Goal: Task Accomplishment & Management: Use online tool/utility

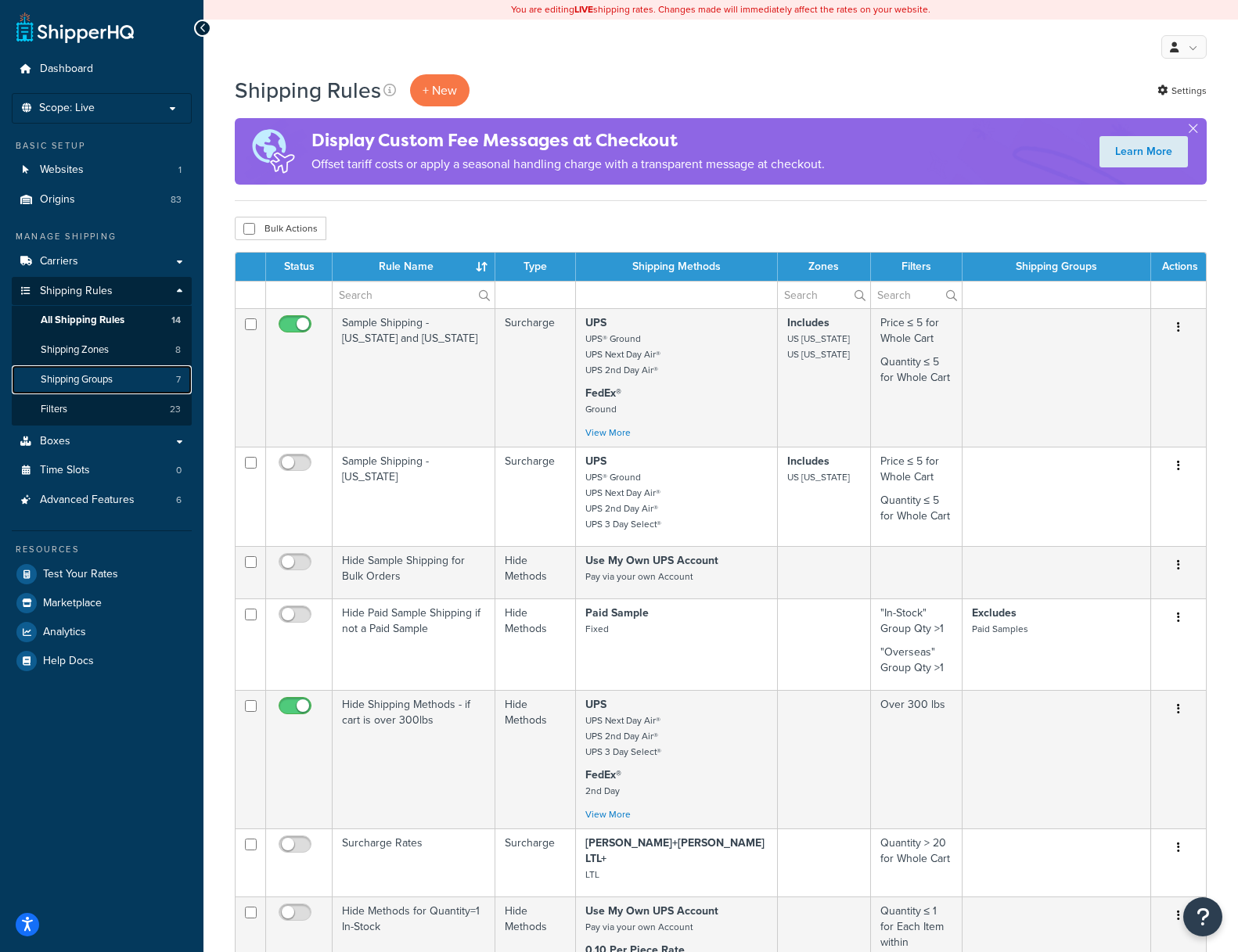
click at [75, 379] on span "Shipping Groups" at bounding box center [76, 379] width 72 height 13
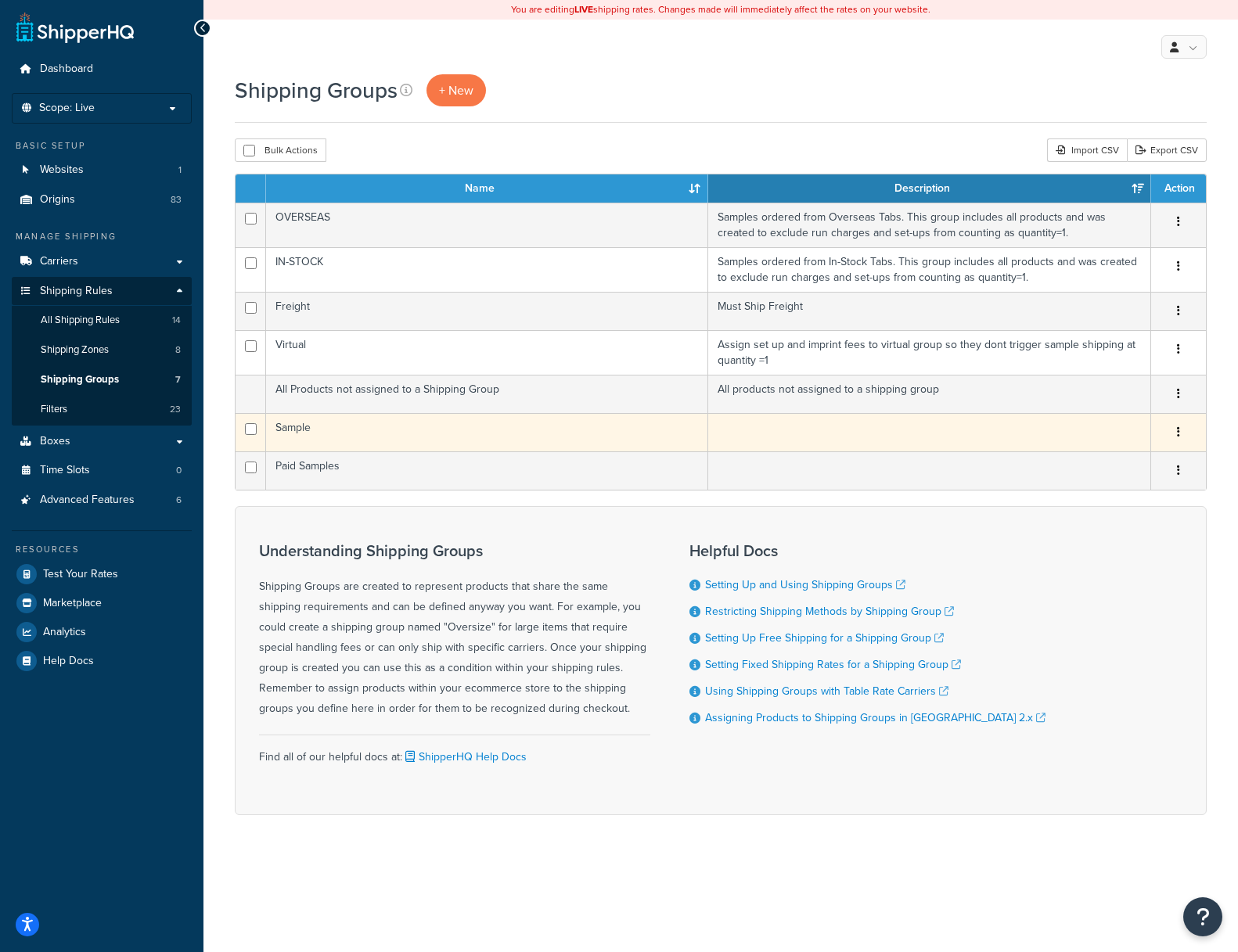
click at [291, 429] on td "Sample" at bounding box center [487, 432] width 442 height 38
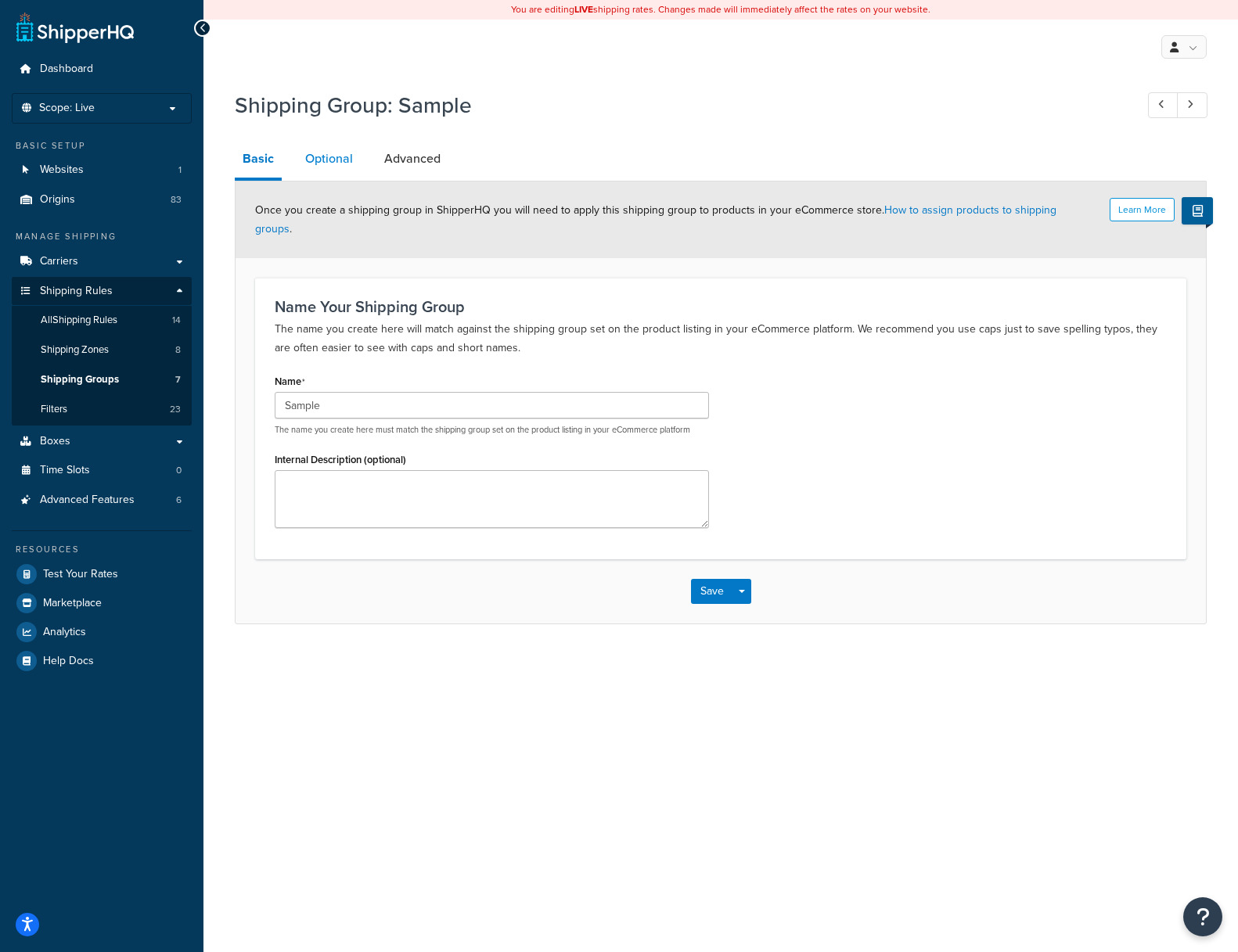
click at [328, 159] on link "Optional" at bounding box center [329, 159] width 63 height 37
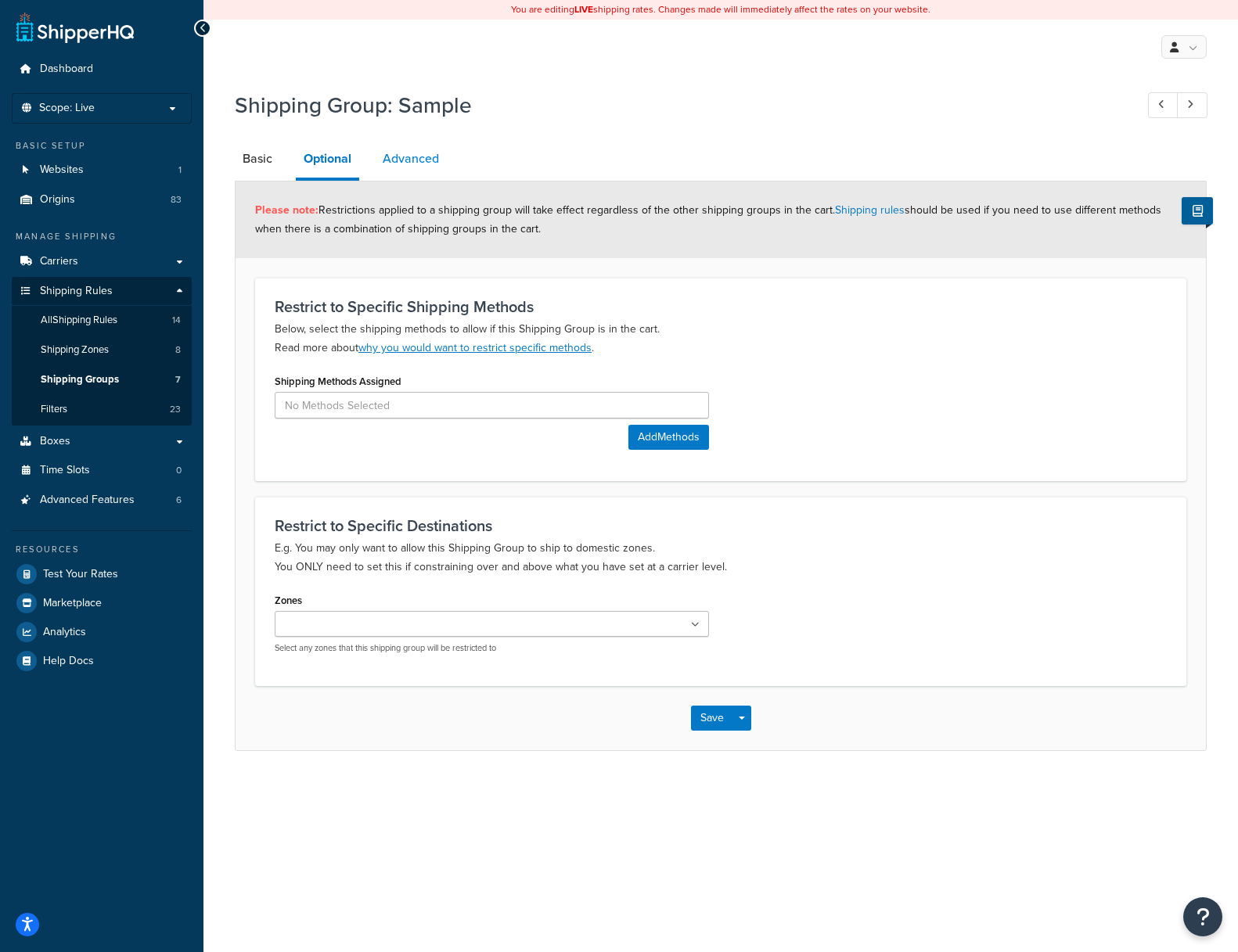
click at [403, 156] on link "Advanced" at bounding box center [410, 159] width 72 height 37
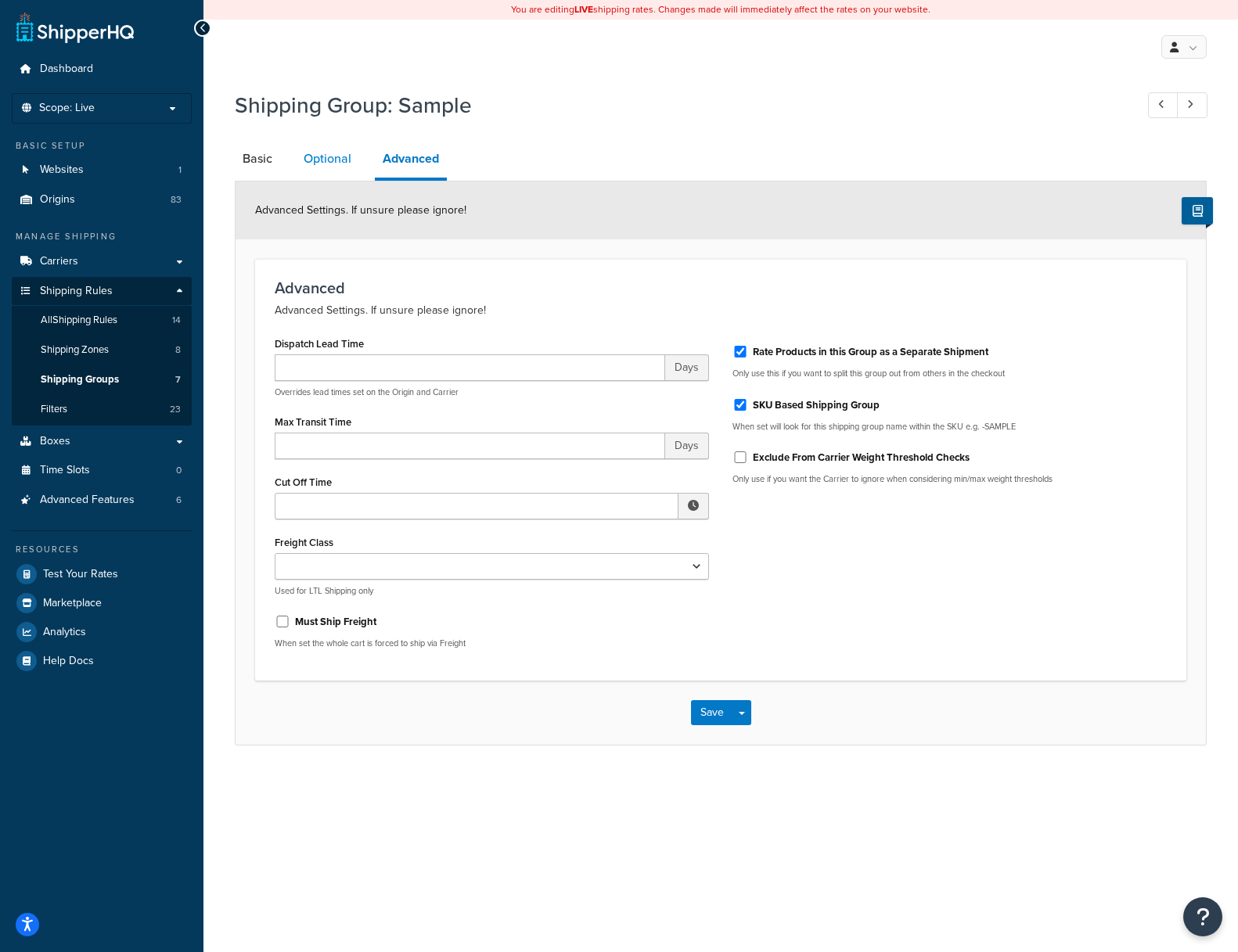
click at [342, 158] on link "Optional" at bounding box center [327, 159] width 63 height 37
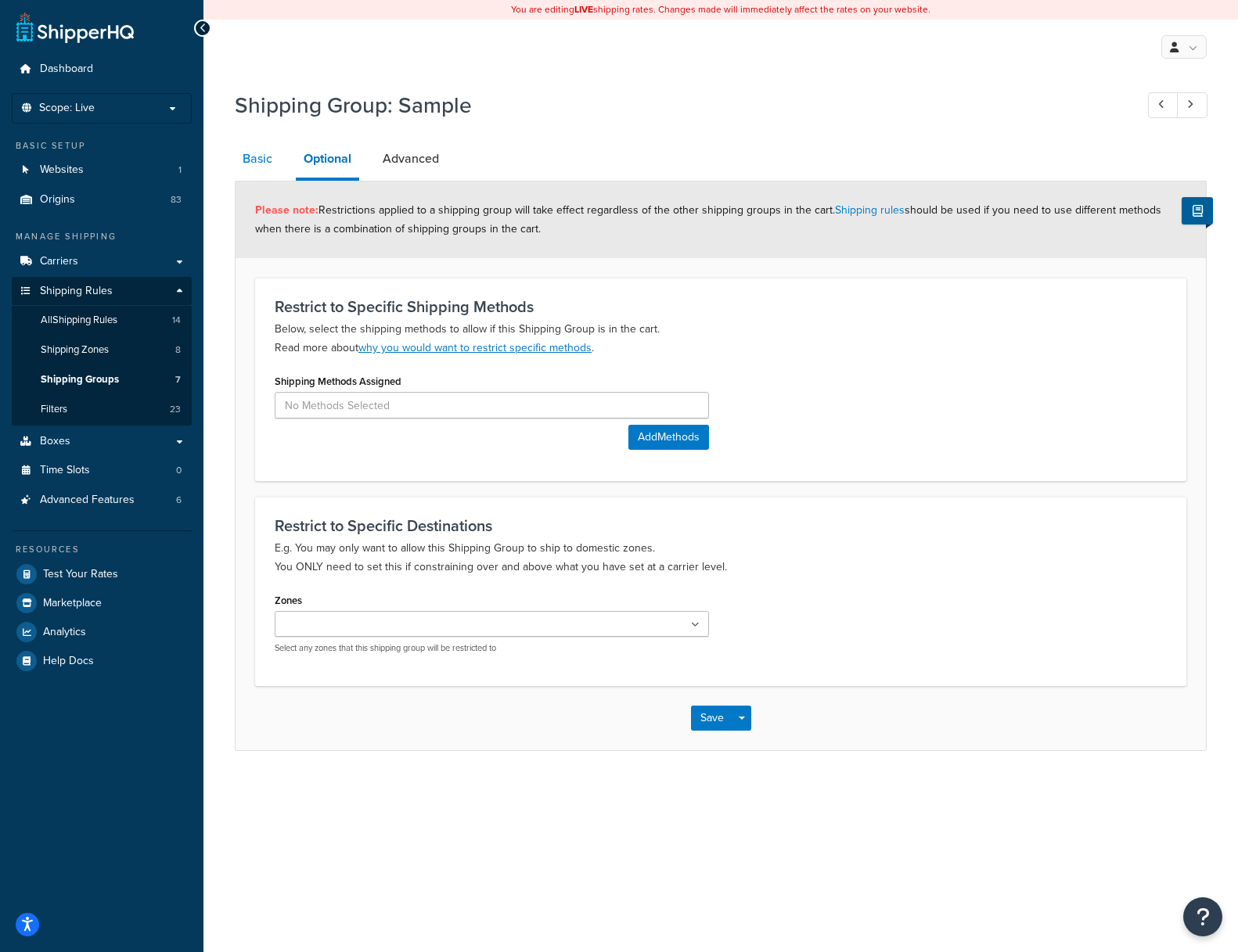
click at [252, 159] on link "Basic" at bounding box center [257, 159] width 46 height 37
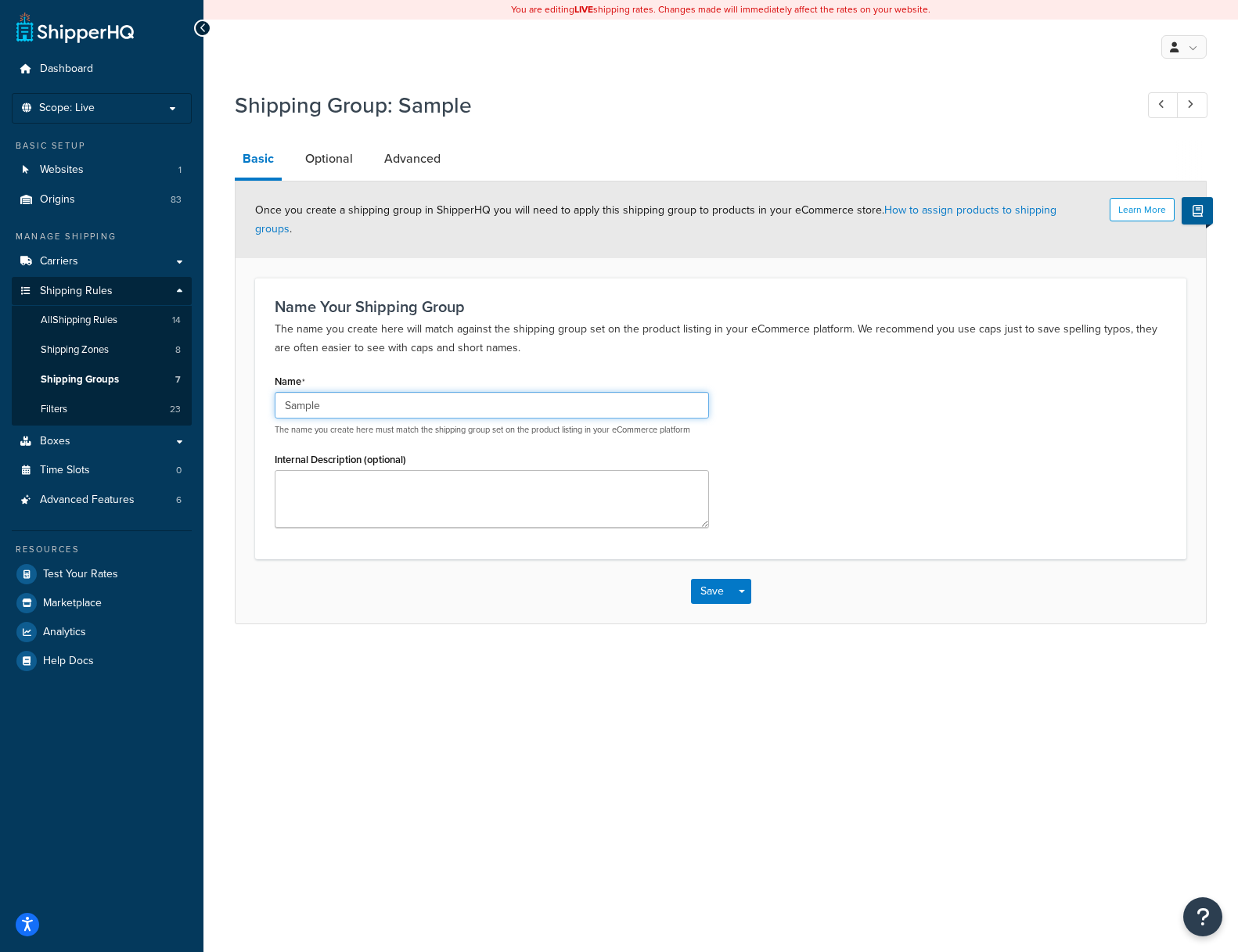
drag, startPoint x: 291, startPoint y: 386, endPoint x: 277, endPoint y: 384, distance: 14.1
click at [277, 392] on input "Sample" at bounding box center [492, 405] width 434 height 27
click at [336, 392] on input "sample" at bounding box center [492, 405] width 434 height 27
type input "sample"
click at [707, 579] on button "Save" at bounding box center [712, 591] width 42 height 25
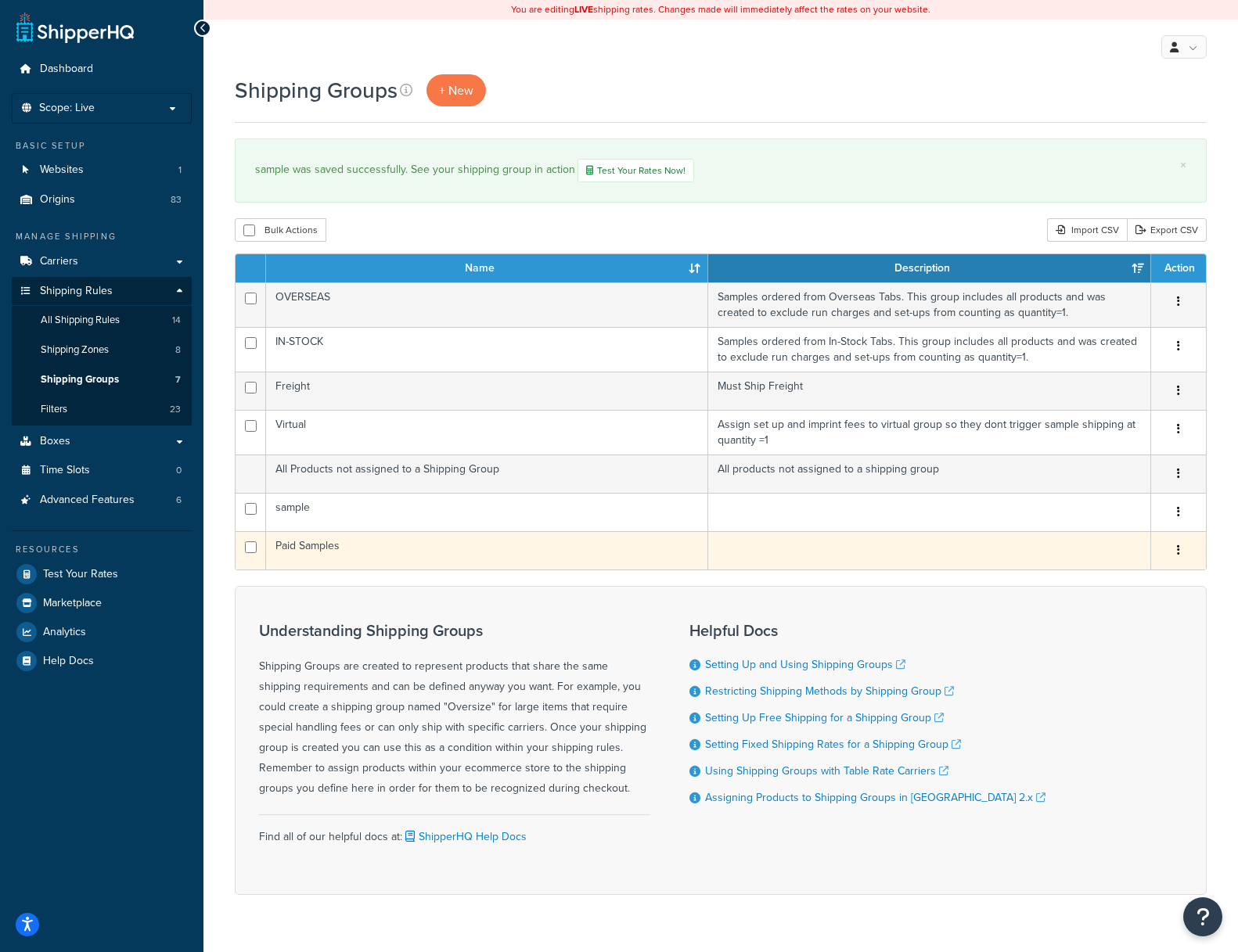
click at [310, 544] on td "Paid Samples" at bounding box center [487, 550] width 442 height 38
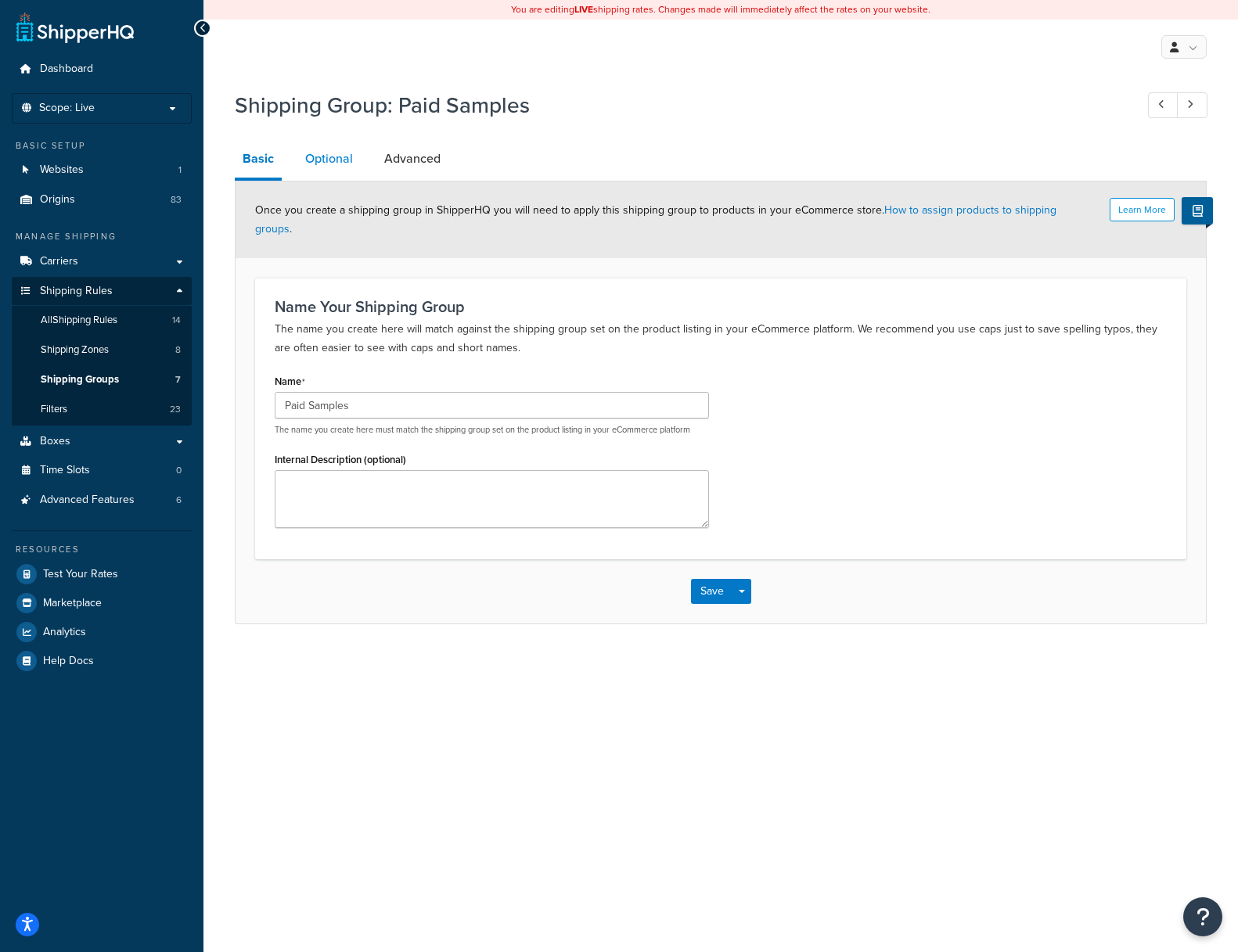
click at [328, 149] on link "Optional" at bounding box center [329, 159] width 63 height 37
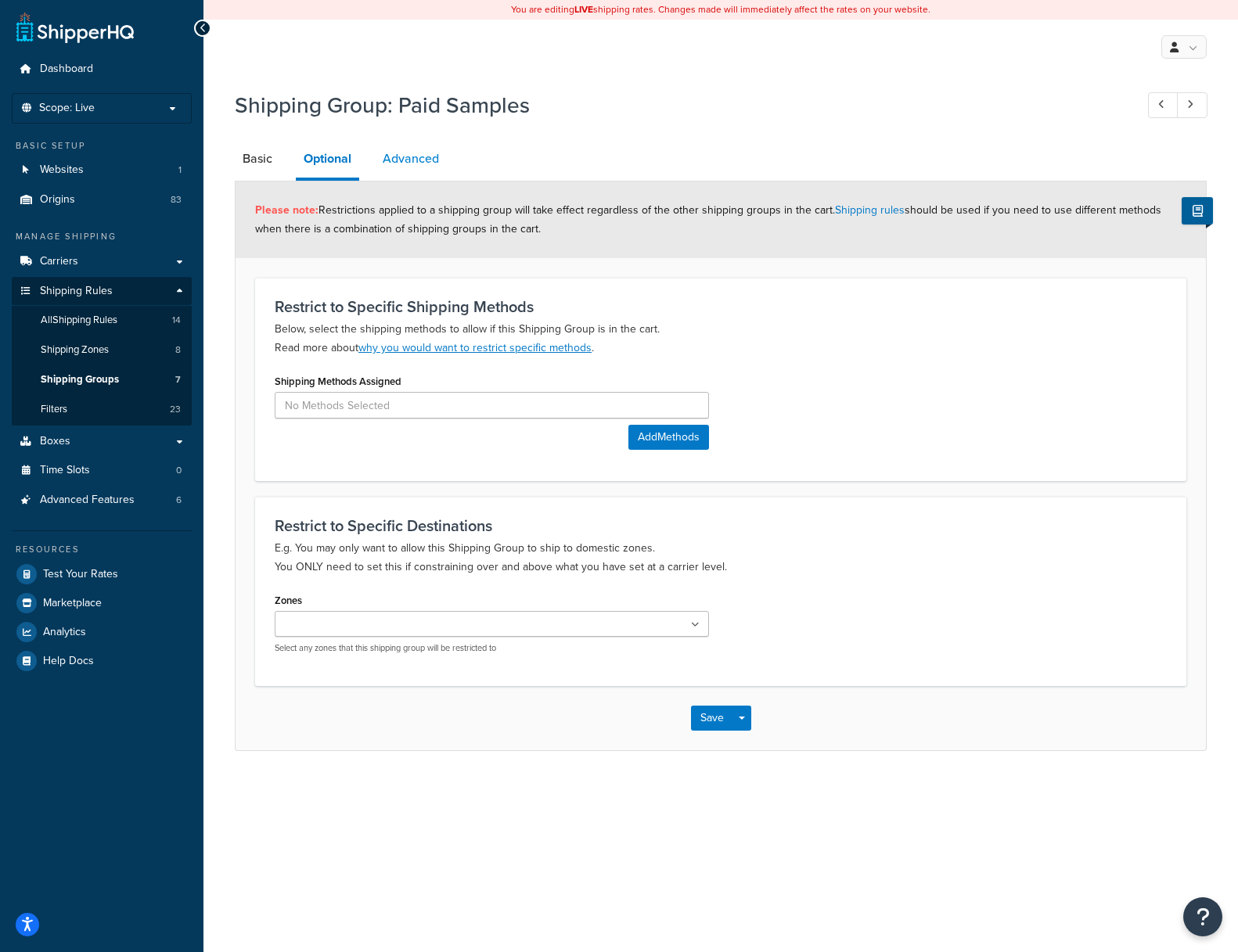
click at [411, 161] on link "Advanced" at bounding box center [410, 159] width 72 height 37
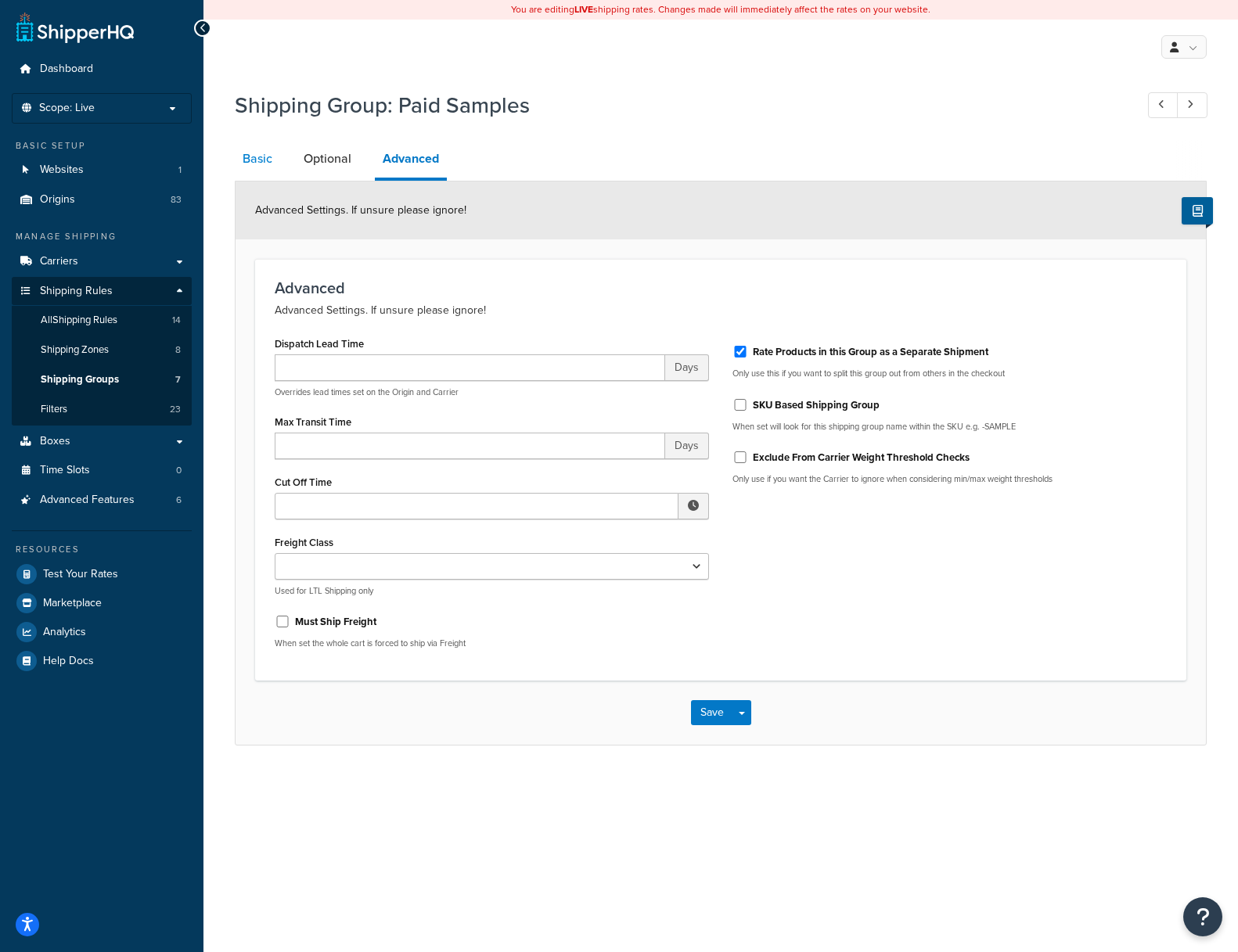
click at [257, 156] on link "Basic" at bounding box center [257, 159] width 46 height 37
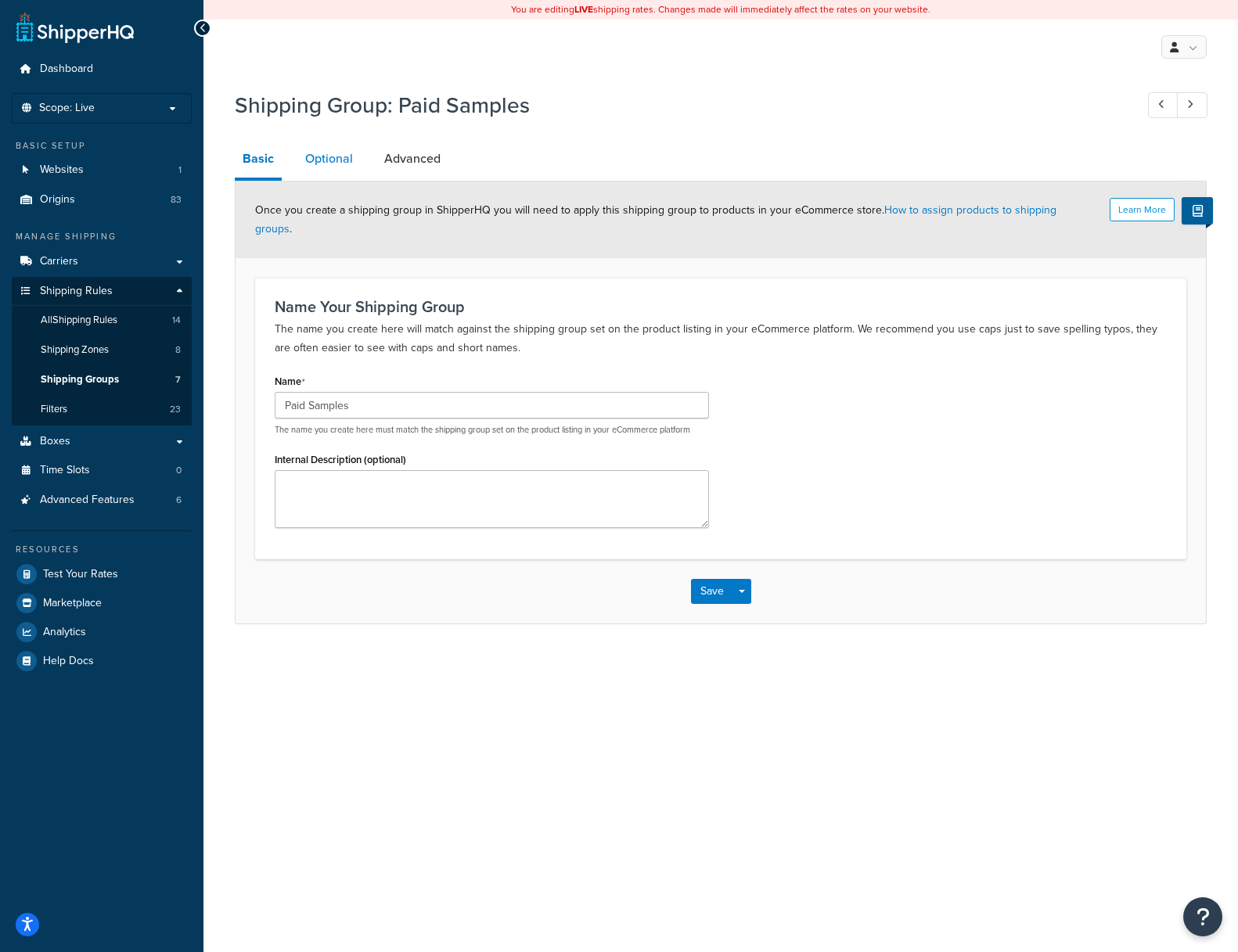
click at [316, 159] on link "Optional" at bounding box center [329, 159] width 63 height 37
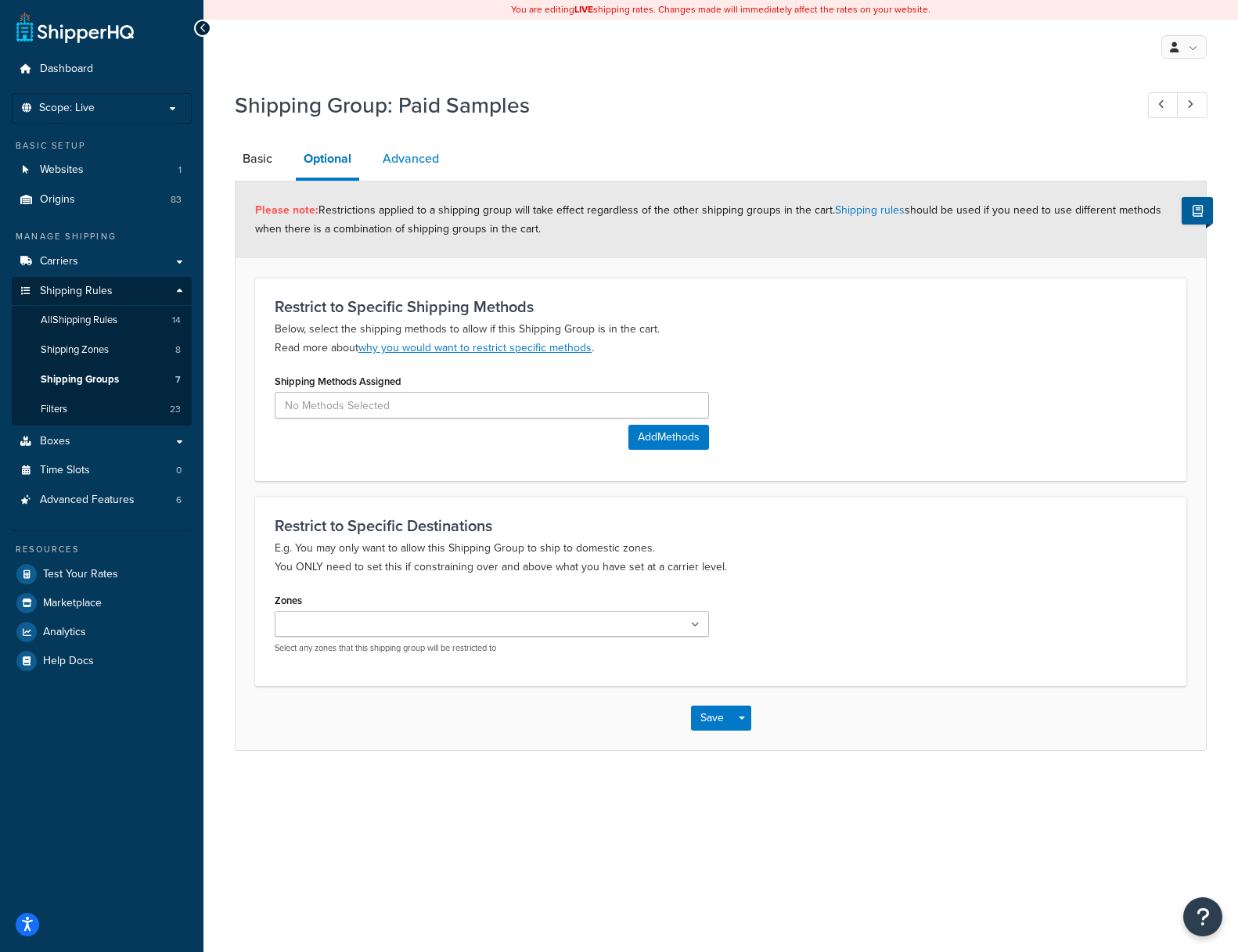
click at [412, 156] on link "Advanced" at bounding box center [410, 159] width 72 height 37
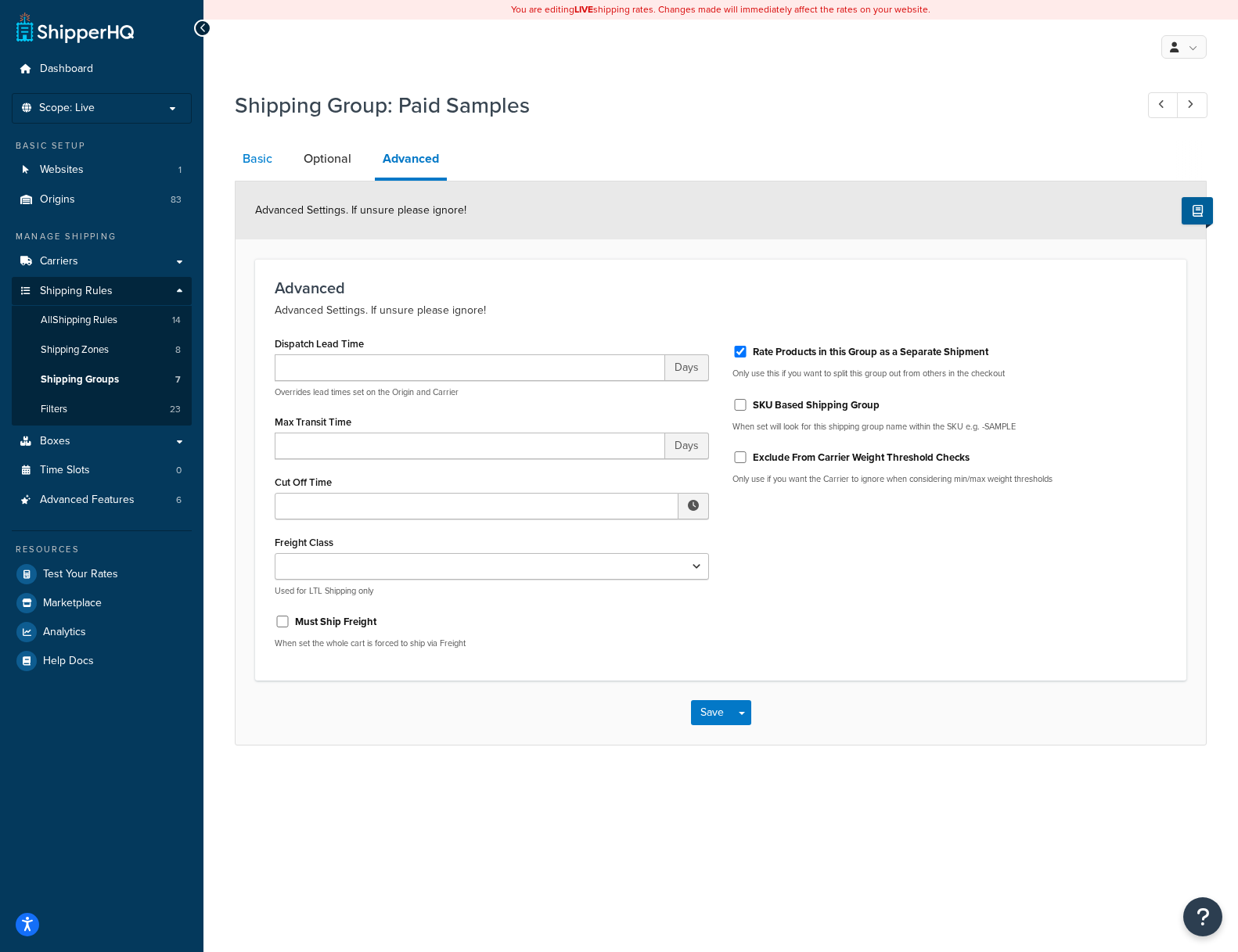
click at [248, 156] on link "Basic" at bounding box center [257, 159] width 46 height 37
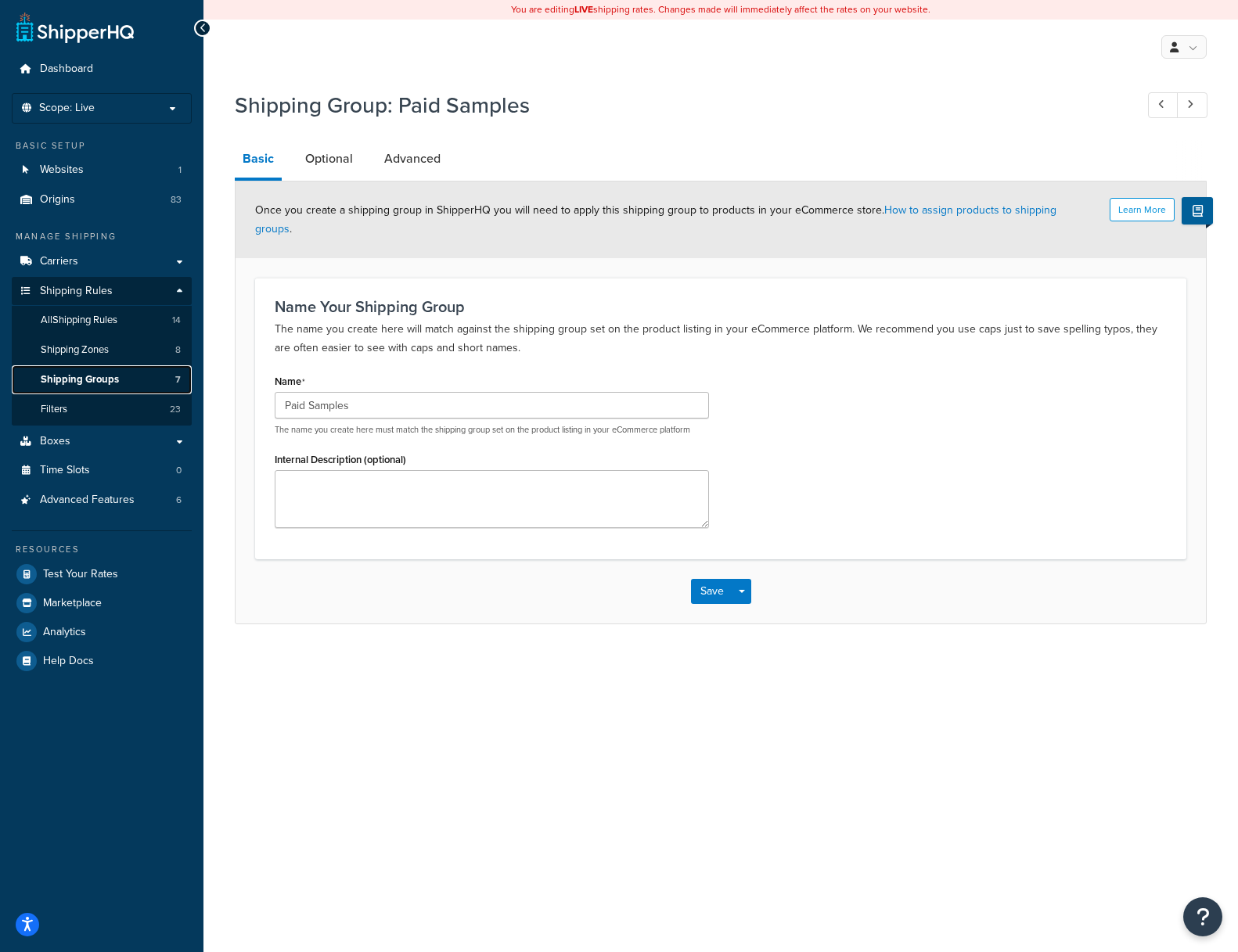
click at [87, 382] on span "Shipping Groups" at bounding box center [80, 379] width 78 height 13
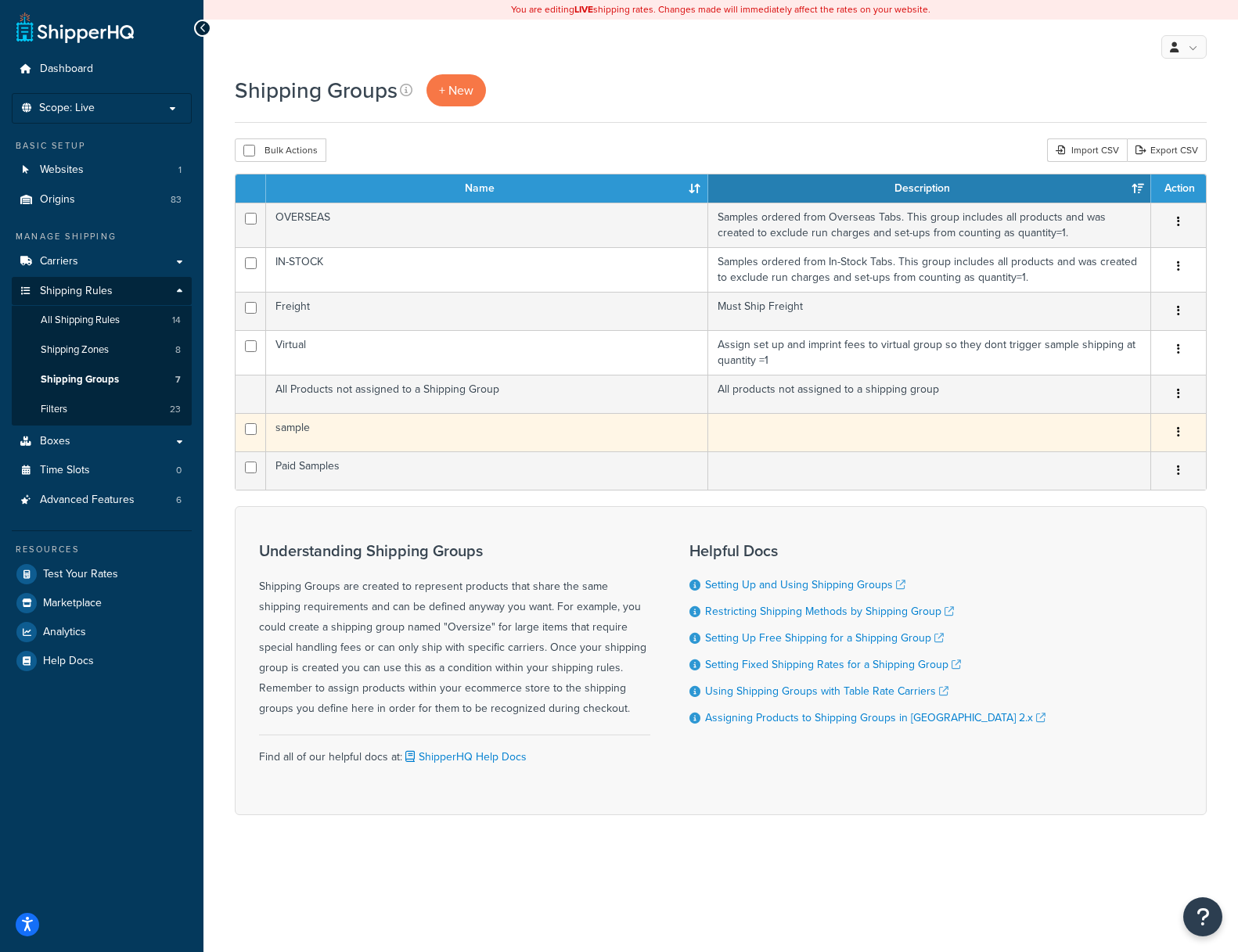
click at [290, 424] on td "sample" at bounding box center [487, 432] width 442 height 38
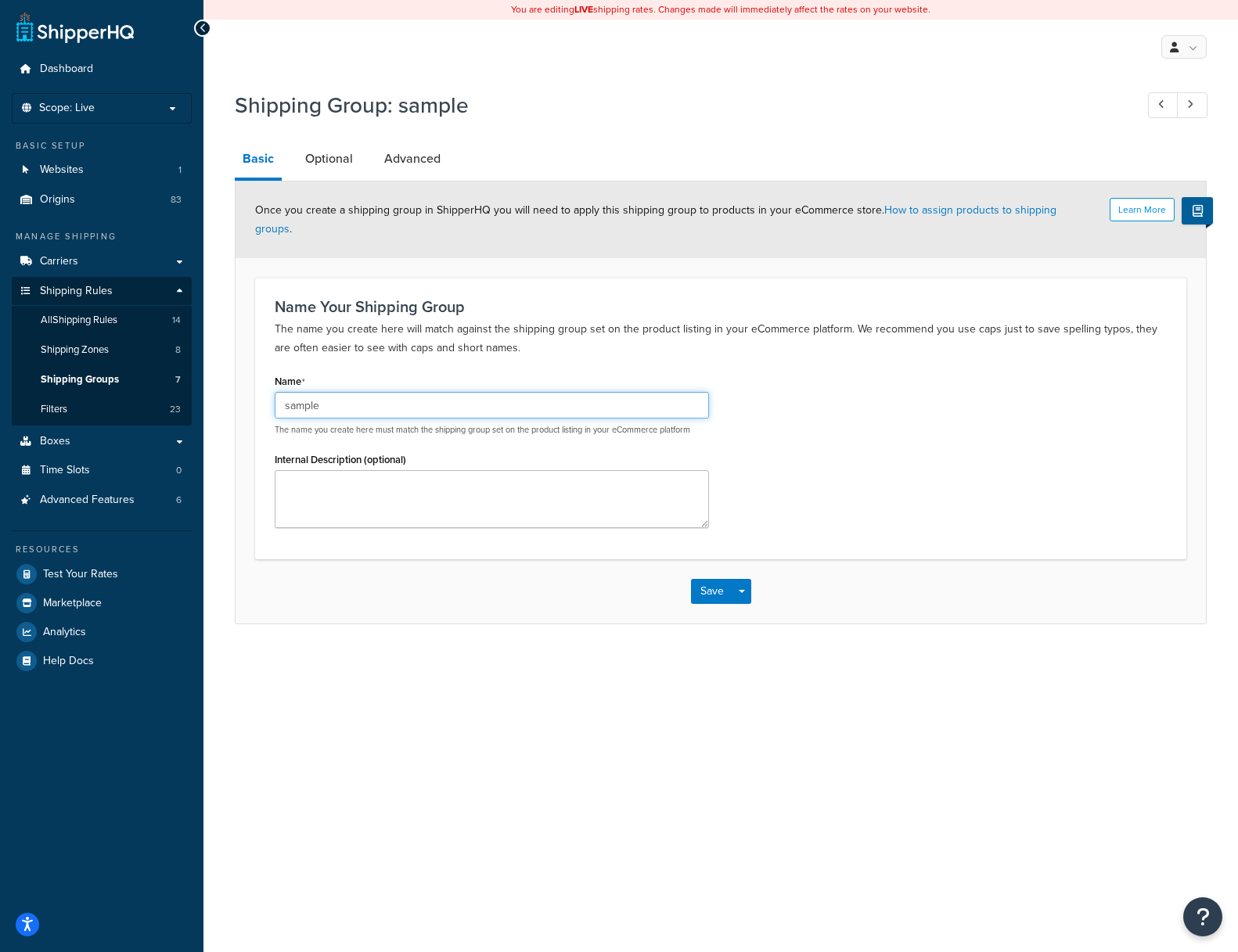
drag, startPoint x: 246, startPoint y: 383, endPoint x: 224, endPoint y: 380, distance: 22.2
click at [224, 381] on div "Shipping Group: sample Basic Optional Advanced Learn More Once you create a shi…" at bounding box center [721, 373] width 1035 height 581
type input "Sample"
click at [707, 579] on button "Save" at bounding box center [712, 591] width 42 height 25
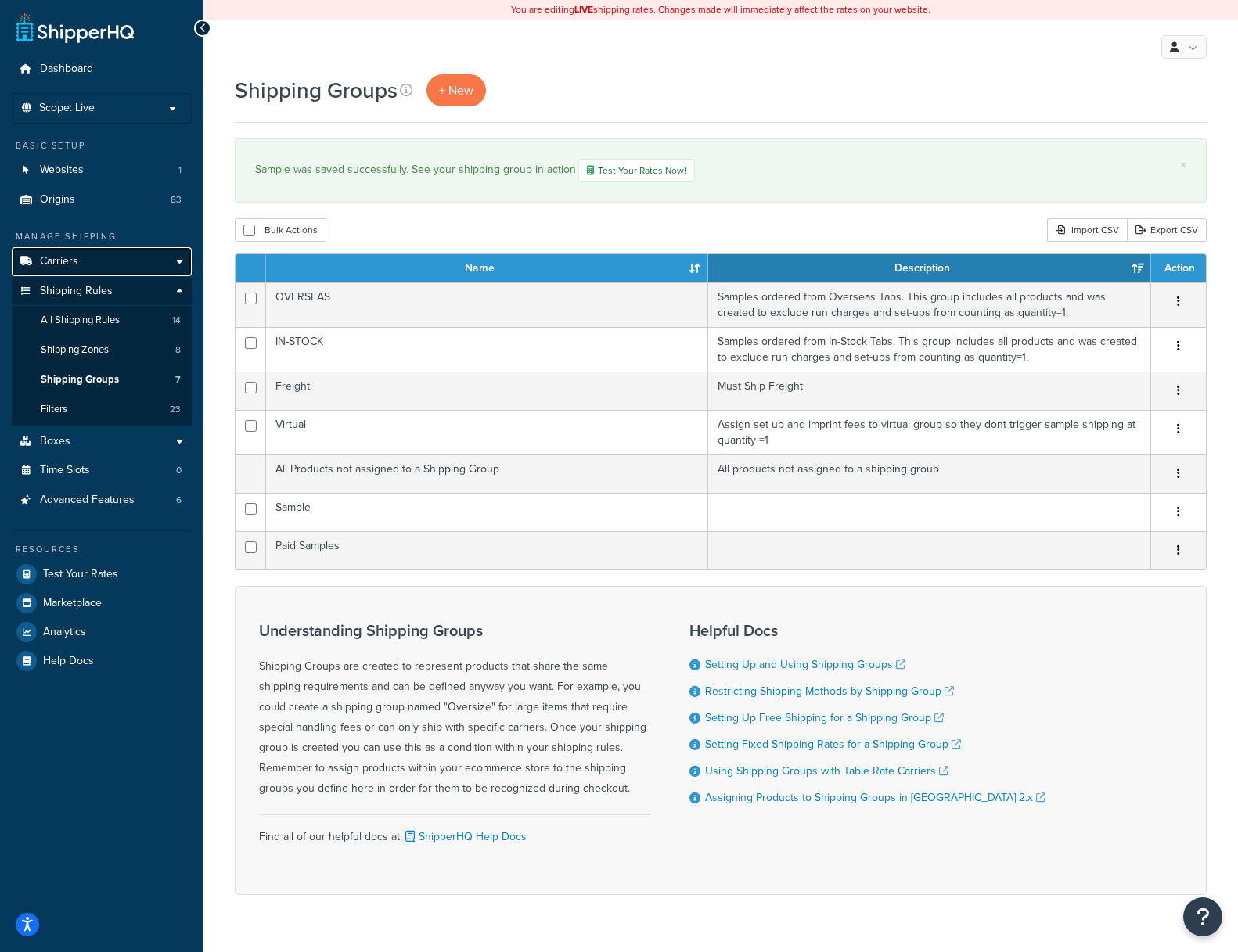
click at [69, 259] on span "Carriers" at bounding box center [59, 261] width 38 height 13
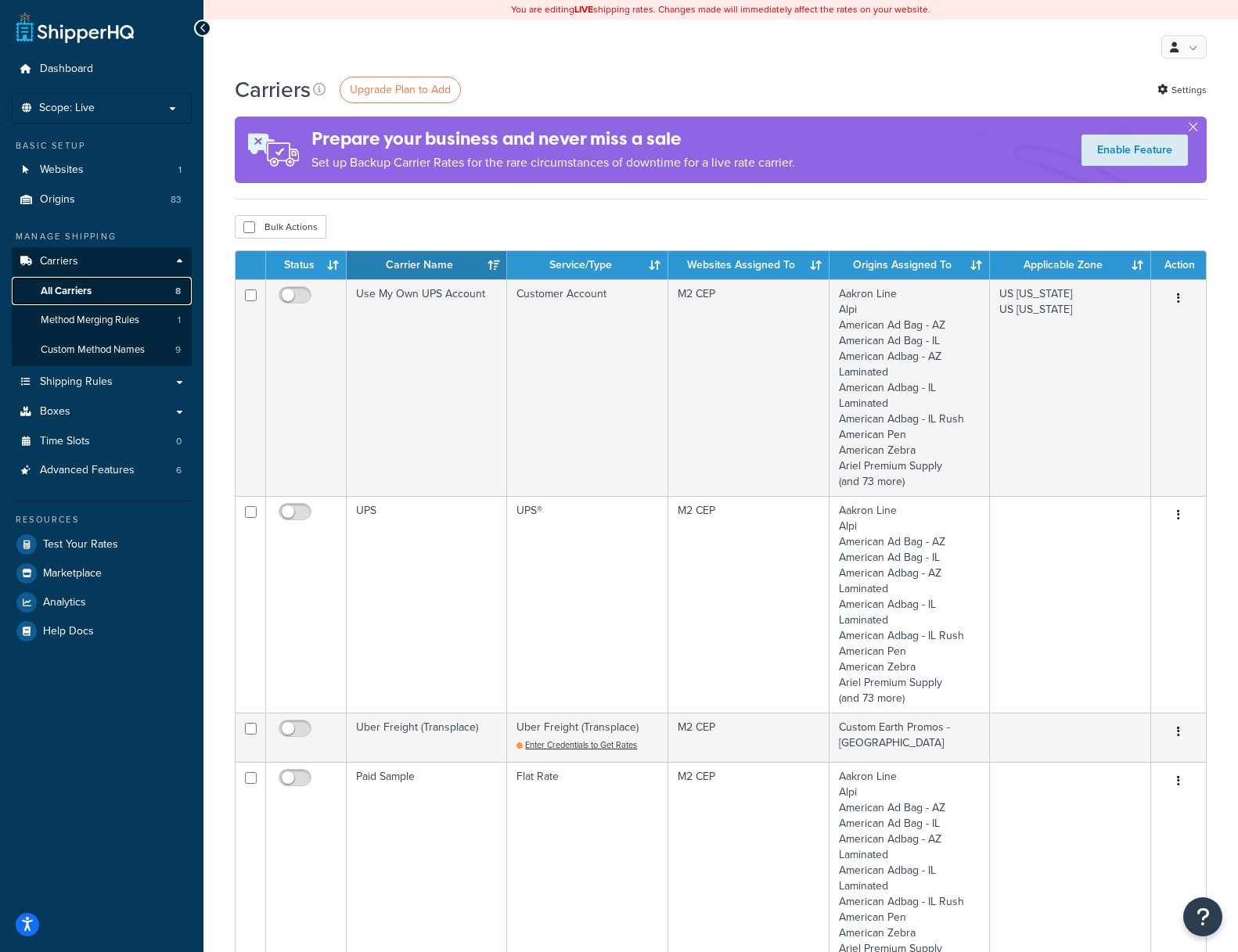
click at [71, 291] on span "All Carriers" at bounding box center [66, 291] width 51 height 13
click at [304, 264] on th "Status" at bounding box center [306, 265] width 81 height 28
click at [330, 264] on th "Status" at bounding box center [306, 265] width 81 height 28
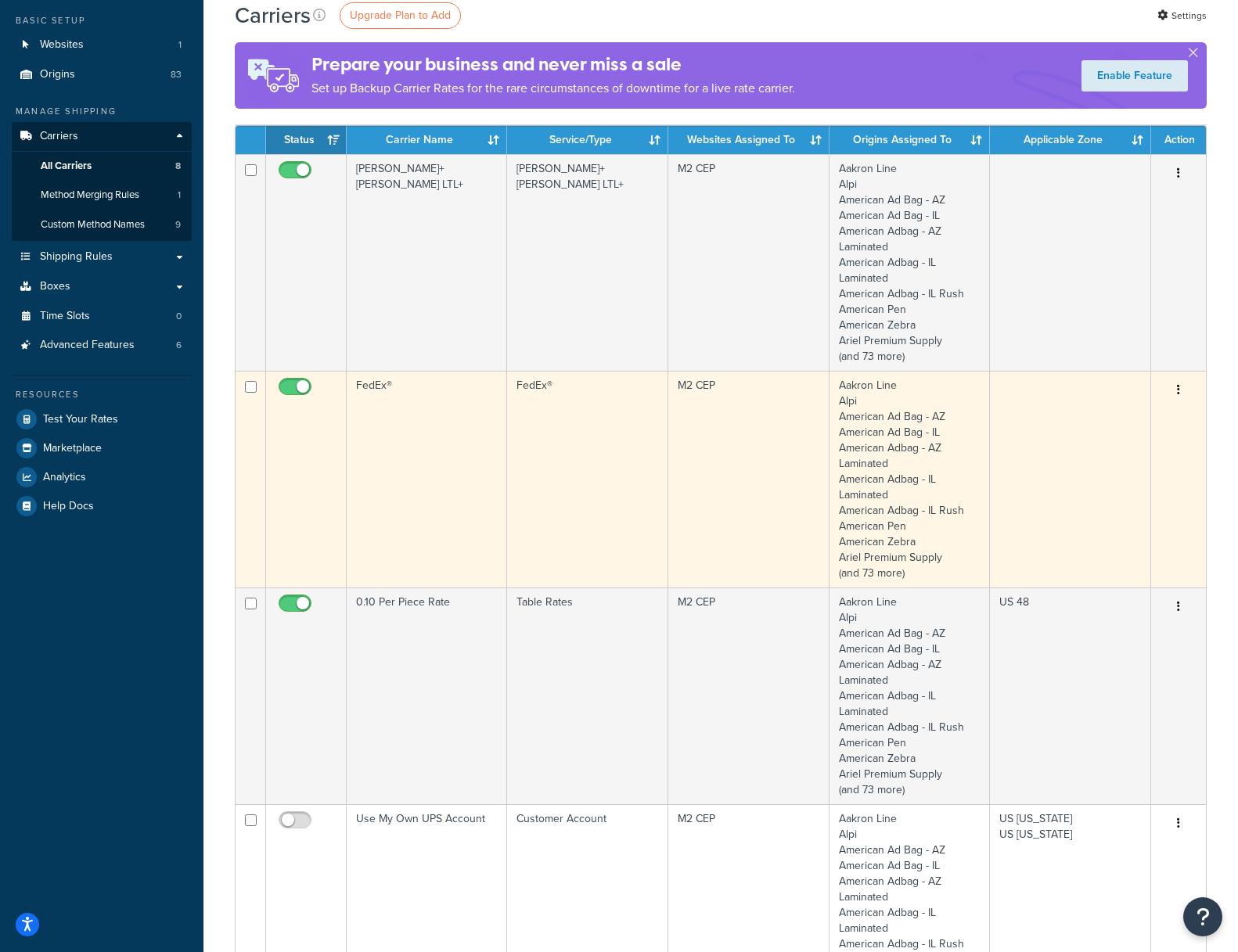
scroll to position [123, 0]
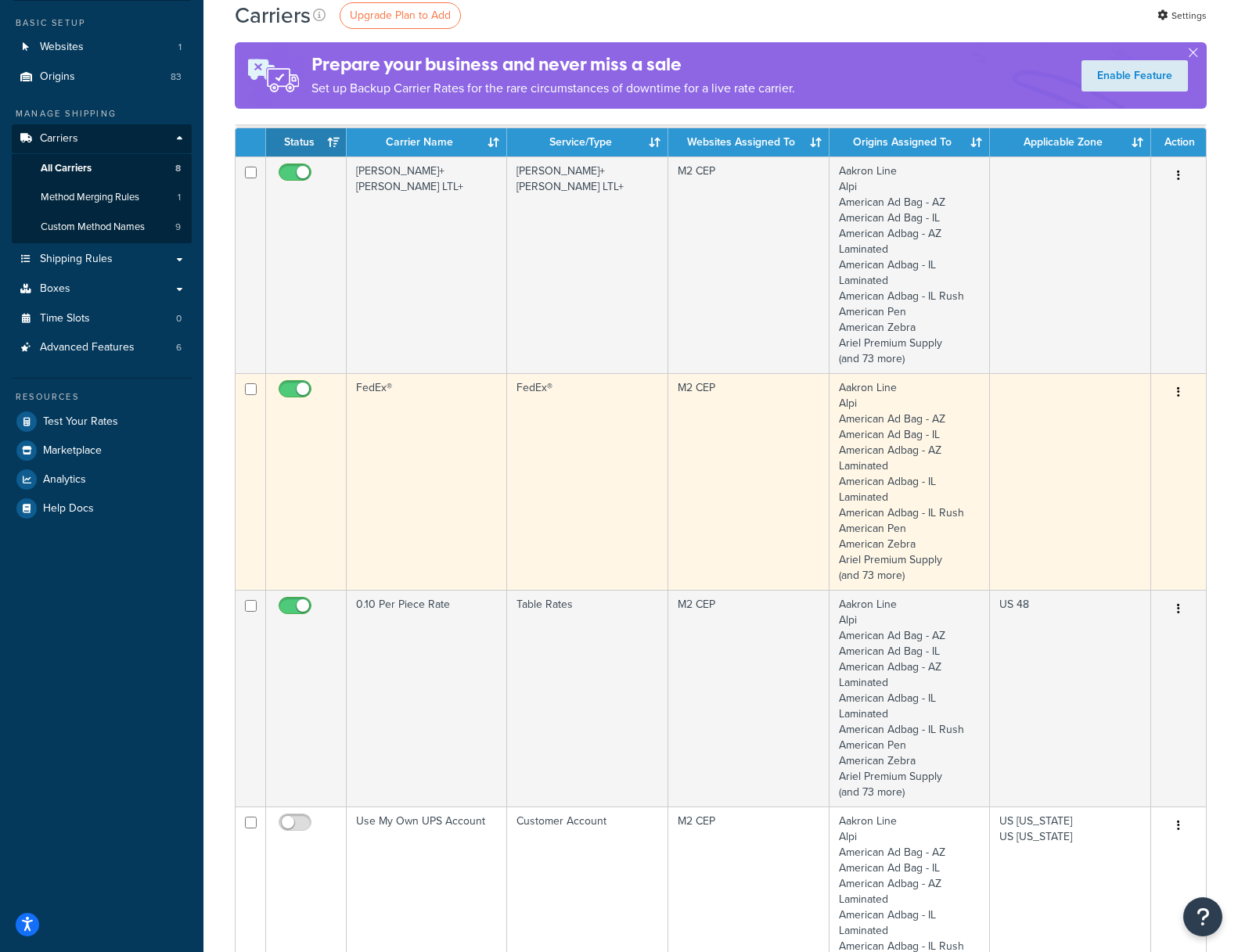
click at [387, 435] on td "FedEx®" at bounding box center [426, 481] width 160 height 217
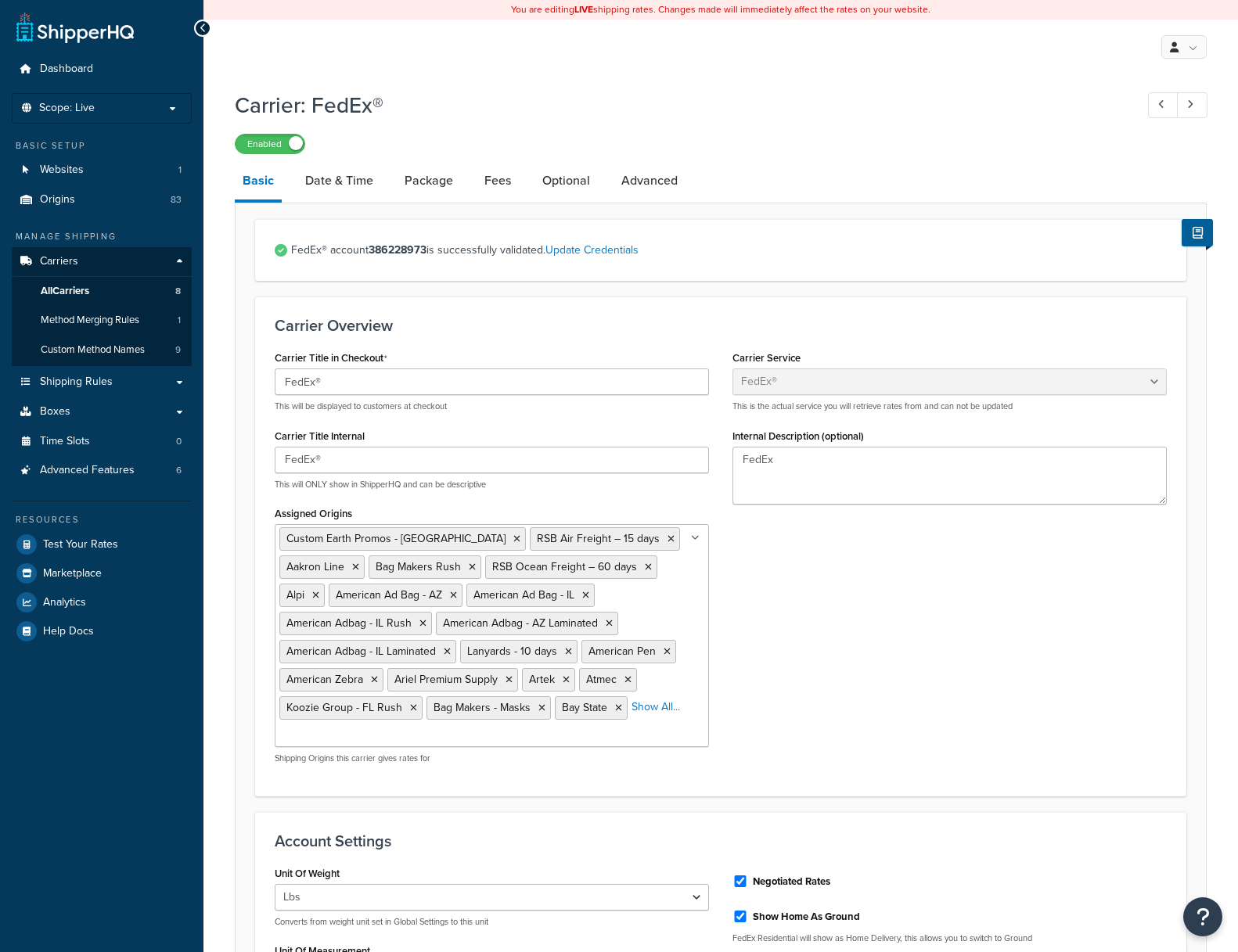
select select "fedEx"
select select "DROP_BOX"
select select "YOUR_PACKAGING"
click at [330, 178] on link "Date & Time" at bounding box center [339, 180] width 84 height 37
select select "yMd"
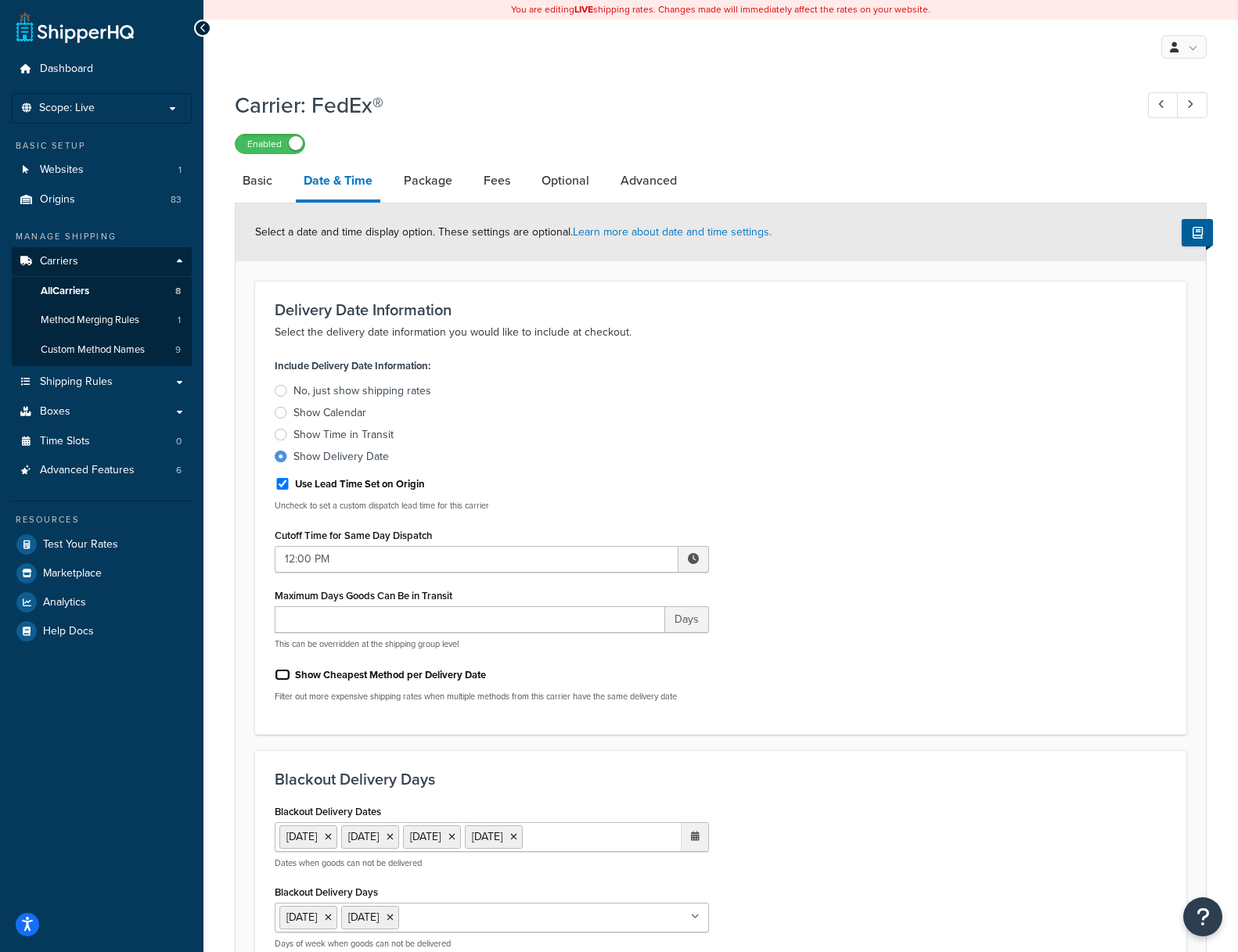
click at [280, 672] on input "Show Cheapest Method per Delivery Date" at bounding box center [282, 675] width 16 height 12
click at [859, 650] on div "Include Delivery Date Information: No, just show shipping rates Show Calendar S…" at bounding box center [721, 534] width 915 height 359
click at [283, 676] on input "Show Cheapest Method per Delivery Date" at bounding box center [282, 675] width 16 height 12
checkbox input "false"
click at [428, 176] on link "Package" at bounding box center [428, 180] width 64 height 37
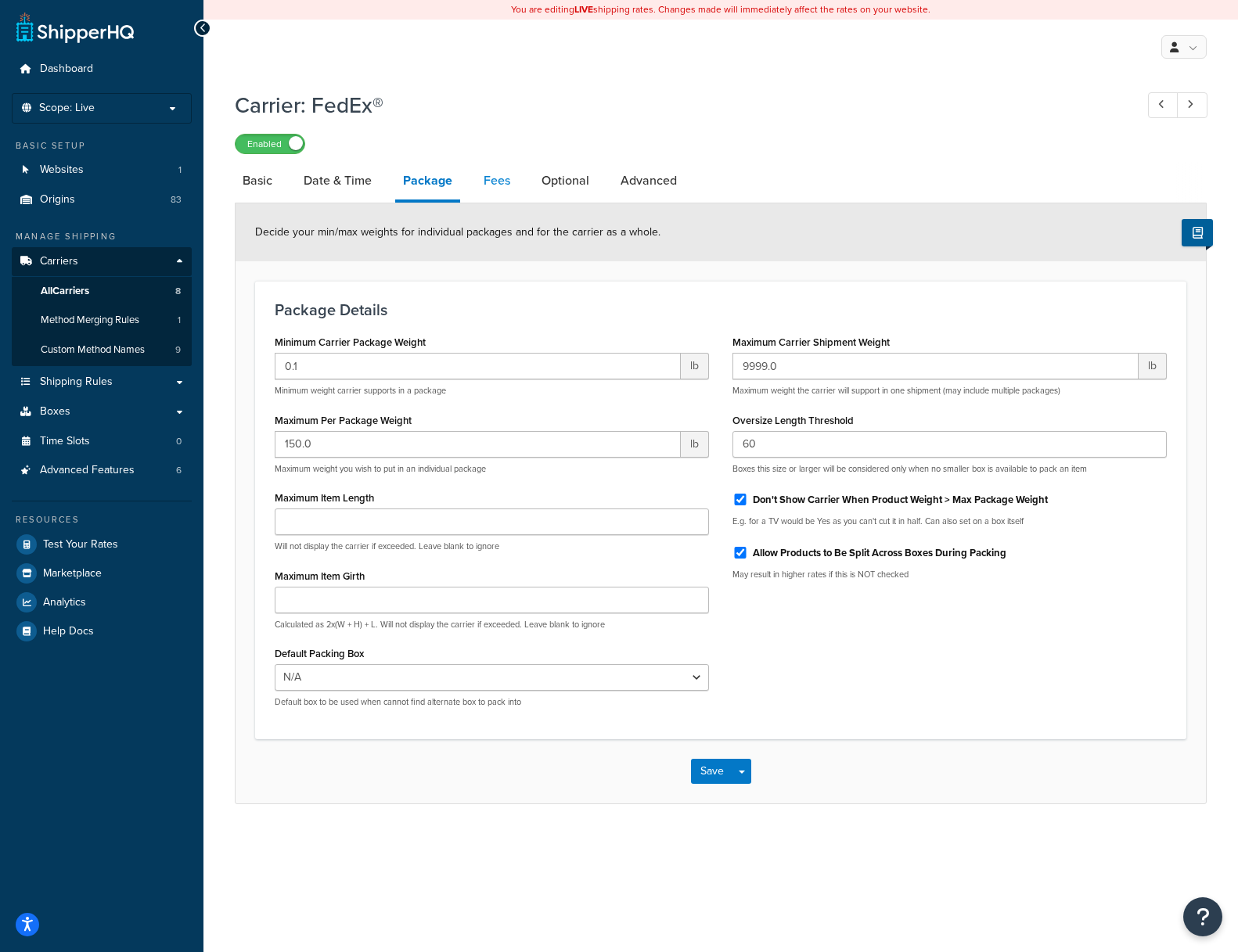
click at [497, 178] on link "Fees" at bounding box center [497, 180] width 42 height 37
select select "AFTER"
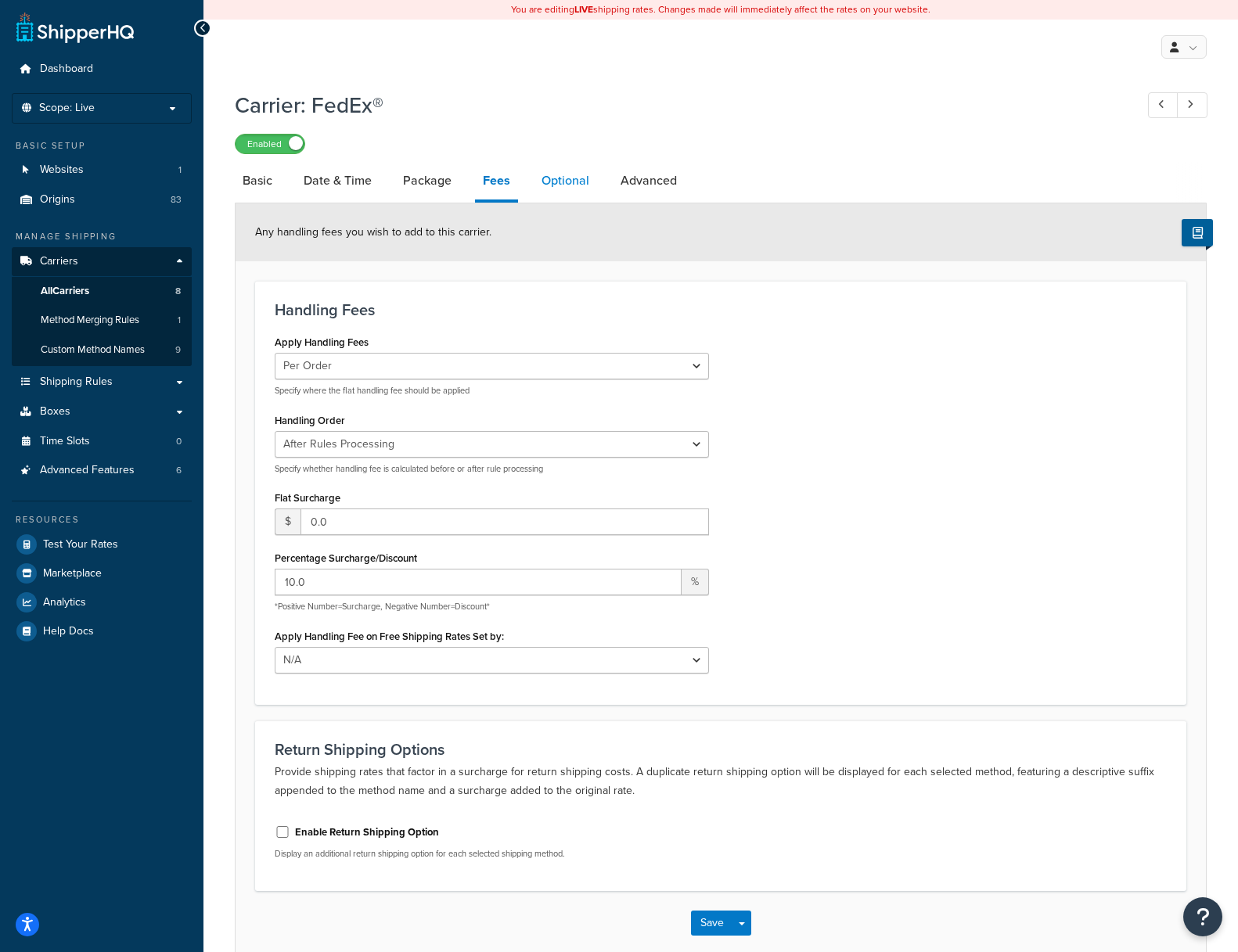
click at [573, 177] on link "Optional" at bounding box center [565, 180] width 63 height 37
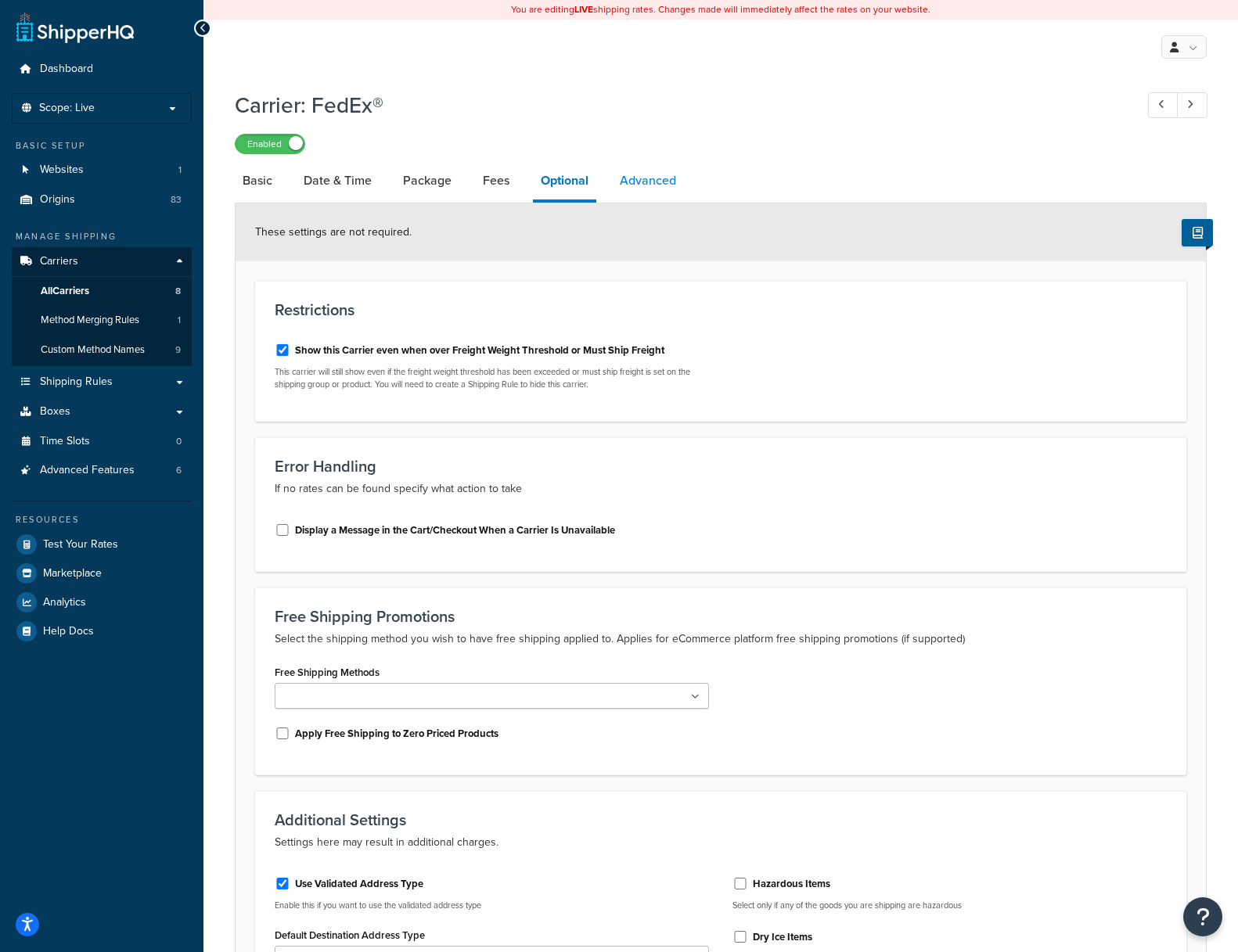
click at [648, 183] on link "Advanced" at bounding box center [648, 180] width 72 height 37
select select "false"
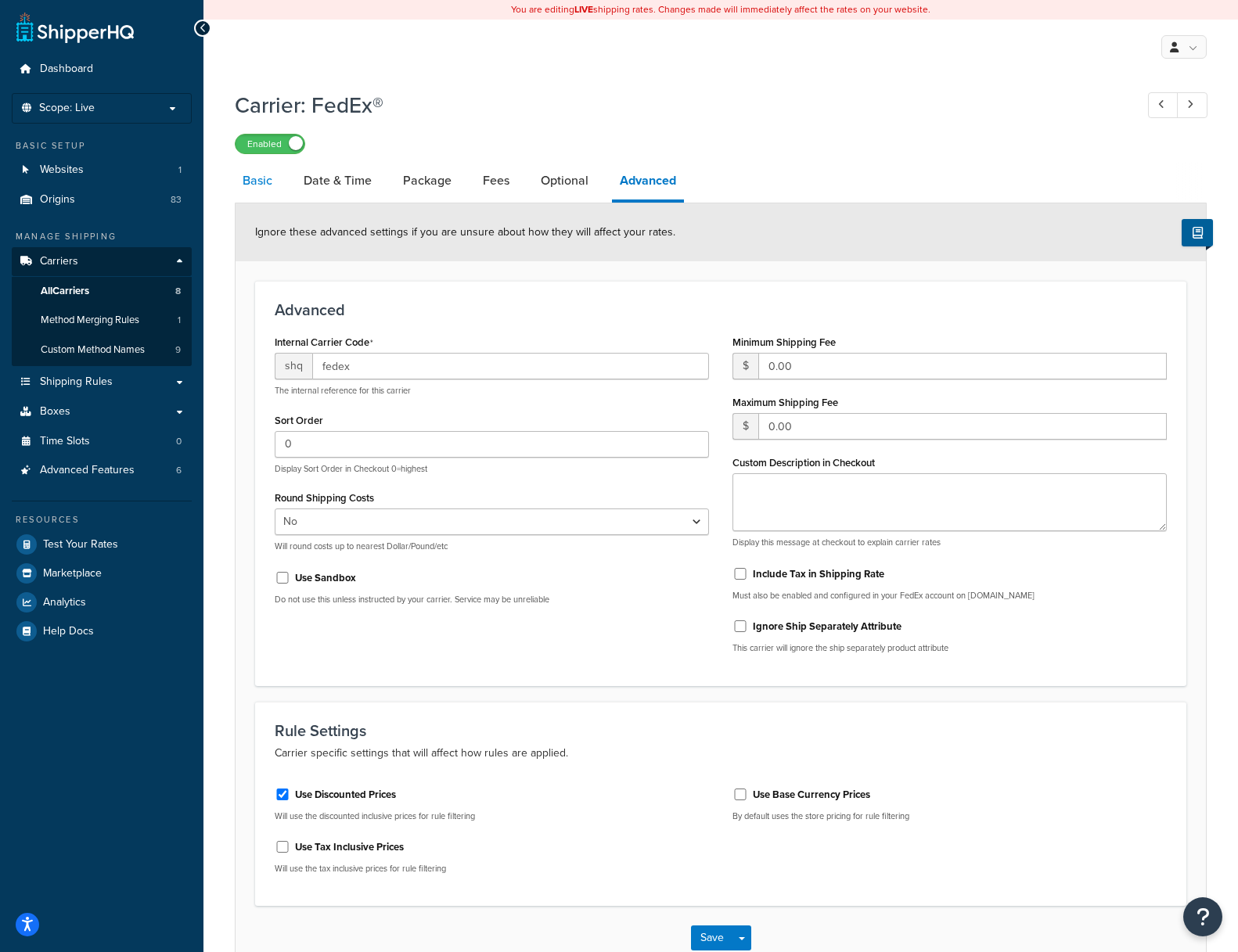
click at [261, 178] on link "Basic" at bounding box center [257, 180] width 46 height 37
select select "fedEx"
select select "DROP_BOX"
select select "YOUR_PACKAGING"
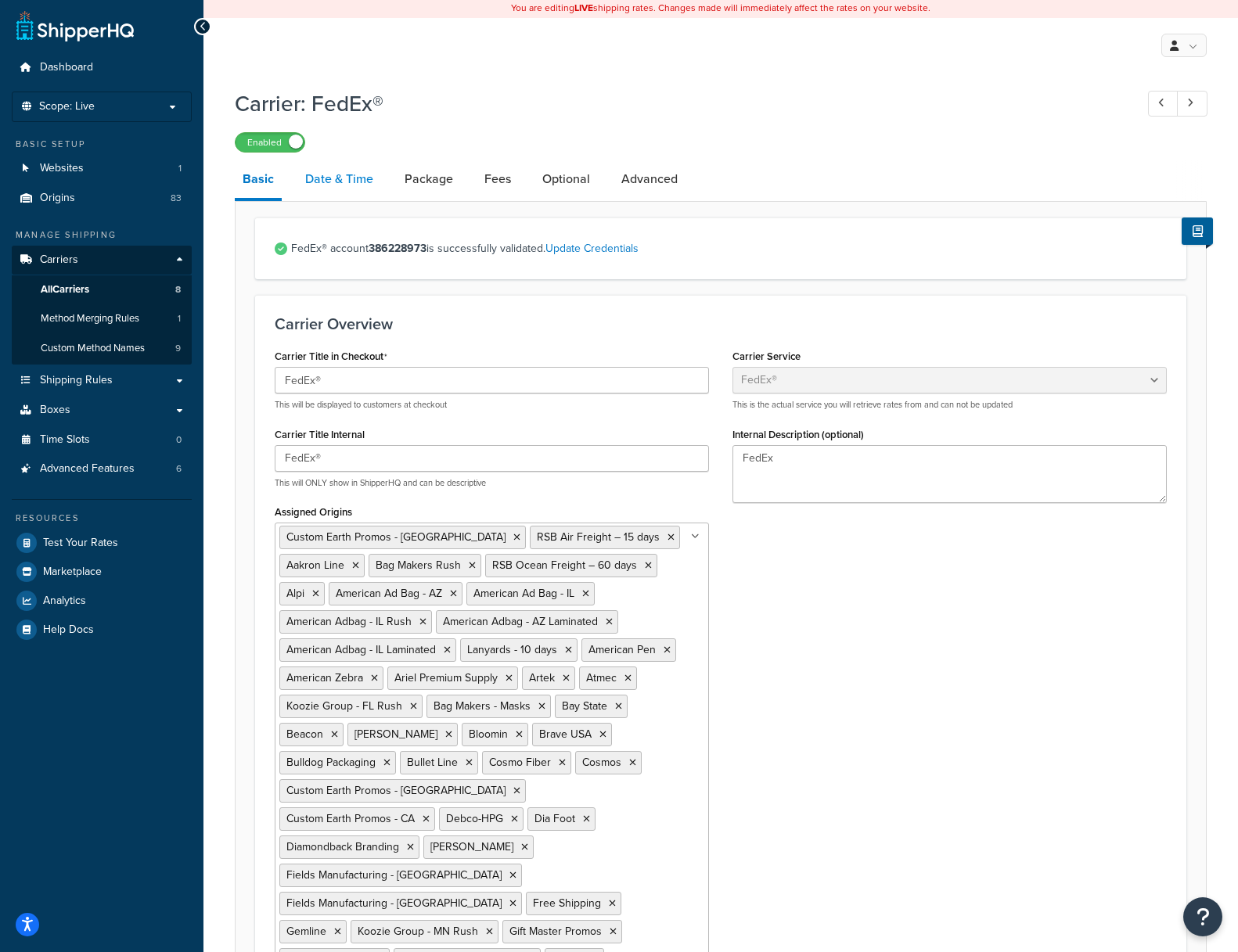
click at [343, 181] on link "Date & Time" at bounding box center [339, 178] width 84 height 37
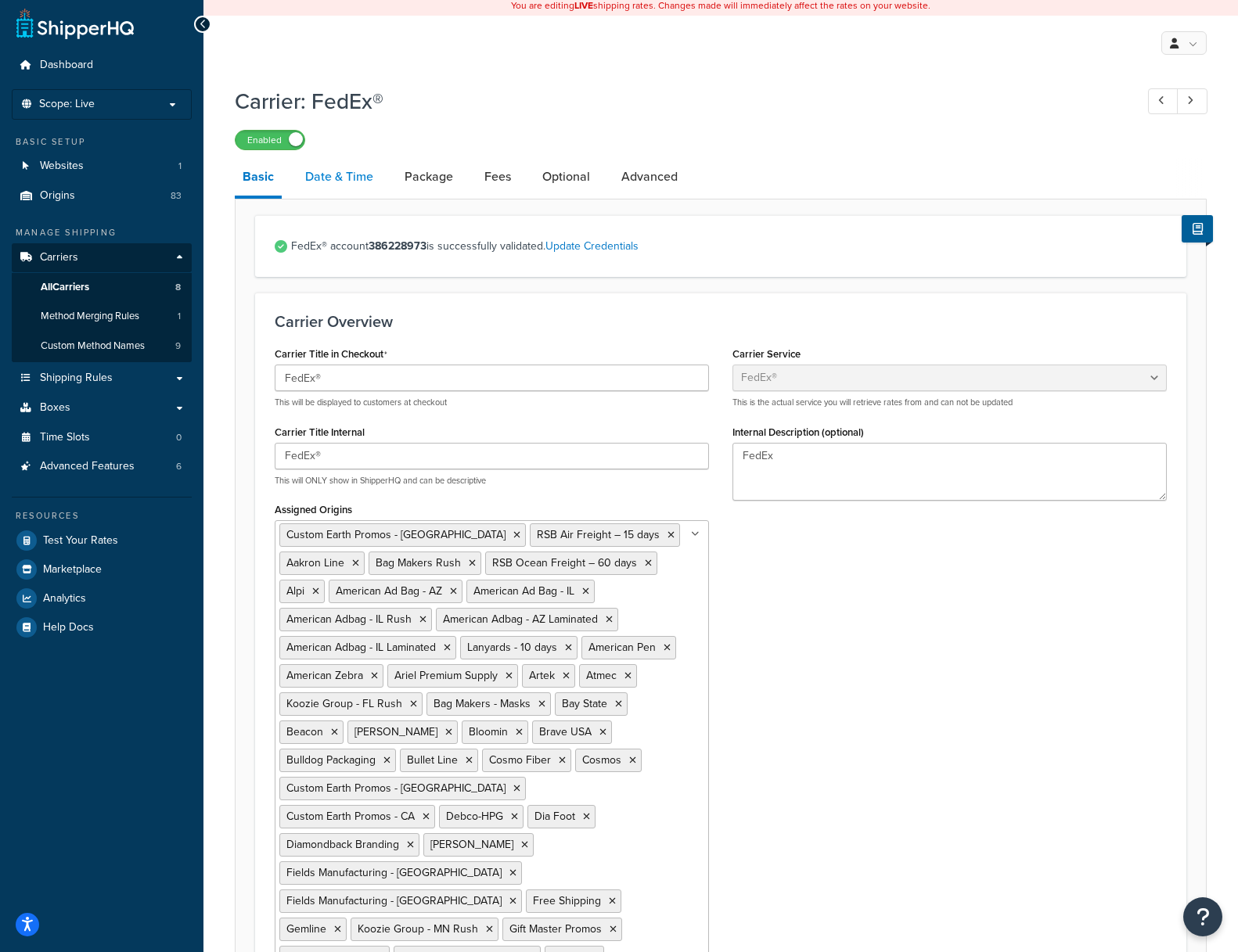
select select "yMd"
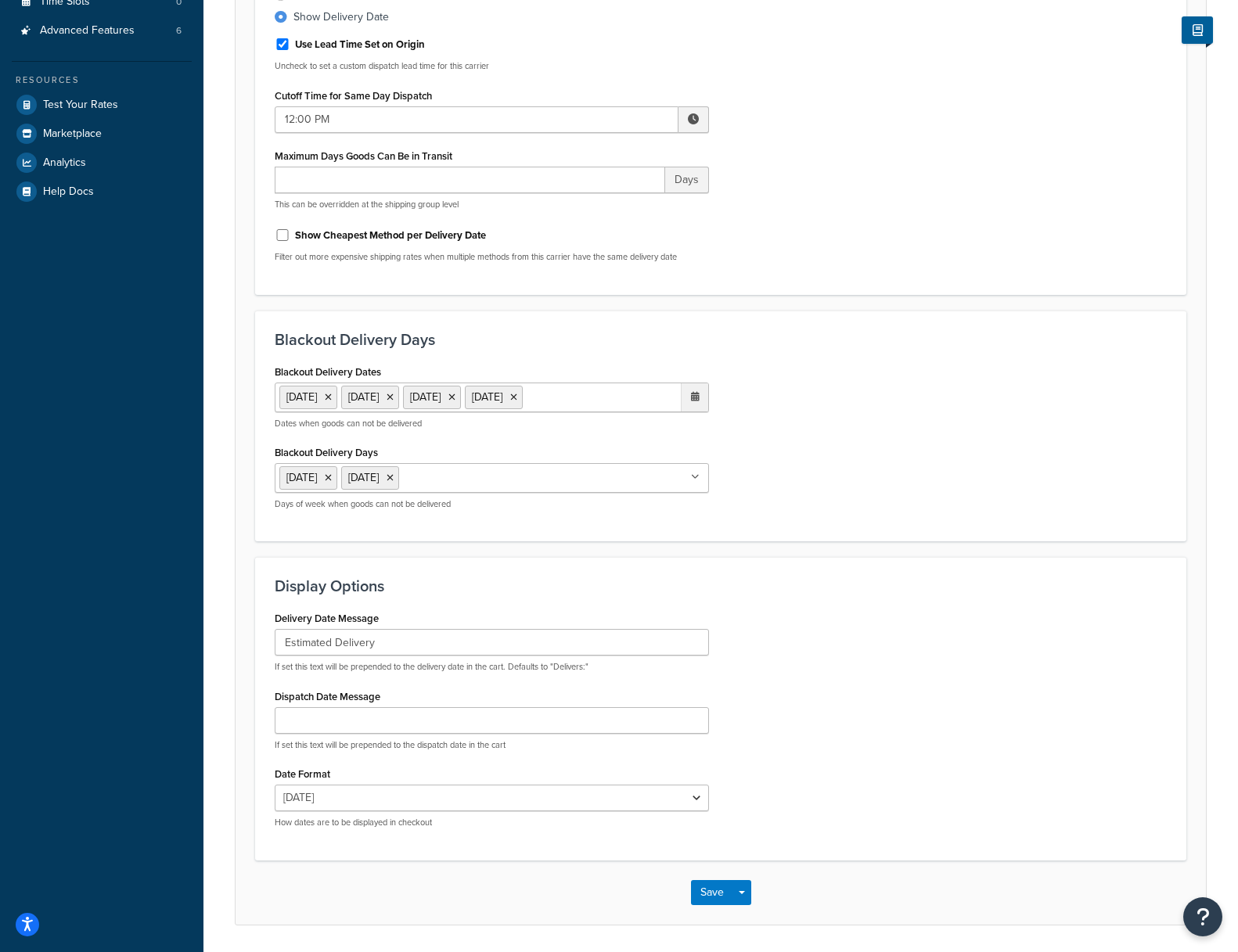
scroll to position [0, 0]
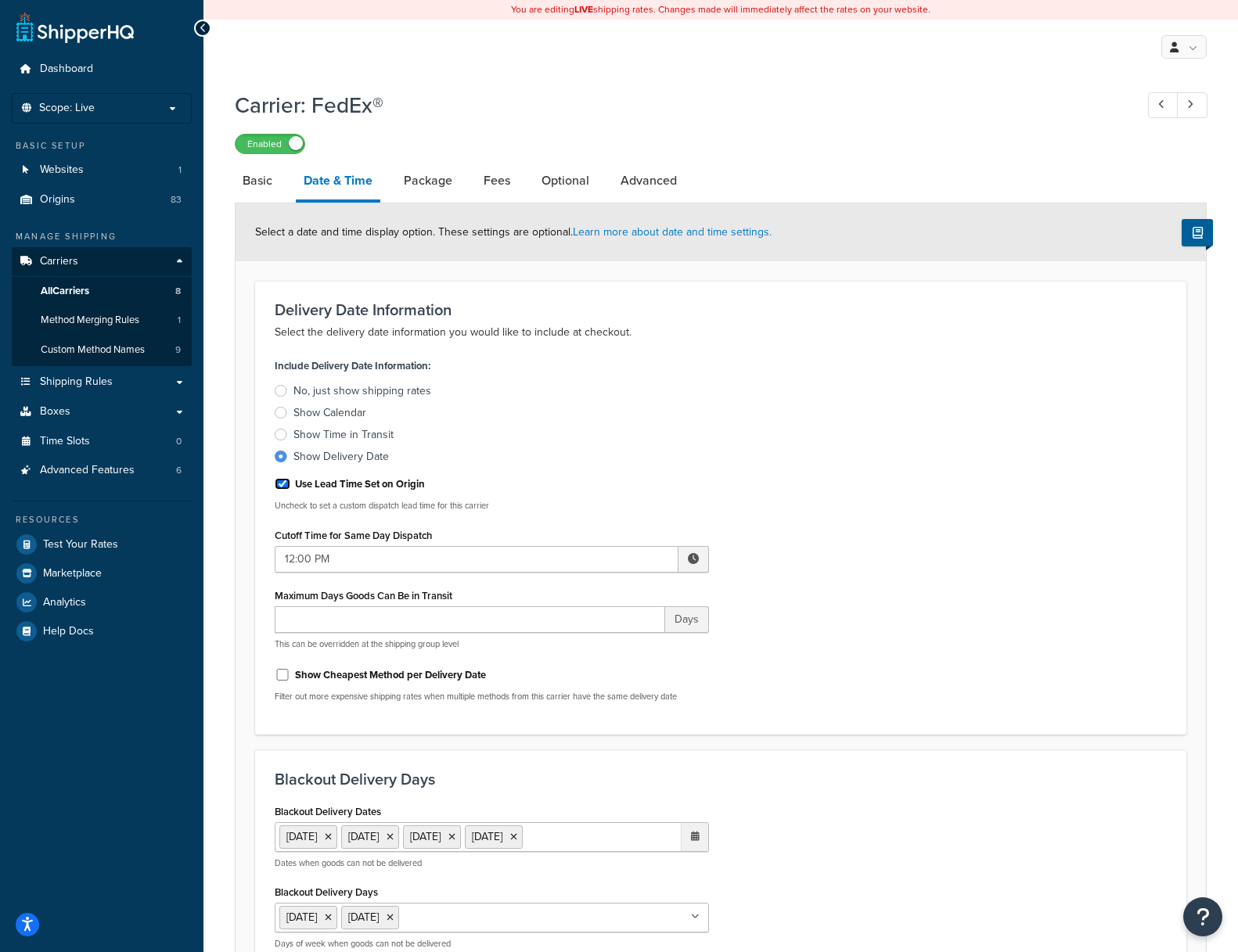
click at [286, 481] on input "Use Lead Time Set on Origin" at bounding box center [282, 484] width 16 height 12
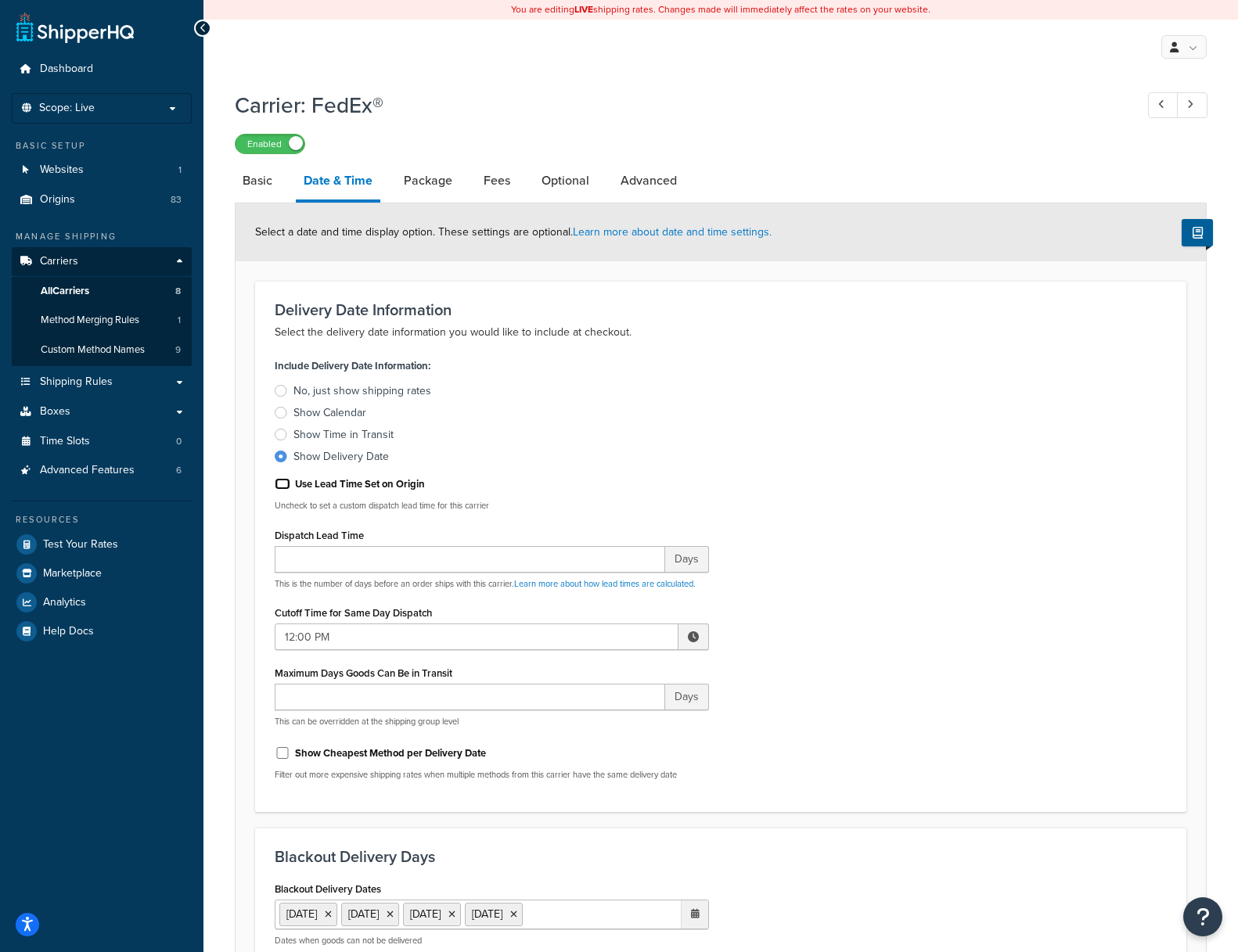
click at [285, 481] on input "Use Lead Time Set on Origin" at bounding box center [282, 484] width 16 height 12
checkbox input "true"
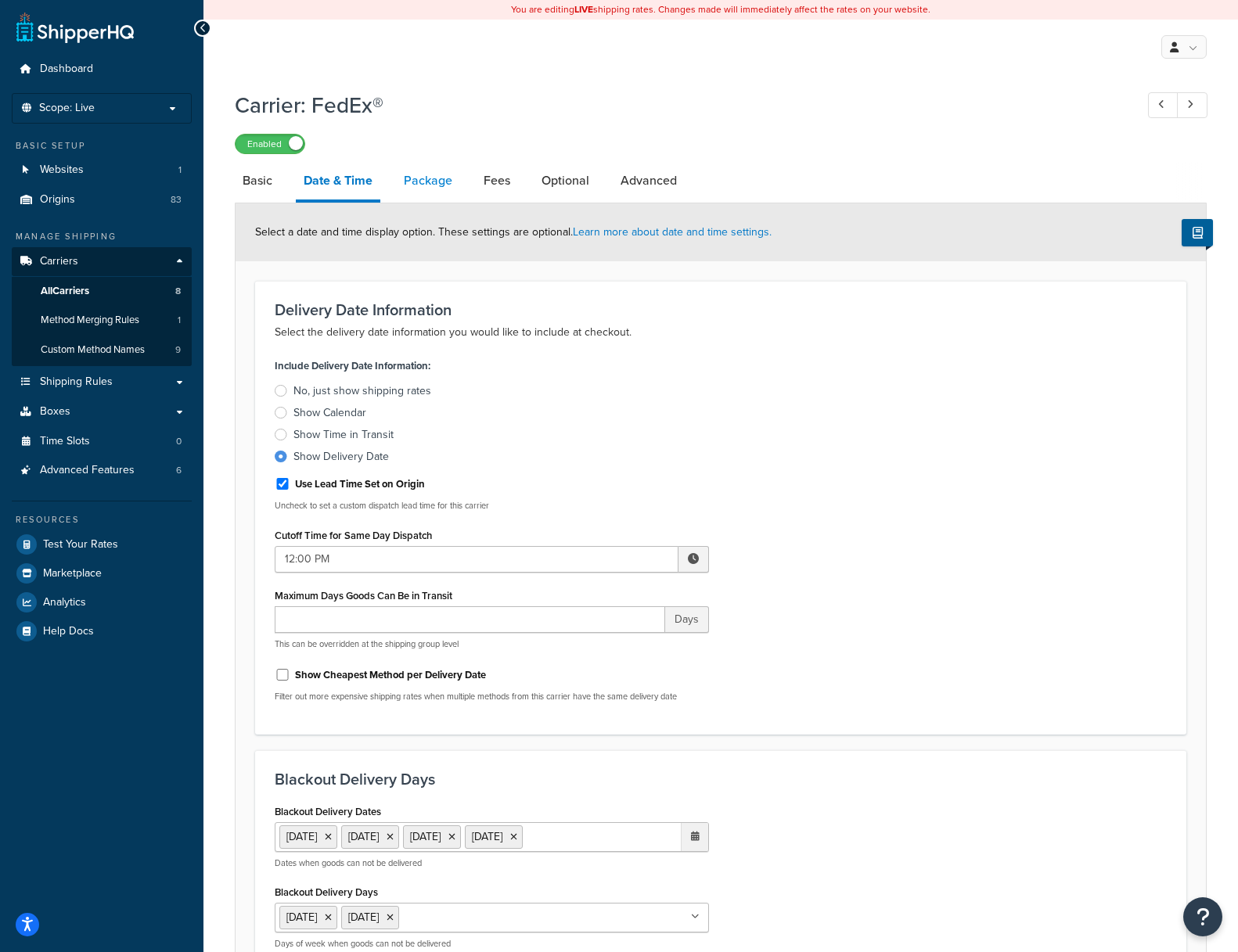
click at [433, 178] on link "Package" at bounding box center [428, 180] width 64 height 37
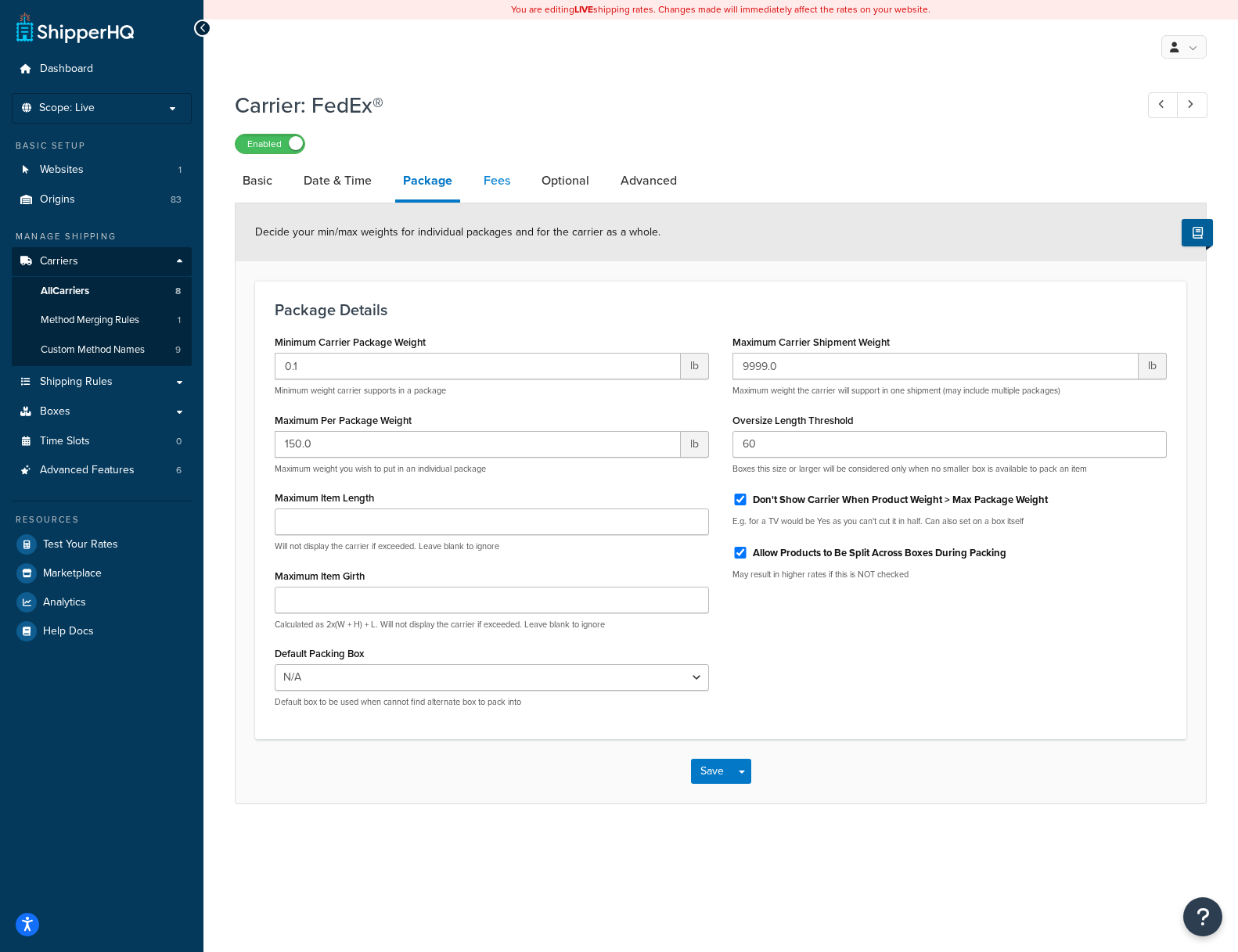
click at [490, 181] on link "Fees" at bounding box center [497, 180] width 42 height 37
select select "AFTER"
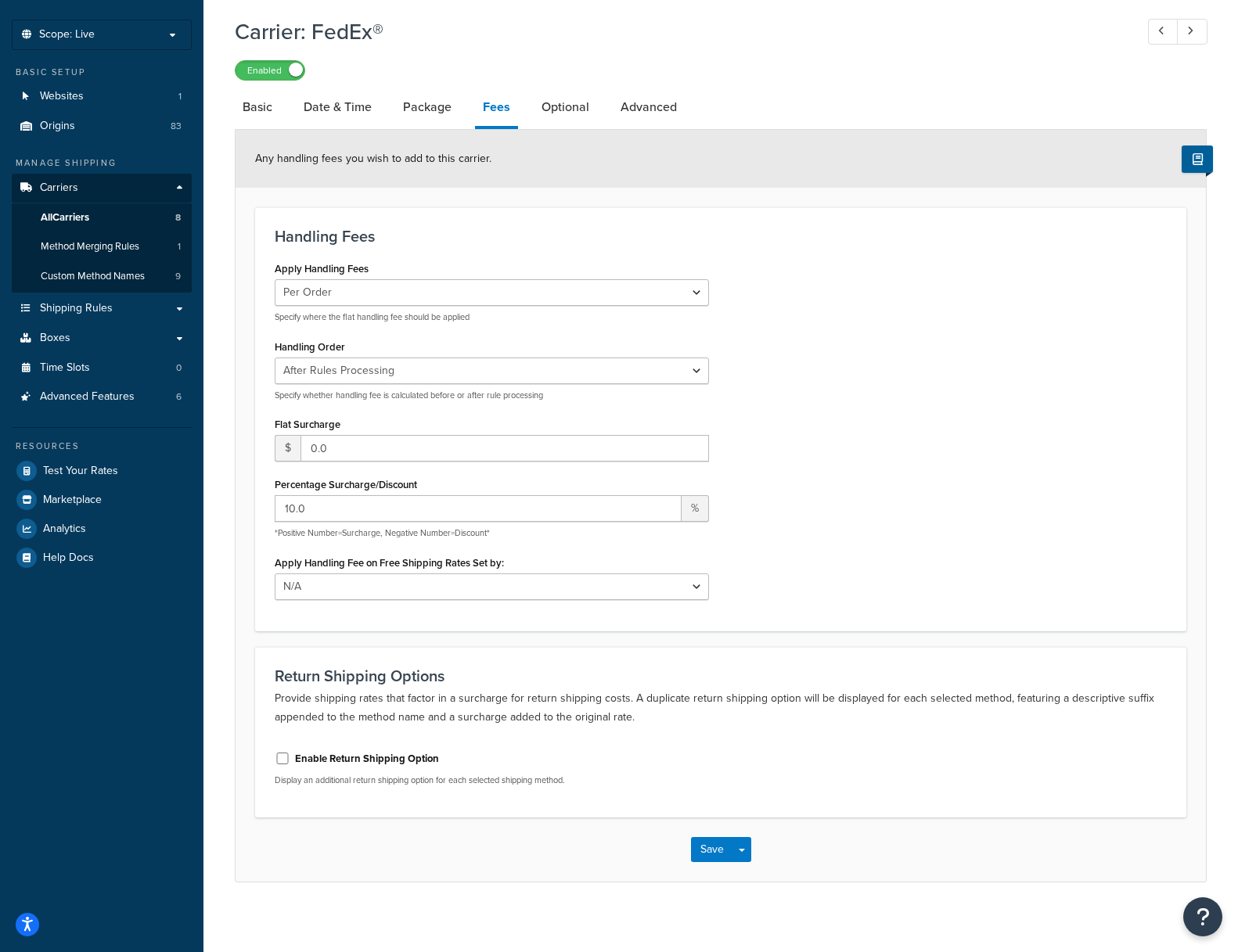
scroll to position [82, 0]
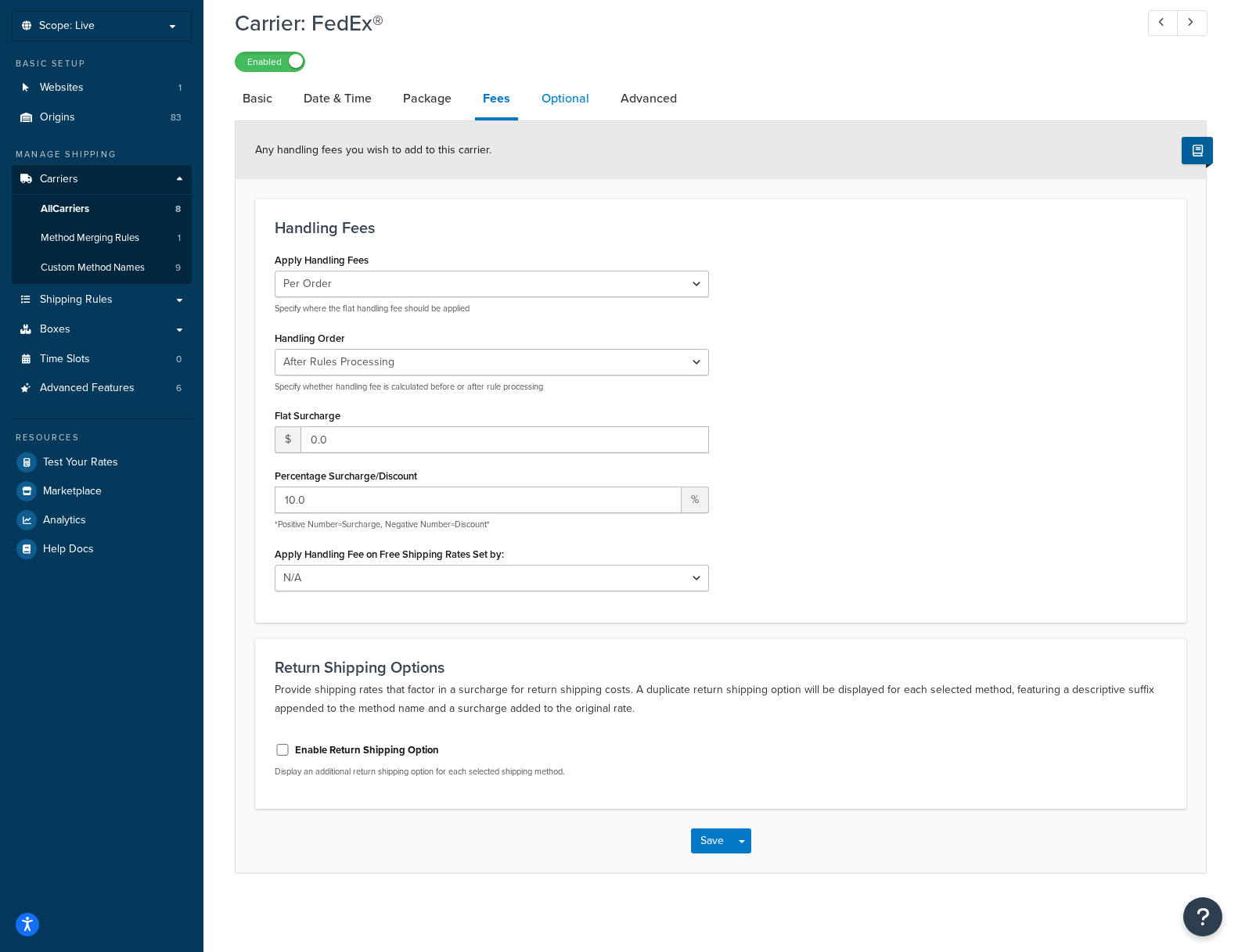
click at [580, 100] on link "Optional" at bounding box center [565, 98] width 63 height 37
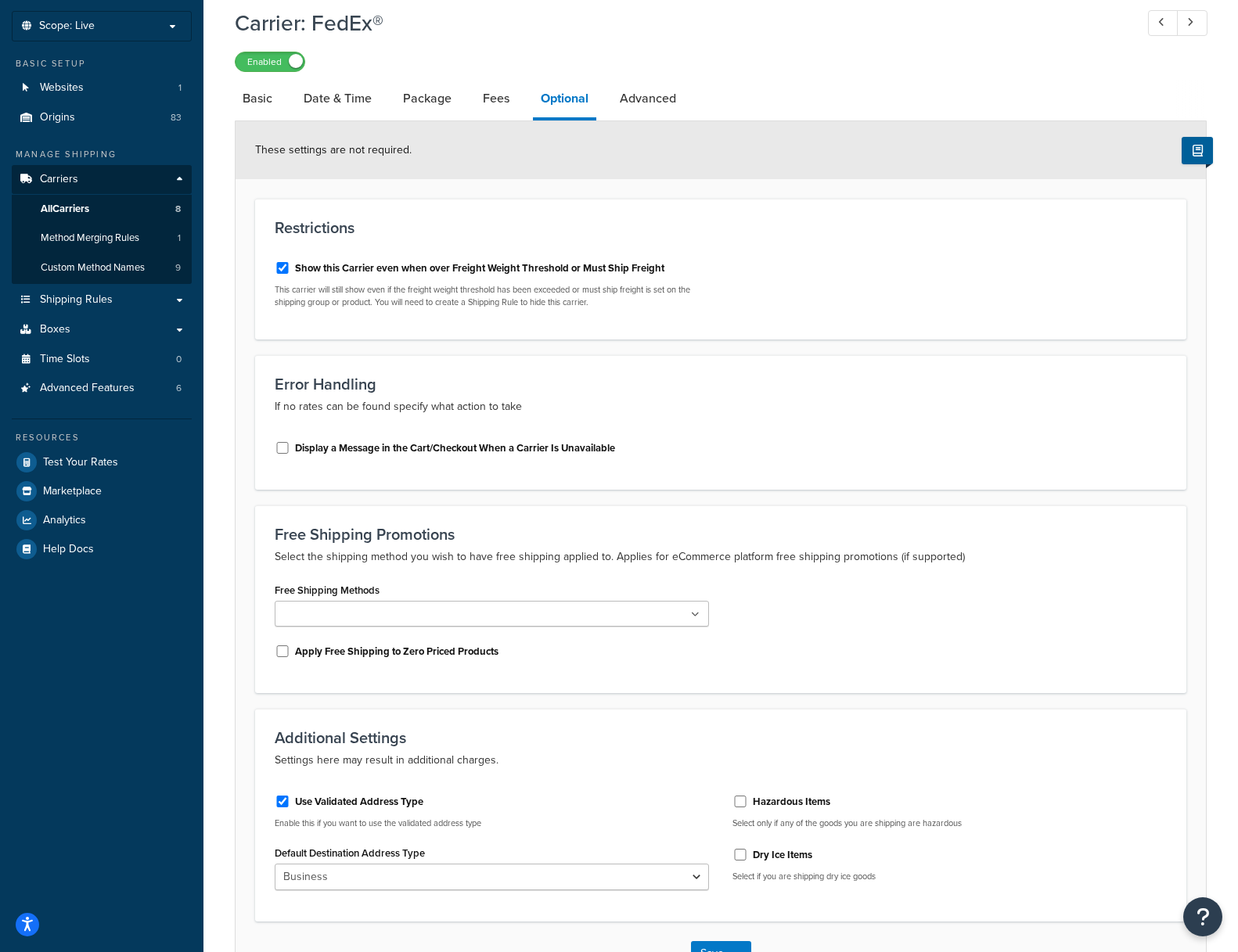
click at [428, 271] on label "Show this Carrier even when over Freight Weight Threshold or Must Ship Freight" at bounding box center [479, 268] width 369 height 14
click at [291, 271] on input "Show this Carrier even when over Freight Weight Threshold or Must Ship Freight" at bounding box center [282, 268] width 16 height 12
click at [428, 271] on label "Show this Carrier even when over Freight Weight Threshold or Must Ship Freight" at bounding box center [479, 268] width 369 height 14
click at [291, 271] on input "Show this Carrier even when over Freight Weight Threshold or Must Ship Freight" at bounding box center [282, 268] width 16 height 12
checkbox input "true"
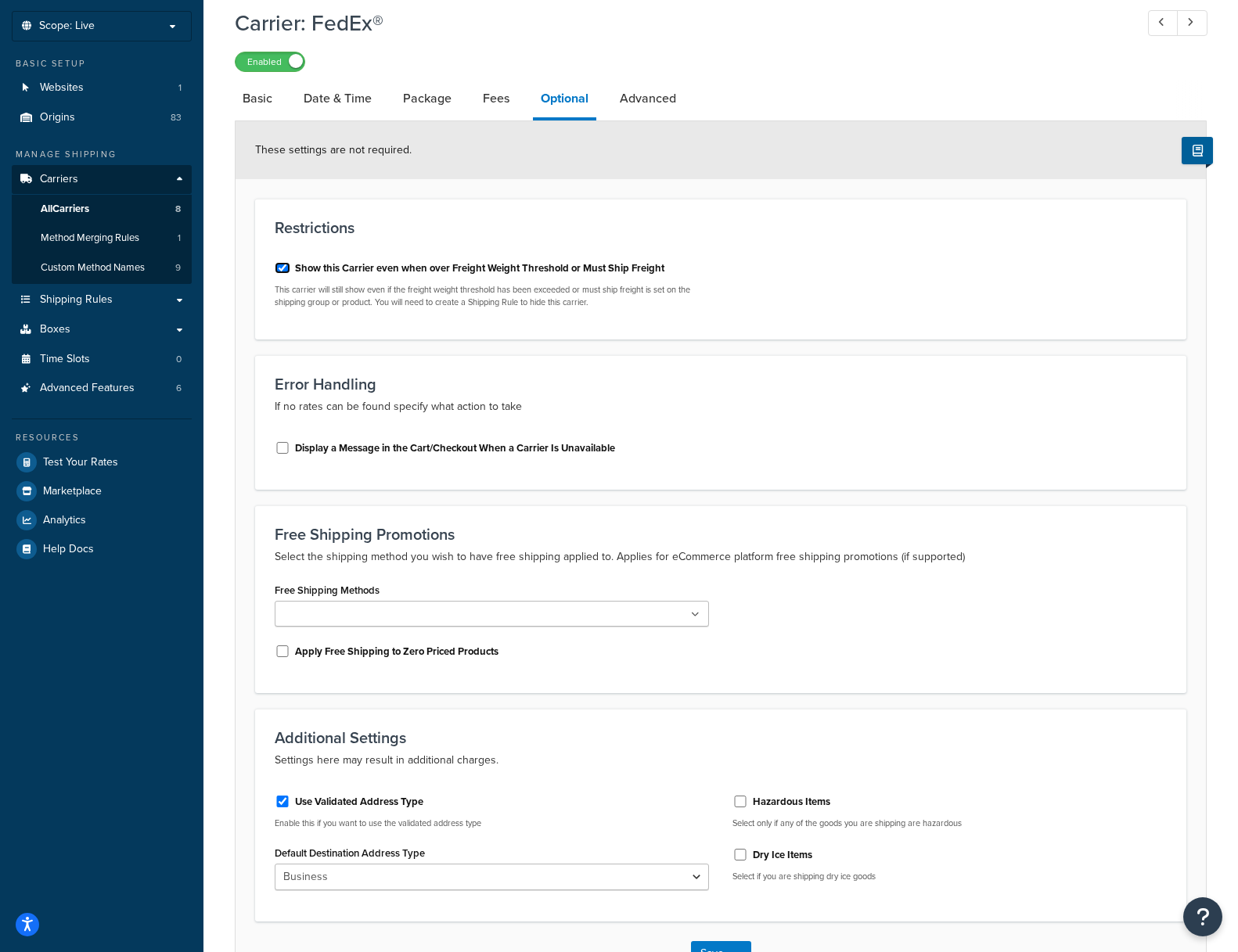
scroll to position [195, 0]
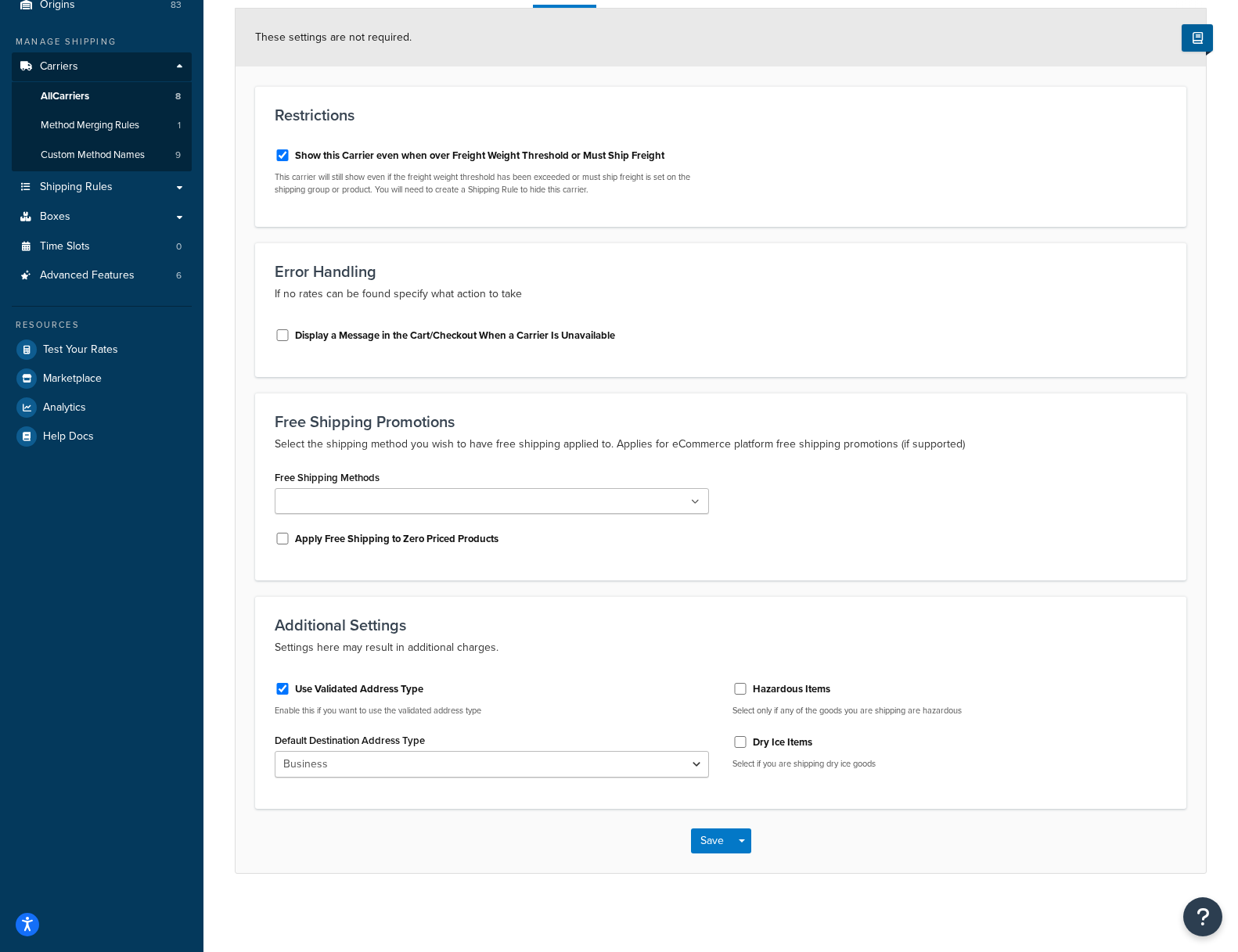
click at [487, 441] on p "Select the shipping method you wish to have free shipping applied to. Applies f…" at bounding box center [721, 444] width 892 height 19
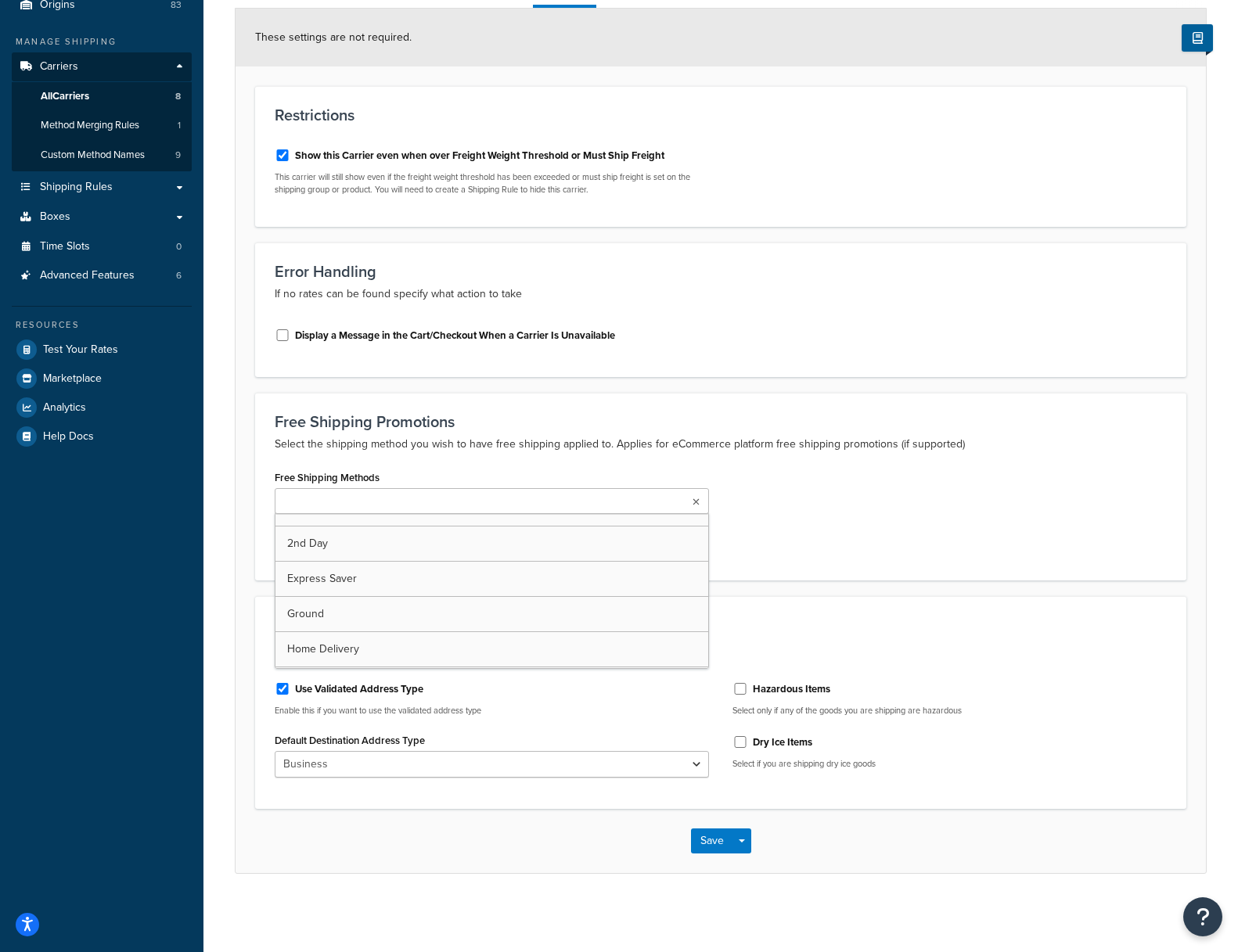
click at [559, 501] on ul at bounding box center [492, 500] width 434 height 26
drag, startPoint x: 1029, startPoint y: 472, endPoint x: 1018, endPoint y: 477, distance: 12.1
click at [1026, 474] on div "Free Shipping Methods 2nd Day Express Saver Ground Home Delivery Priority Overn…" at bounding box center [721, 514] width 915 height 95
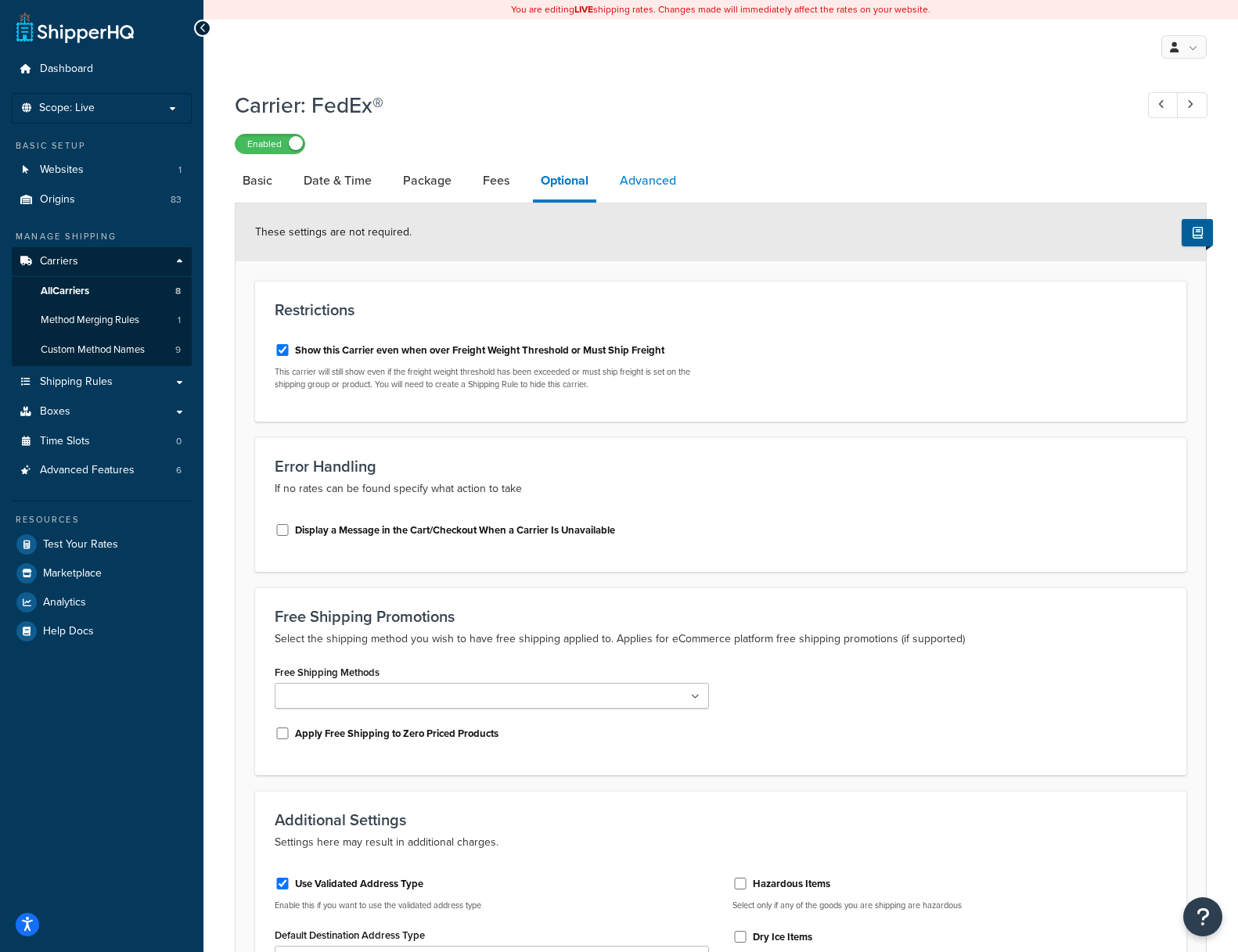
click at [650, 177] on link "Advanced" at bounding box center [648, 180] width 72 height 37
select select "false"
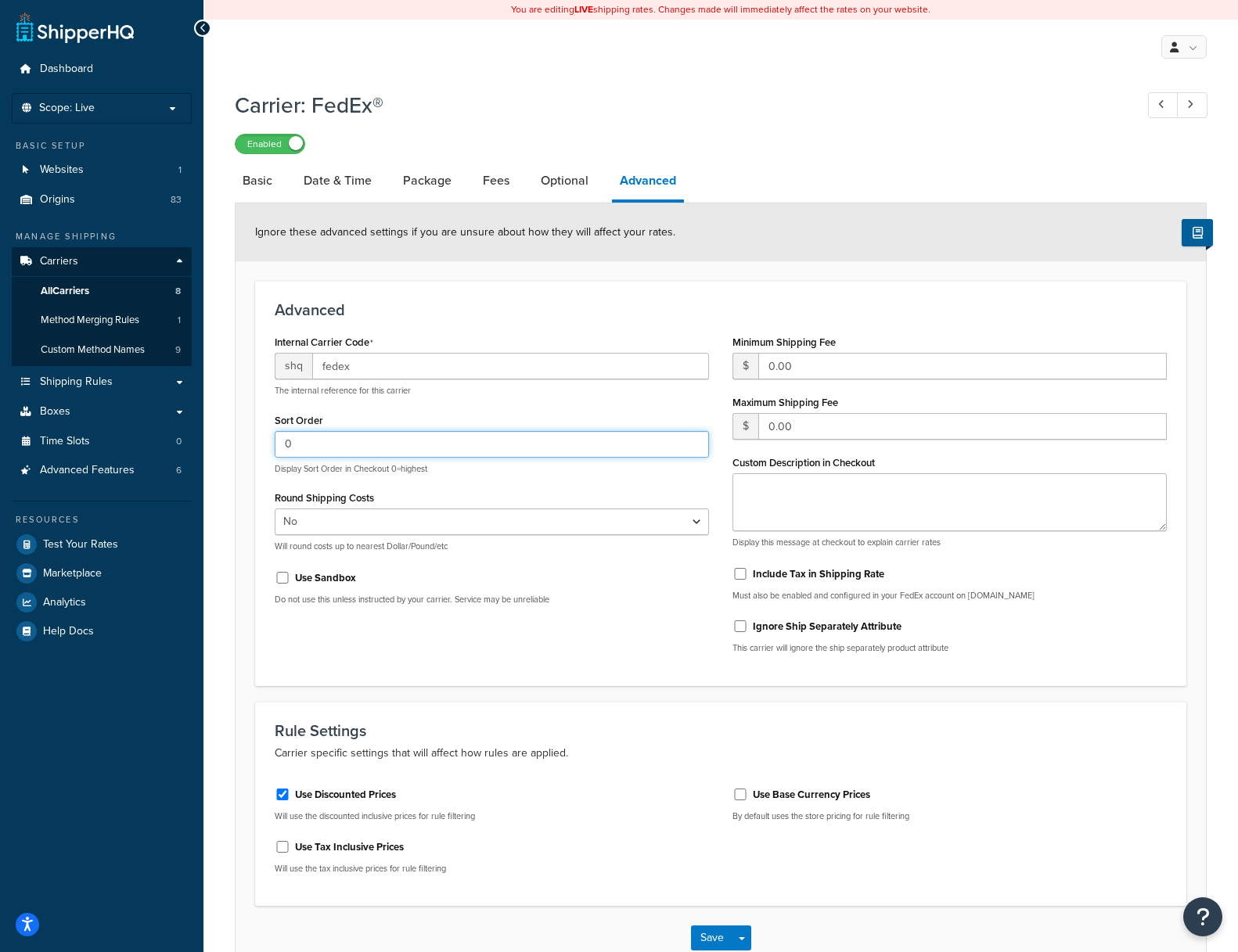
click at [344, 454] on input "0" at bounding box center [492, 444] width 434 height 27
click at [607, 623] on div "Internal Carrier Code shq fedex The internal reference for this carrier Sort Or…" at bounding box center [721, 498] width 915 height 334
click at [68, 267] on span "Carriers" at bounding box center [59, 261] width 38 height 13
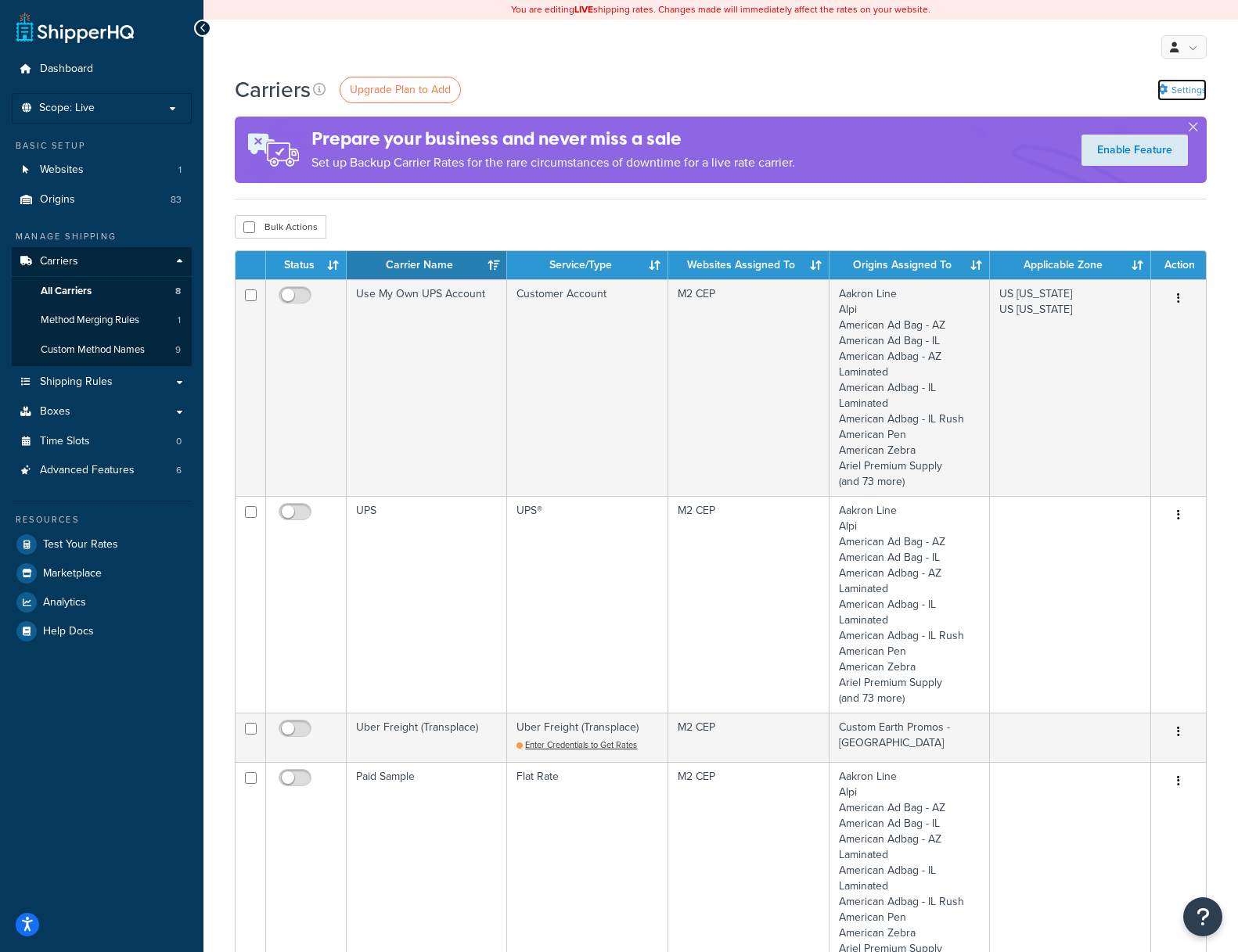
click at [1193, 90] on link "Settings" at bounding box center [1182, 90] width 49 height 22
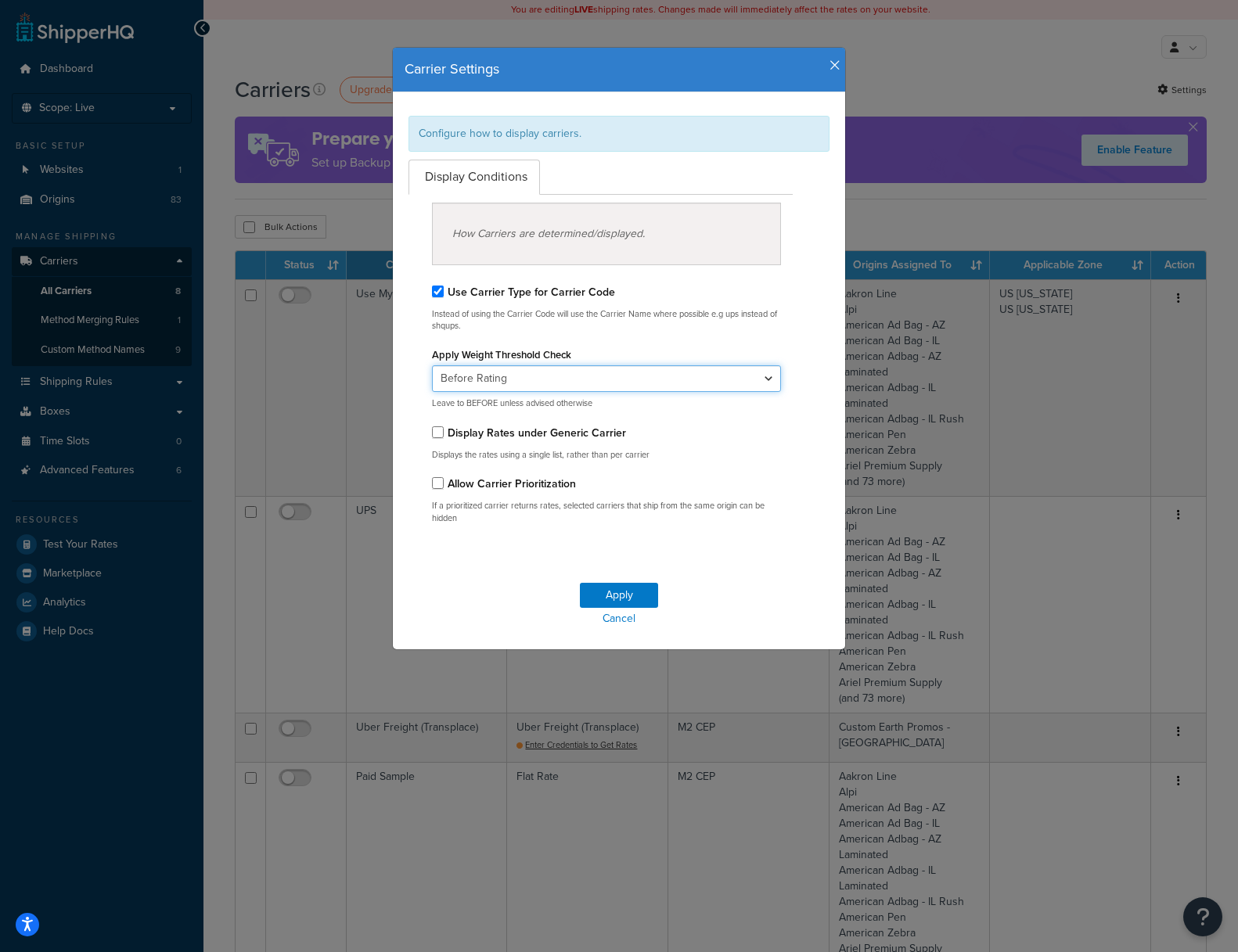
click at [558, 379] on select "Before Rating After Rating" at bounding box center [606, 378] width 349 height 27
click at [432, 365] on select "Before Rating After Rating" at bounding box center [606, 378] width 349 height 27
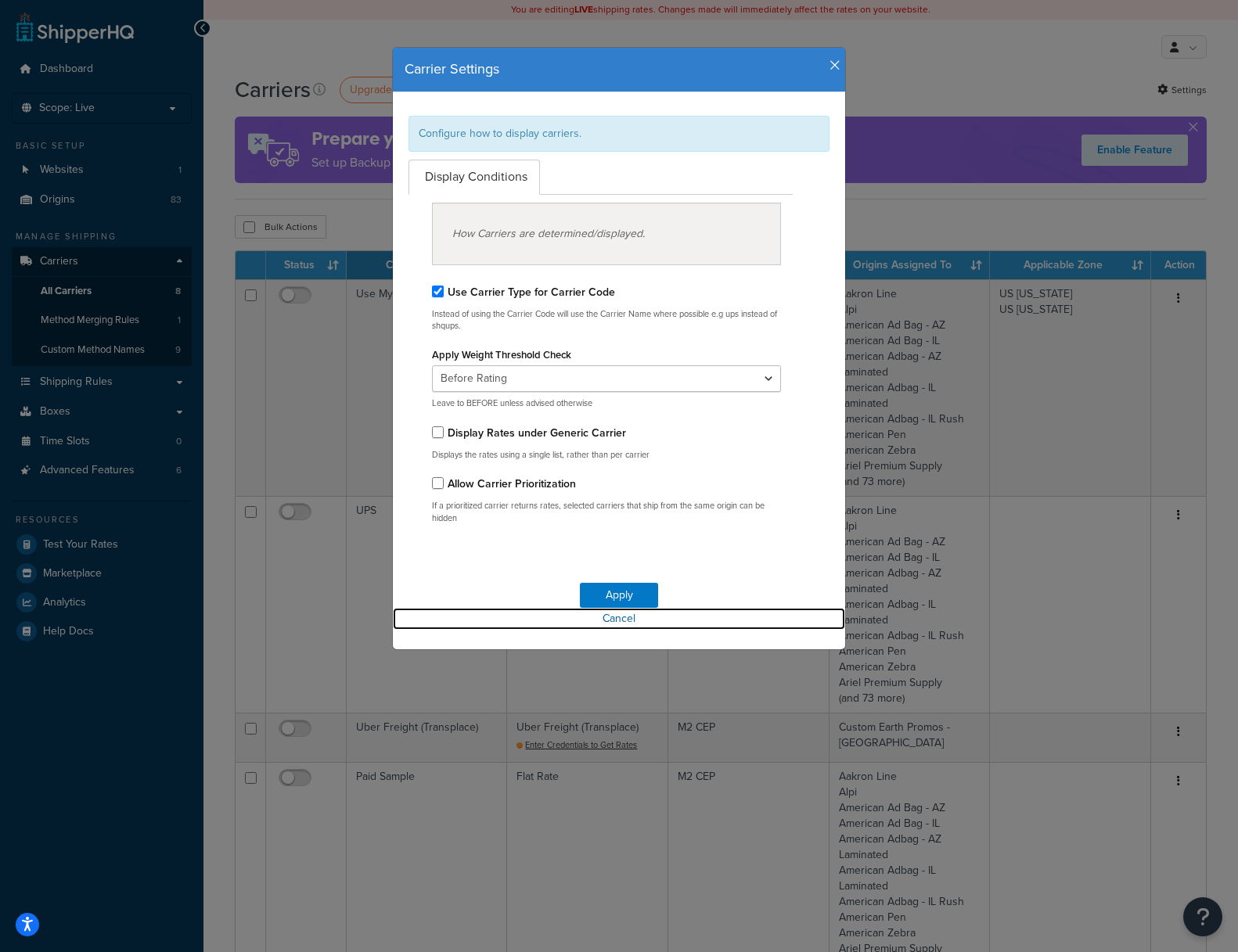
click at [617, 618] on link "Cancel" at bounding box center [619, 618] width 453 height 22
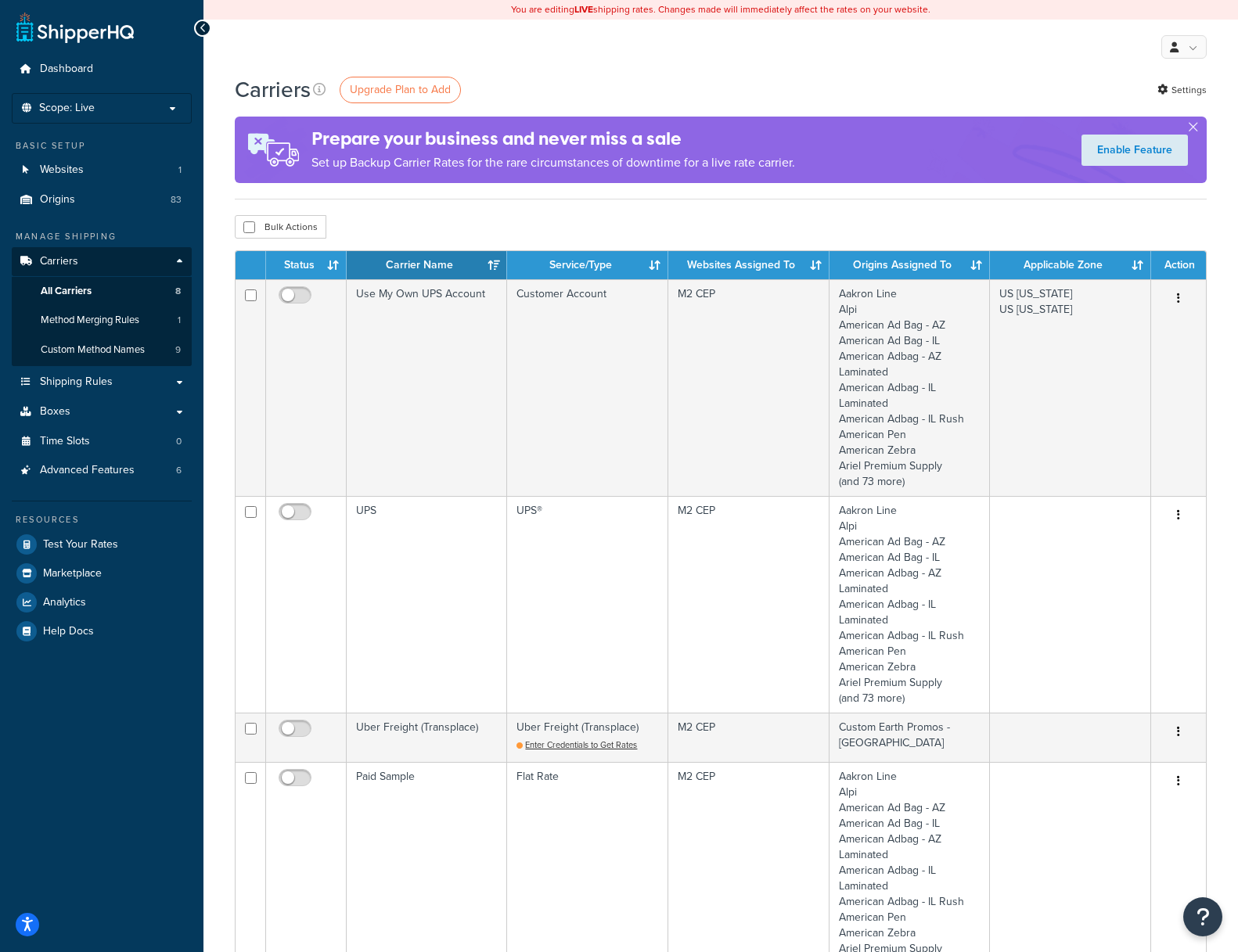
click at [1199, 127] on div "Enable Feature" at bounding box center [1134, 150] width 144 height 47
click at [1195, 129] on button "button" at bounding box center [1192, 130] width 4 height 4
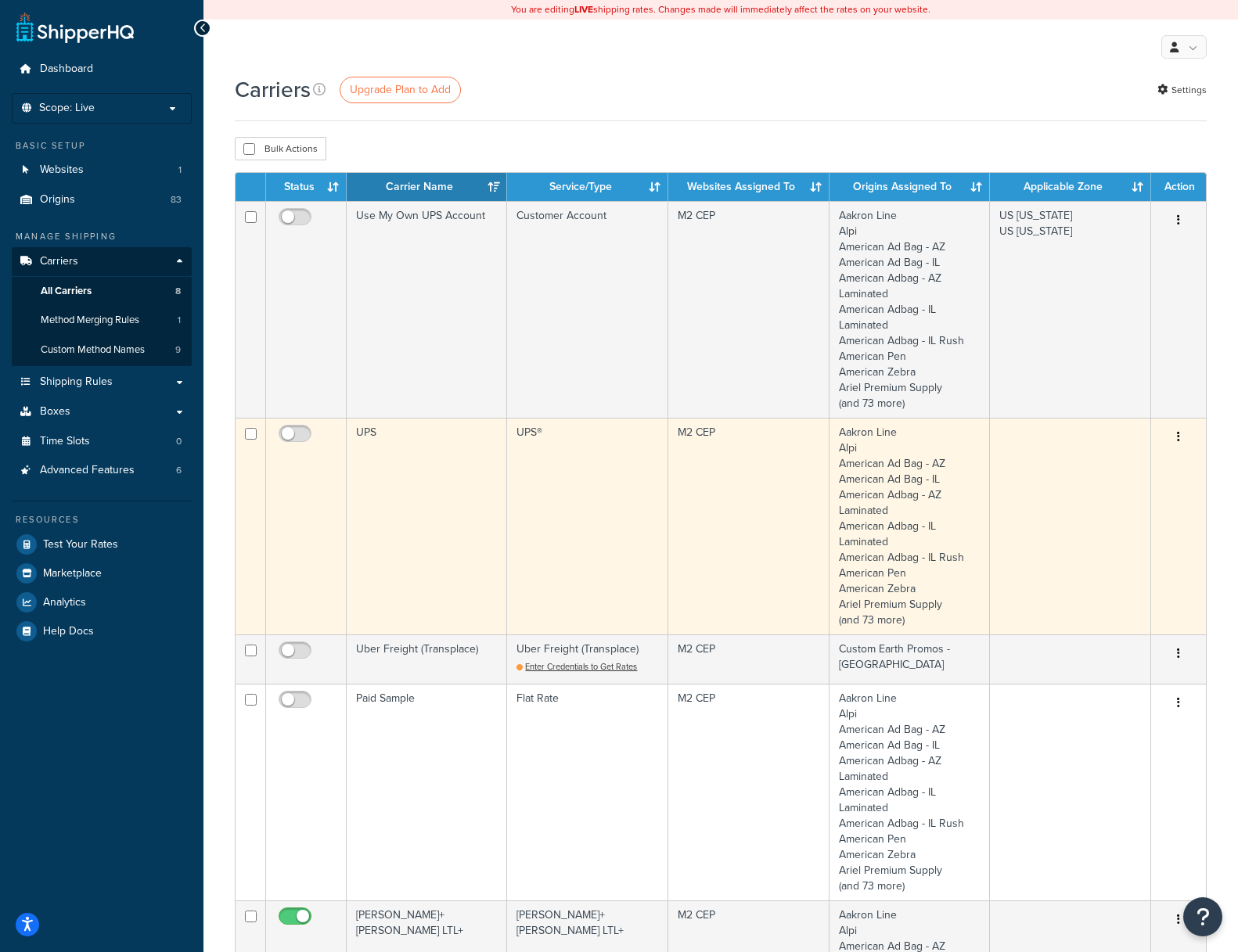
click at [1180, 433] on button "button" at bounding box center [1178, 437] width 22 height 25
click at [1103, 466] on link "Edit" at bounding box center [1114, 468] width 124 height 32
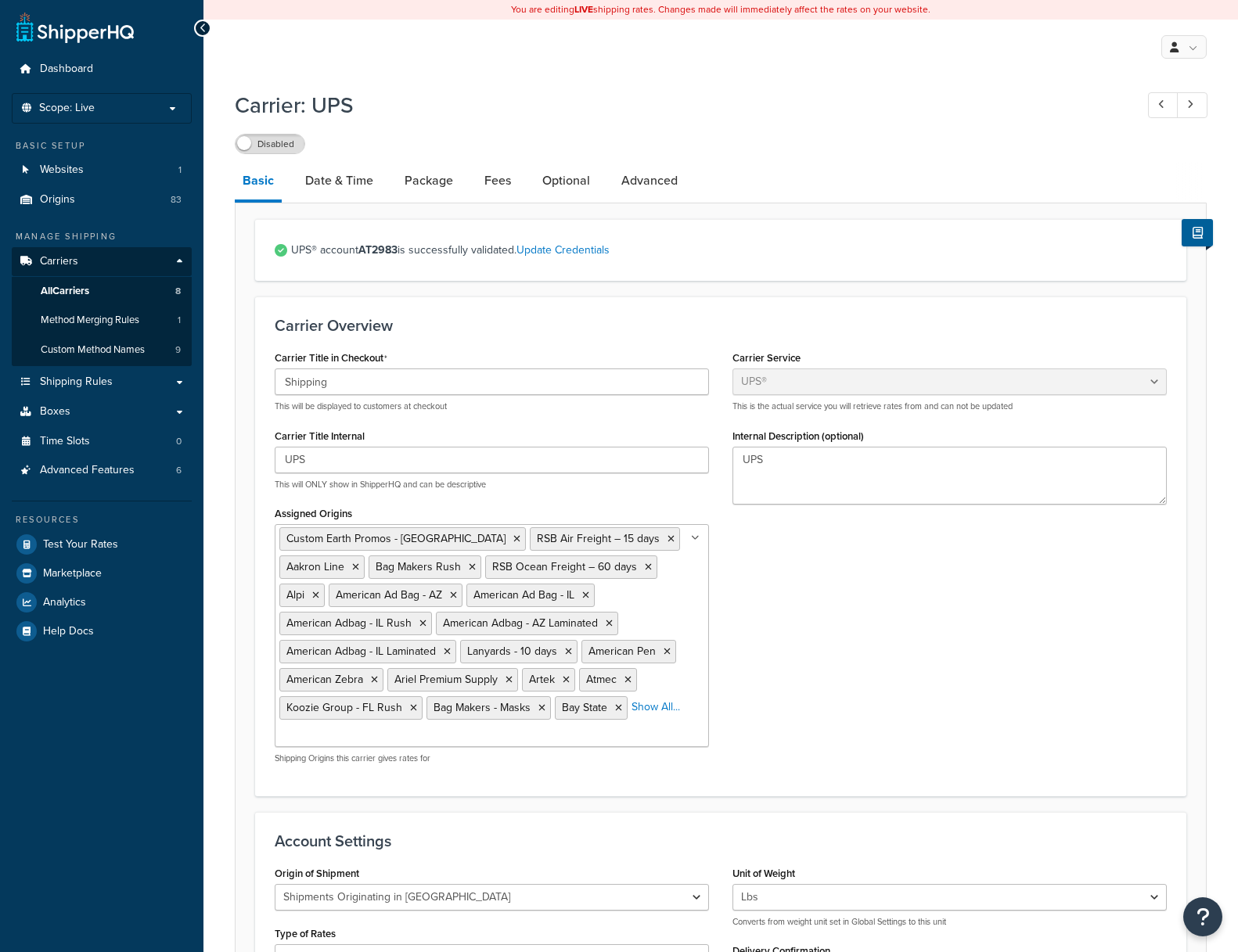
select select "ups"
select select "us"
click at [330, 174] on link "Date & Time" at bounding box center [339, 180] width 84 height 37
select select "yMd"
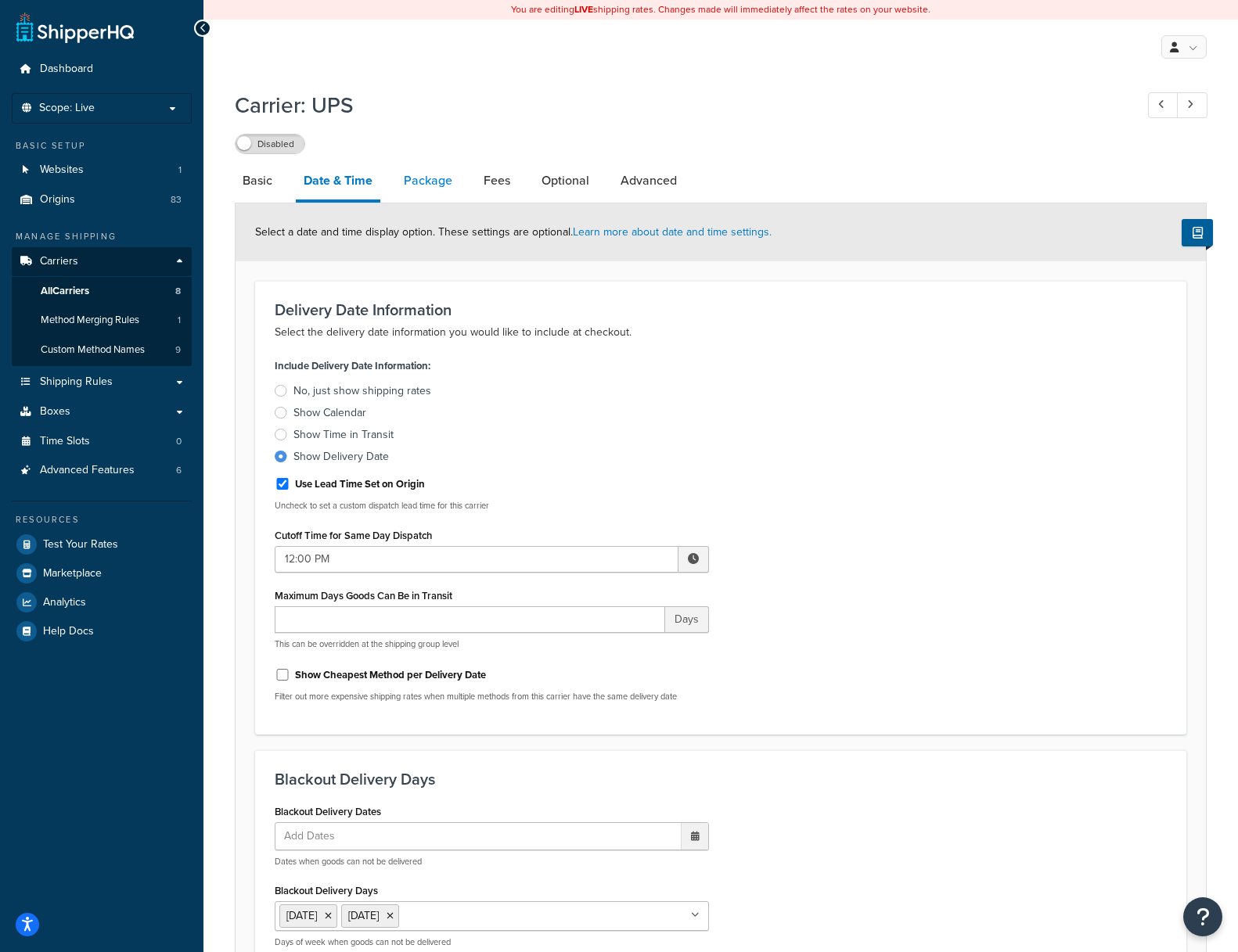
click at [409, 173] on link "Package" at bounding box center [428, 180] width 64 height 37
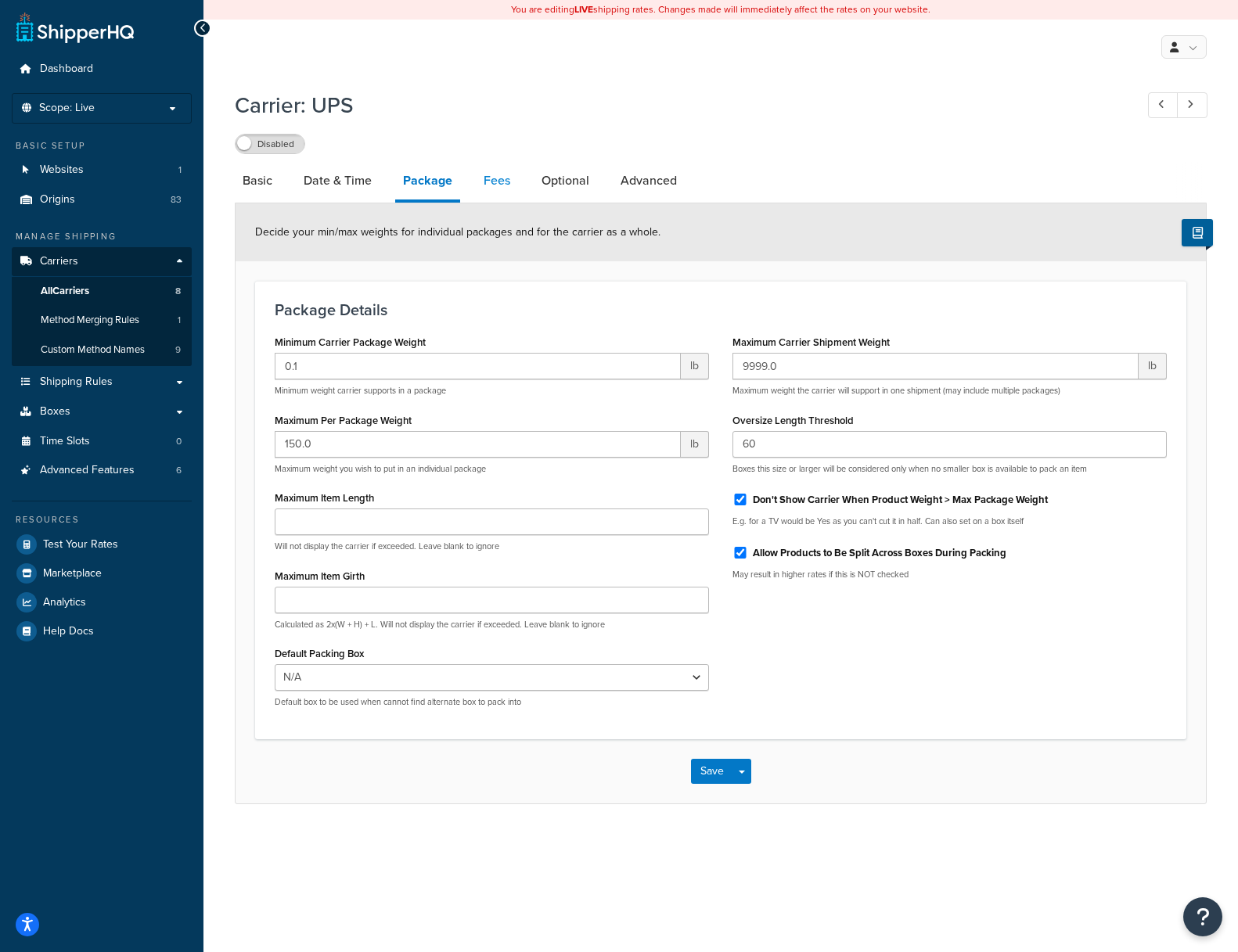
click at [505, 181] on link "Fees" at bounding box center [497, 180] width 42 height 37
select select "package"
select select "AFTER"
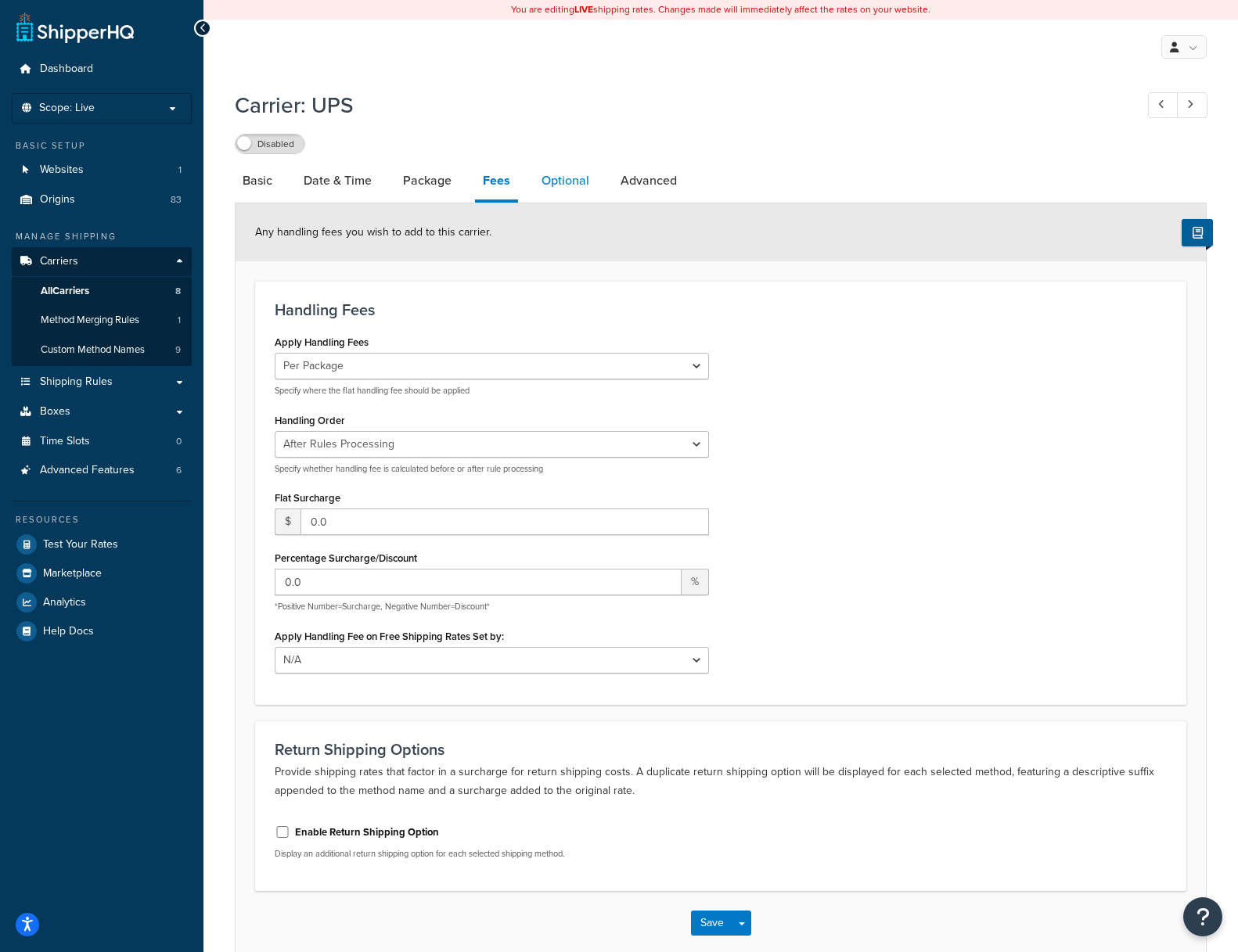
click at [562, 182] on link "Optional" at bounding box center [565, 180] width 63 height 37
select select "residential"
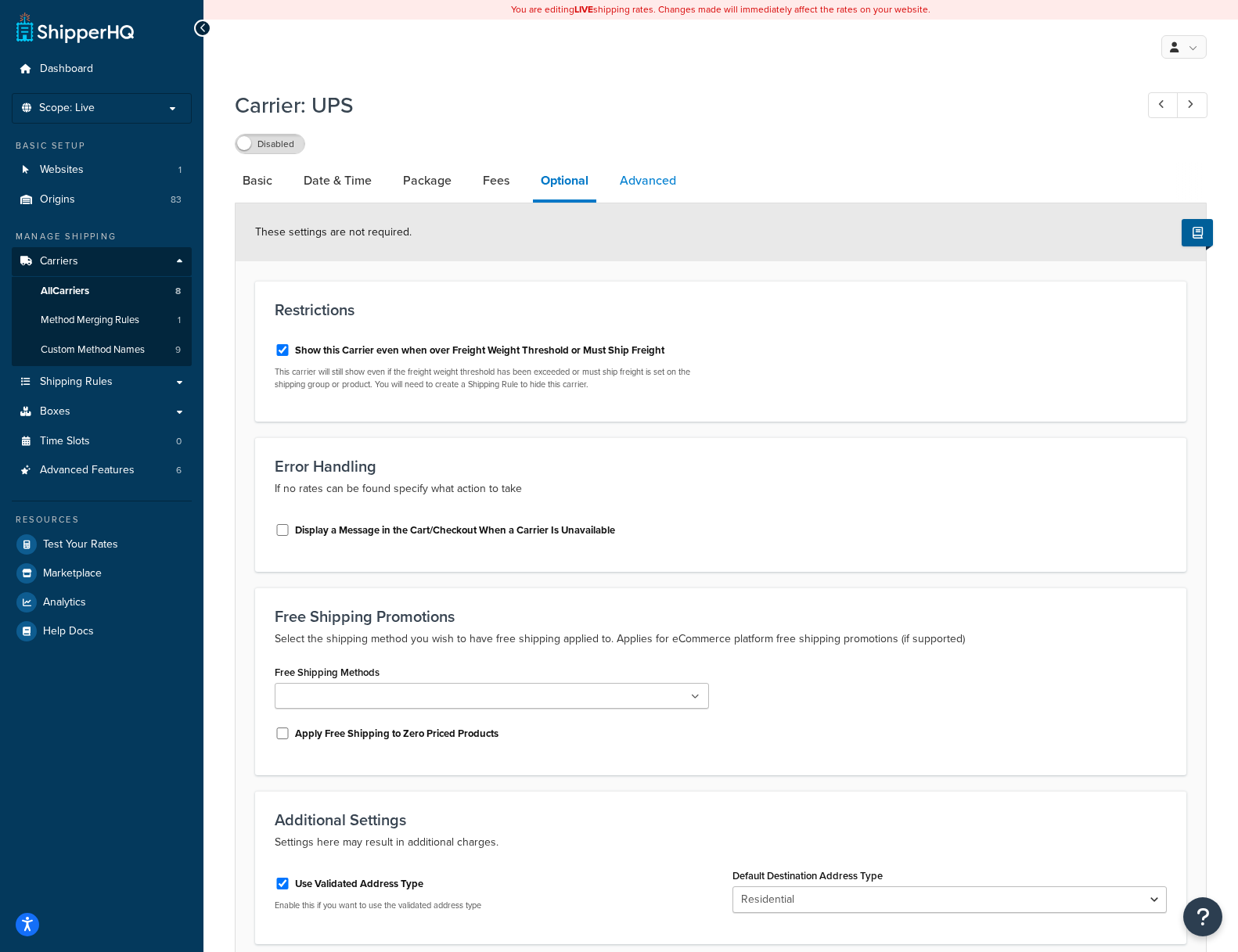
click at [640, 180] on link "Advanced" at bounding box center [648, 180] width 72 height 37
select select "false"
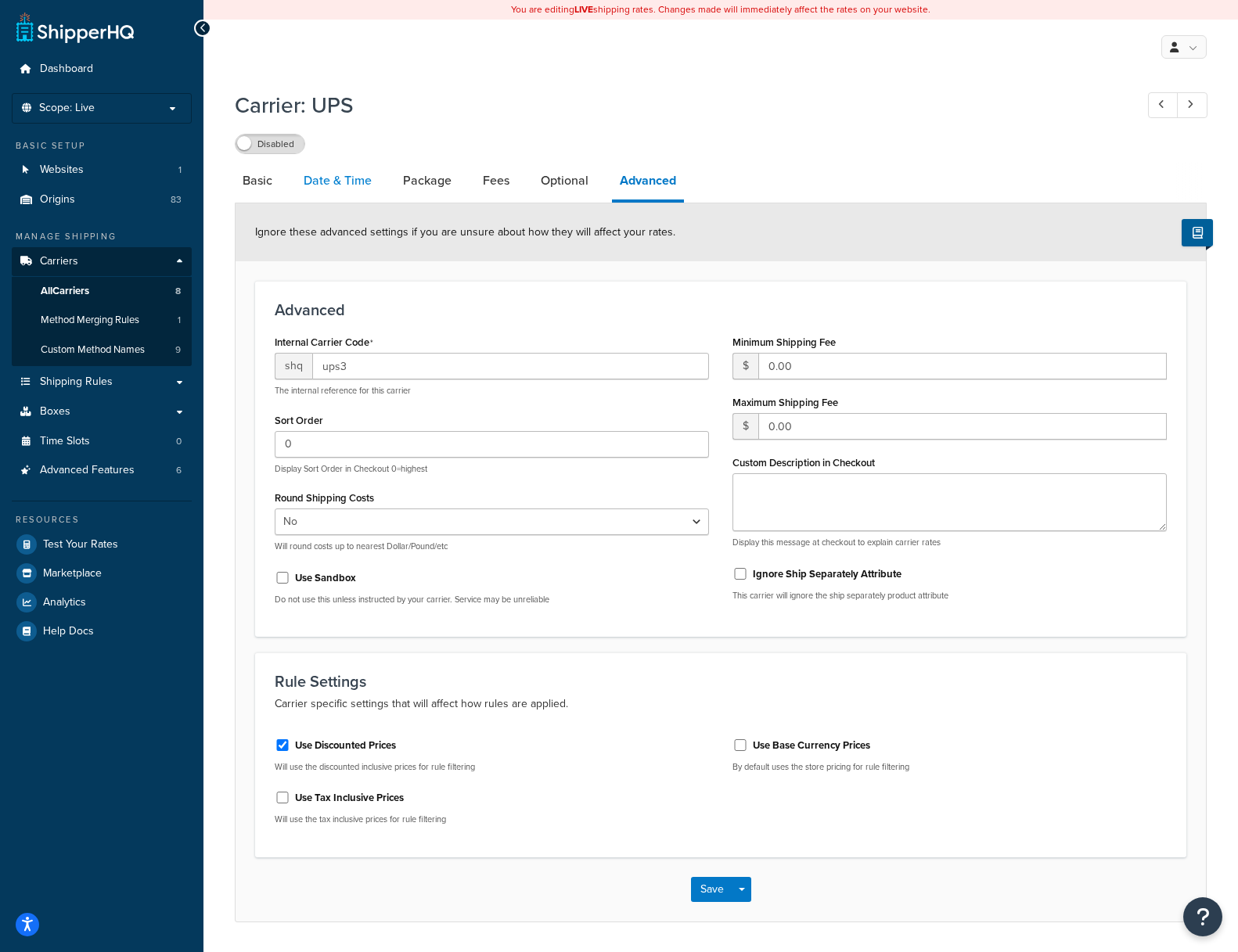
click at [311, 175] on link "Date & Time" at bounding box center [337, 180] width 84 height 37
select select "yMd"
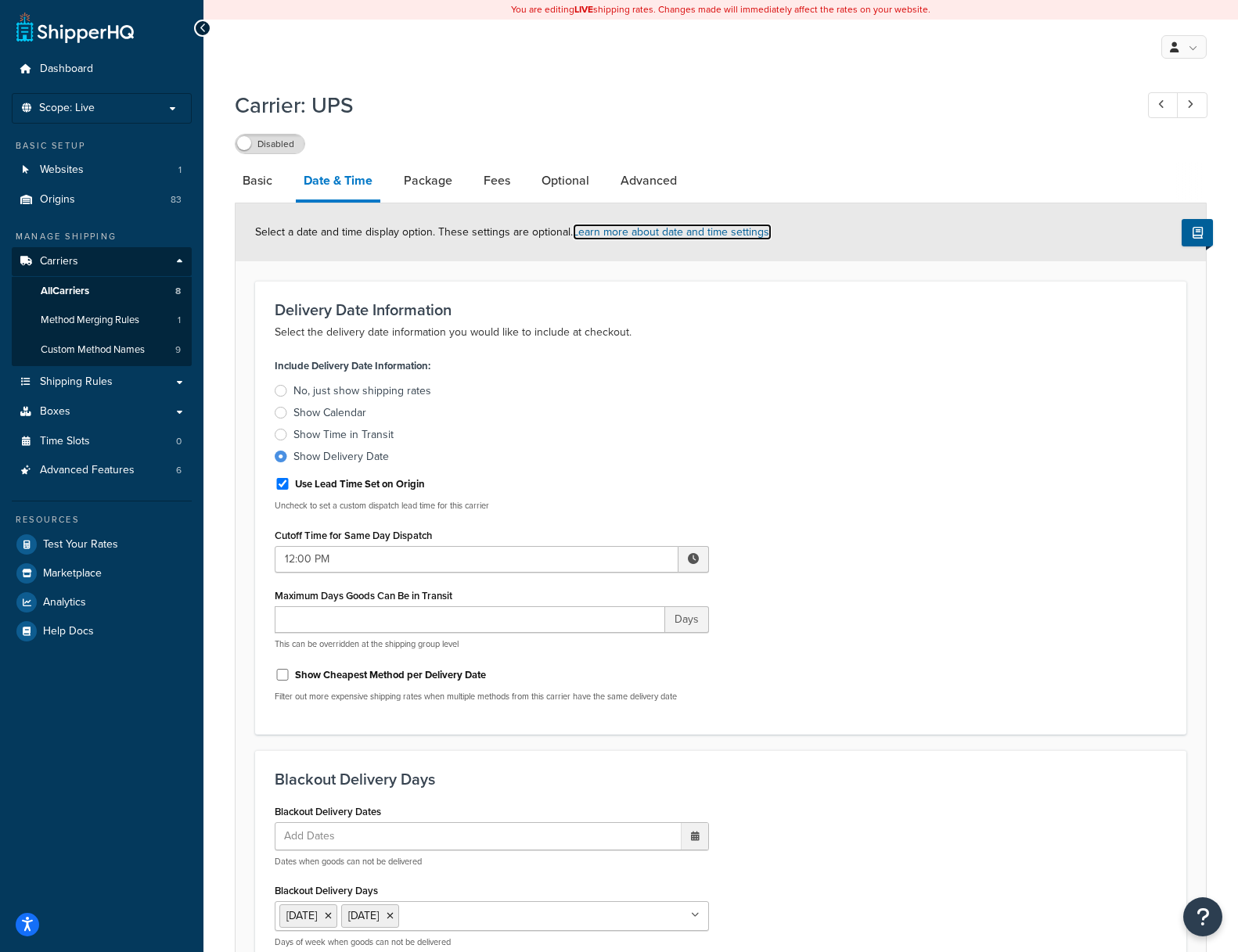
click at [667, 233] on link "Learn more about date and time settings." at bounding box center [672, 232] width 198 height 17
click at [65, 290] on span "All Carriers" at bounding box center [65, 291] width 48 height 13
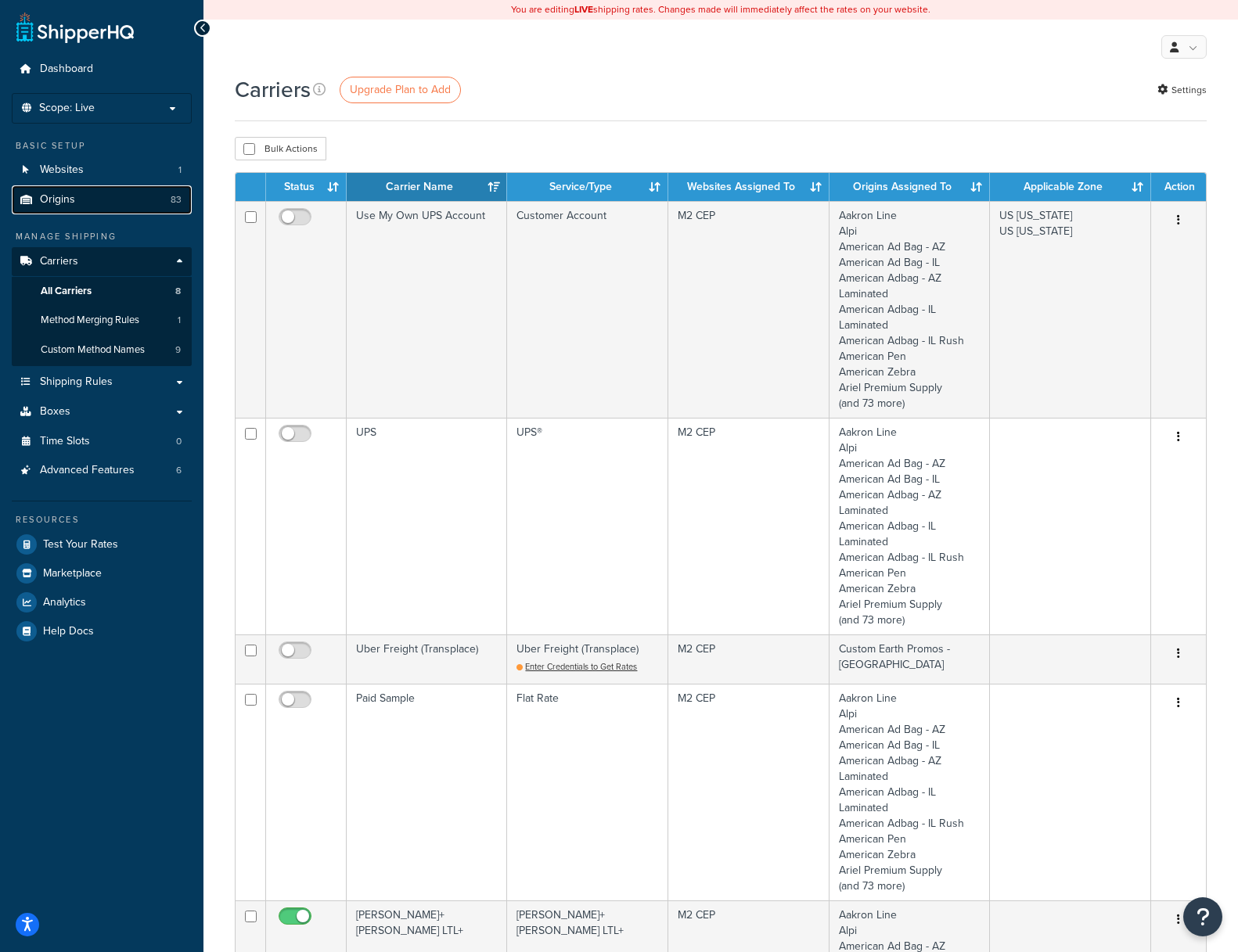
click at [60, 199] on span "Origins" at bounding box center [57, 200] width 35 height 13
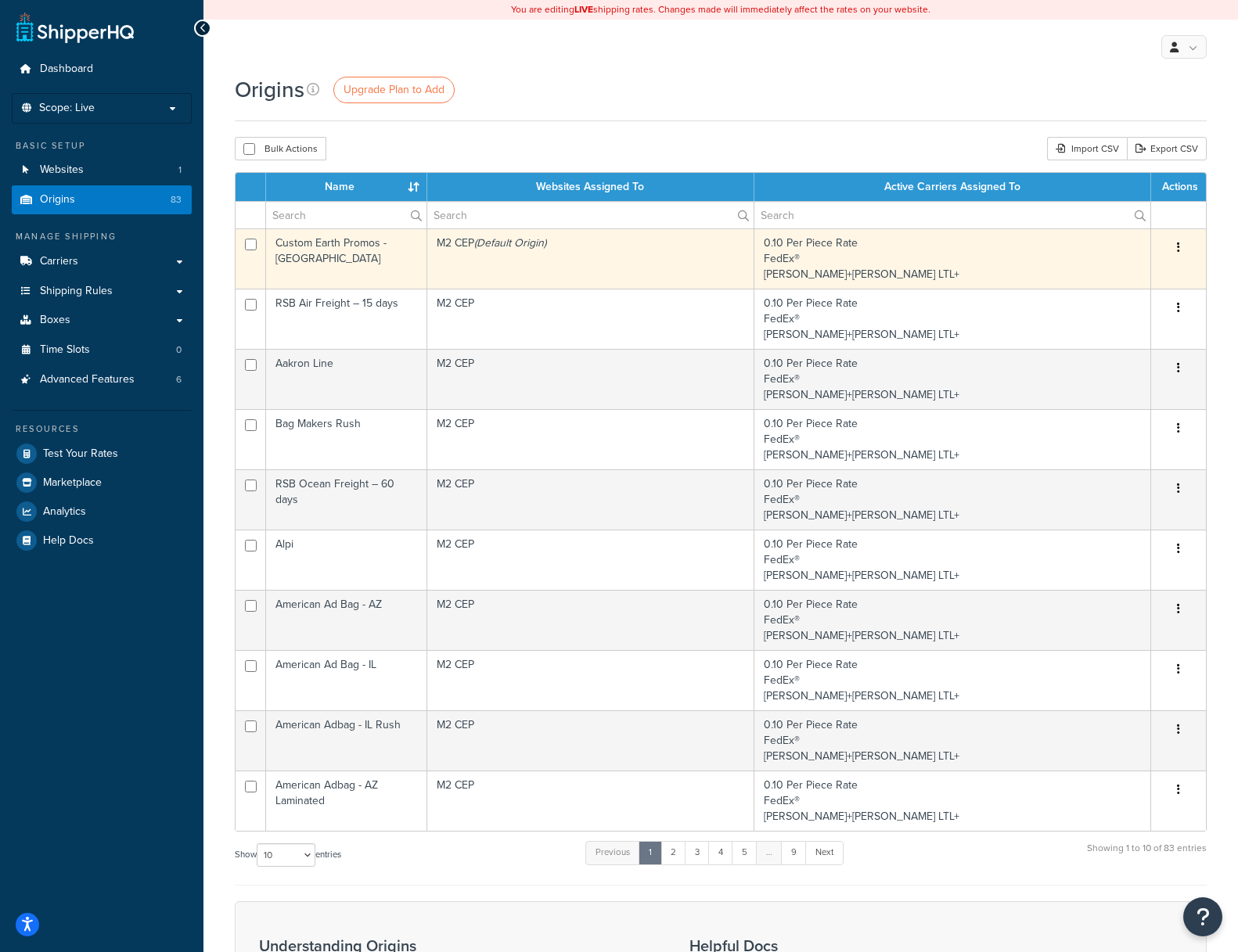
click at [351, 244] on td "Custom Earth Promos - [GEOGRAPHIC_DATA]" at bounding box center [346, 258] width 161 height 61
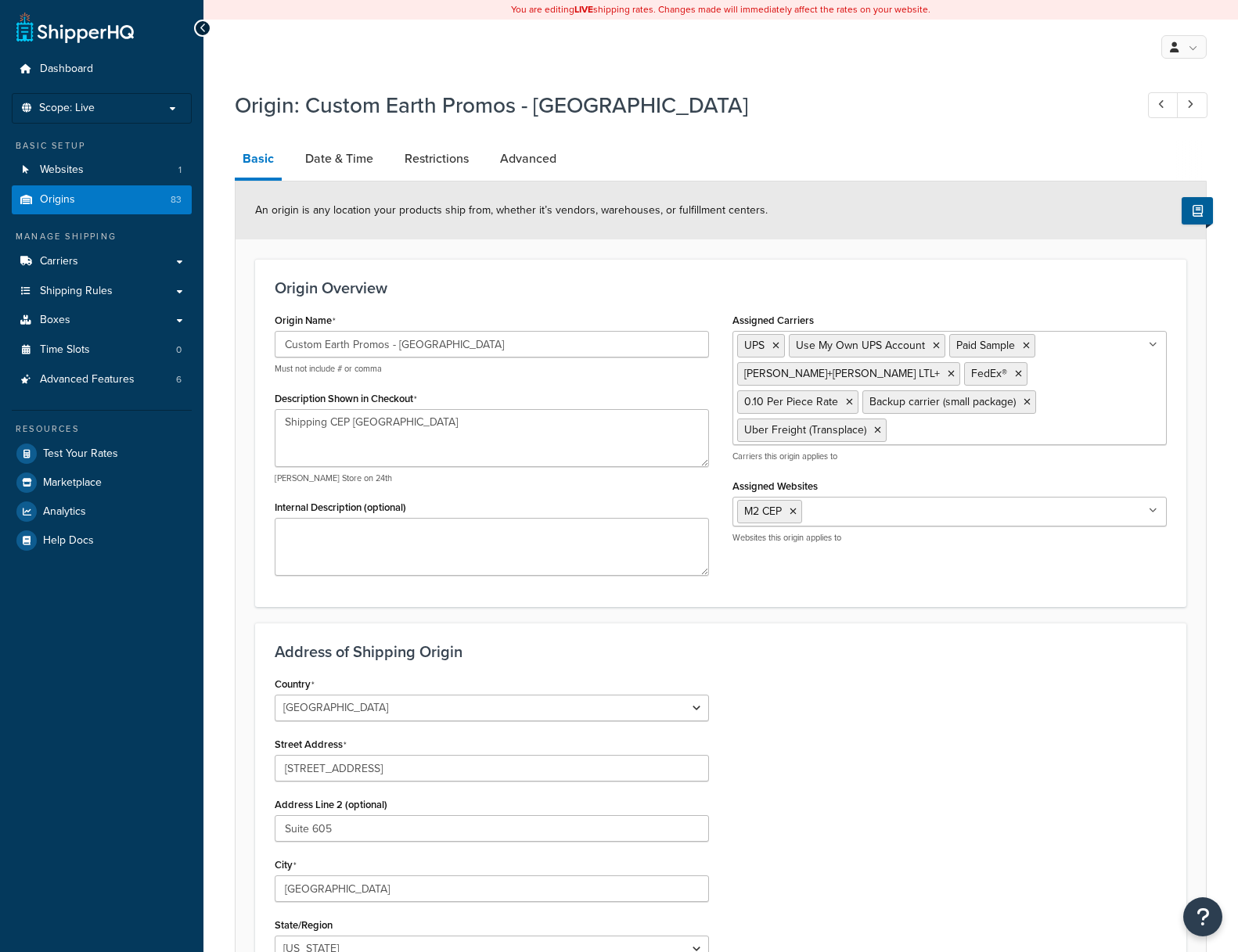
select select "9"
click at [451, 158] on link "Restrictions" at bounding box center [437, 159] width 80 height 37
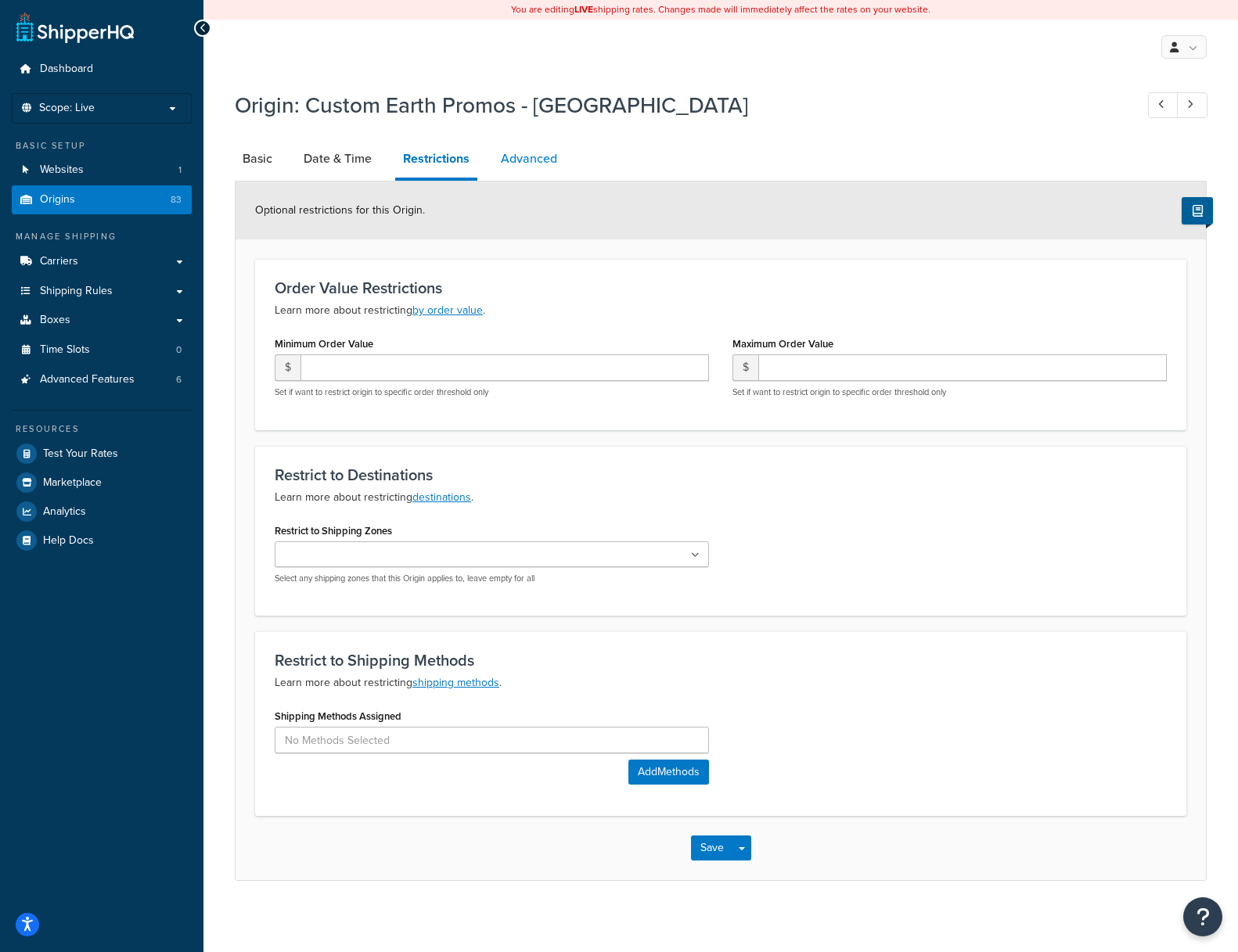
click at [537, 157] on link "Advanced" at bounding box center [529, 159] width 72 height 37
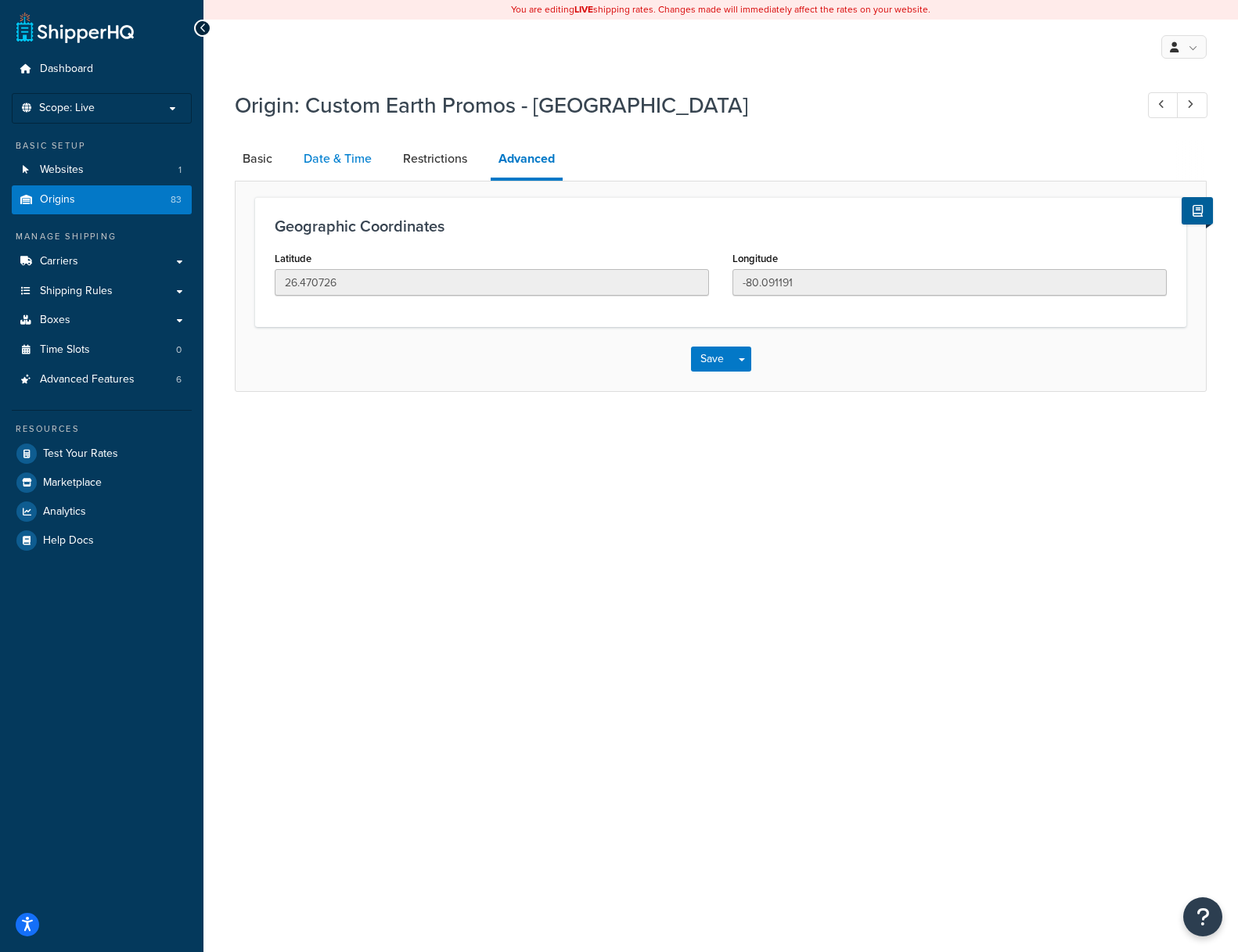
click at [332, 154] on link "Date & Time" at bounding box center [337, 159] width 84 height 37
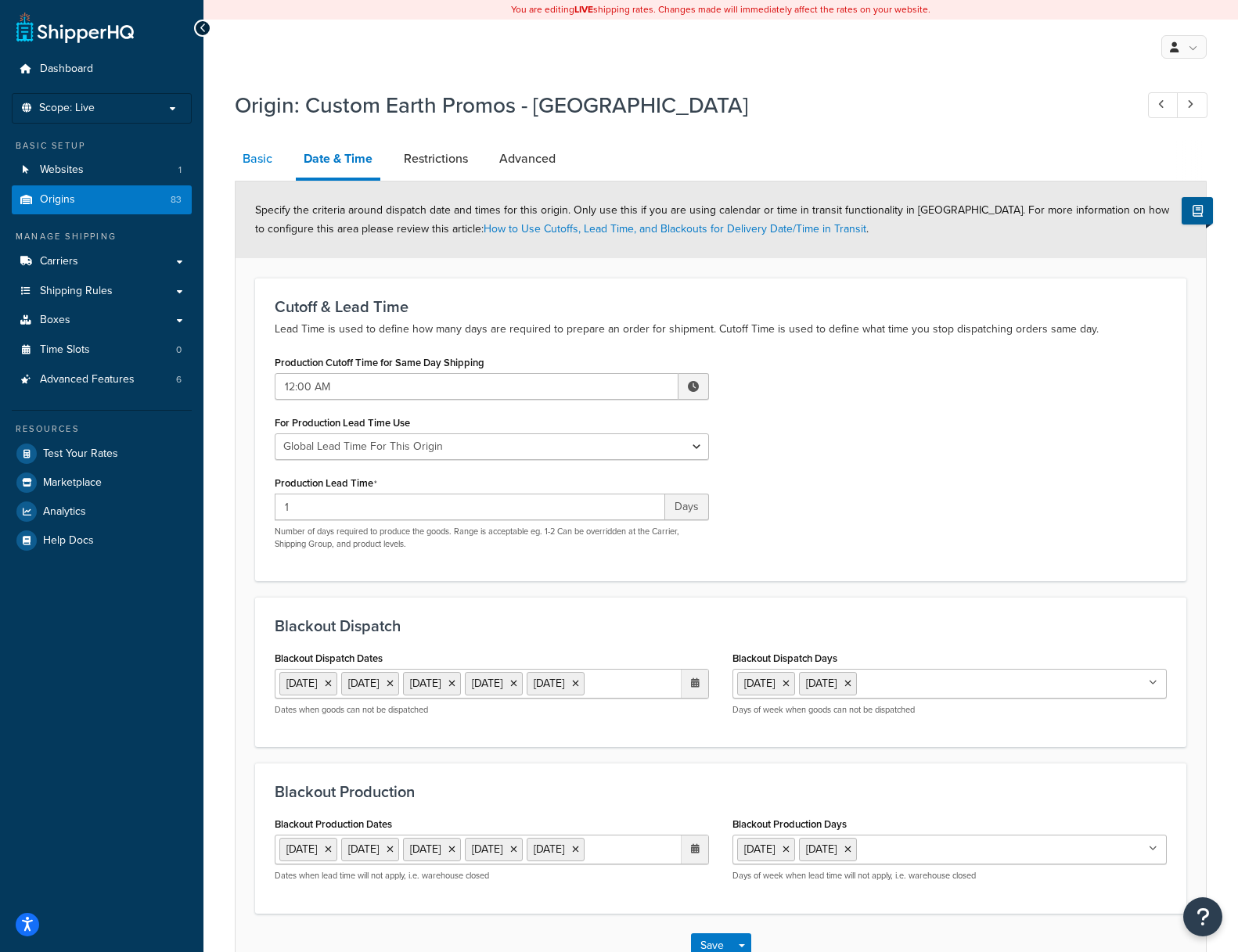
click at [237, 161] on link "Basic" at bounding box center [257, 159] width 46 height 37
select select "9"
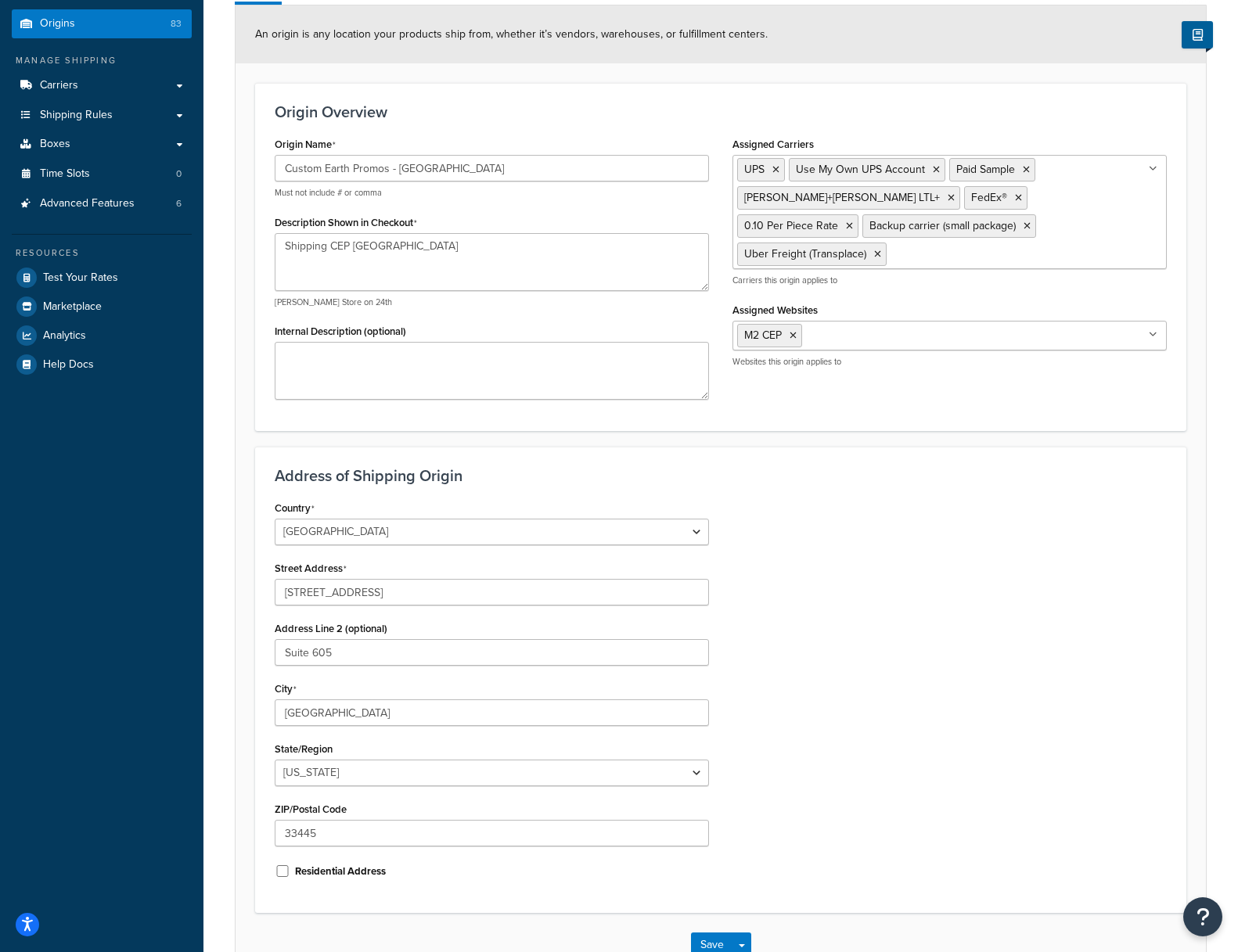
scroll to position [178, 0]
click at [505, 101] on h3 "Origin Overview" at bounding box center [721, 110] width 892 height 17
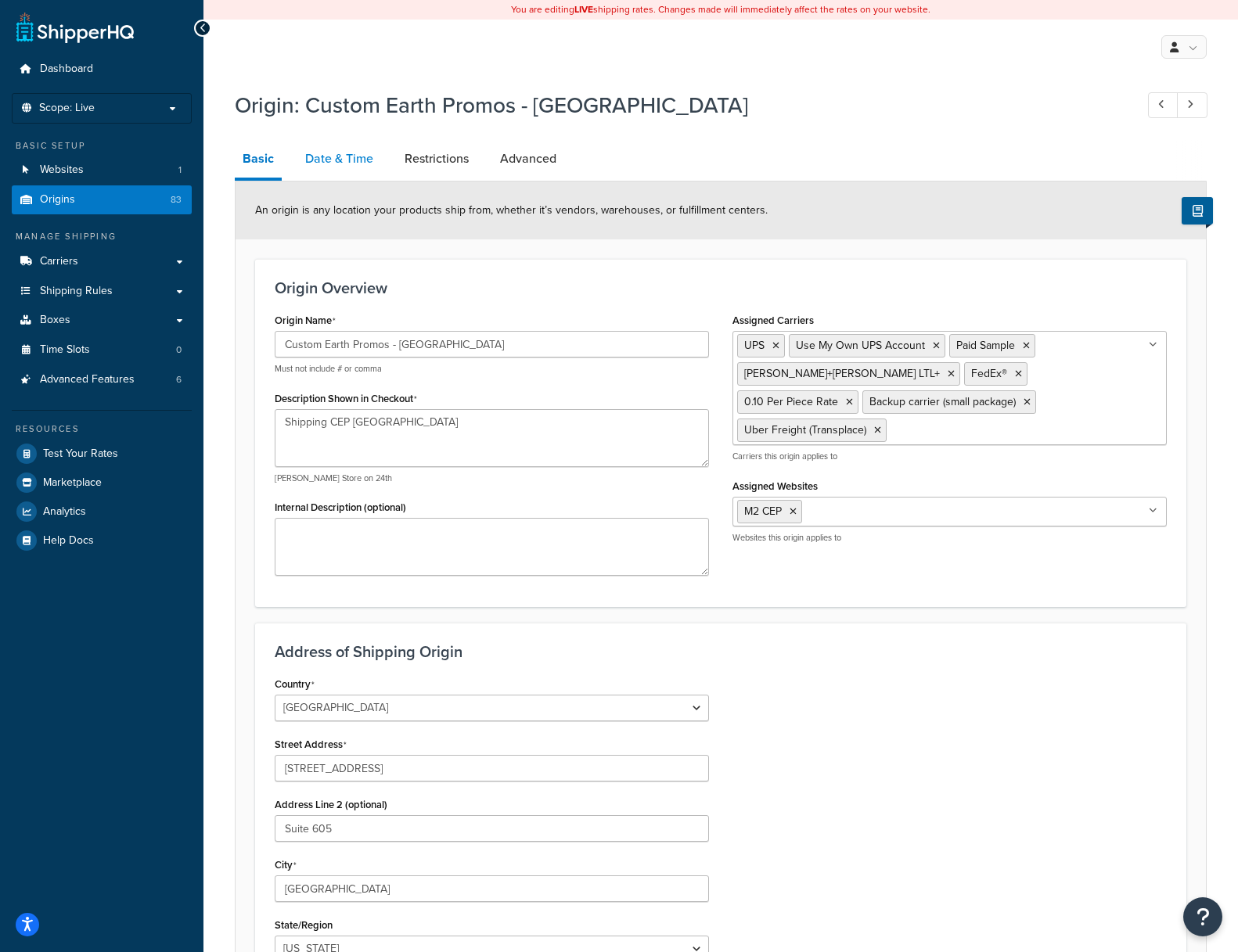
click at [328, 154] on link "Date & Time" at bounding box center [339, 159] width 84 height 37
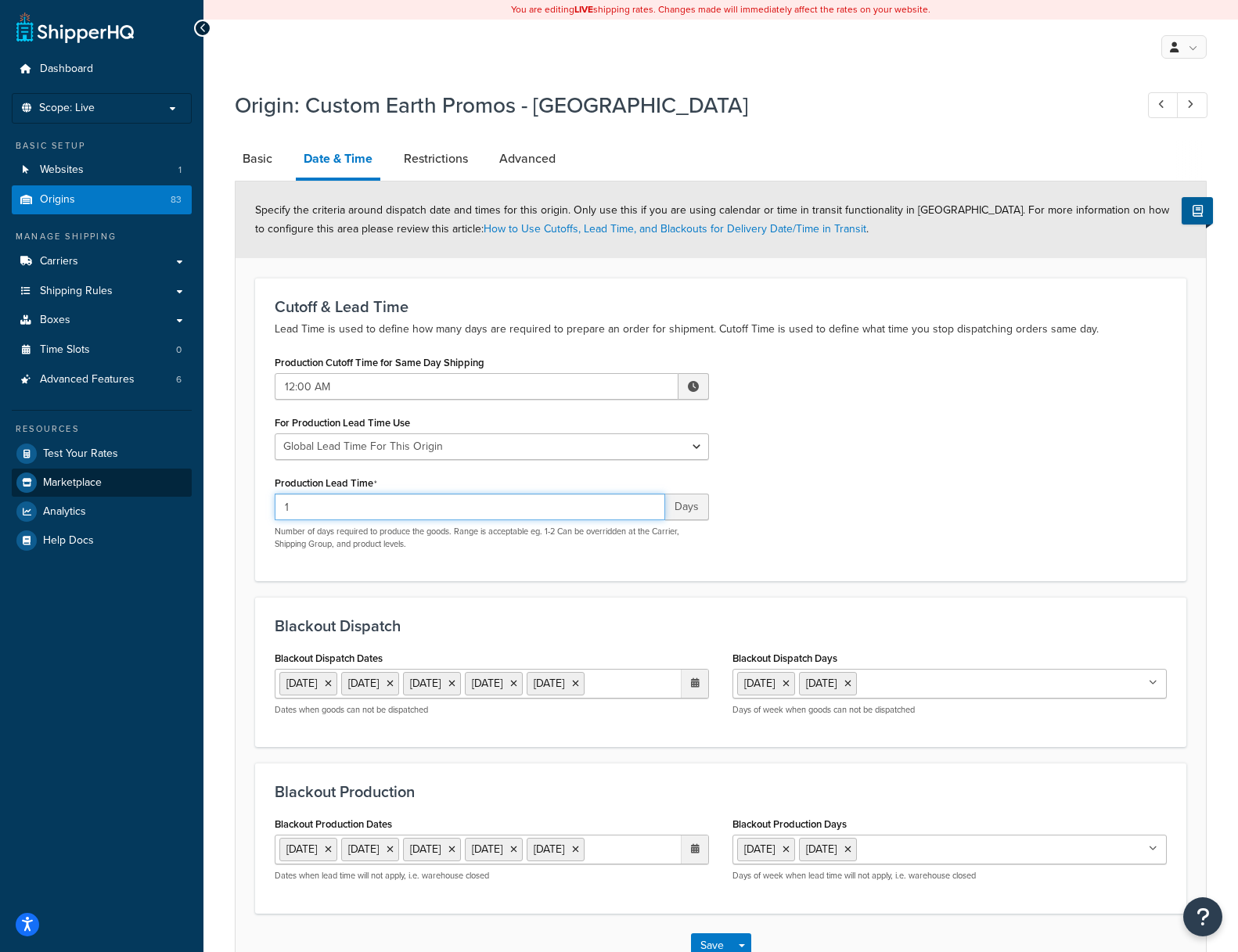
drag, startPoint x: 296, startPoint y: 505, endPoint x: 169, endPoint y: 477, distance: 130.0
click at [169, 477] on div "Dashboard Scope: Live Basic Setup Websites 1 Origins 83 Manage Shipping Carrier…" at bounding box center [619, 528] width 1238 height 1057
click at [820, 497] on div "Production Cutoff Time for Same Day Shipping 12:00 AM ▲ 12 ▼ : ▲ 00 ▼ ▲ AM ▼ Fo…" at bounding box center [721, 456] width 915 height 210
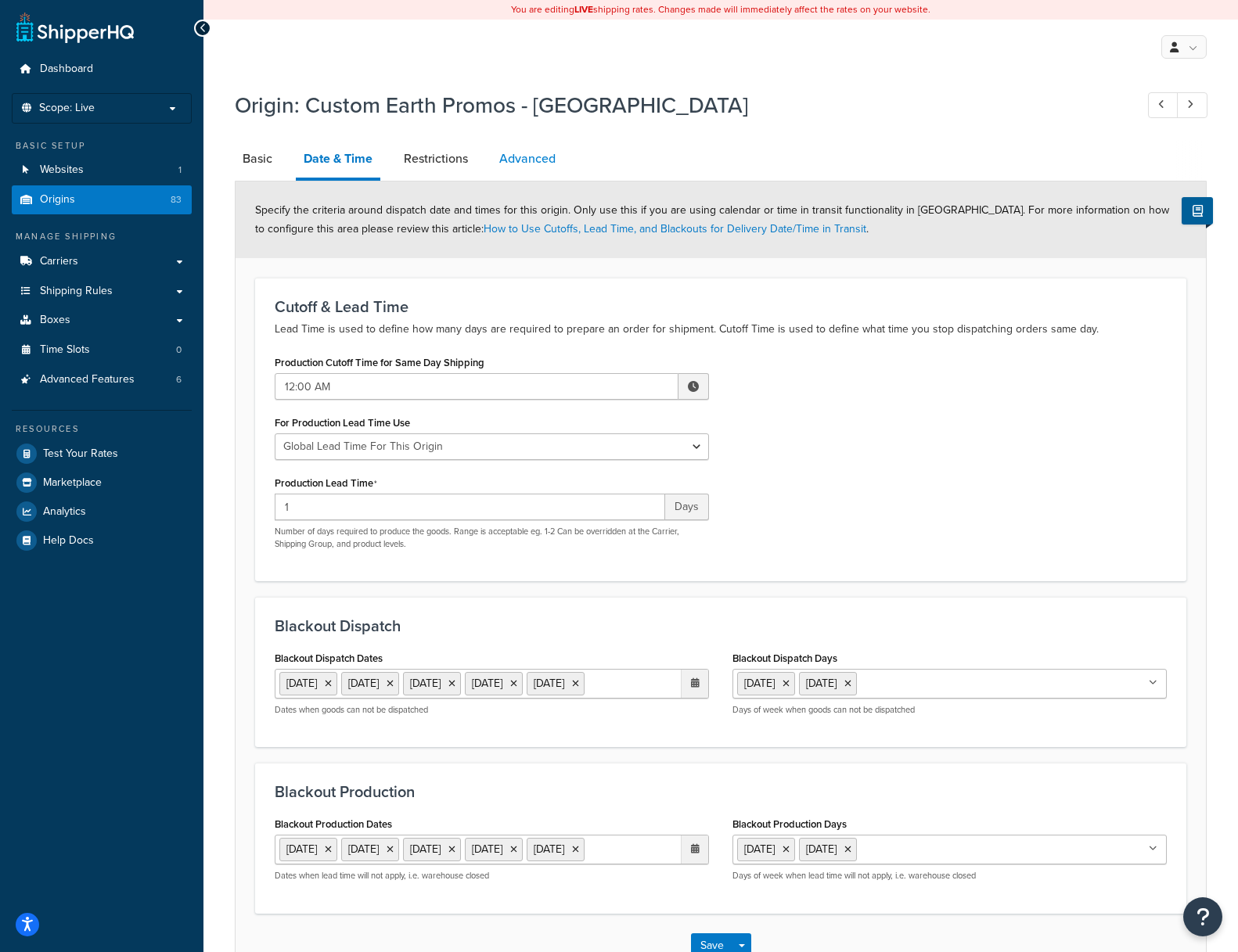
click at [529, 154] on link "Advanced" at bounding box center [527, 159] width 72 height 37
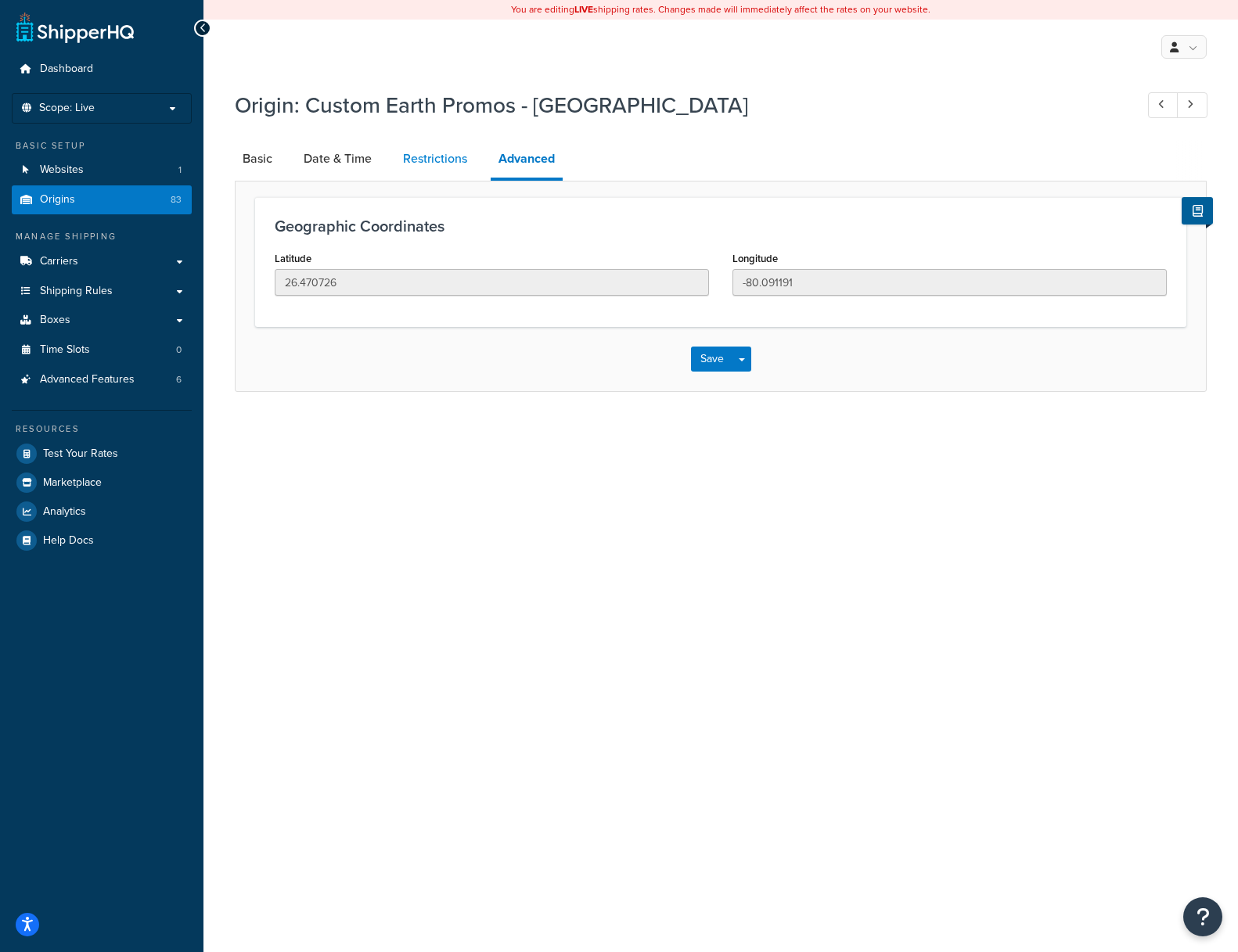
click at [413, 153] on link "Restrictions" at bounding box center [435, 159] width 80 height 37
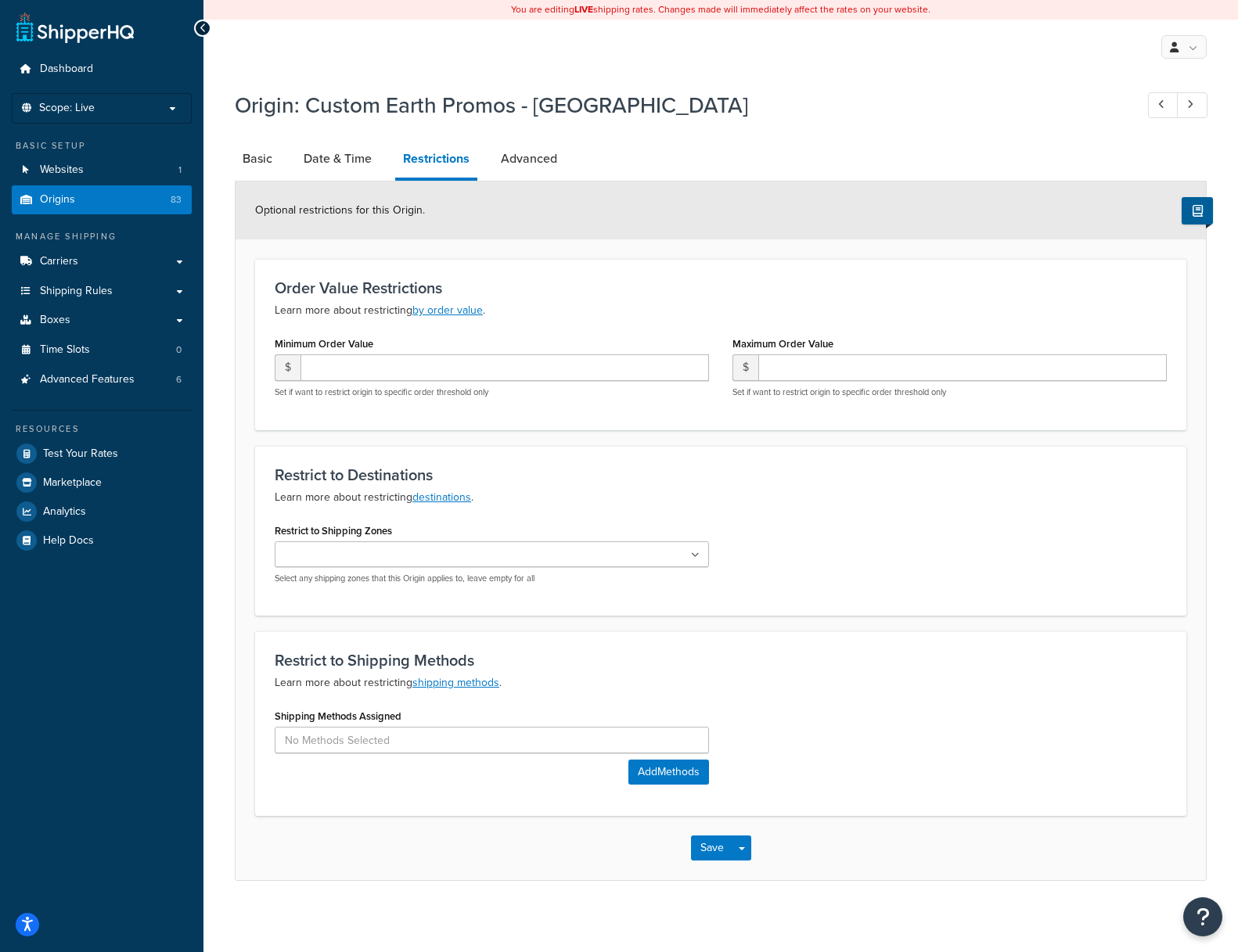
drag, startPoint x: 338, startPoint y: 149, endPoint x: 290, endPoint y: 154, distance: 48.3
click at [336, 150] on link "Date & Time" at bounding box center [337, 159] width 84 height 37
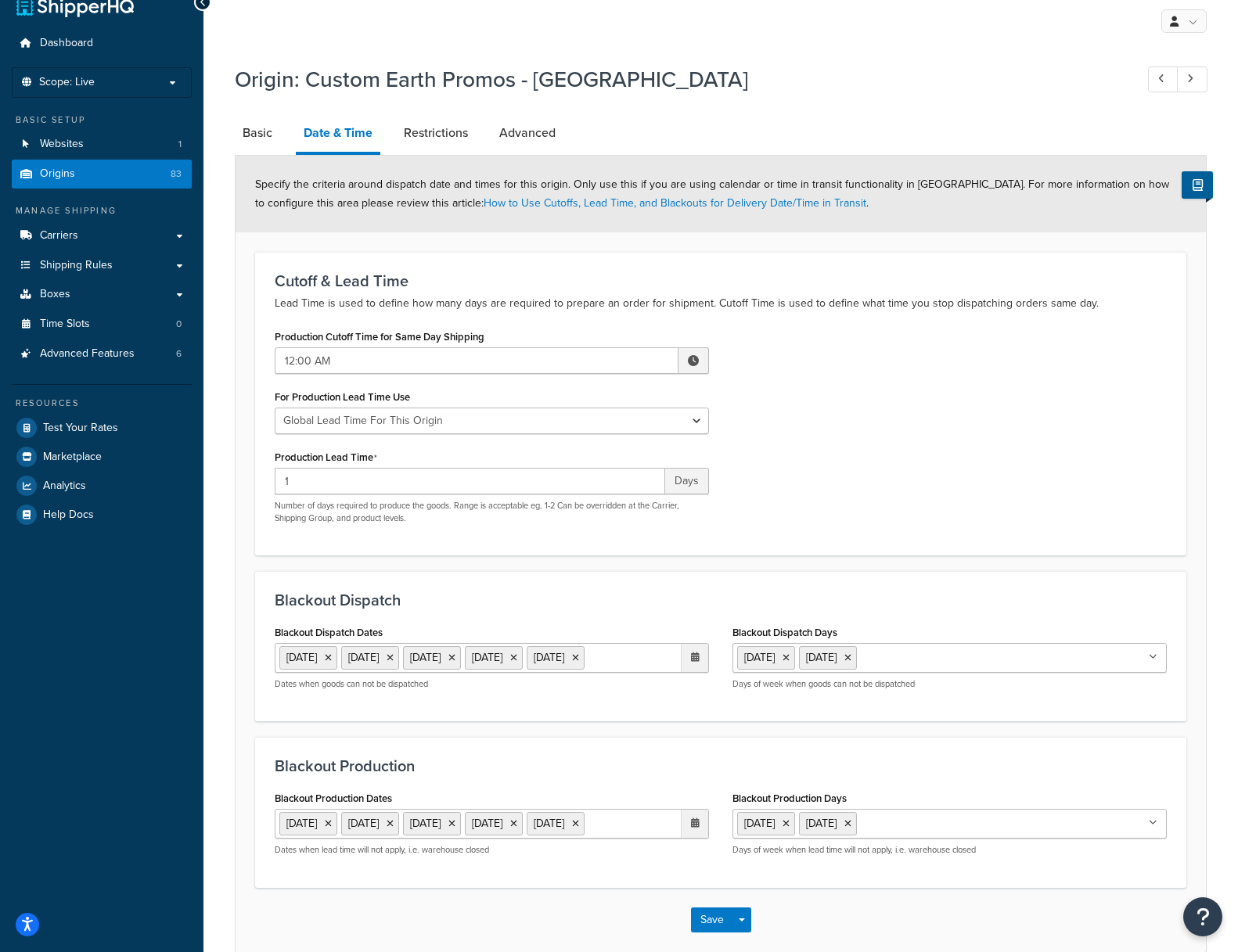
scroll to position [23, 0]
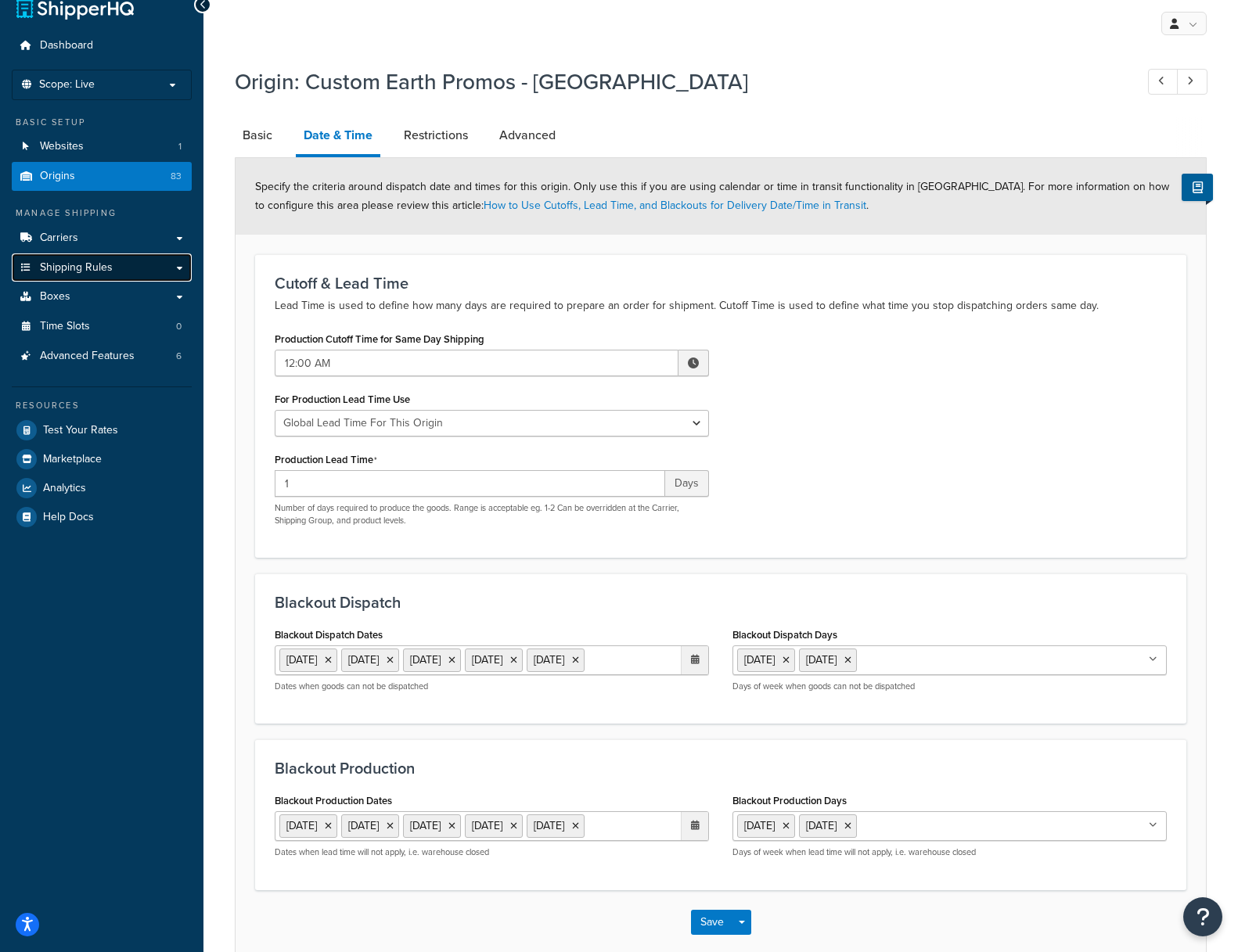
click at [180, 268] on link "Shipping Rules" at bounding box center [101, 267] width 180 height 29
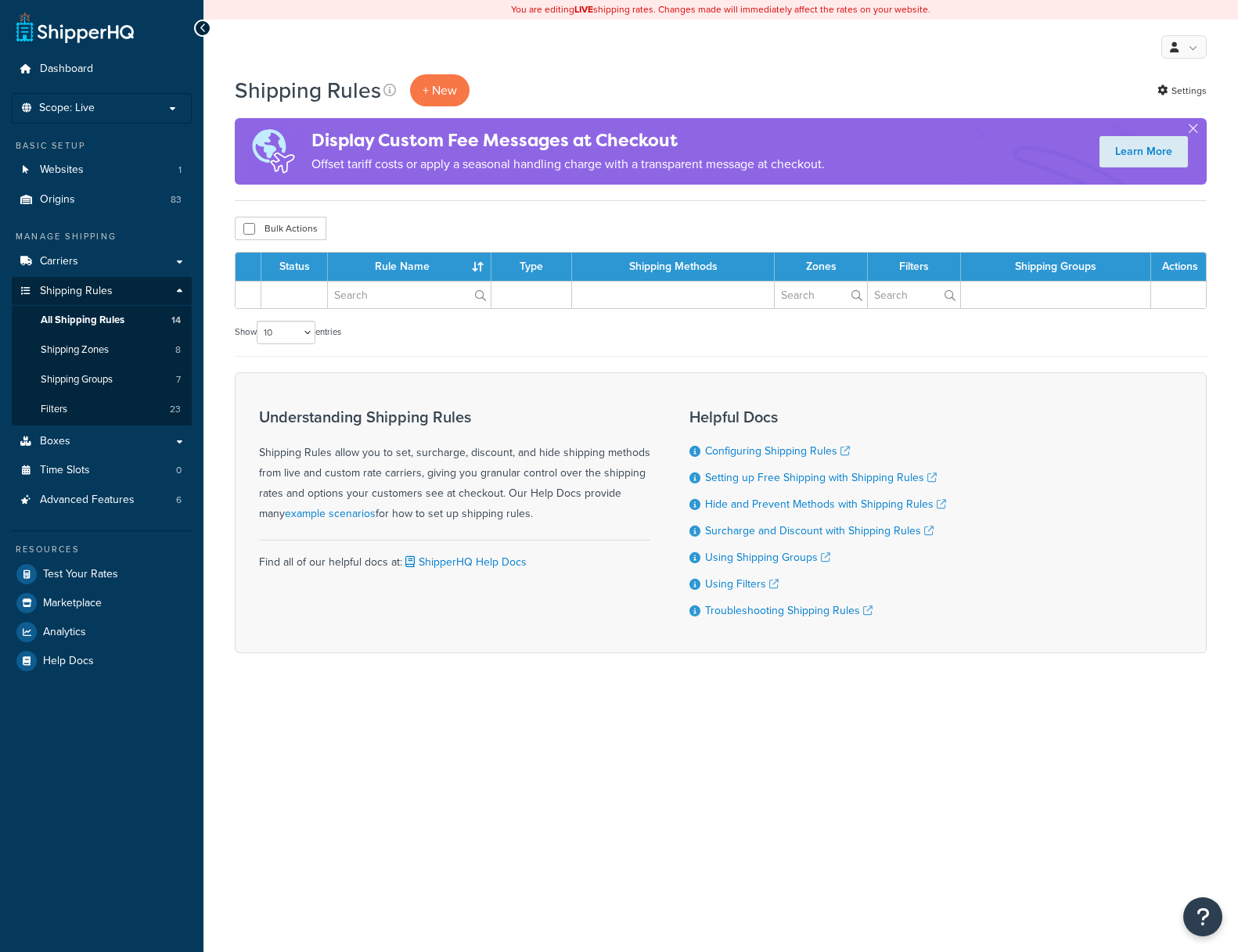
click at [180, 265] on link "Carriers" at bounding box center [101, 261] width 180 height 29
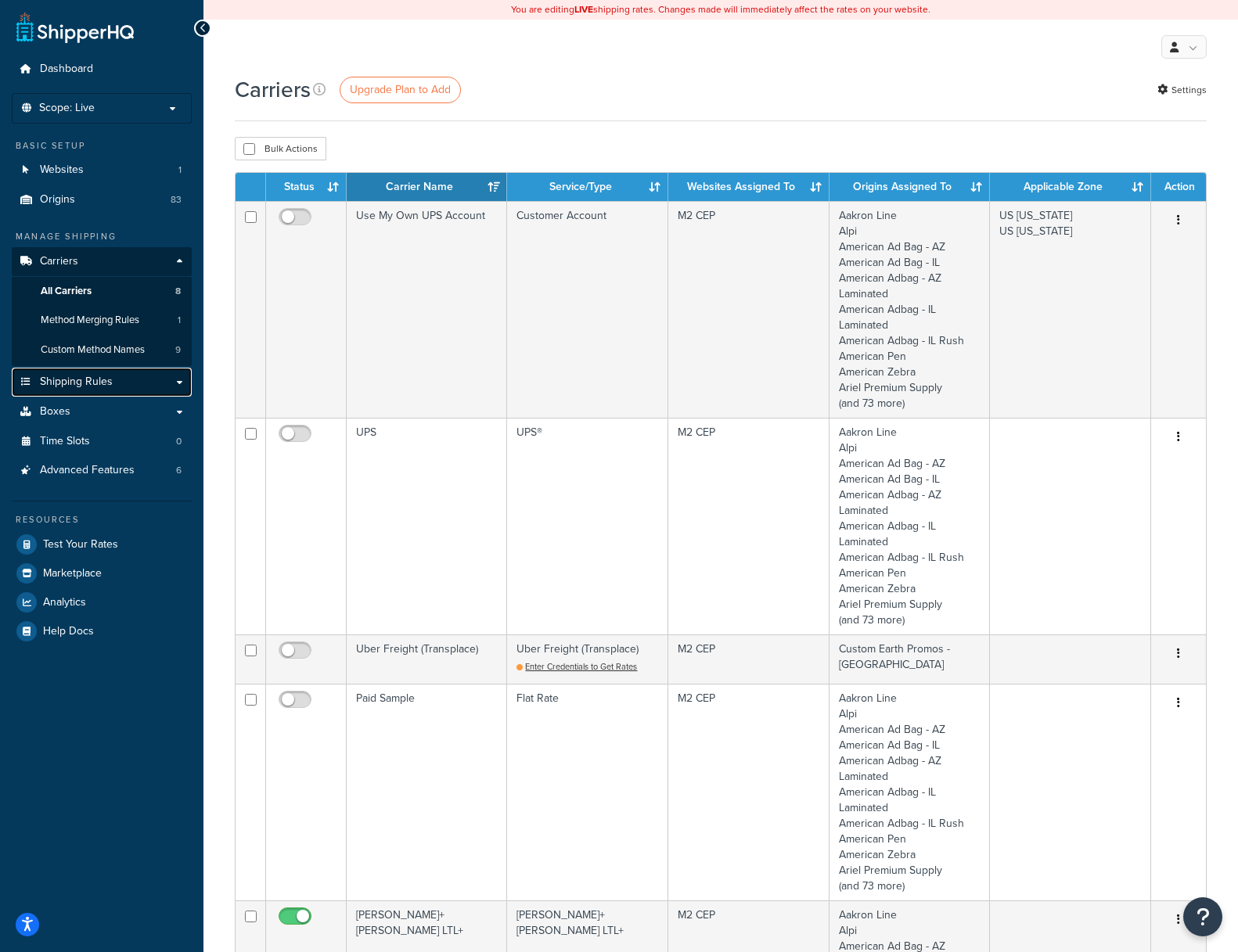
click at [177, 375] on link "Shipping Rules" at bounding box center [101, 382] width 180 height 29
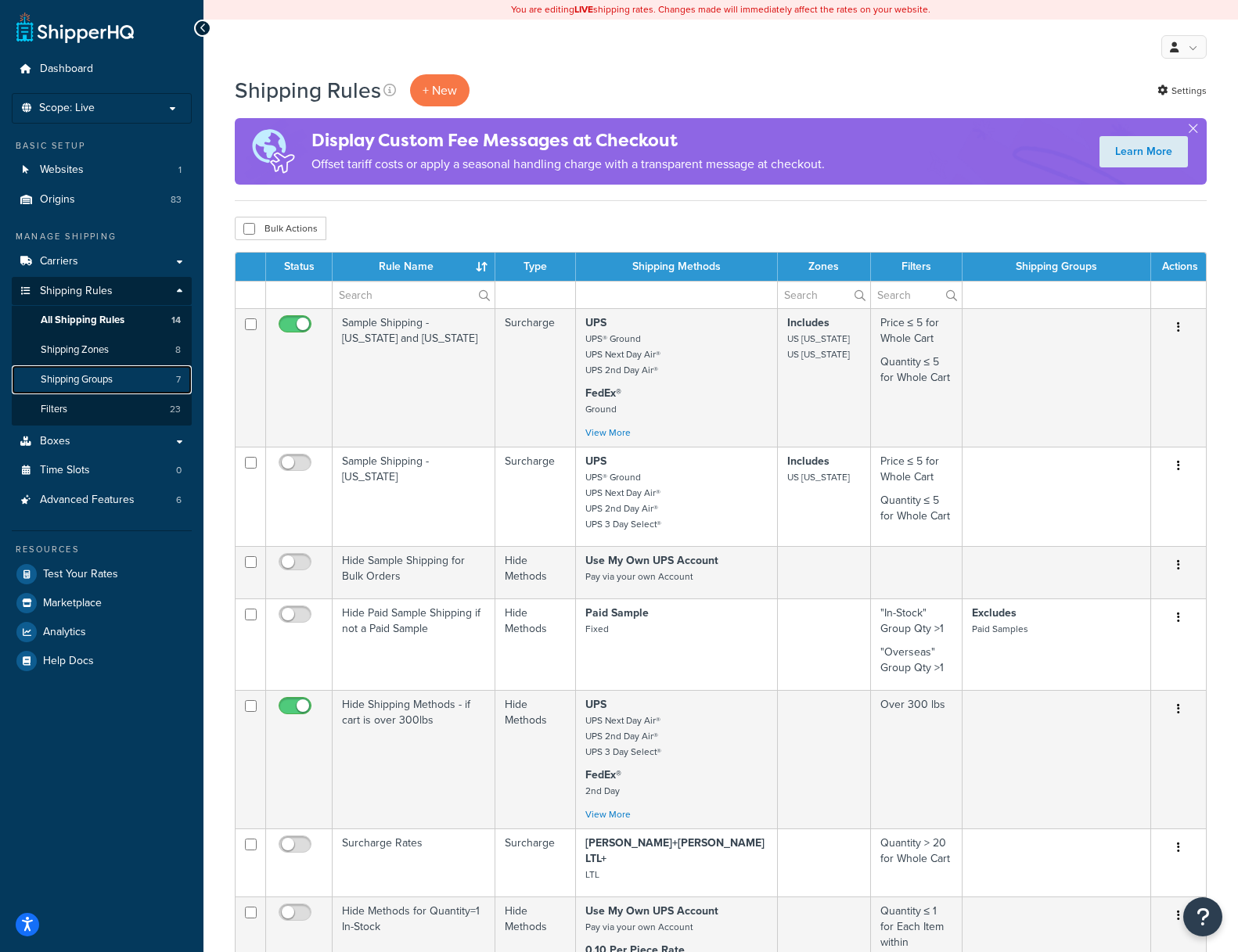
click at [62, 379] on span "Shipping Groups" at bounding box center [76, 379] width 72 height 13
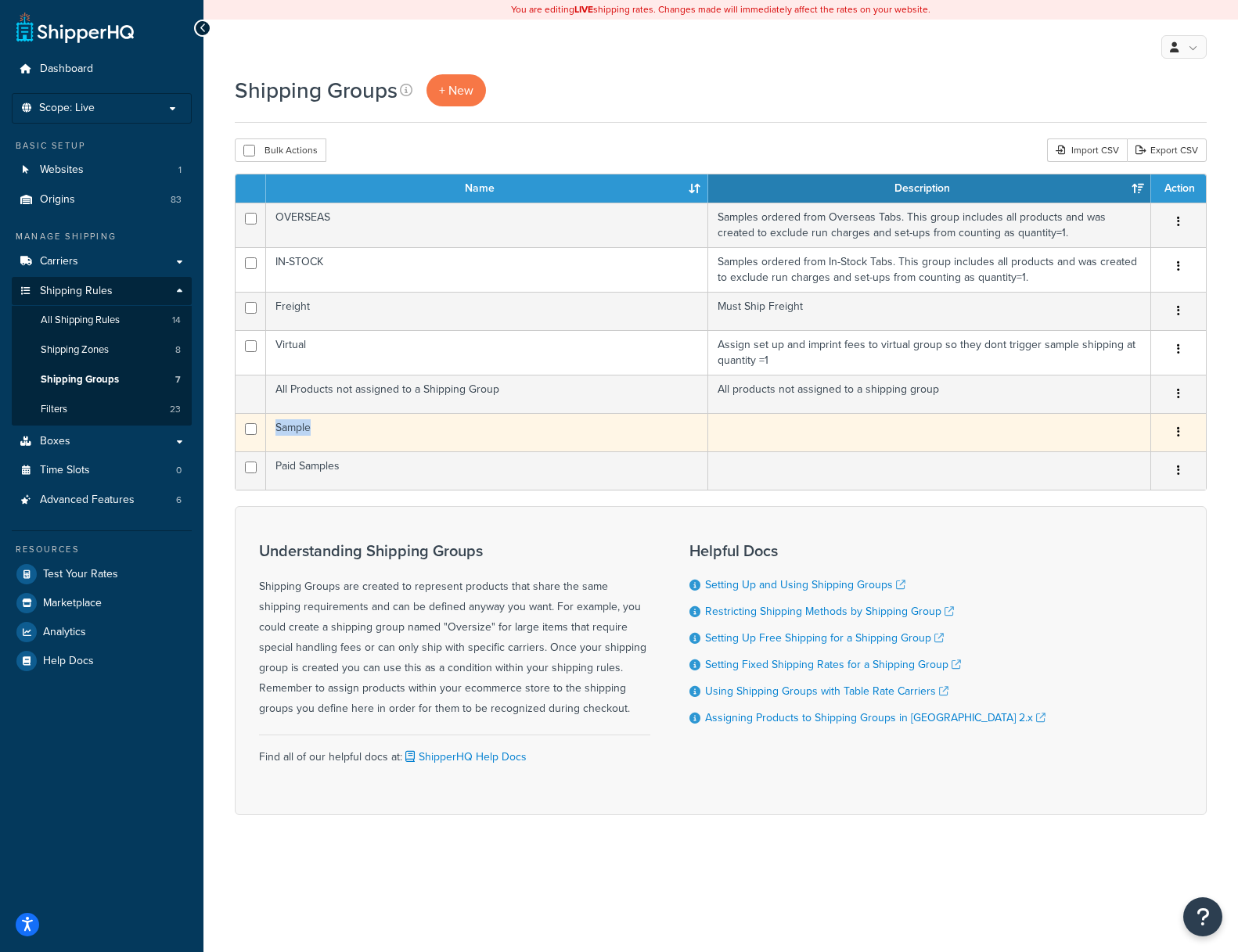
click at [282, 440] on tr "Sample Edit Duplicate Delete" at bounding box center [721, 432] width 970 height 38
click at [286, 429] on td "Sample" at bounding box center [487, 432] width 442 height 38
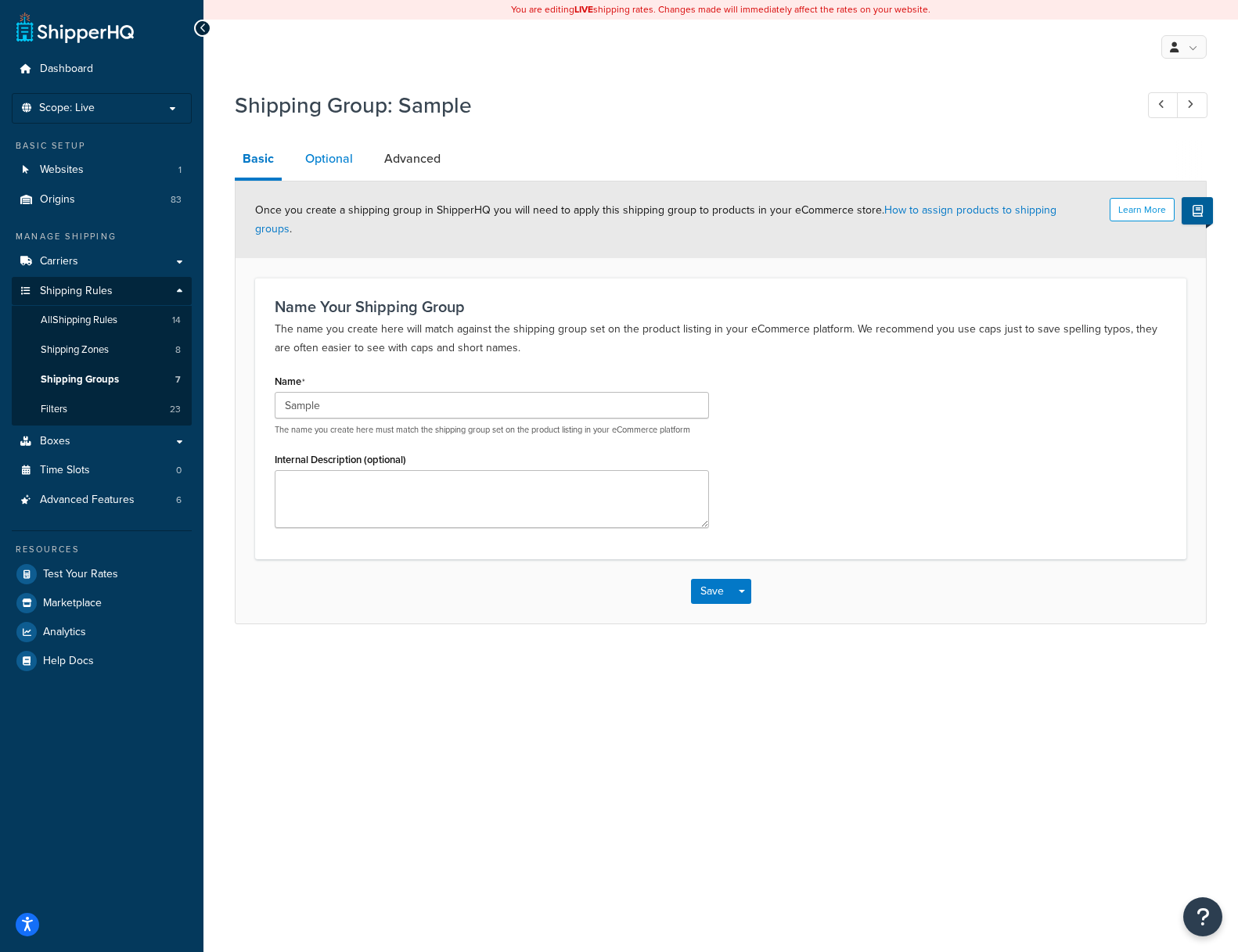
click at [335, 164] on link "Optional" at bounding box center [329, 159] width 63 height 37
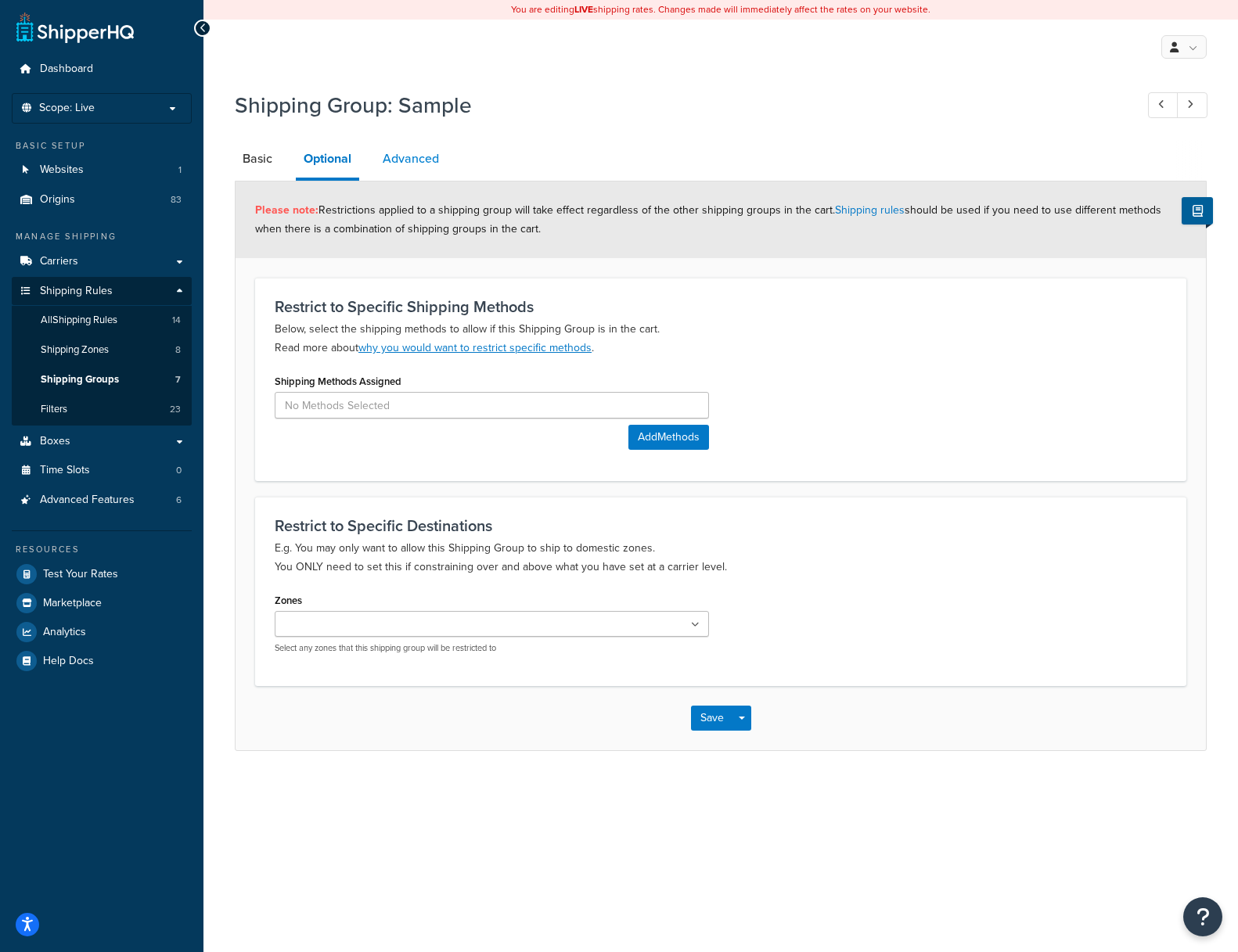
click at [419, 152] on link "Advanced" at bounding box center [410, 159] width 72 height 37
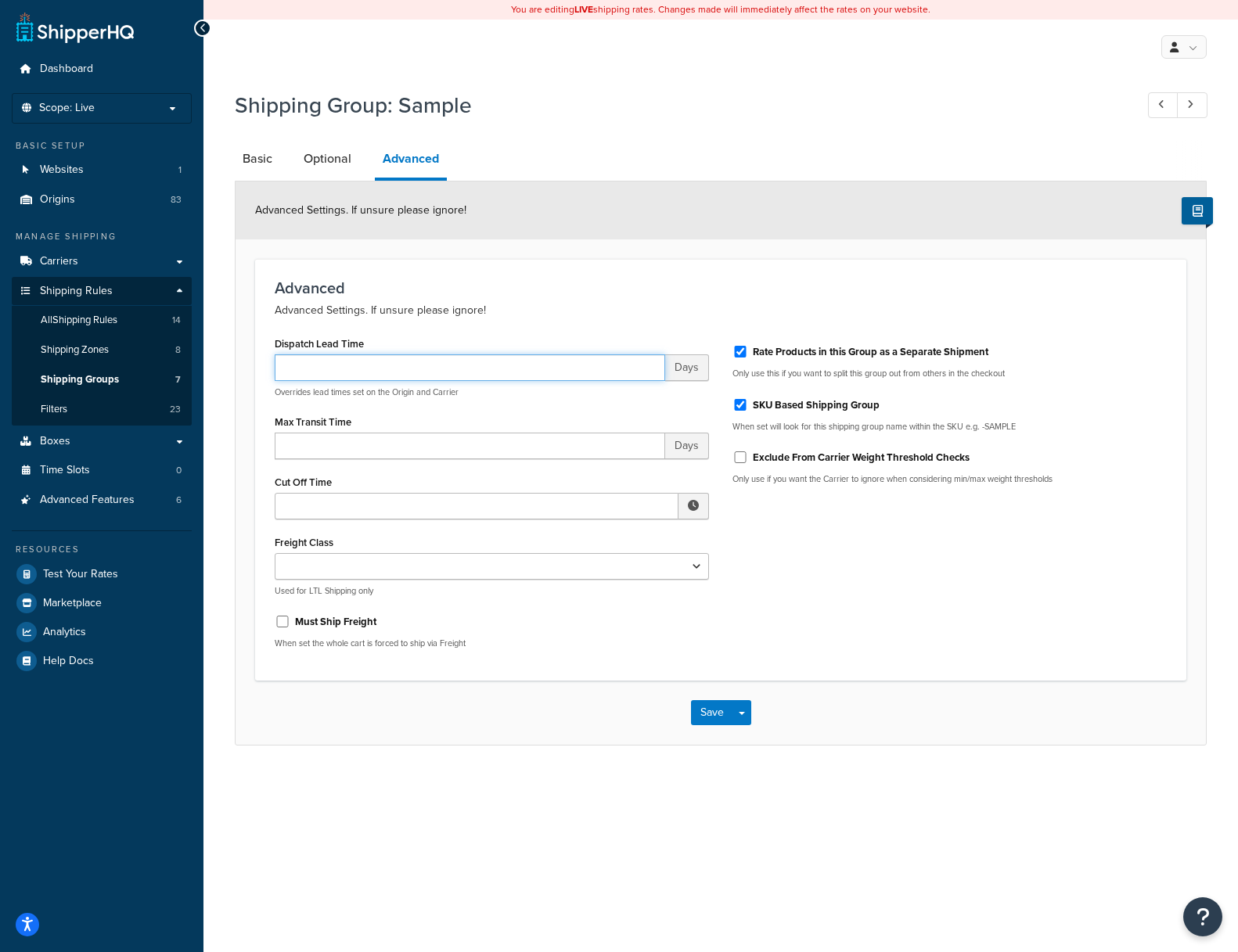
click at [306, 369] on input "Dispatch Lead Time" at bounding box center [470, 368] width 390 height 27
type input "1"
click at [878, 578] on div "Dispatch Lead Time 1 Days Overrides lead times set on the Origin and Carrier Ma…" at bounding box center [721, 496] width 915 height 329
click at [712, 715] on button "Save" at bounding box center [712, 712] width 42 height 25
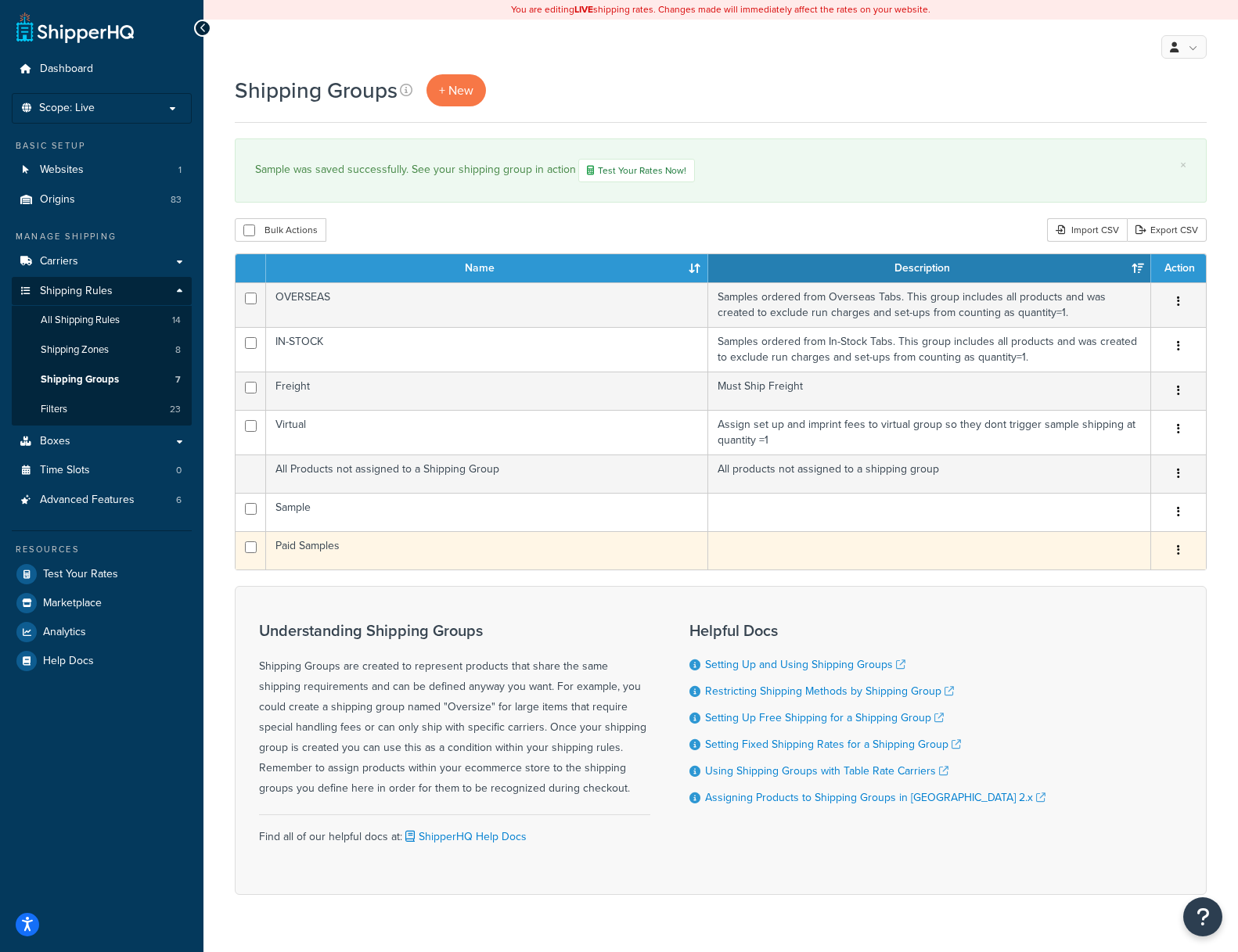
click at [296, 546] on td "Paid Samples" at bounding box center [487, 550] width 442 height 38
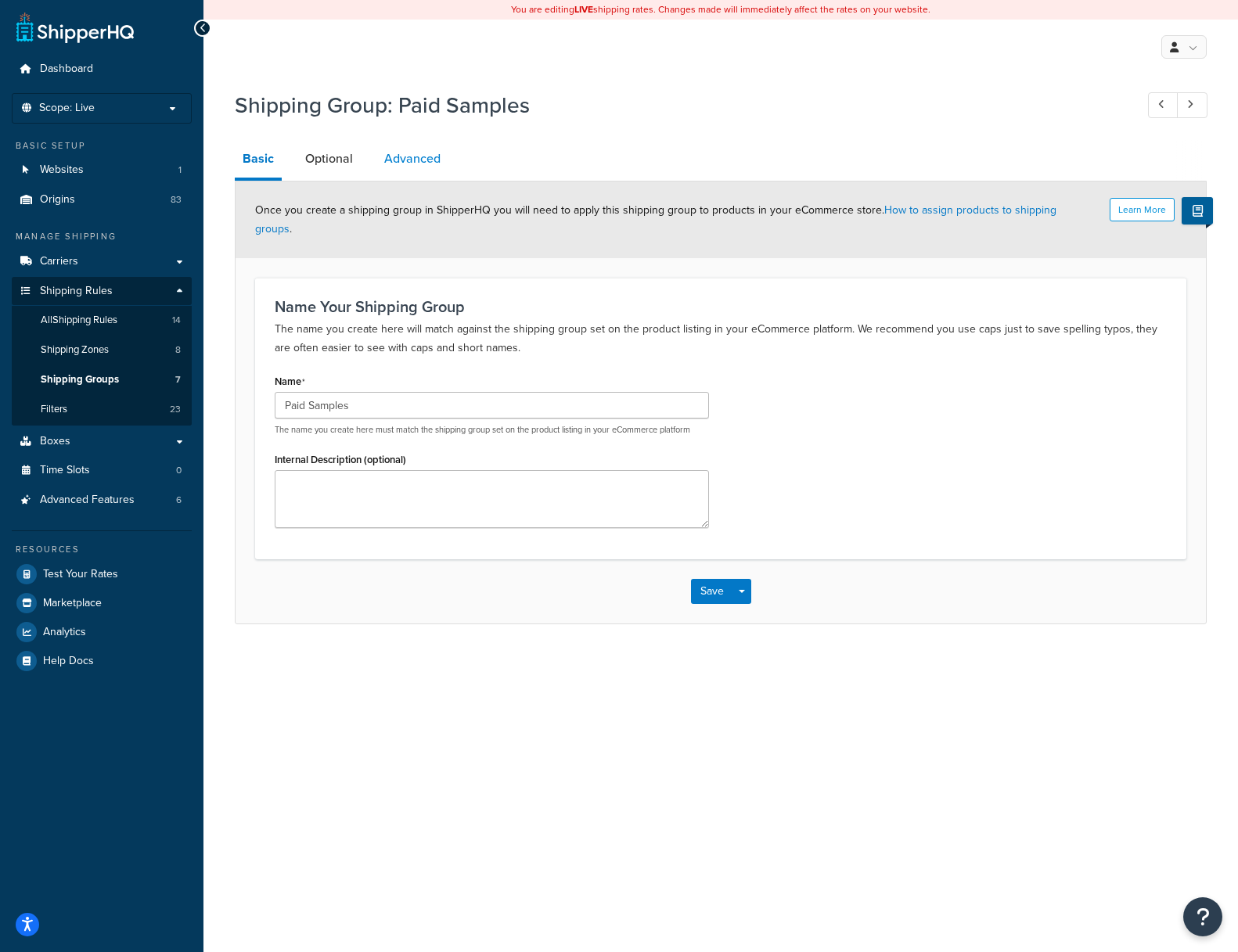
click at [413, 156] on link "Advanced" at bounding box center [412, 159] width 72 height 37
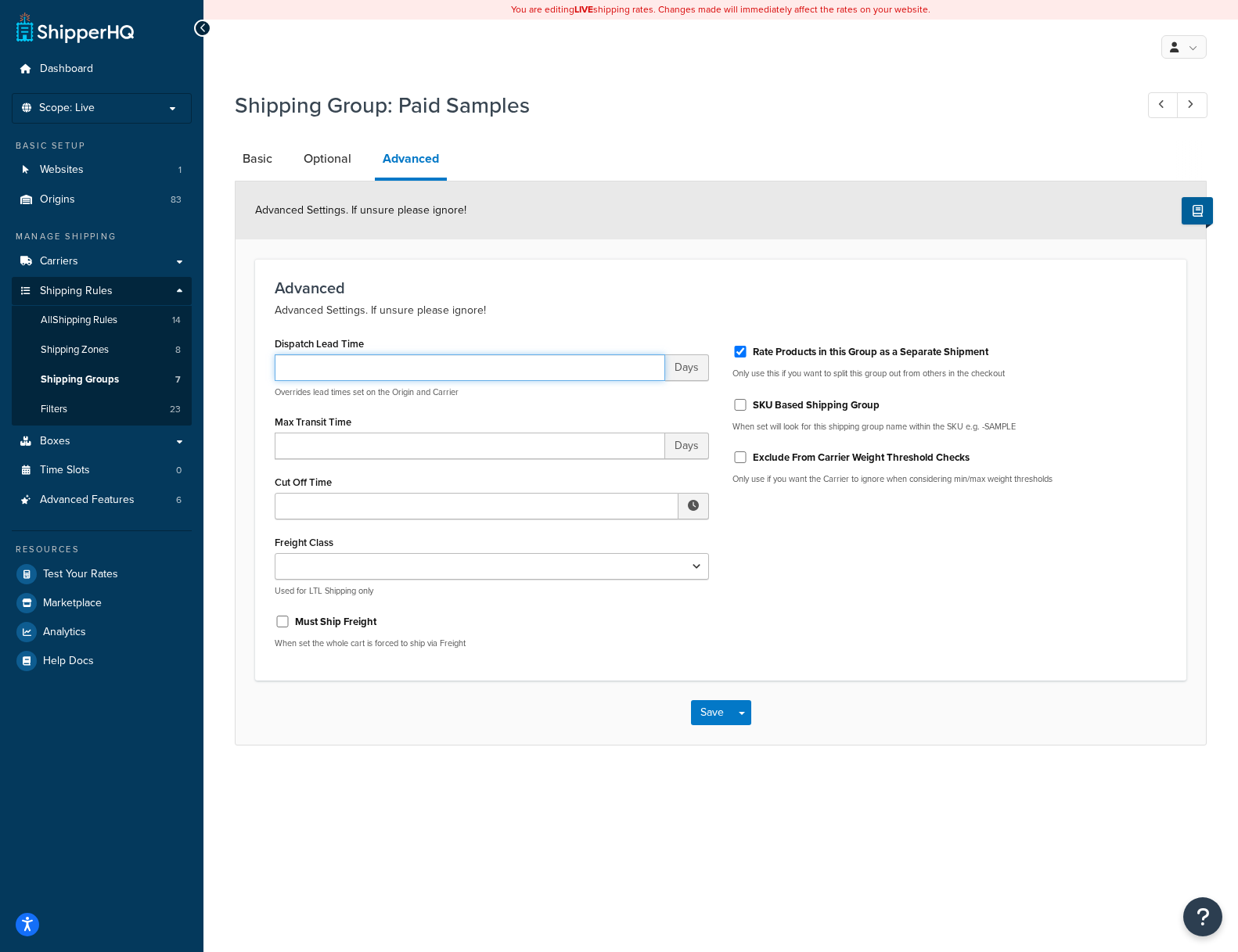
click at [321, 364] on input "Dispatch Lead Time" at bounding box center [470, 368] width 390 height 27
type input "1"
click at [717, 715] on button "Save" at bounding box center [712, 712] width 42 height 25
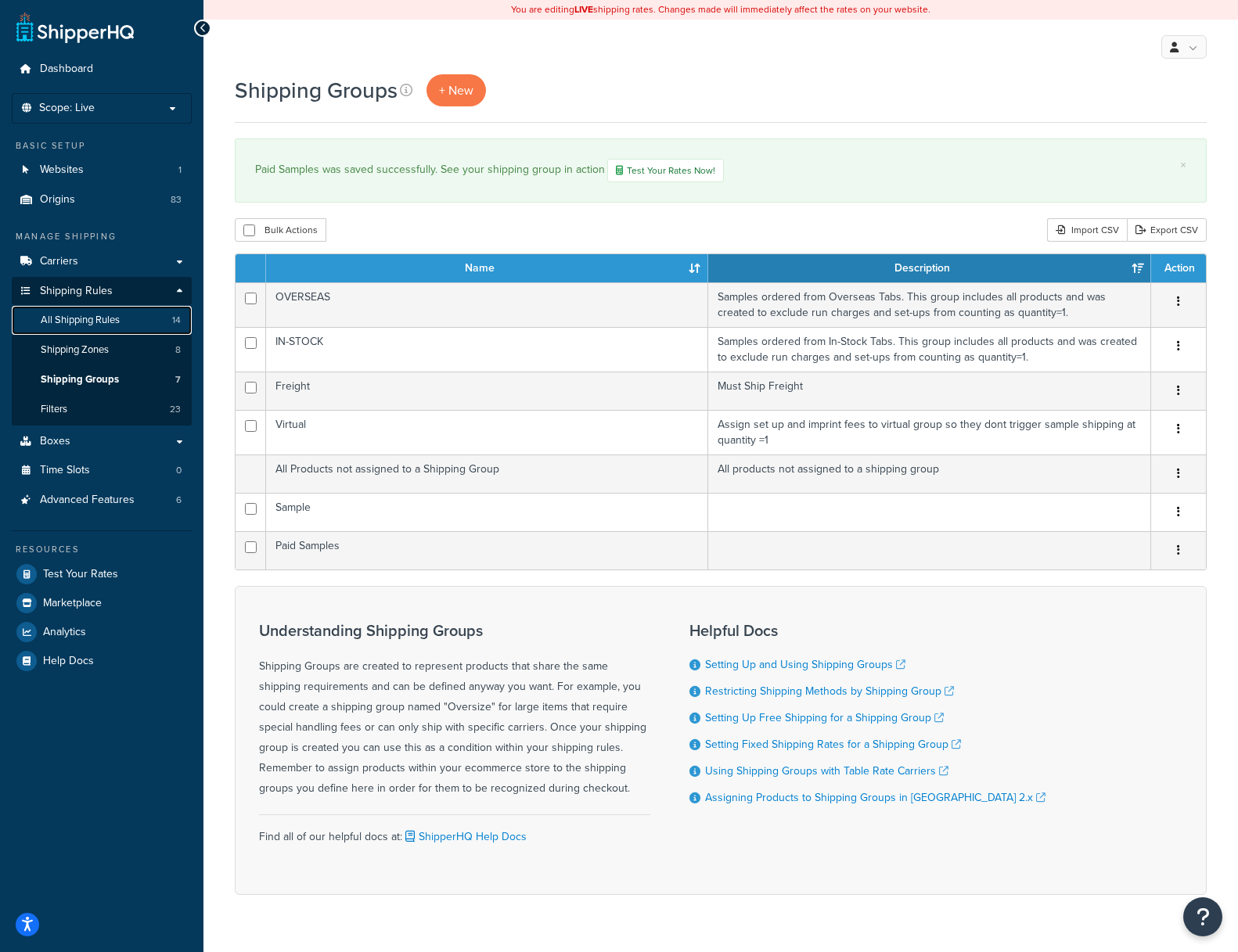
click at [81, 319] on span "All Shipping Rules" at bounding box center [80, 320] width 79 height 13
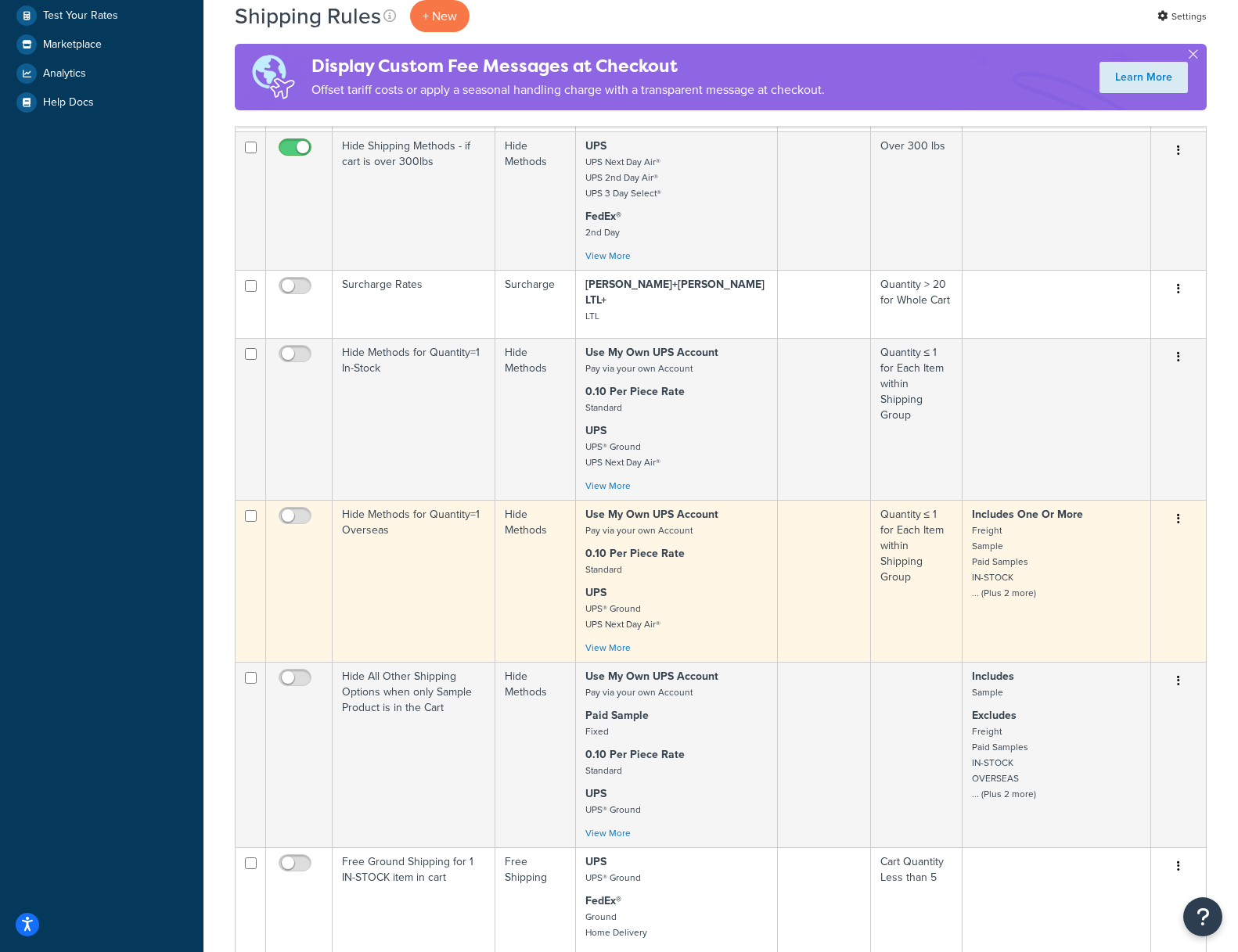
scroll to position [724, 0]
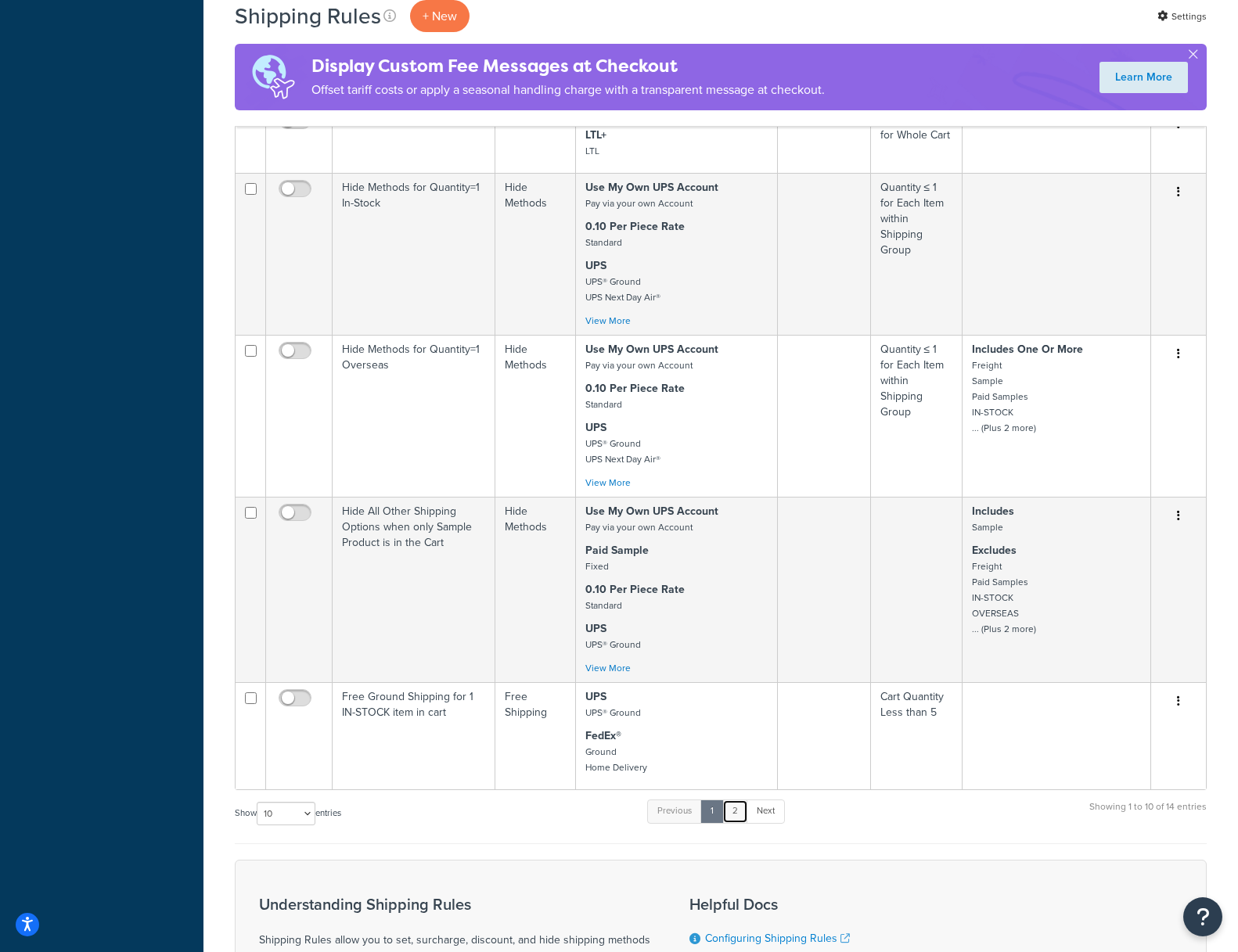
click at [740, 799] on link "2" at bounding box center [735, 811] width 26 height 23
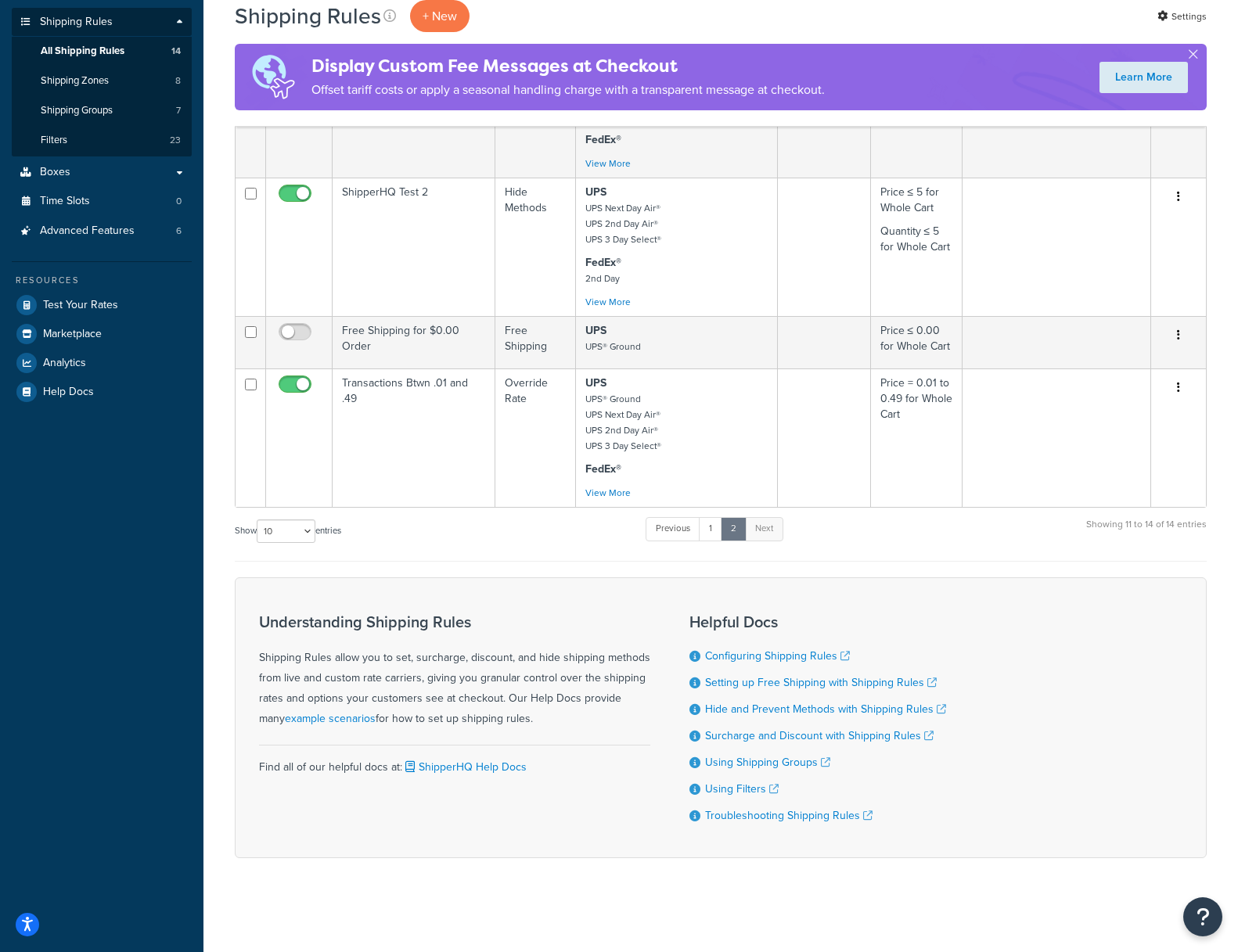
scroll to position [269, 0]
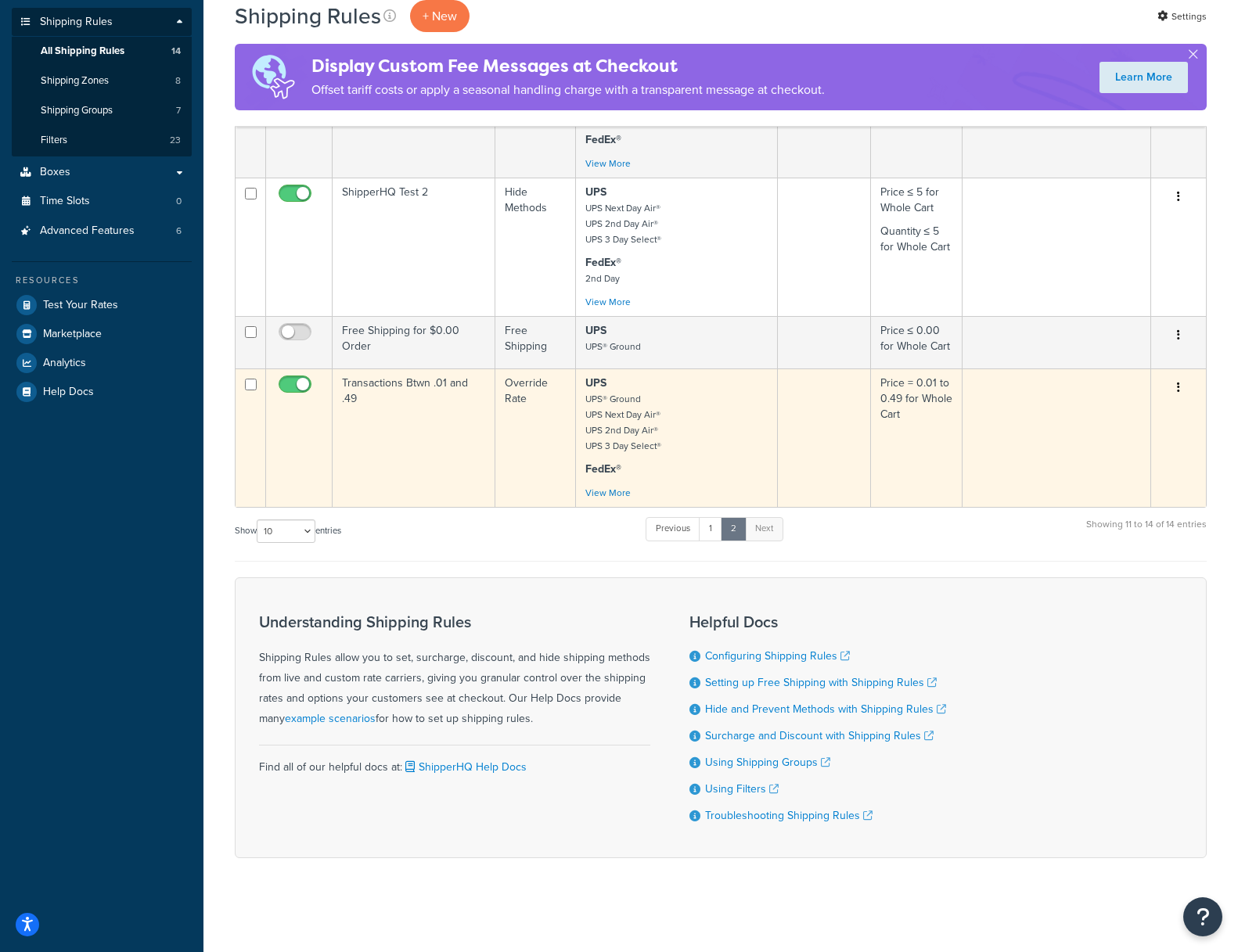
click at [422, 456] on td "Transactions Btwn .01 and .49" at bounding box center [413, 437] width 163 height 139
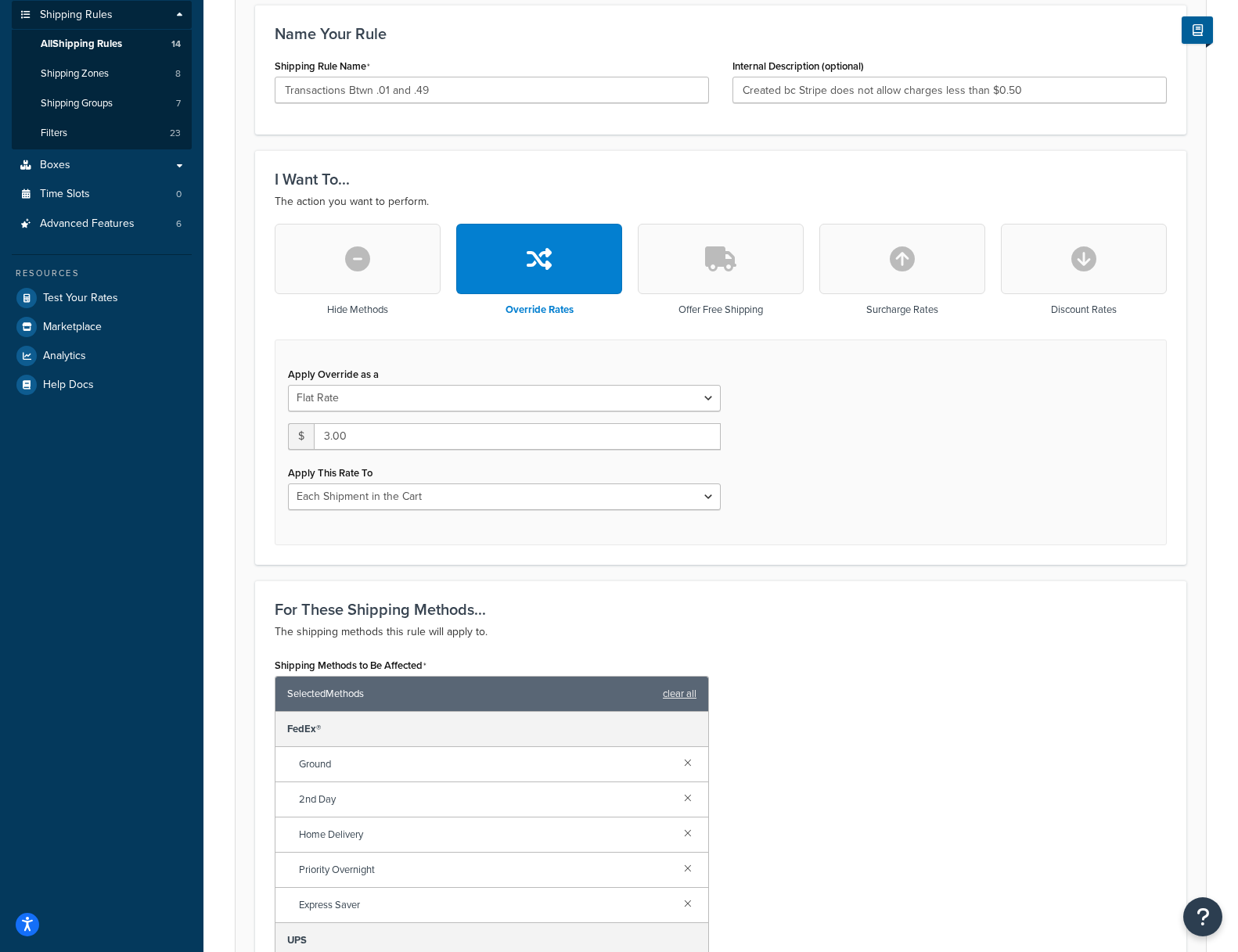
scroll to position [69, 0]
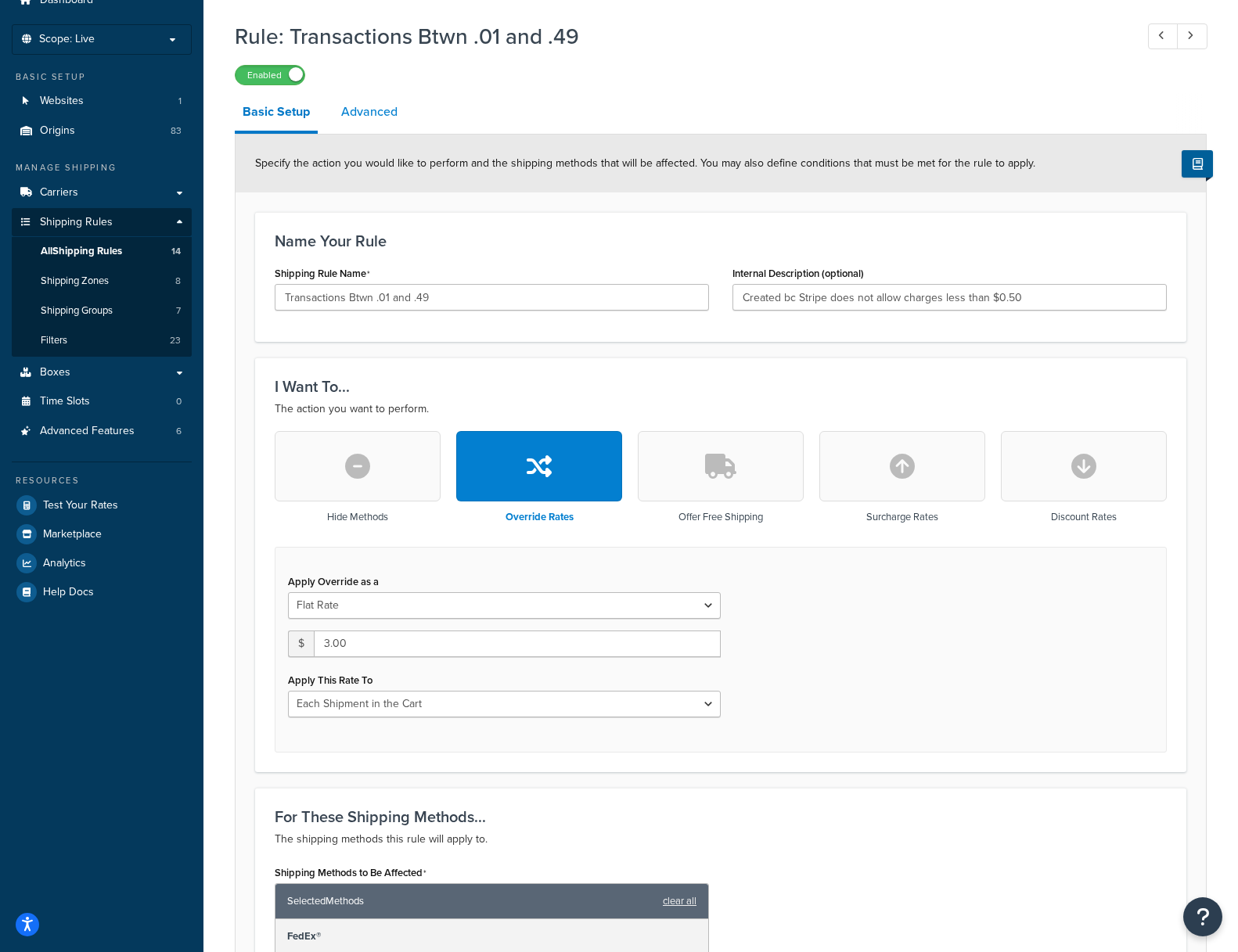
click at [367, 111] on link "Advanced" at bounding box center [369, 111] width 72 height 37
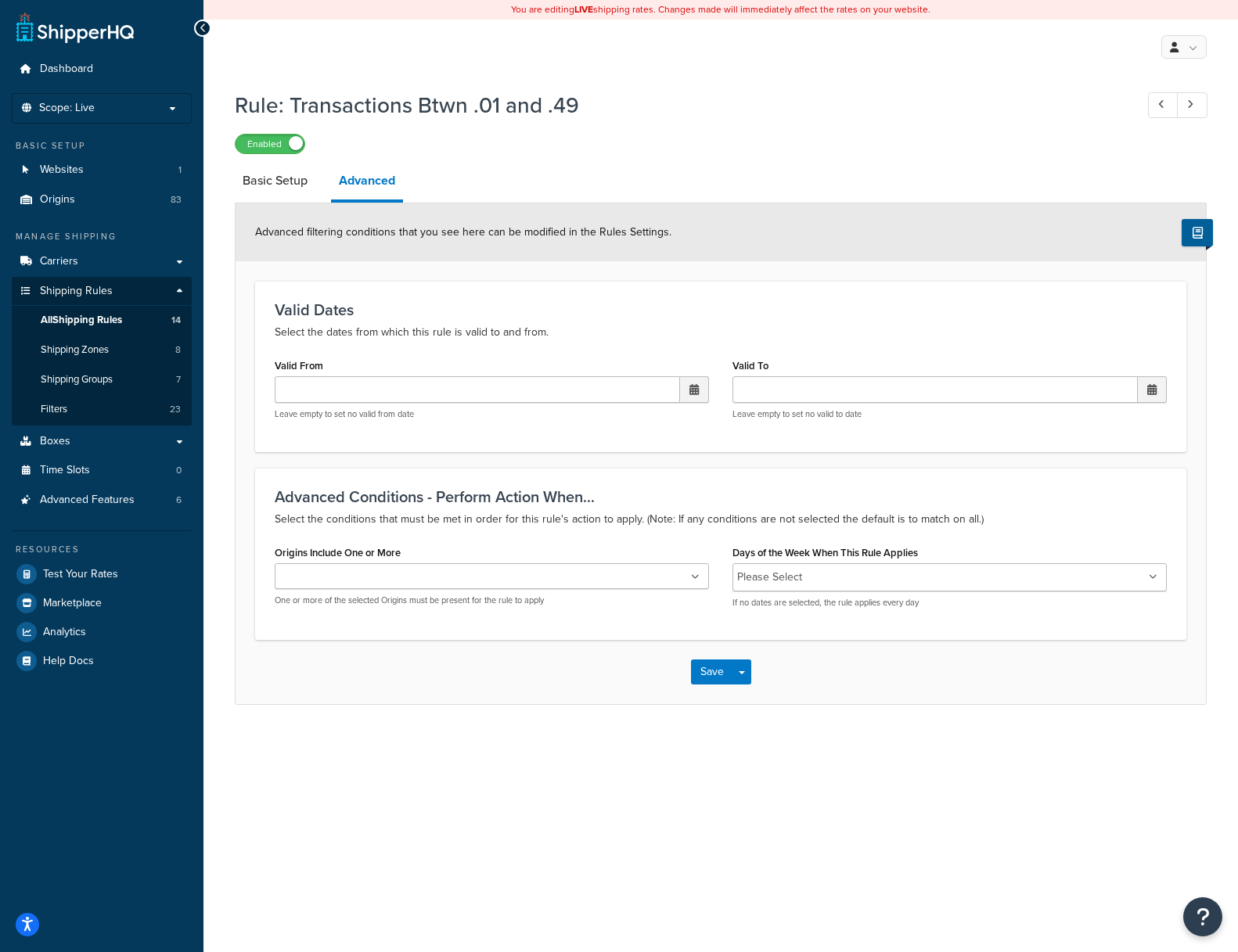
drag, startPoint x: 473, startPoint y: 520, endPoint x: 472, endPoint y: 531, distance: 11.0
click at [473, 520] on p "Select the conditions that must be met in order for this rule's action to apply…" at bounding box center [721, 519] width 892 height 19
click at [474, 573] on ul at bounding box center [492, 575] width 434 height 26
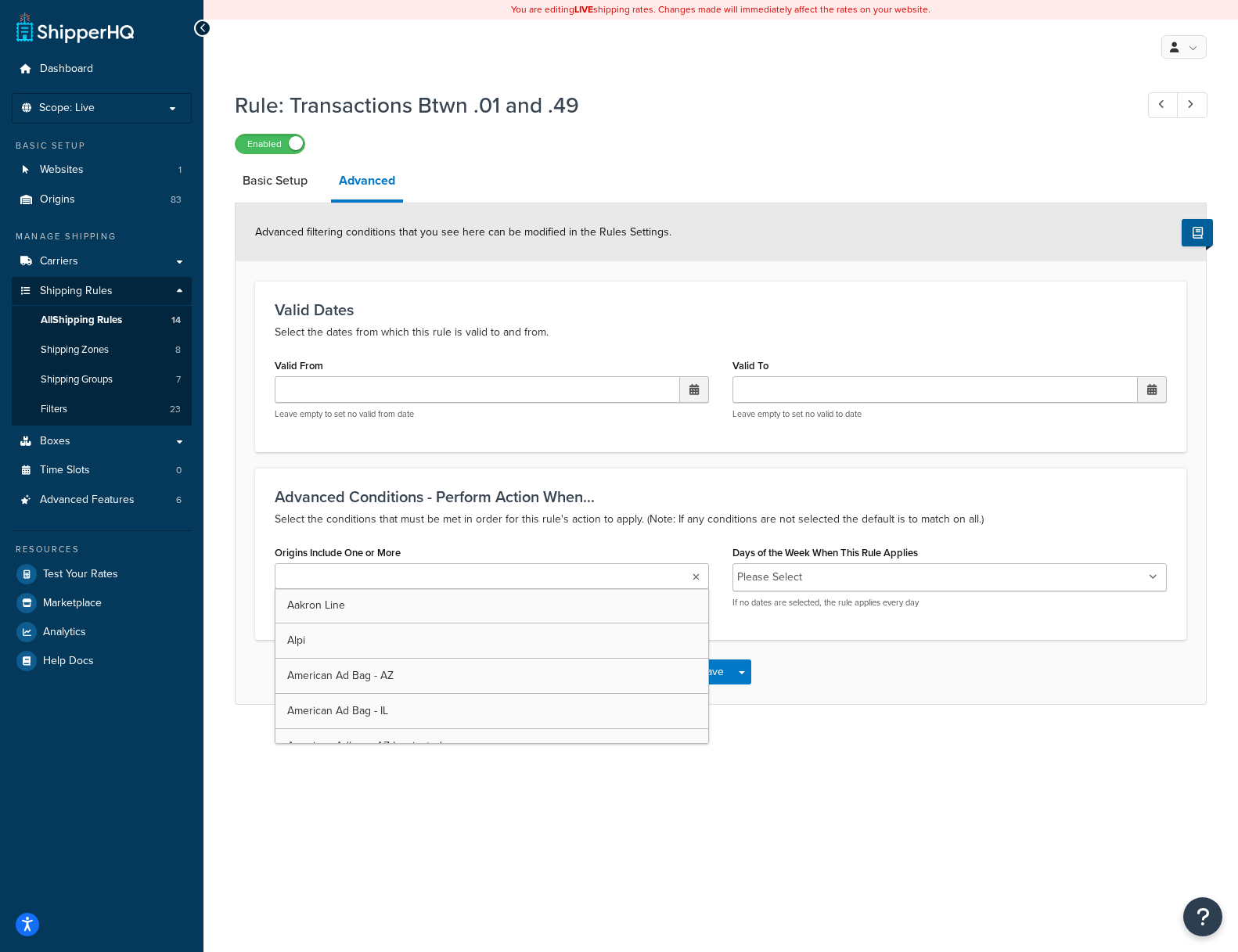
click at [467, 533] on div "Advanced Conditions - Perform Action When... Select the conditions that must be…" at bounding box center [720, 553] width 931 height 172
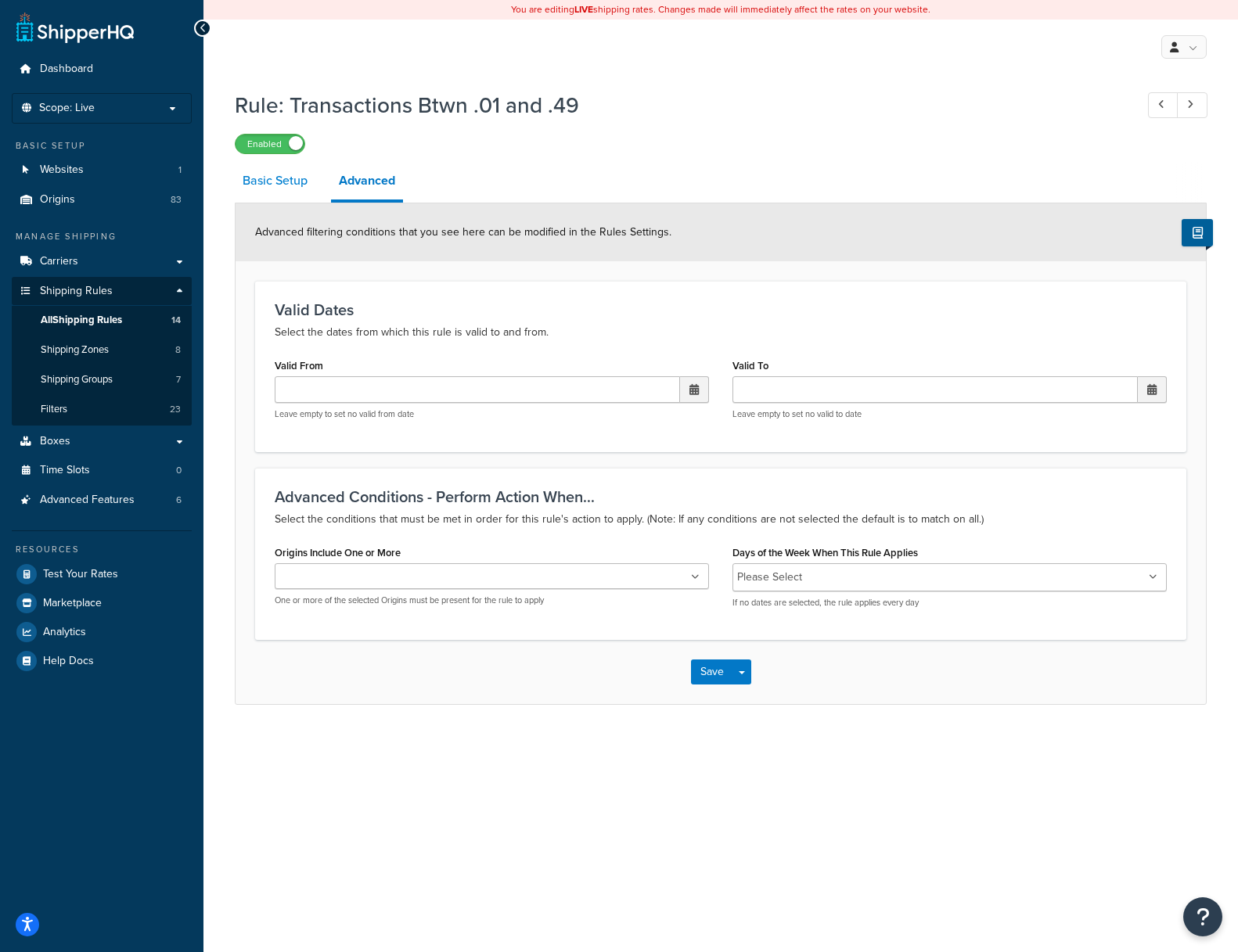
click at [277, 183] on link "Basic Setup" at bounding box center [275, 180] width 81 height 37
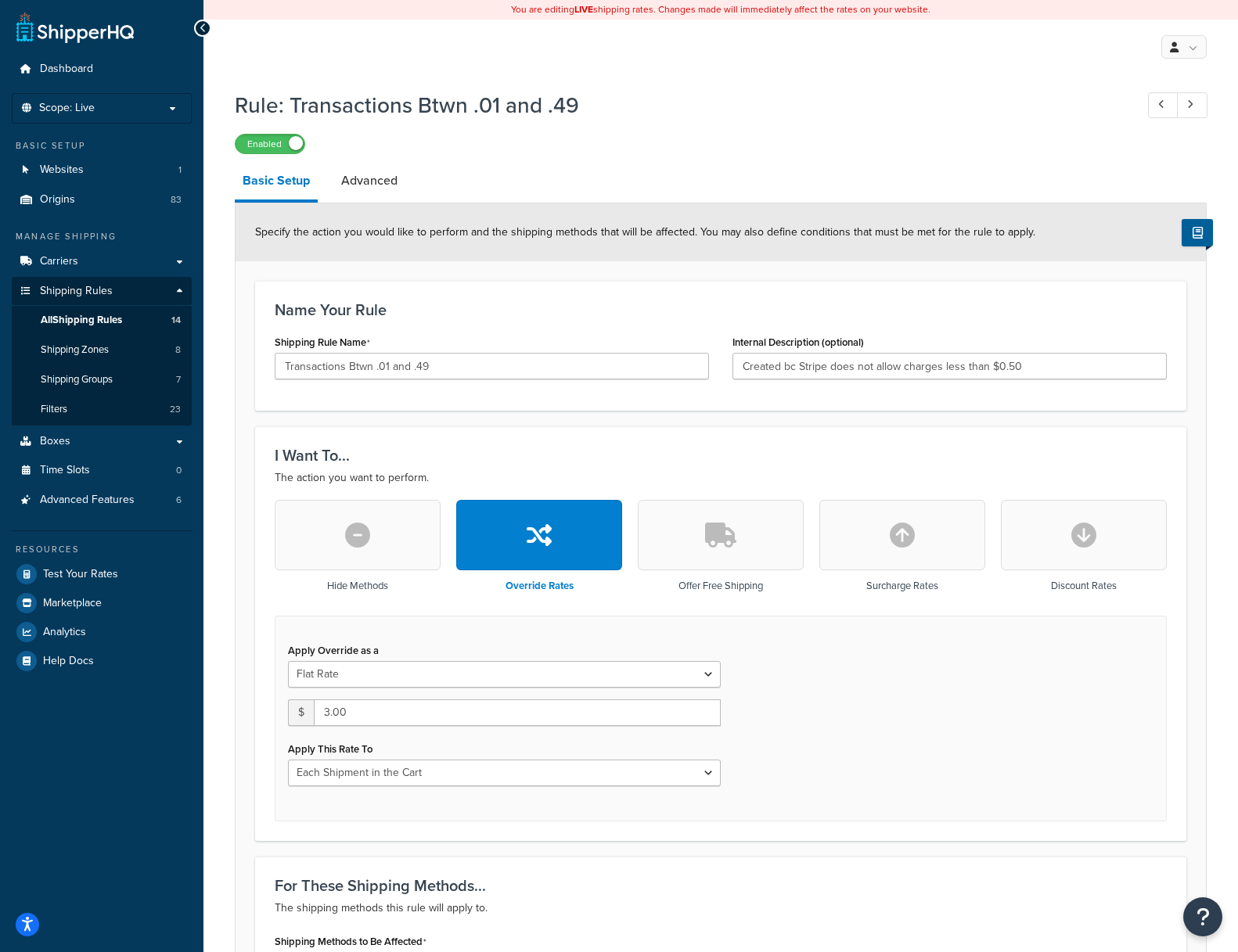
scroll to position [69, 0]
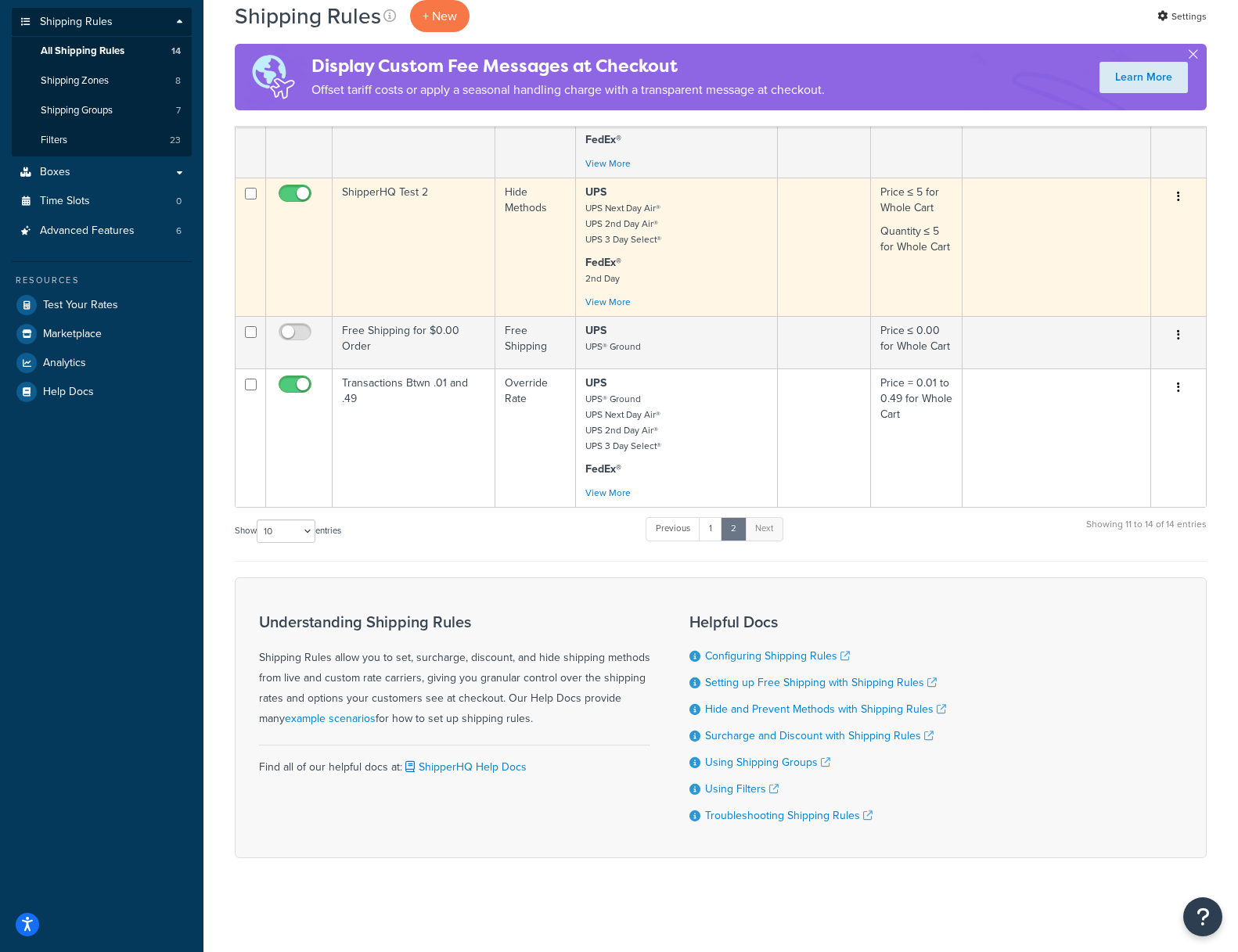
click at [401, 190] on td "ShipperHQ Test 2" at bounding box center [413, 247] width 163 height 139
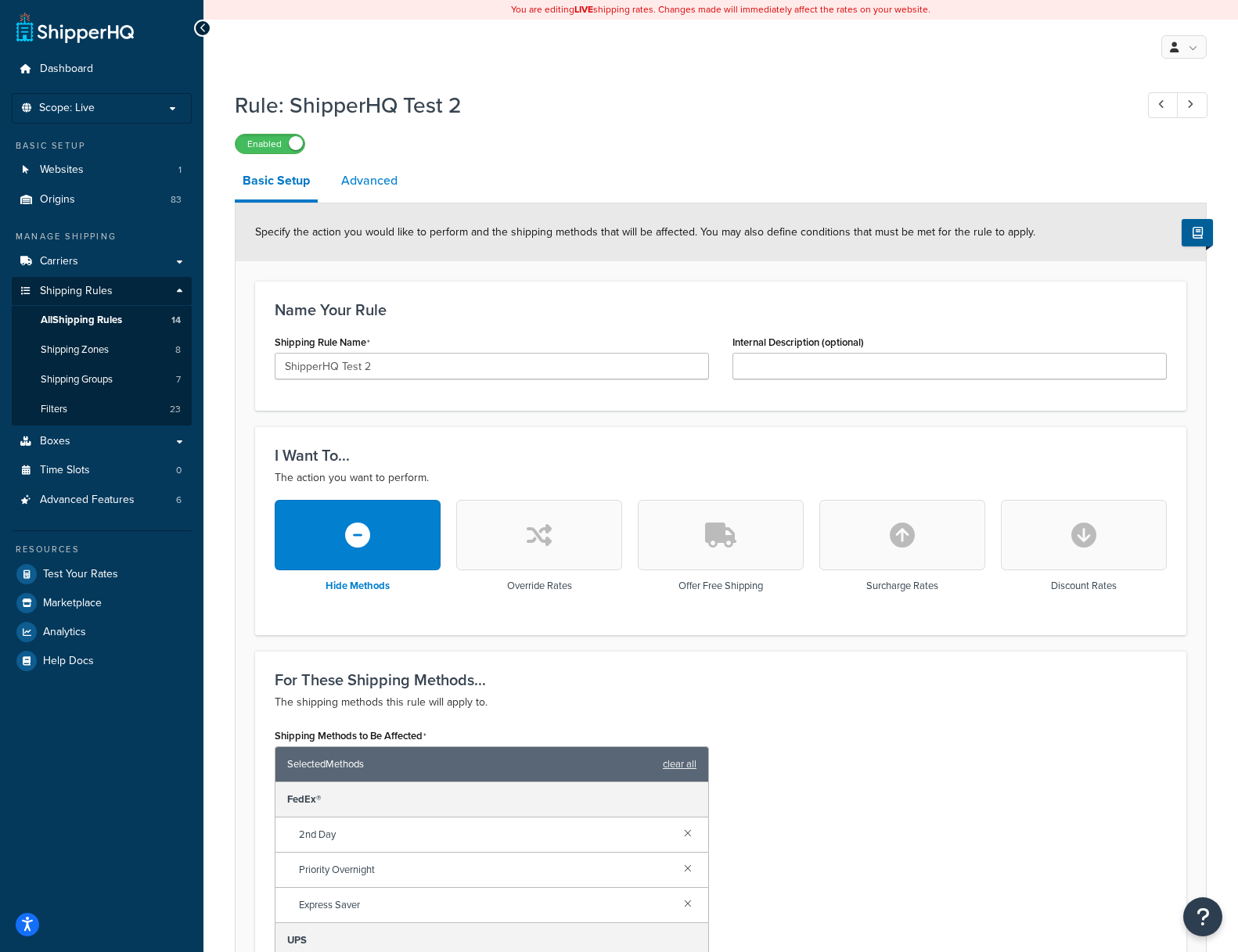
click at [390, 174] on link "Advanced" at bounding box center [369, 180] width 72 height 37
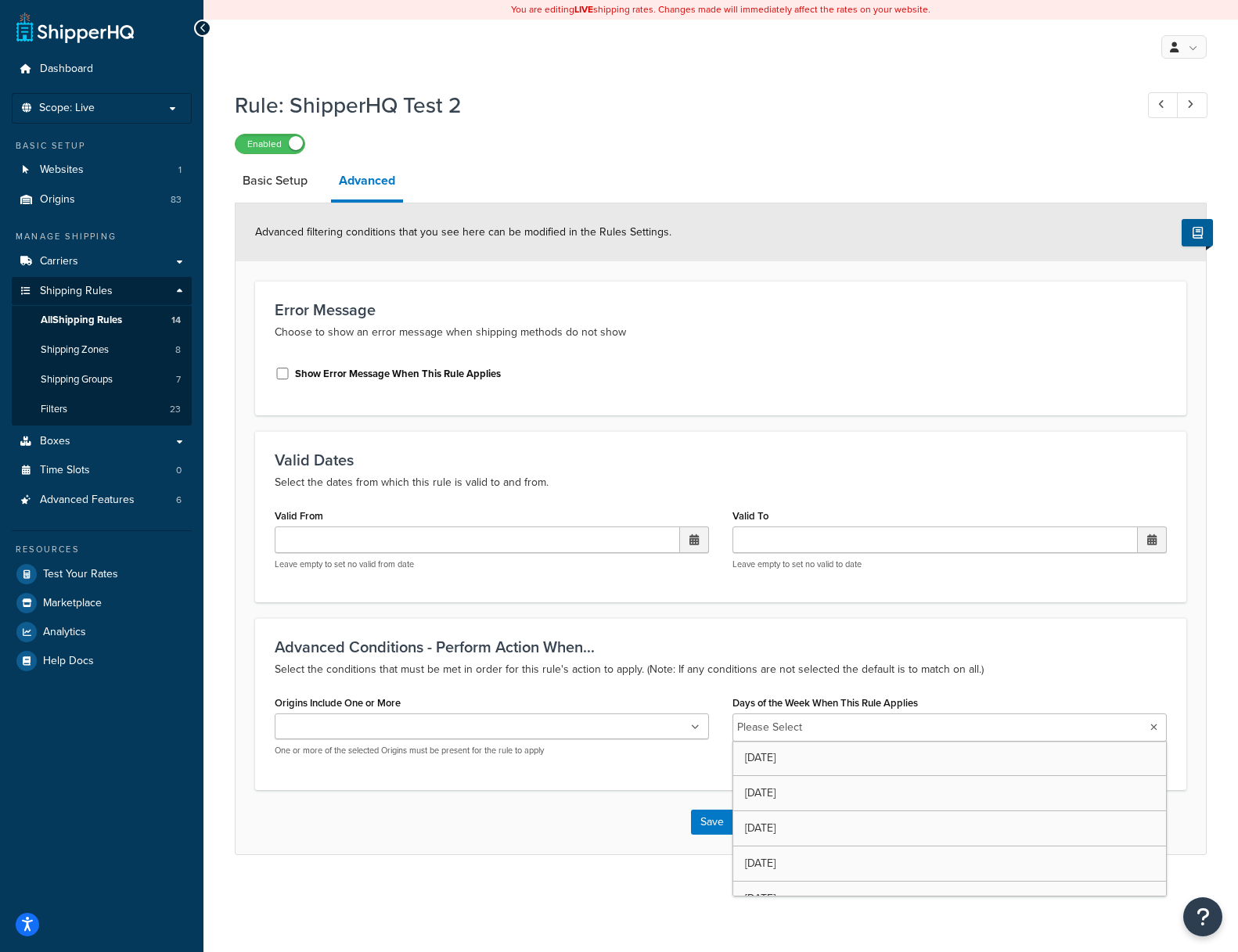
click at [816, 722] on input "Days of the Week When This Rule Applies" at bounding box center [875, 727] width 139 height 17
drag, startPoint x: 750, startPoint y: 637, endPoint x: 683, endPoint y: 676, distance: 77.5
click at [749, 637] on div "Advanced Conditions - Perform Action When... Select the conditions that must be…" at bounding box center [720, 703] width 931 height 172
click at [274, 183] on link "Basic Setup" at bounding box center [275, 180] width 81 height 37
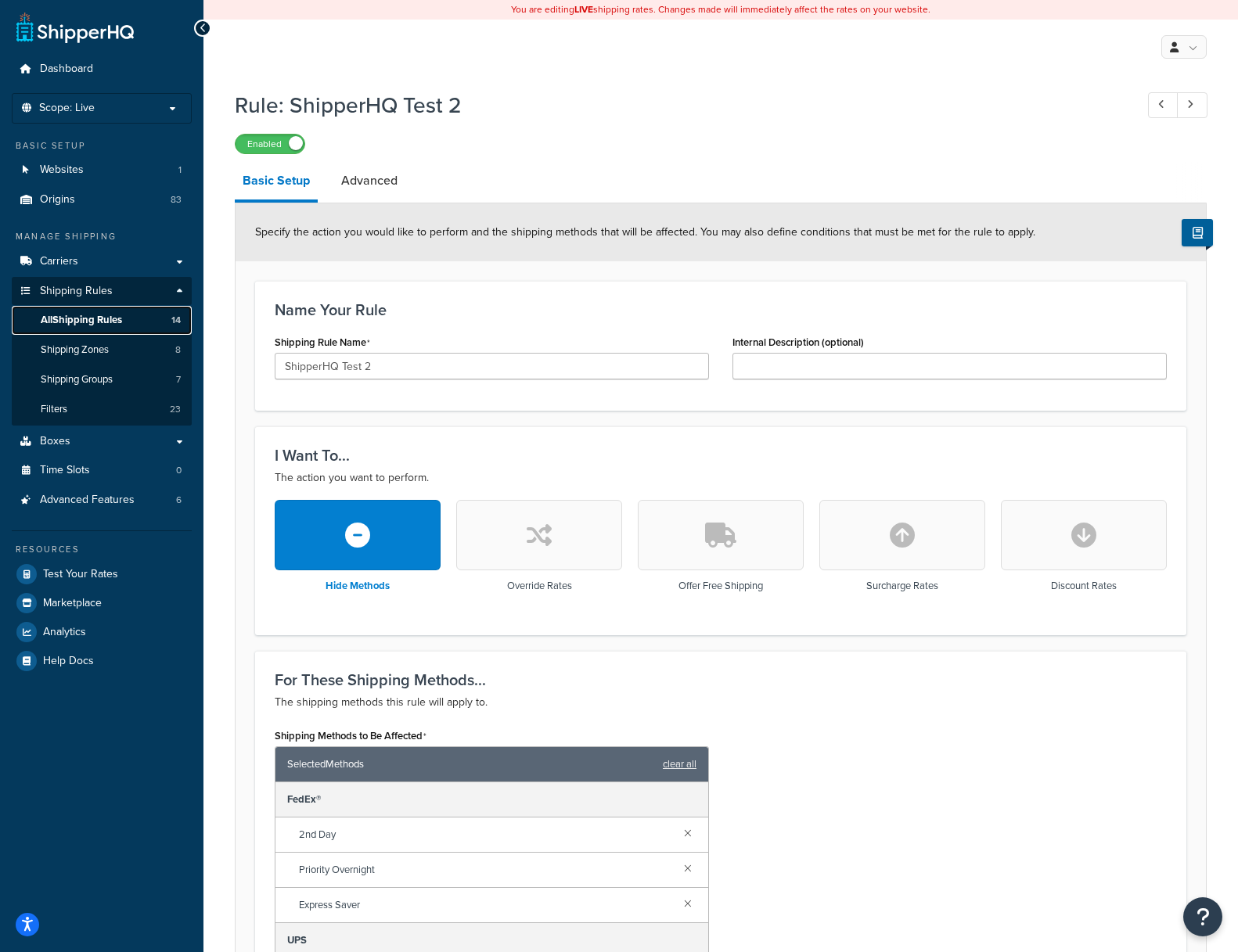
click at [81, 320] on span "All Shipping Rules" at bounding box center [81, 320] width 81 height 13
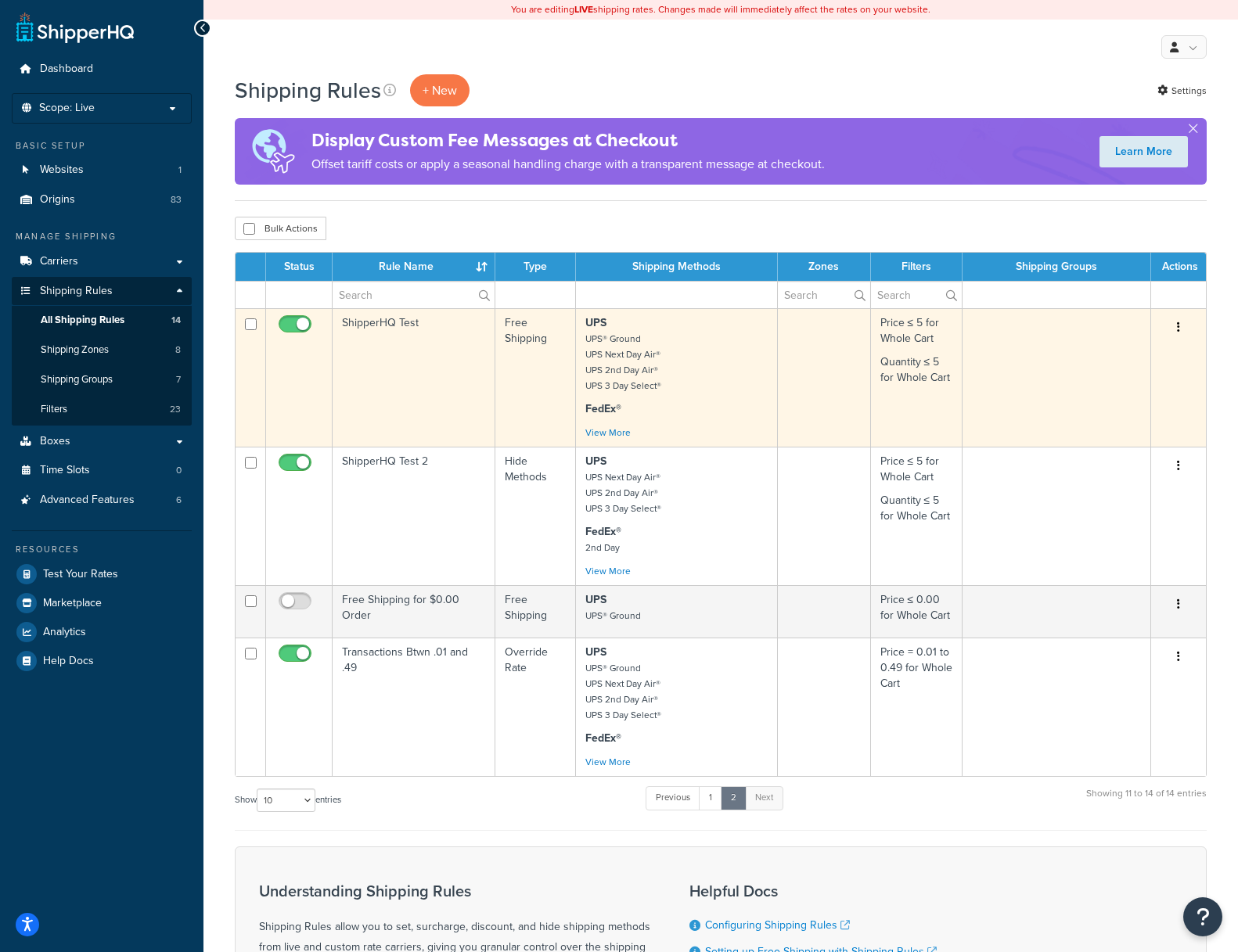
click at [410, 316] on td "ShipperHQ Test" at bounding box center [413, 377] width 163 height 139
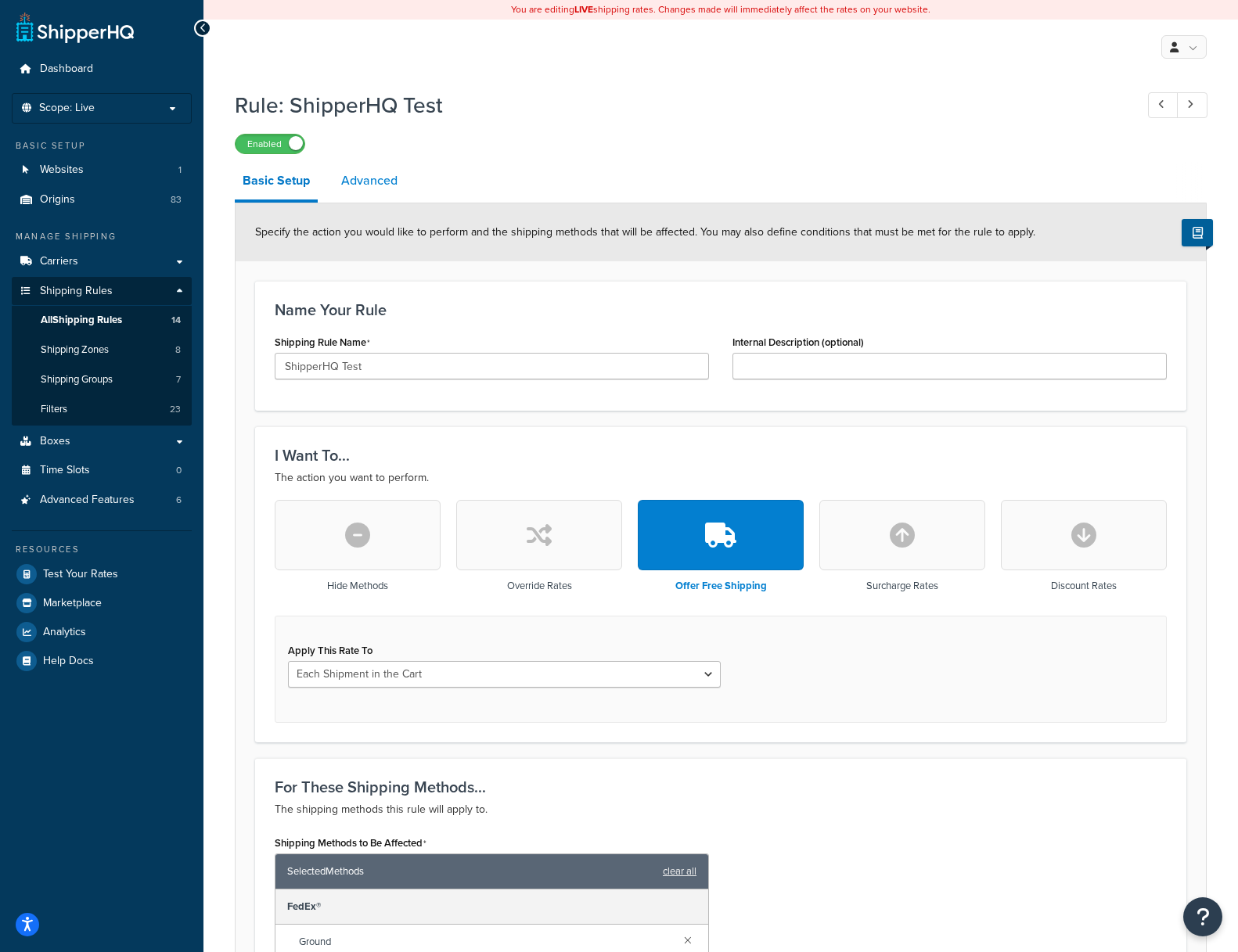
click at [360, 181] on link "Advanced" at bounding box center [369, 180] width 72 height 37
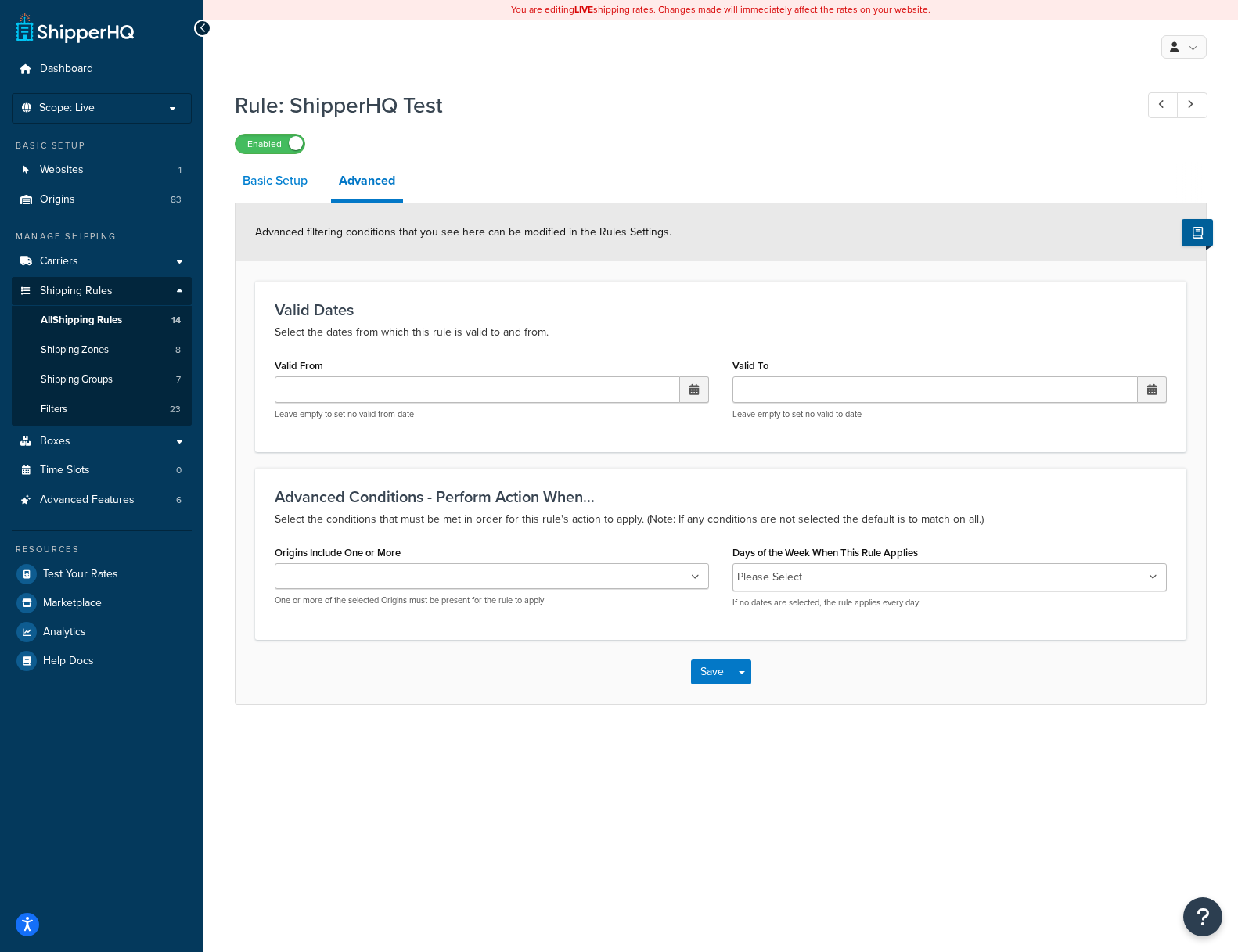
click at [267, 182] on link "Basic Setup" at bounding box center [275, 180] width 81 height 37
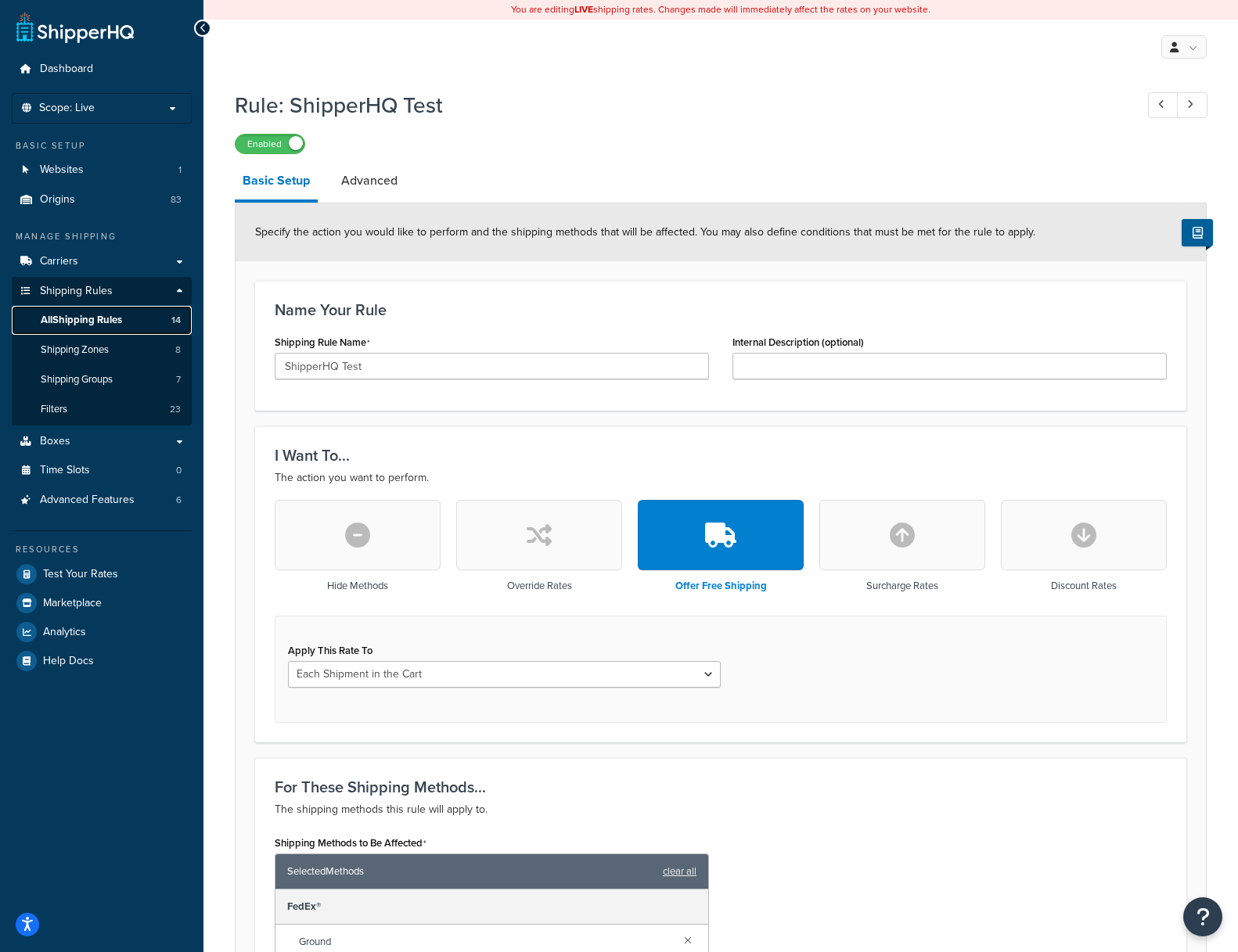
click at [100, 314] on span "All Shipping Rules" at bounding box center [81, 320] width 81 height 13
click at [169, 410] on link "Filters 23" at bounding box center [101, 409] width 180 height 29
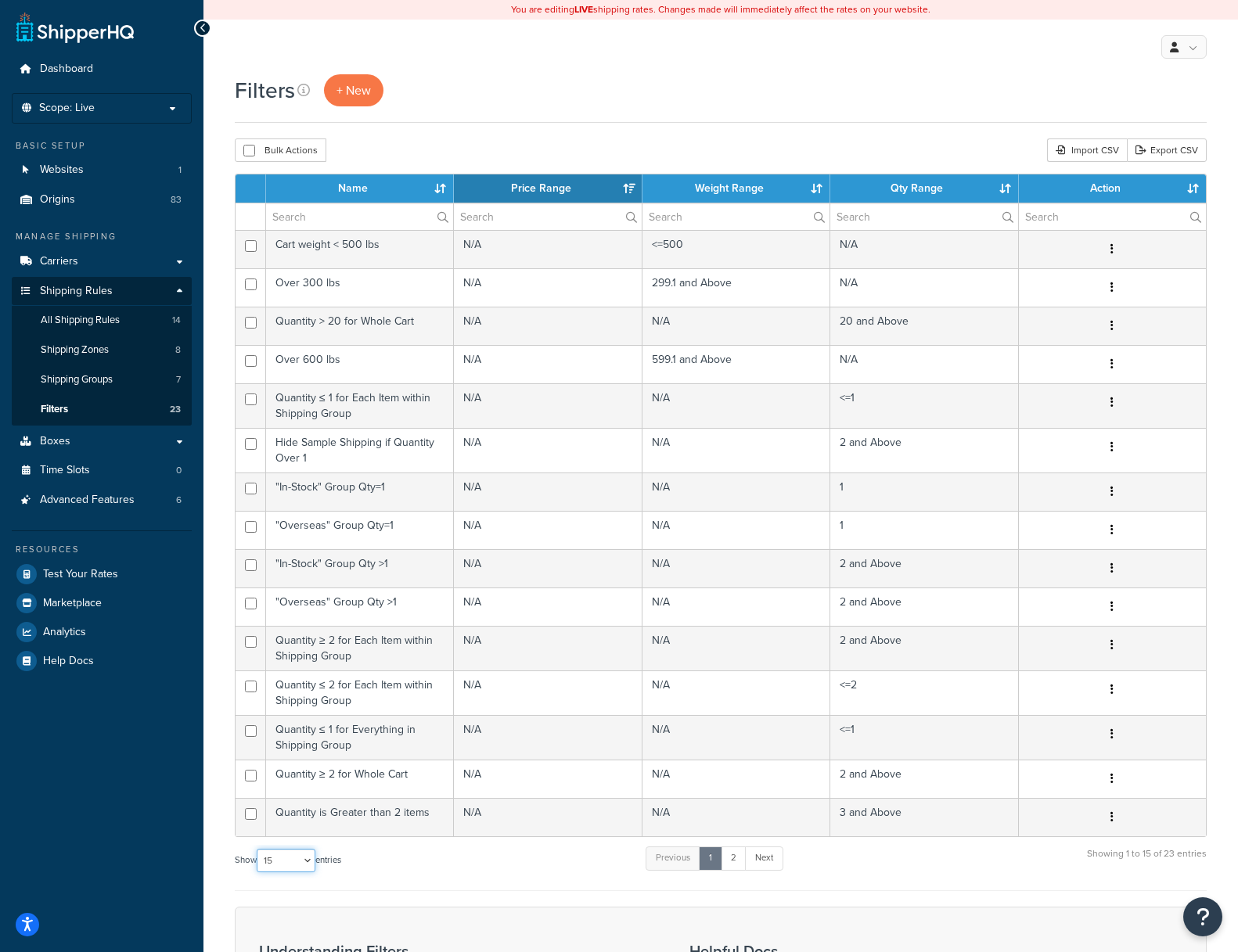
click at [286, 864] on select "10 15 25 50 100" at bounding box center [286, 860] width 59 height 23
select select "25"
click at [258, 872] on select "10 15 25 50 100" at bounding box center [286, 860] width 59 height 23
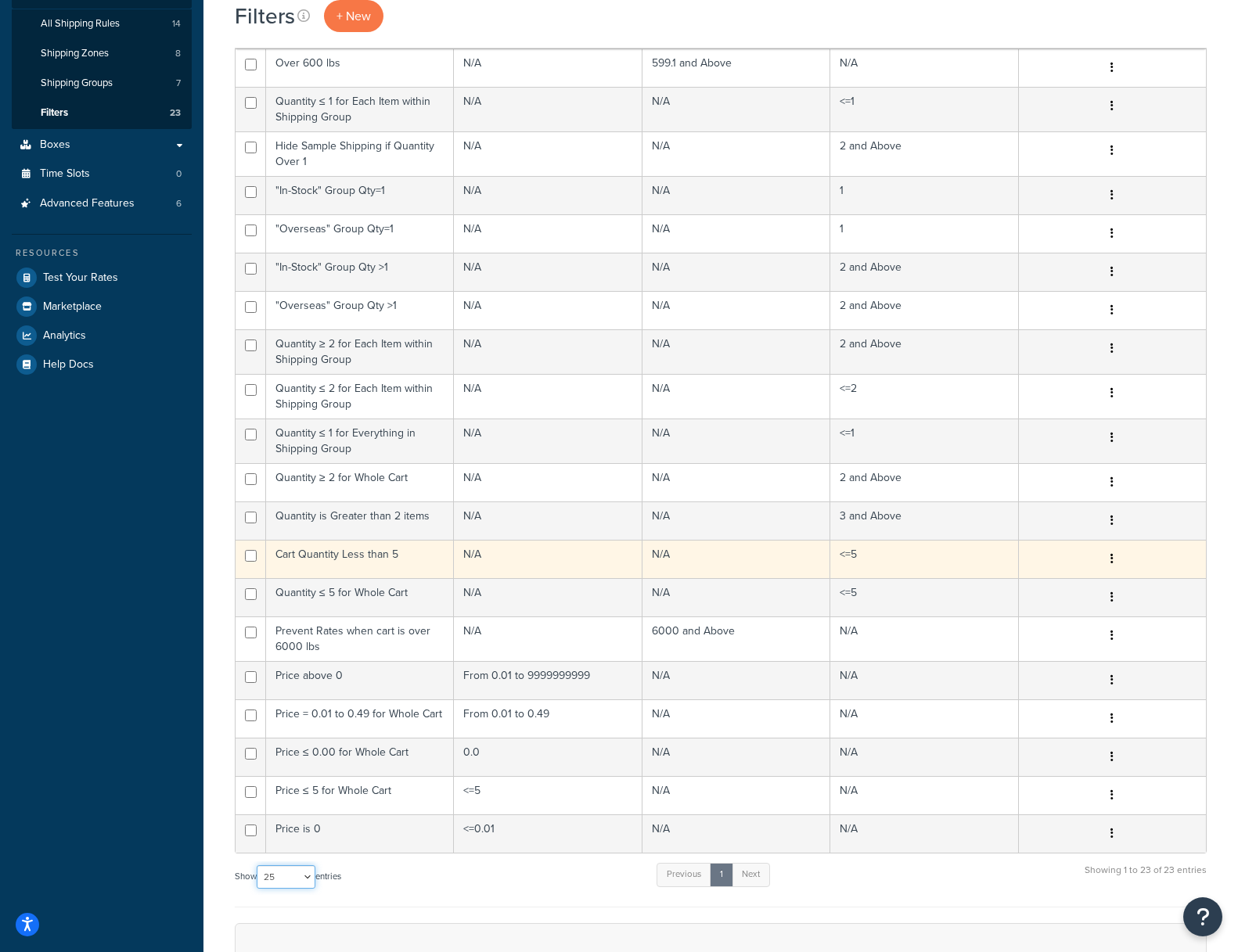
scroll to position [298, 0]
click at [1113, 556] on button "button" at bounding box center [1112, 558] width 22 height 25
click at [922, 594] on link "Edit" at bounding box center [939, 588] width 124 height 32
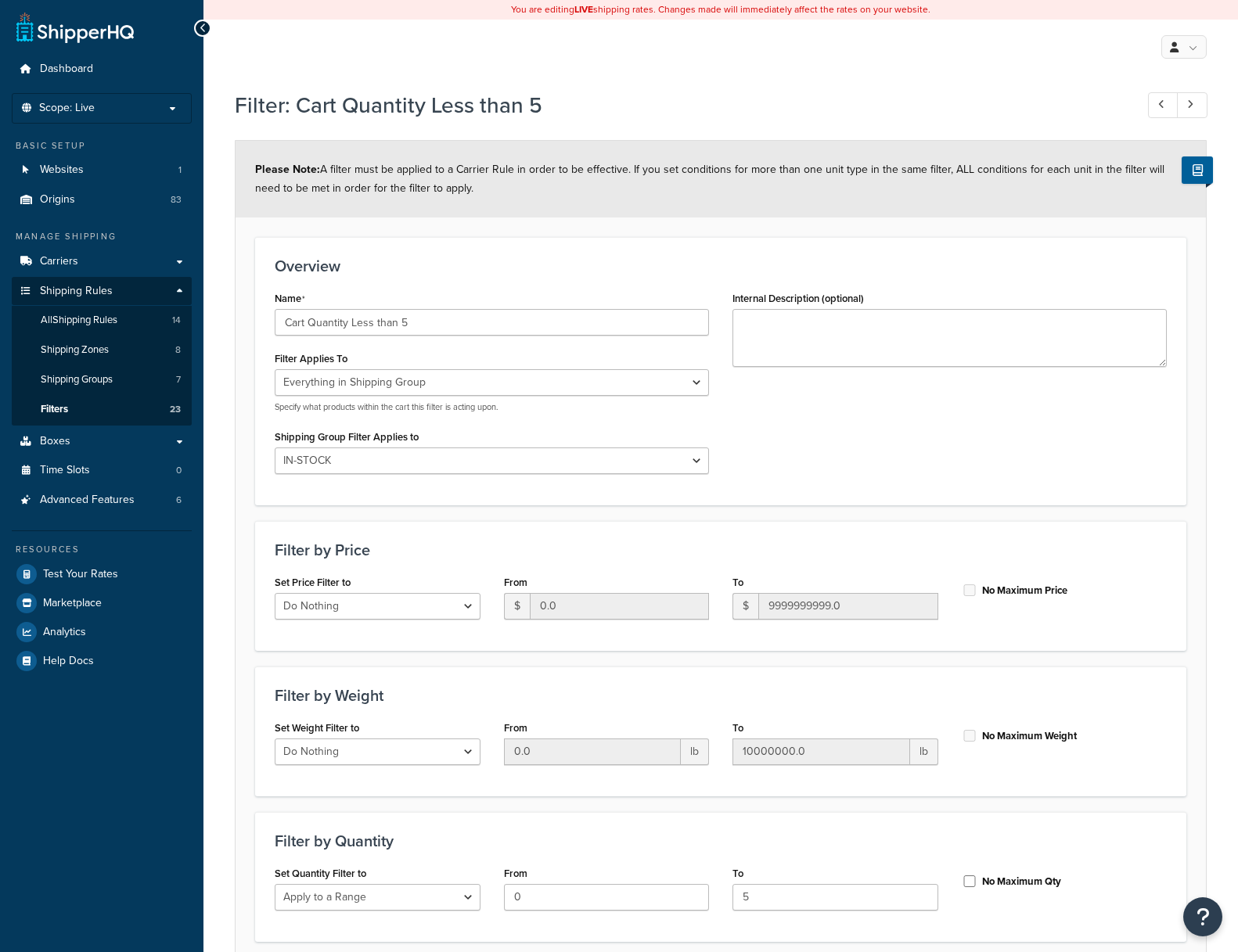
select select "SHIPPING_GROUP"
select select "264995"
select select "range"
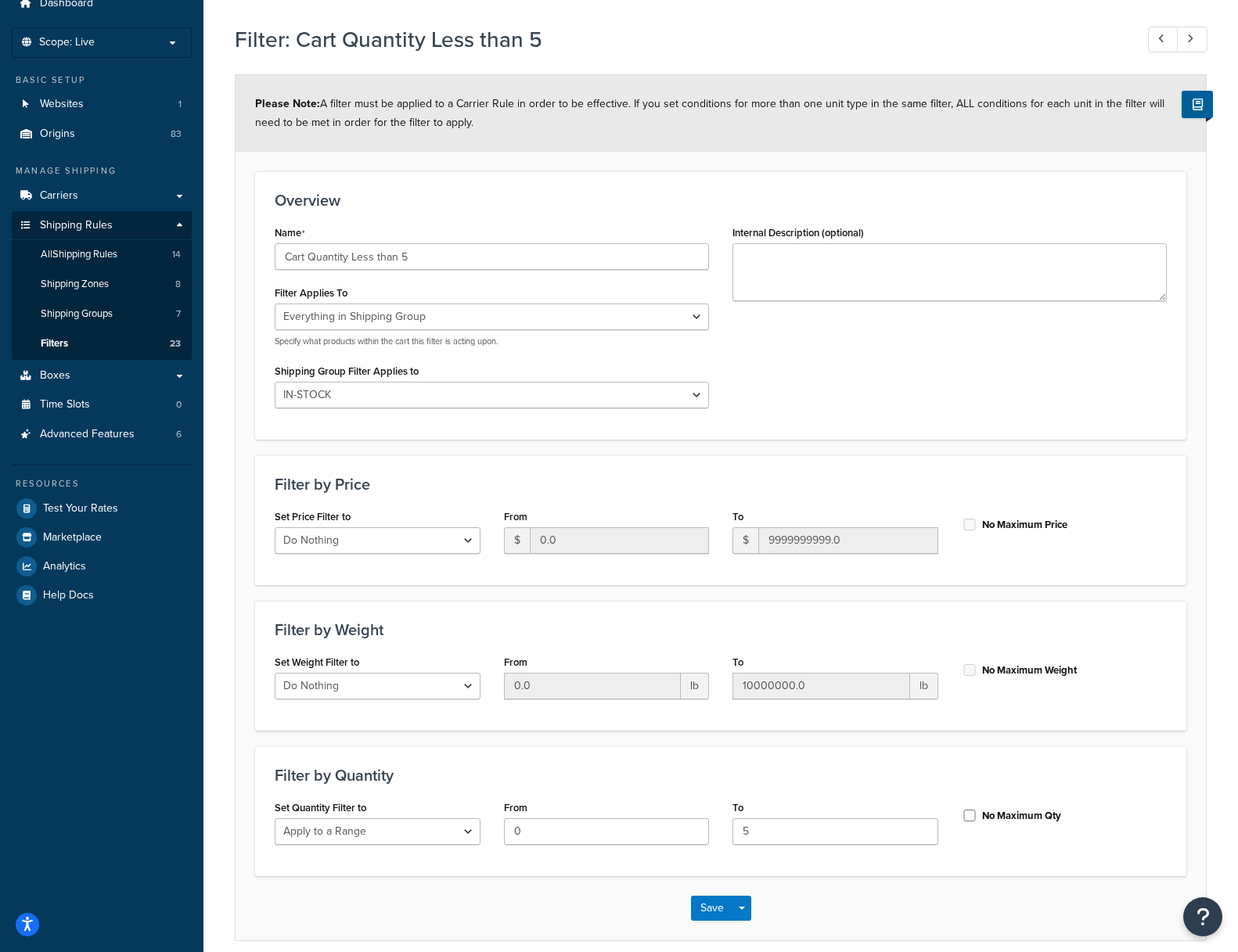
scroll to position [61, 0]
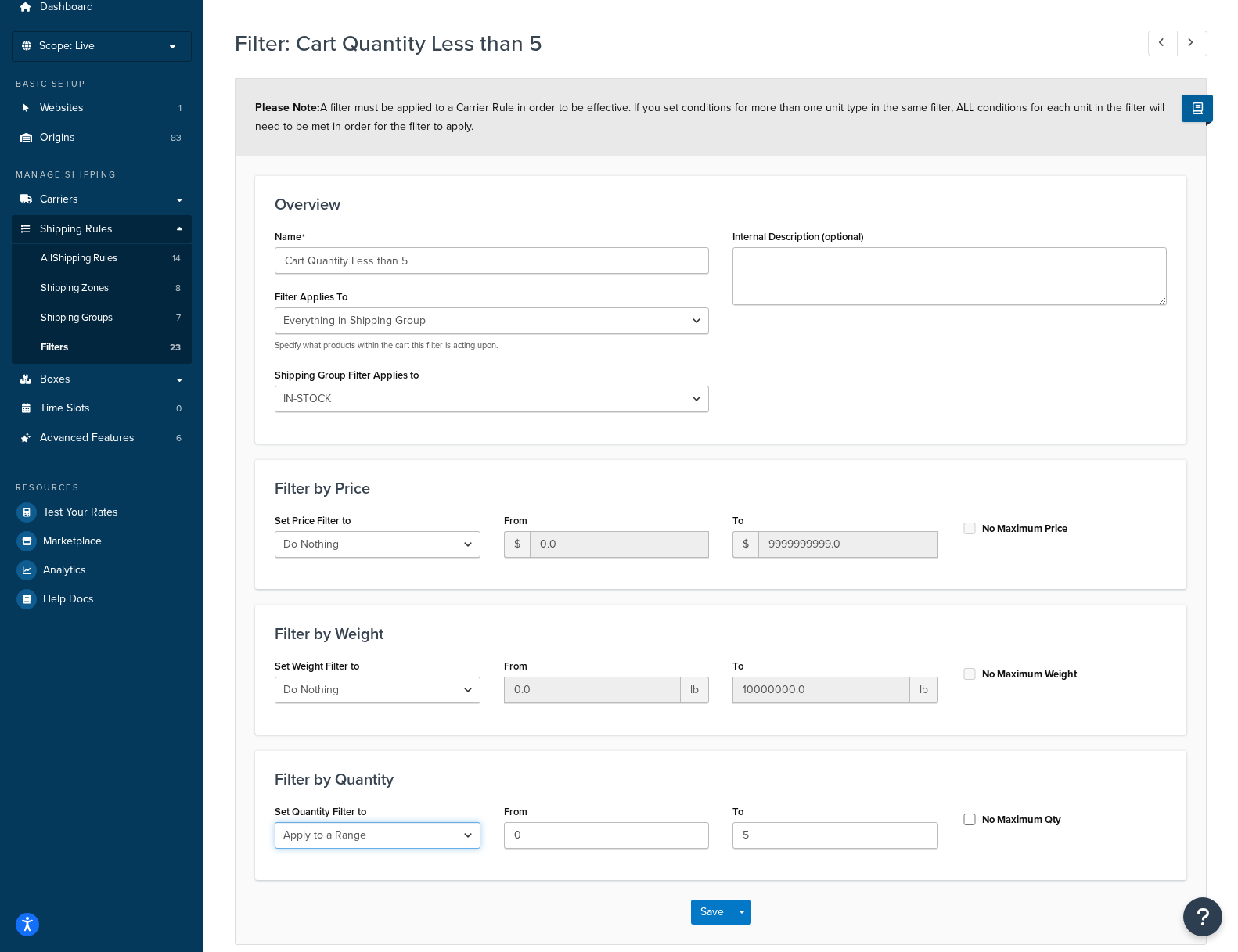
click at [383, 831] on select "Do Nothing Apply to a Range" at bounding box center [378, 835] width 206 height 27
click at [275, 822] on select "Do Nothing Apply to a Range" at bounding box center [378, 835] width 206 height 27
click at [761, 46] on h1 "Filter: Cart Quantity Less than 5" at bounding box center [677, 43] width 884 height 31
click at [53, 142] on span "Origins" at bounding box center [57, 138] width 35 height 13
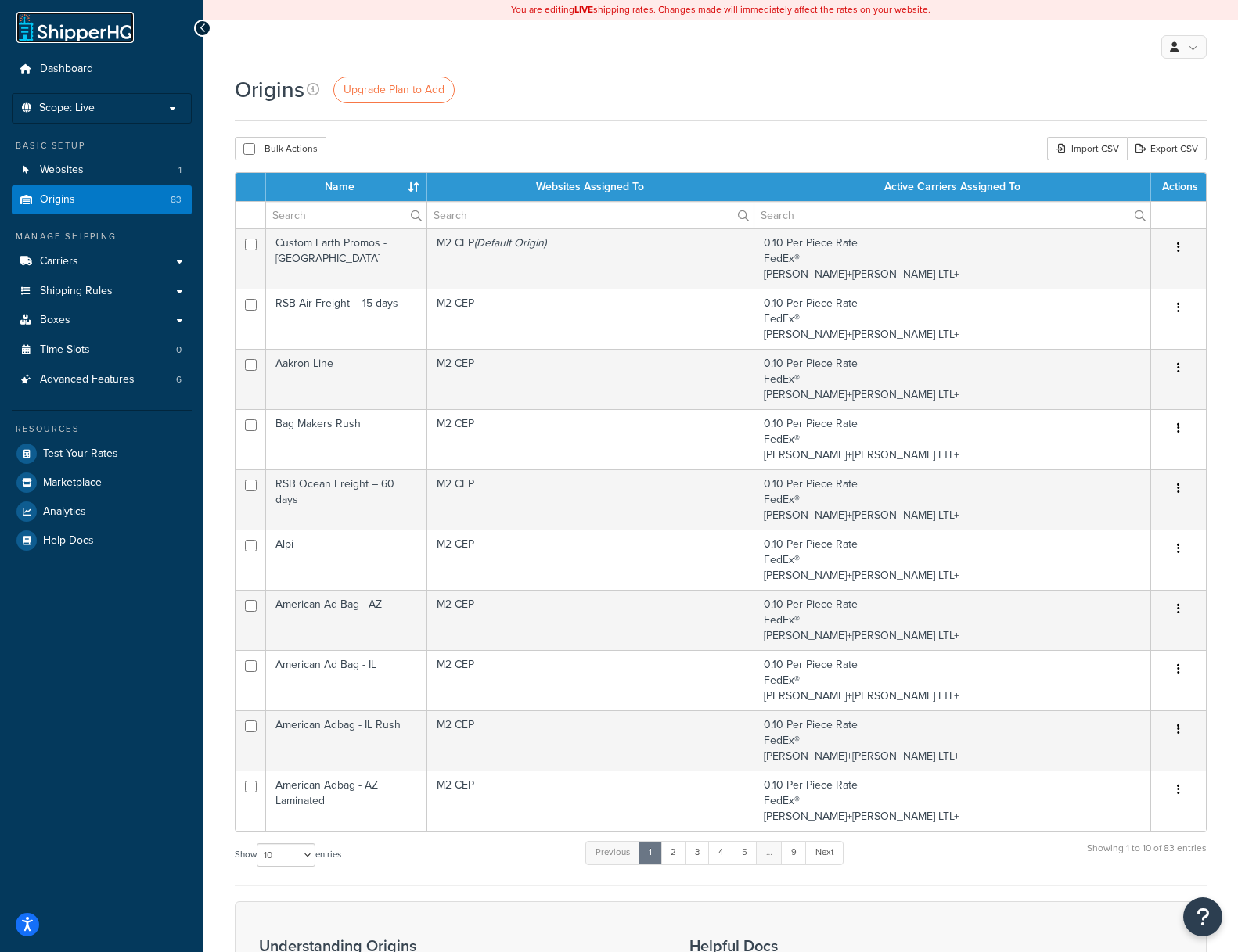
click at [86, 29] on link at bounding box center [75, 27] width 117 height 32
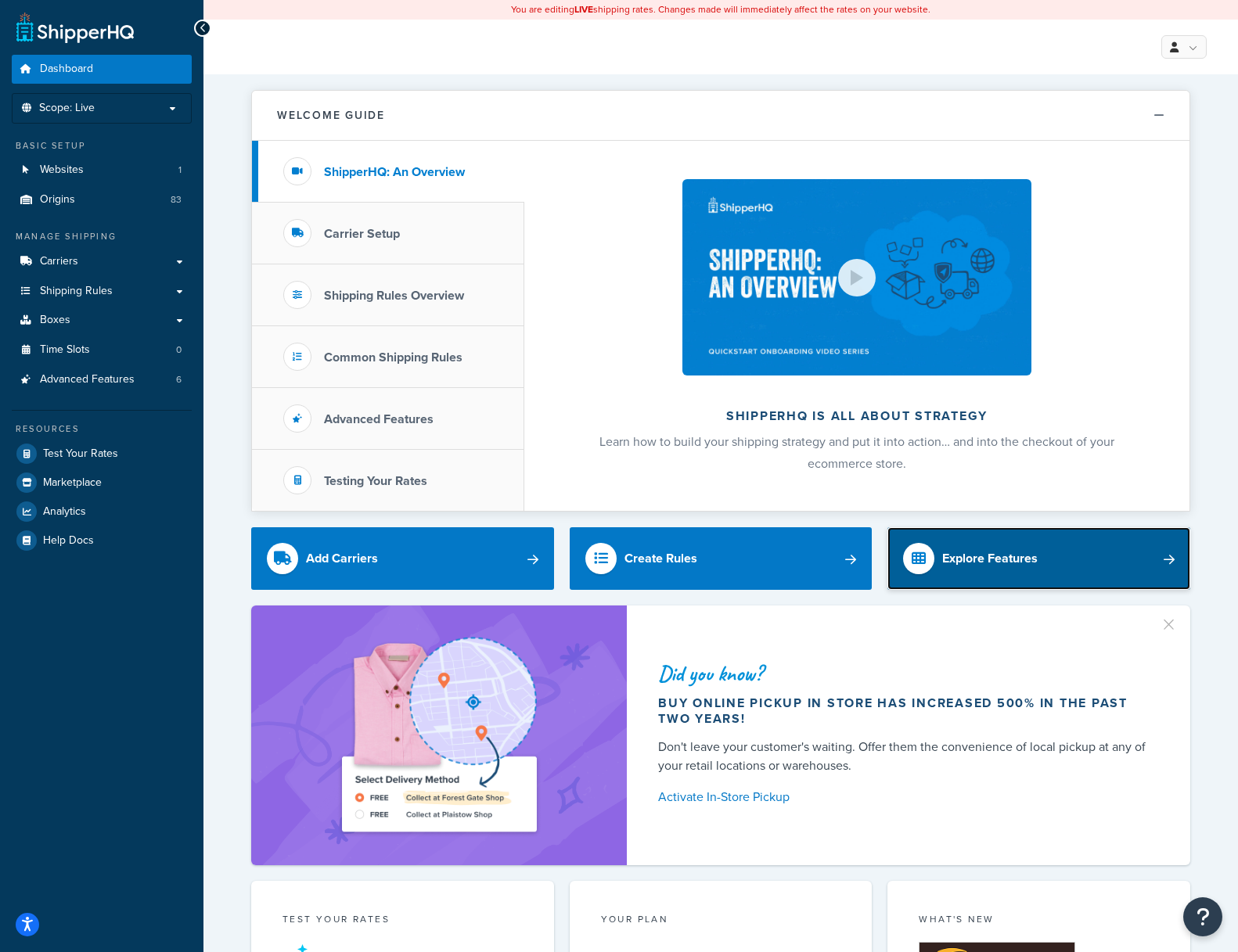
click at [1112, 562] on link "Explore Features" at bounding box center [1039, 558] width 303 height 62
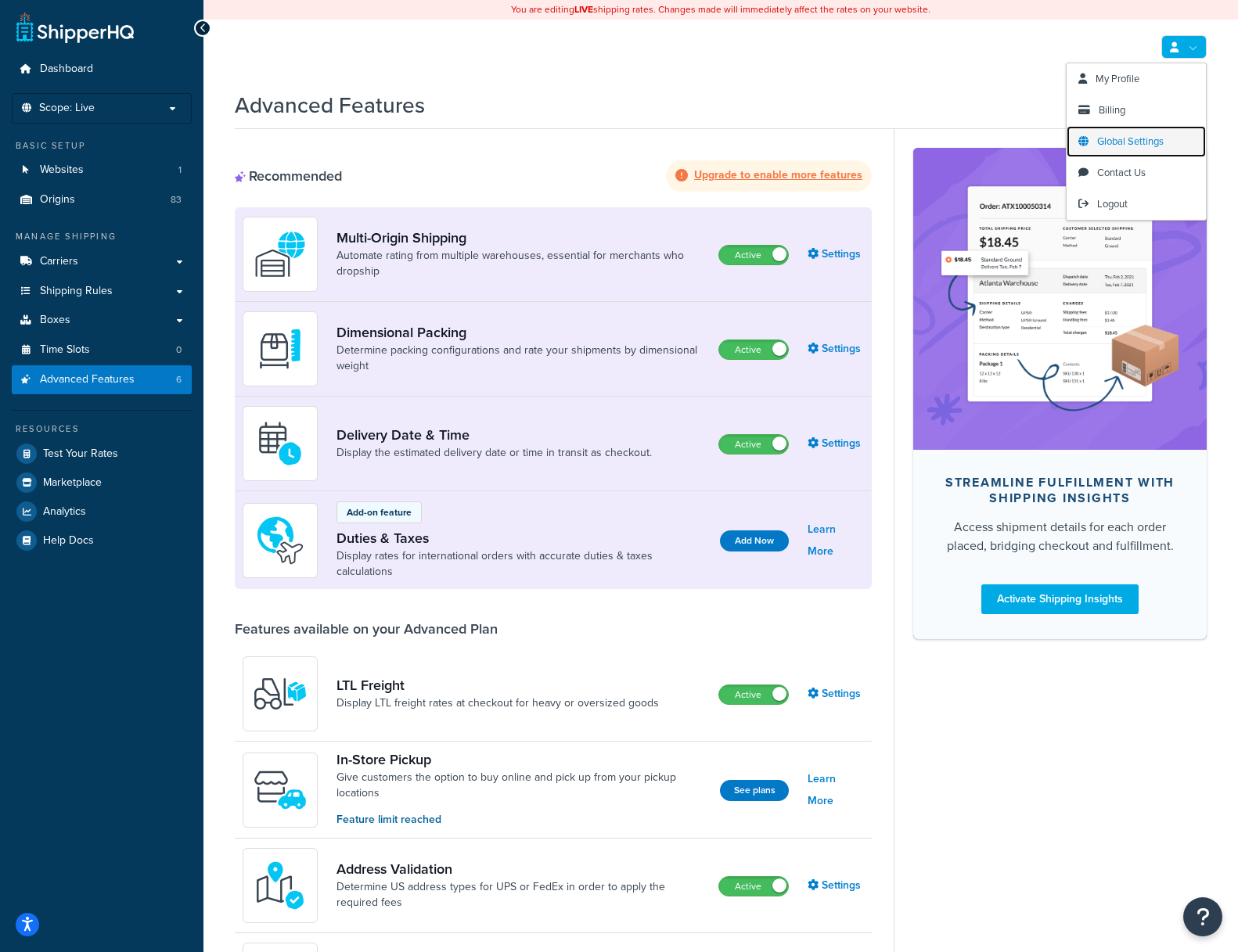
click at [1122, 139] on span "Global Settings" at bounding box center [1130, 141] width 66 height 15
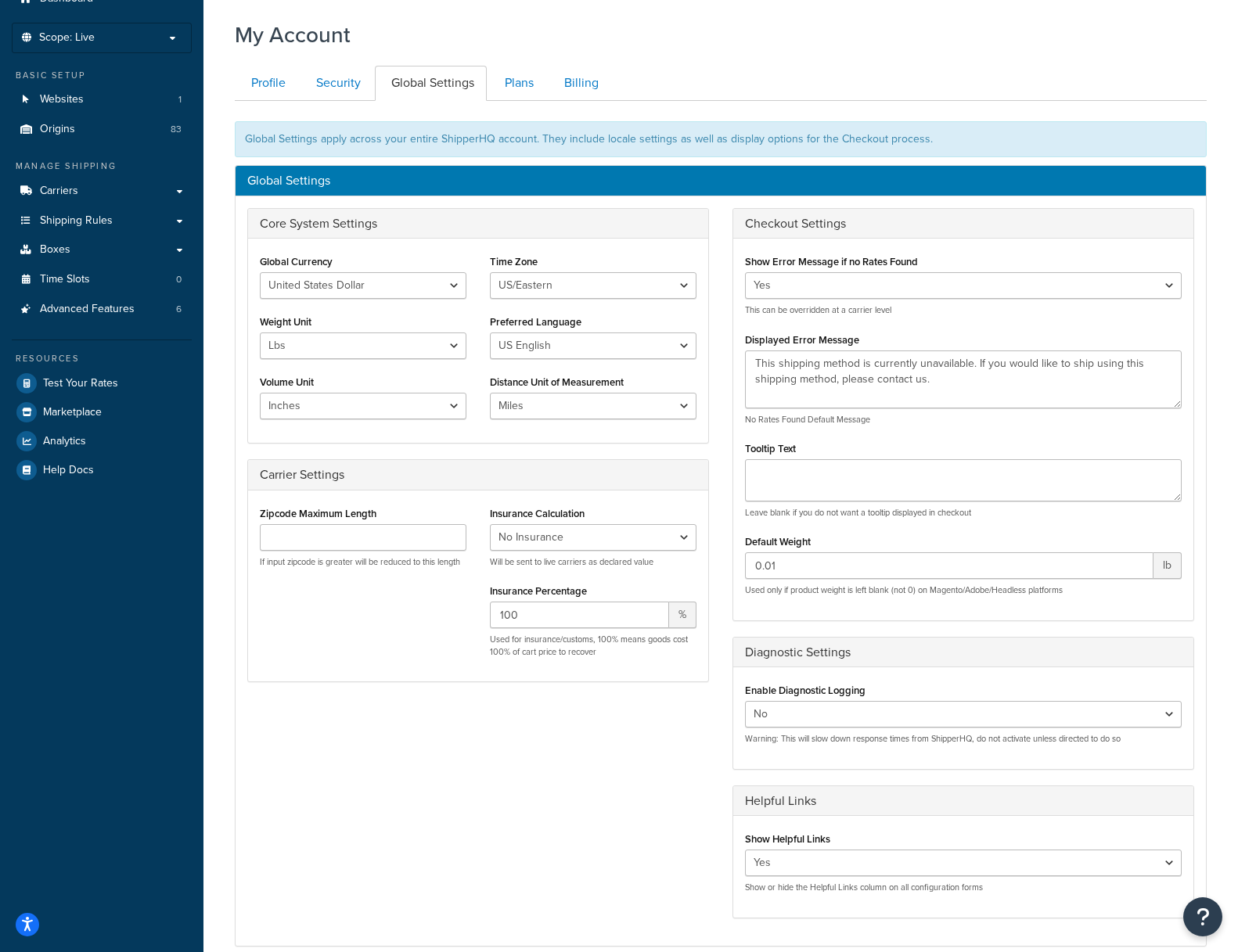
scroll to position [61, 0]
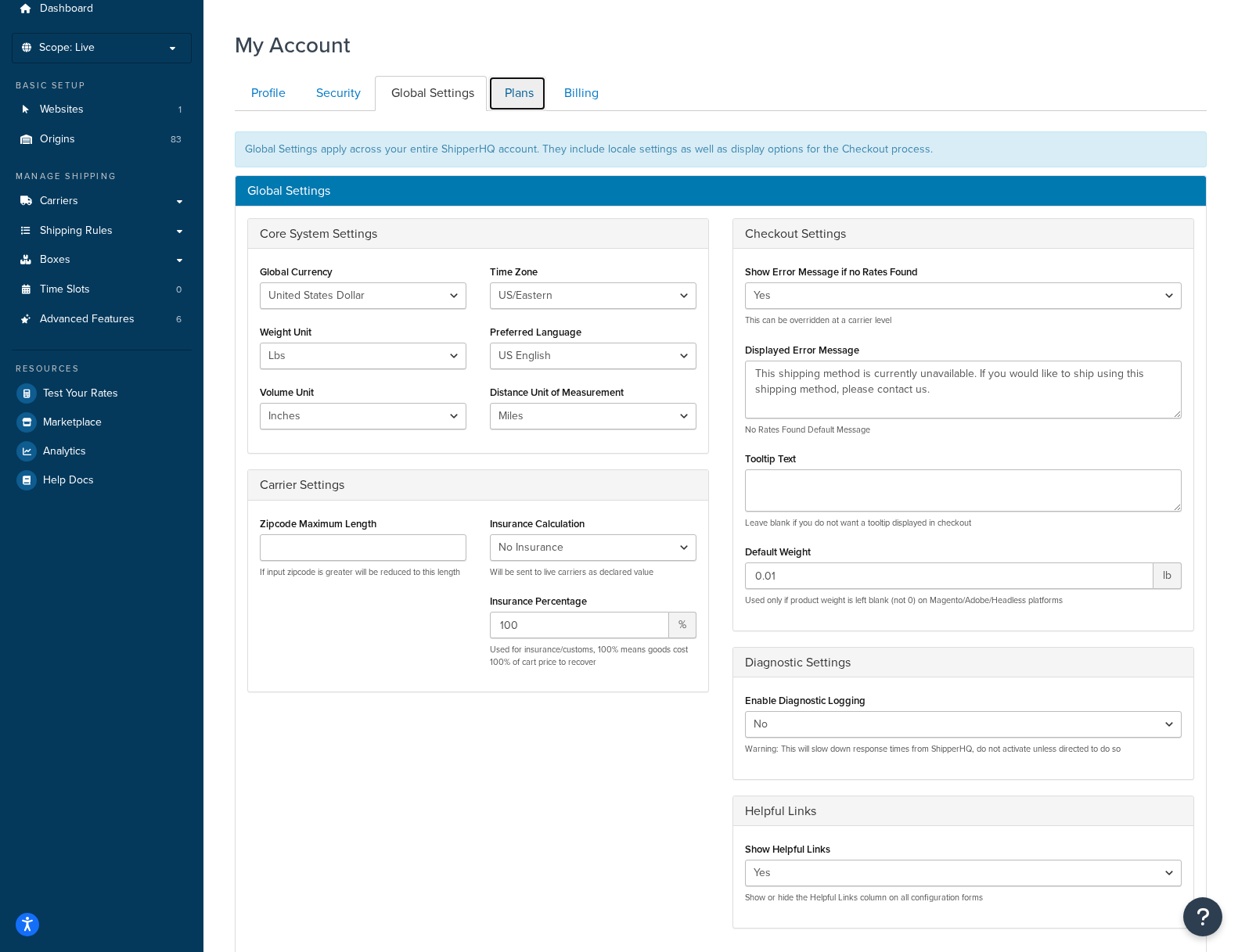
click at [528, 90] on link "Plans" at bounding box center [517, 93] width 58 height 35
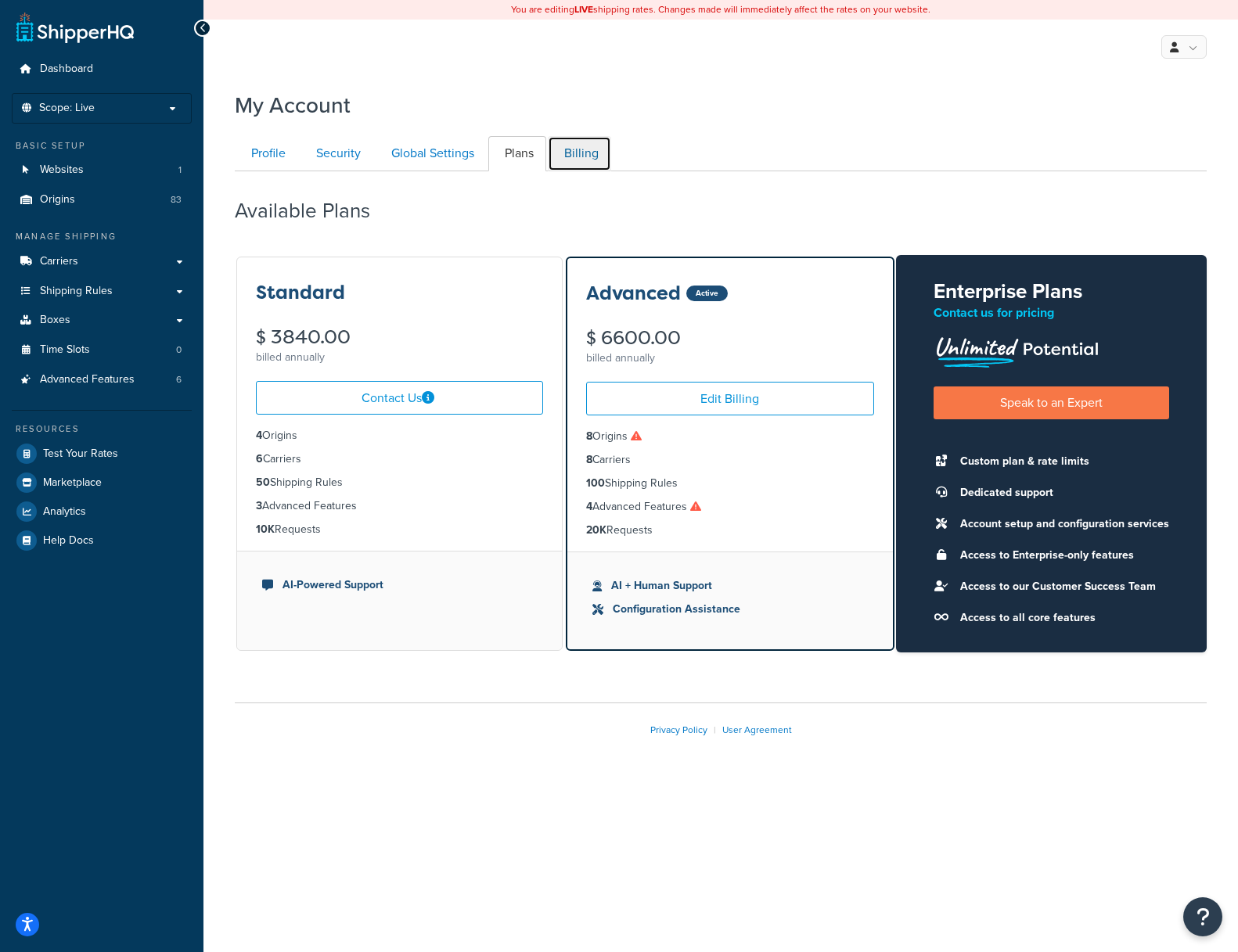
click at [578, 145] on link "Billing" at bounding box center [580, 154] width 63 height 35
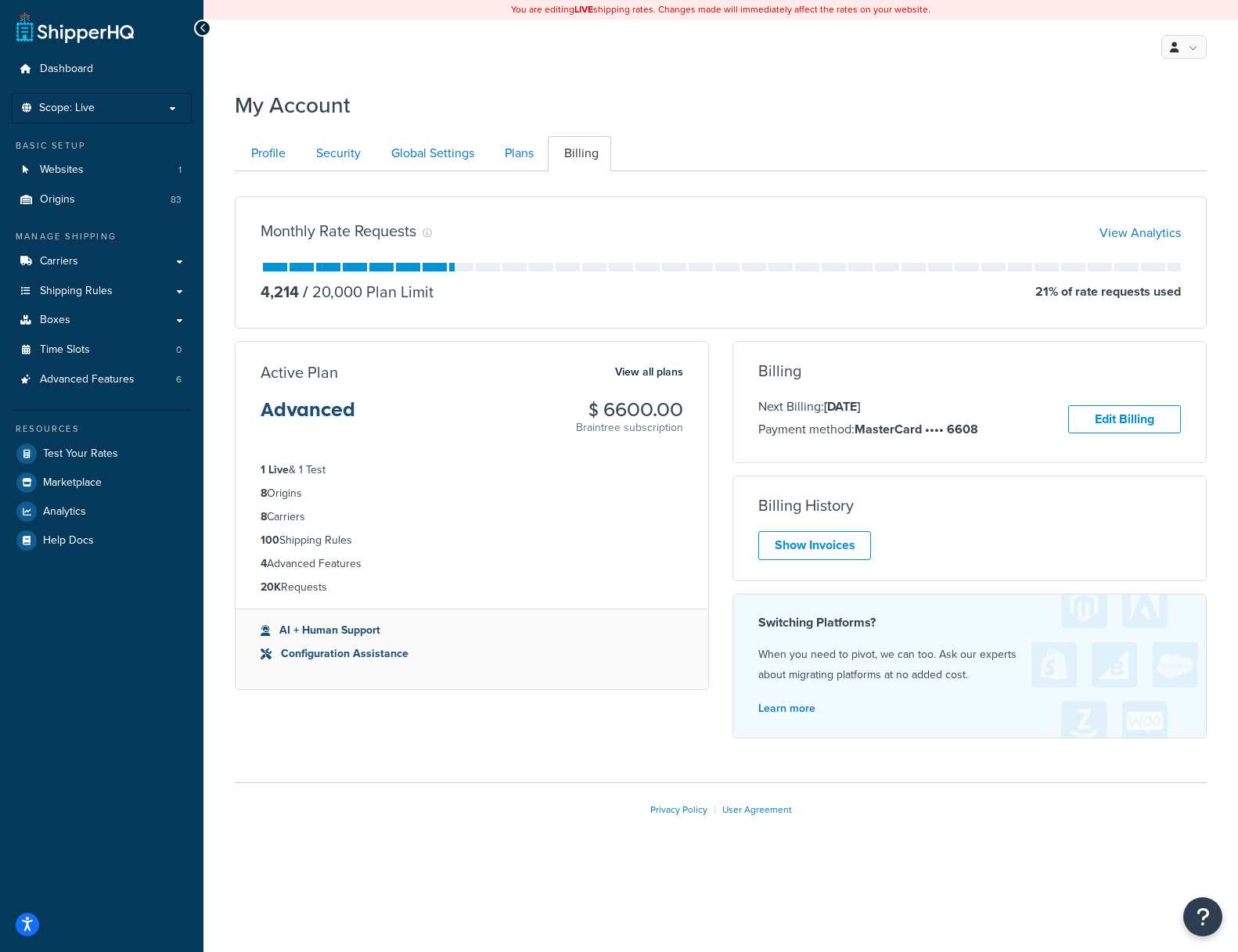
click at [349, 633] on li "AI + Human Support" at bounding box center [472, 630] width 423 height 17
click at [264, 630] on icon at bounding box center [265, 630] width 9 height 11
drag, startPoint x: 377, startPoint y: 637, endPoint x: 363, endPoint y: 671, distance: 36.8
click at [377, 637] on li "AI + Human Support" at bounding box center [472, 630] width 423 height 17
click at [360, 656] on li "Configuration Assistance" at bounding box center [472, 653] width 423 height 17
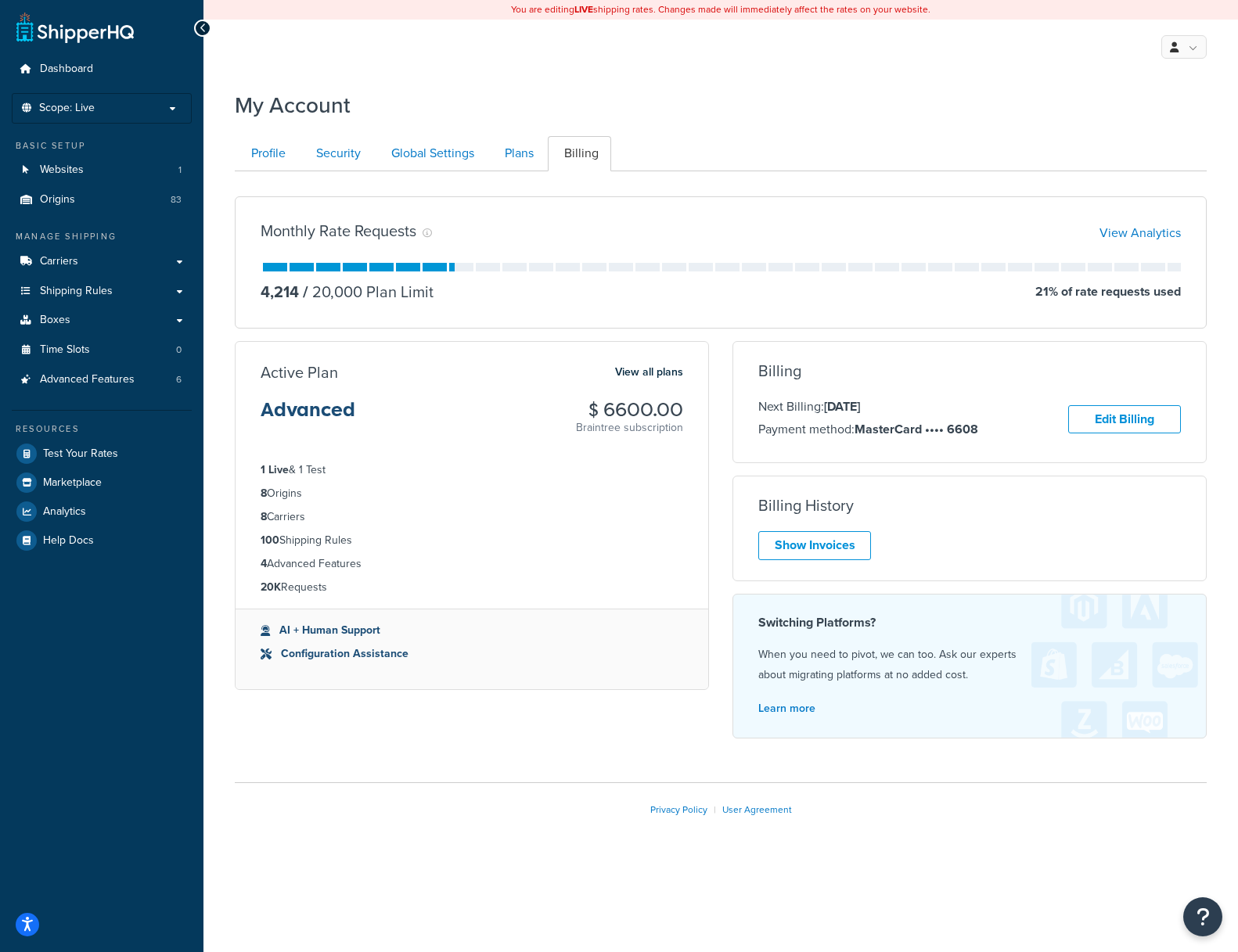
click at [349, 619] on ul "AI + Human Support Configuration Assistance" at bounding box center [472, 648] width 472 height 81
click at [346, 728] on div "Monthly Rate Requests View Analytics 4,214 / 20,000 Plan Limit 21 % of rate req…" at bounding box center [721, 466] width 996 height 567
drag, startPoint x: 434, startPoint y: 569, endPoint x: 428, endPoint y: 465, distance: 104.2
click at [433, 562] on li "4 Advanced Features" at bounding box center [472, 564] width 423 height 17
drag, startPoint x: 511, startPoint y: 154, endPoint x: 479, endPoint y: 154, distance: 32.0
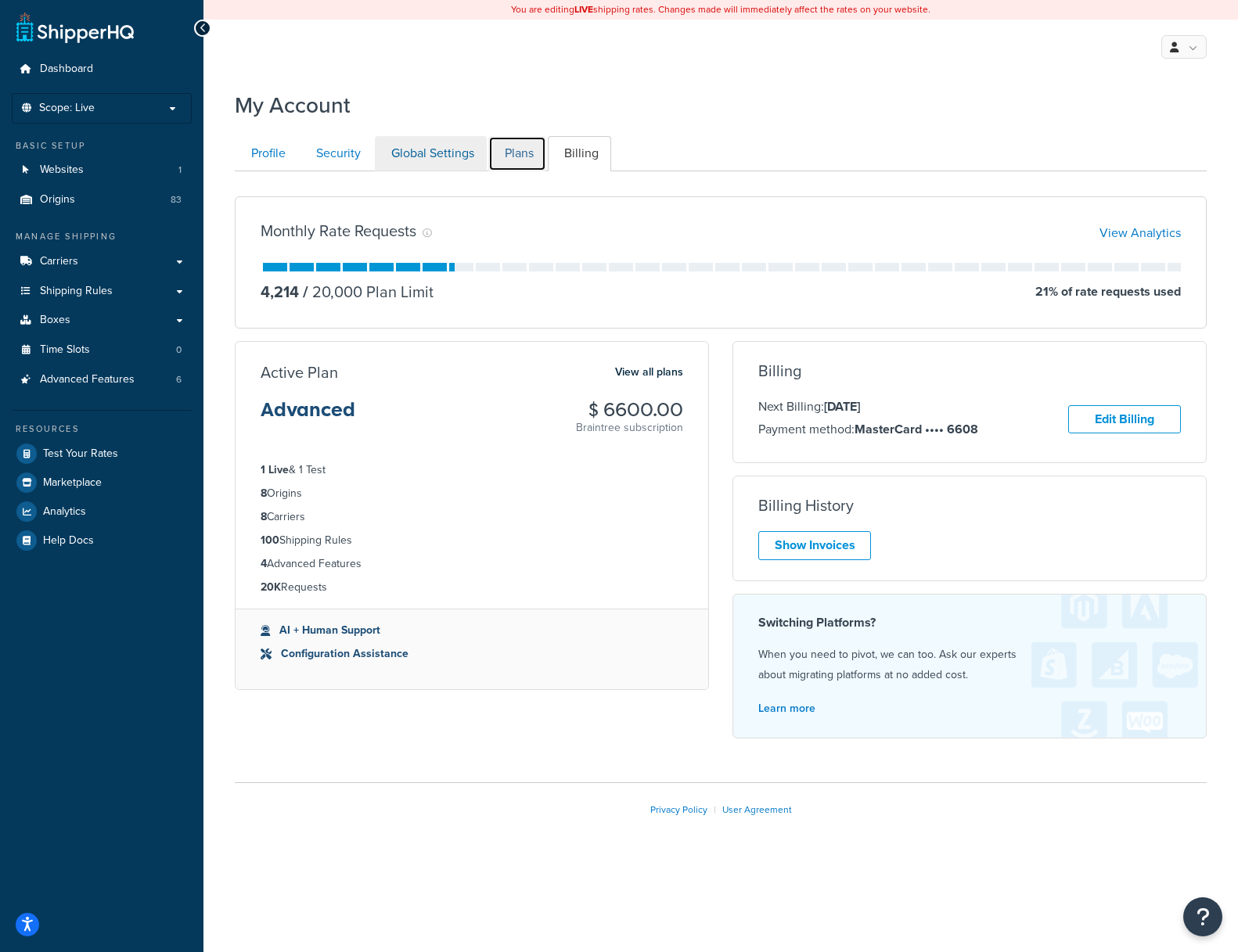
click at [511, 154] on link "Plans" at bounding box center [517, 154] width 58 height 35
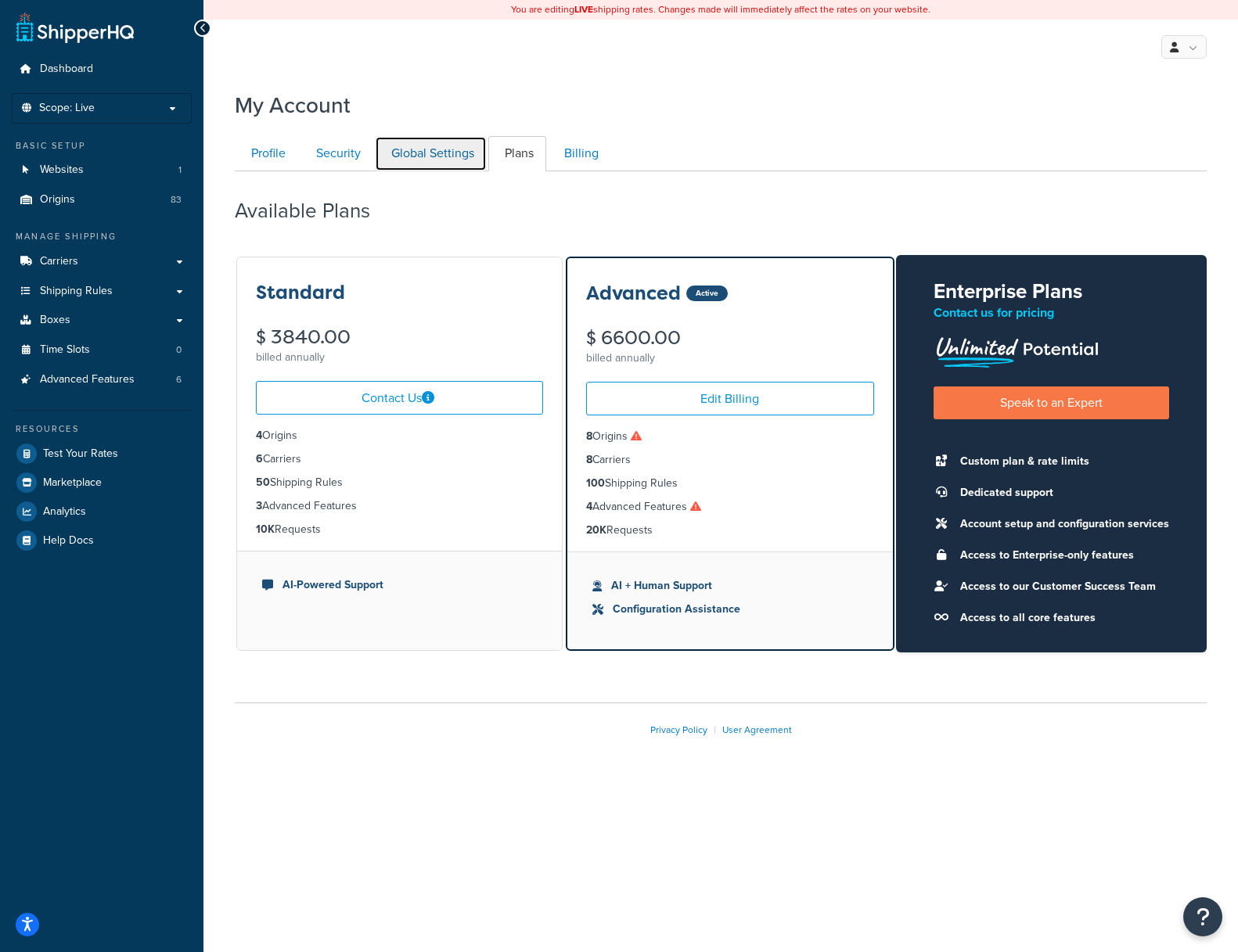
click at [423, 154] on link "Global Settings" at bounding box center [430, 154] width 112 height 35
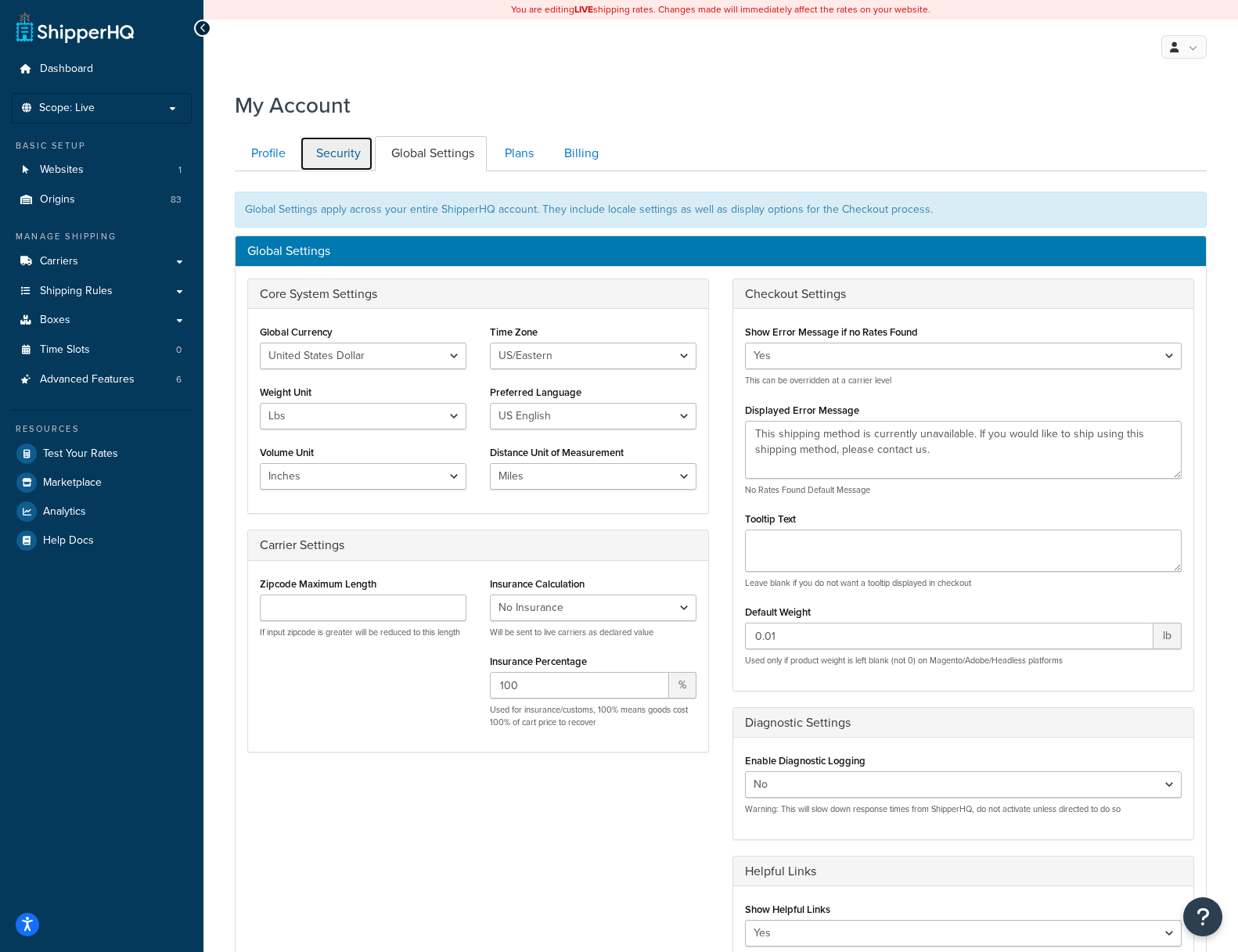
click at [353, 142] on link "Security" at bounding box center [336, 154] width 74 height 35
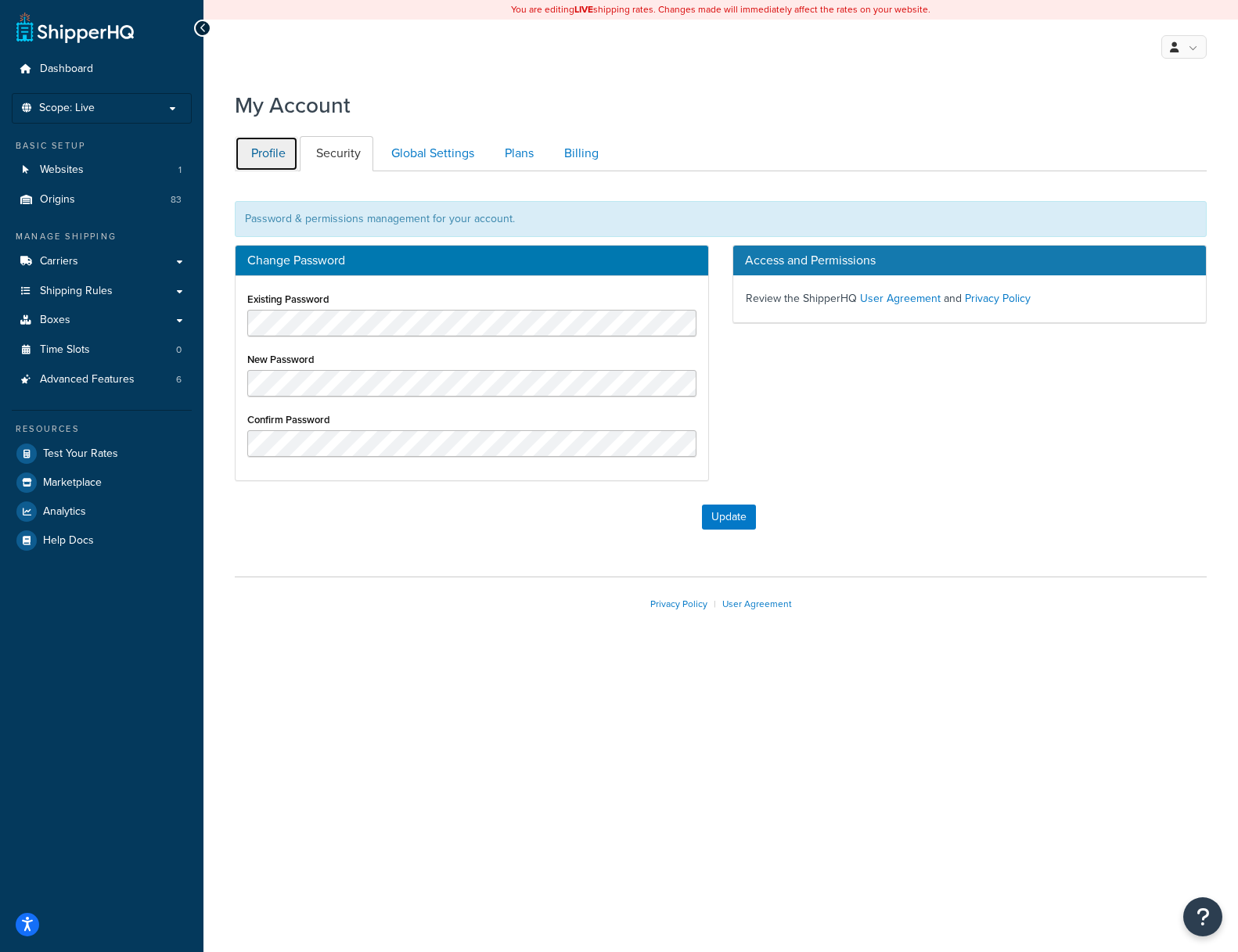
click at [273, 145] on link "Profile" at bounding box center [267, 154] width 63 height 35
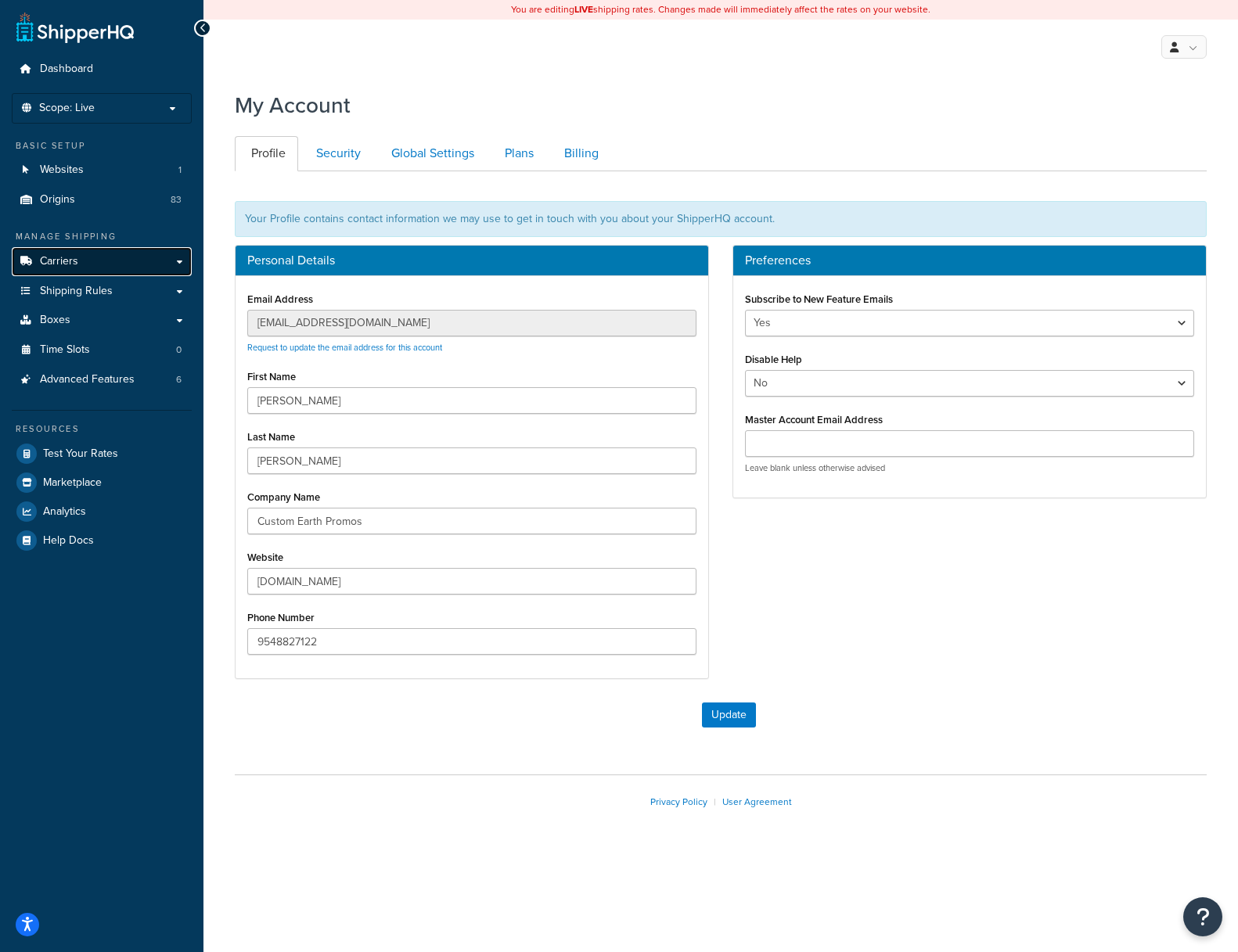
click at [56, 258] on span "Carriers" at bounding box center [59, 261] width 38 height 13
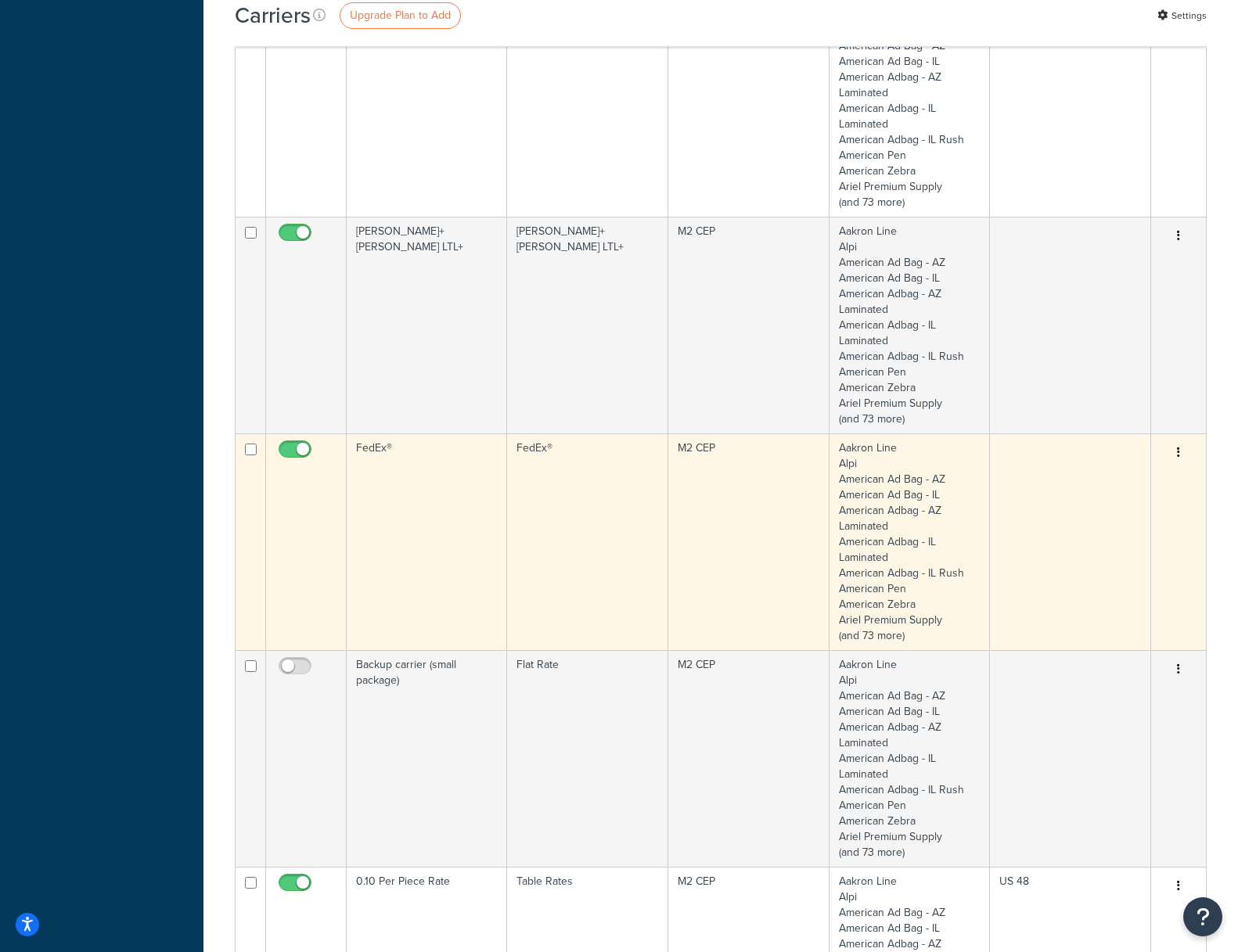
scroll to position [824, 0]
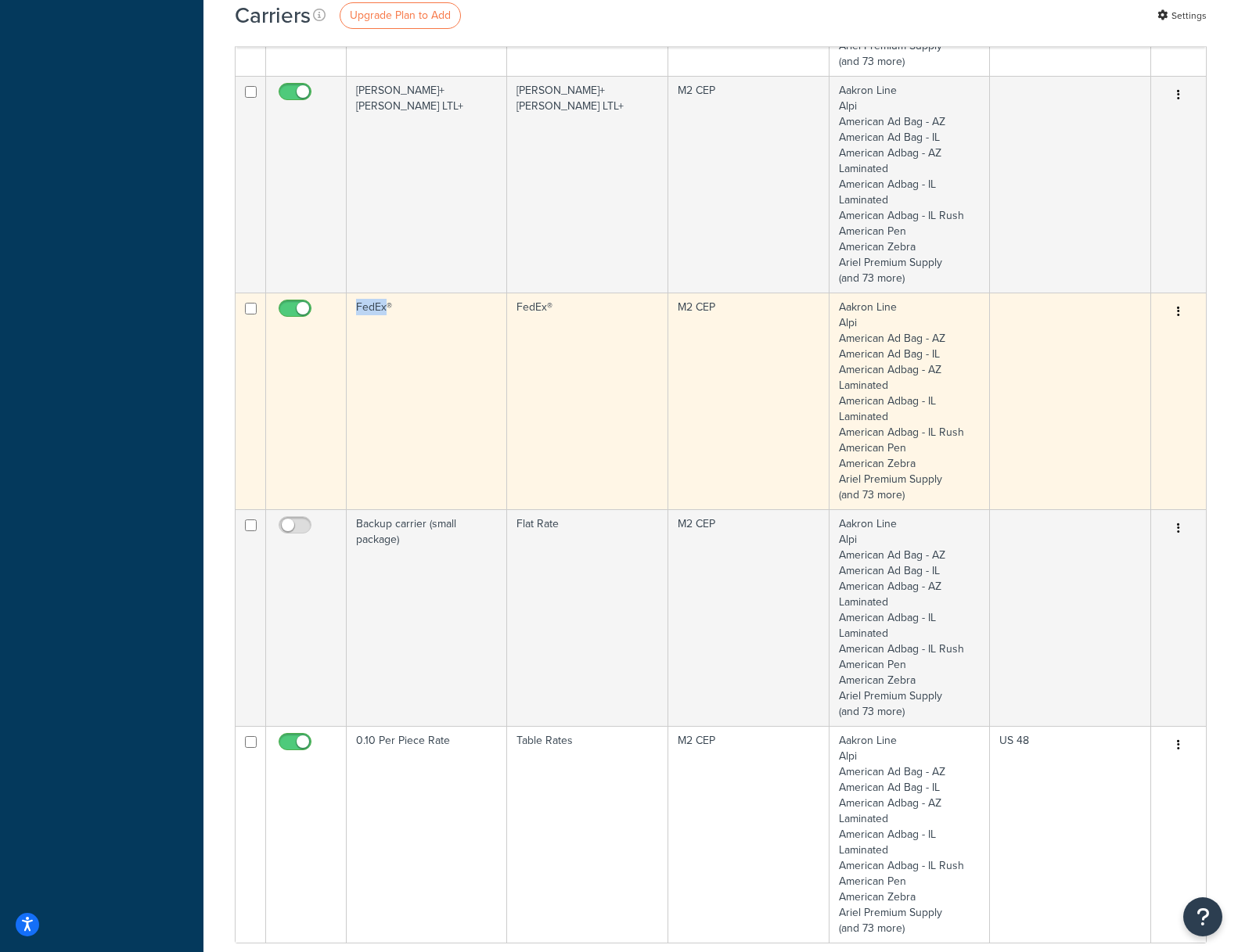
click at [1177, 310] on icon "button" at bounding box center [1178, 310] width 3 height 11
click at [1071, 325] on tr "FedEx® FedEx® M2 CEP Aakron Line Alpi American Ad Bag - AZ American Ad Bag - IL…" at bounding box center [721, 400] width 970 height 217
click at [1179, 308] on icon "button" at bounding box center [1178, 310] width 3 height 11
click at [1080, 342] on link "Edit" at bounding box center [1114, 343] width 124 height 32
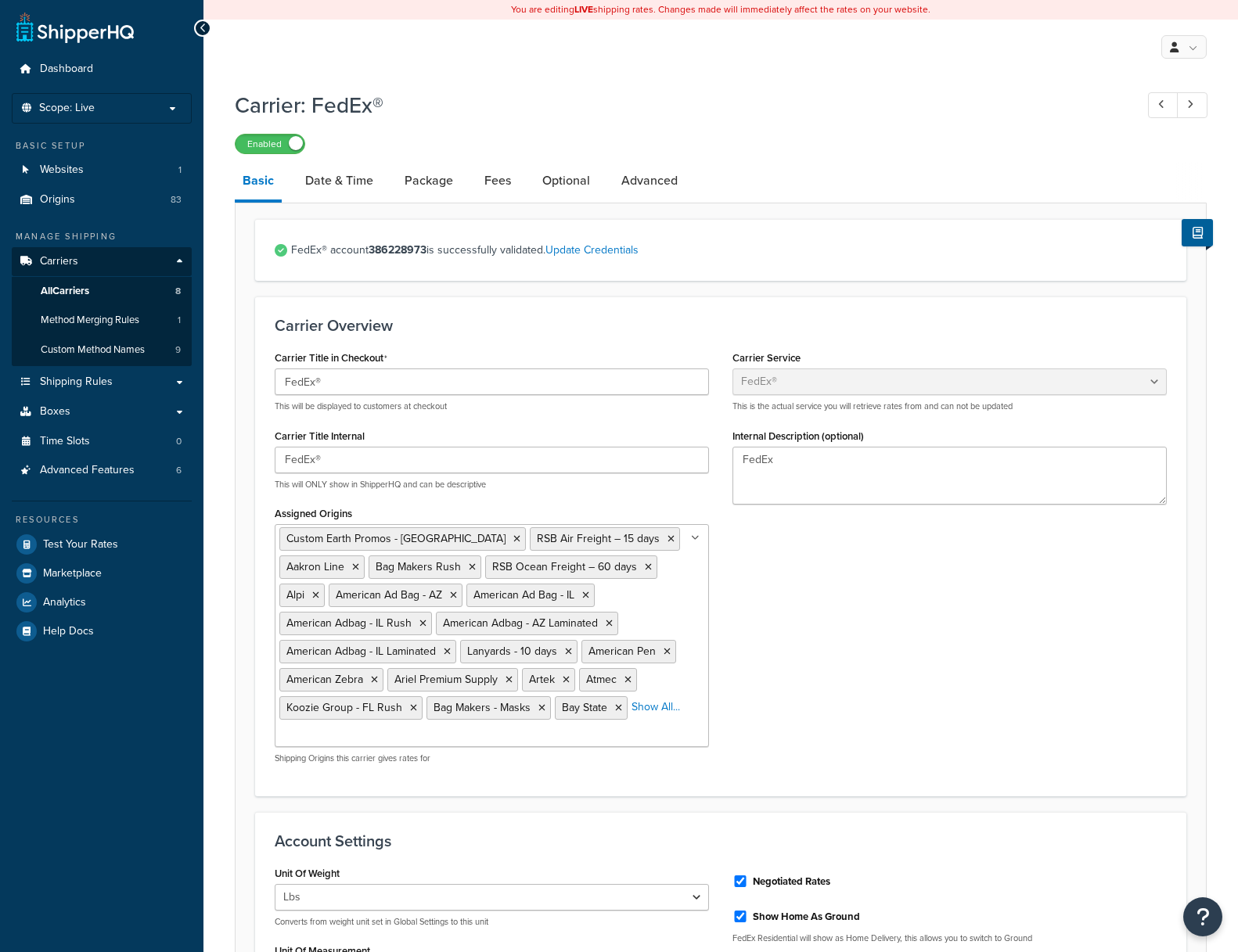
select select "fedEx"
select select "DROP_BOX"
select select "YOUR_PACKAGING"
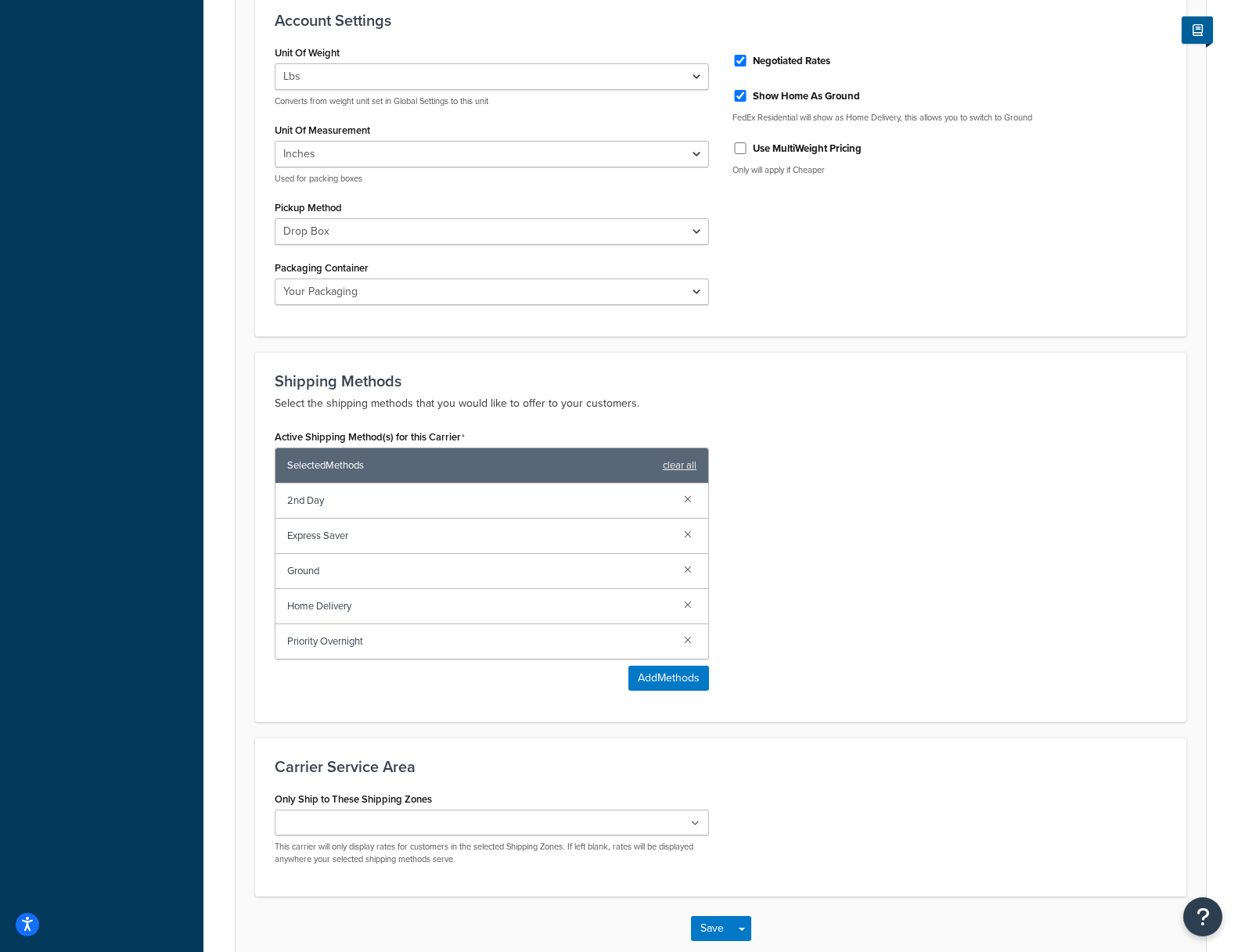
scroll to position [908, 0]
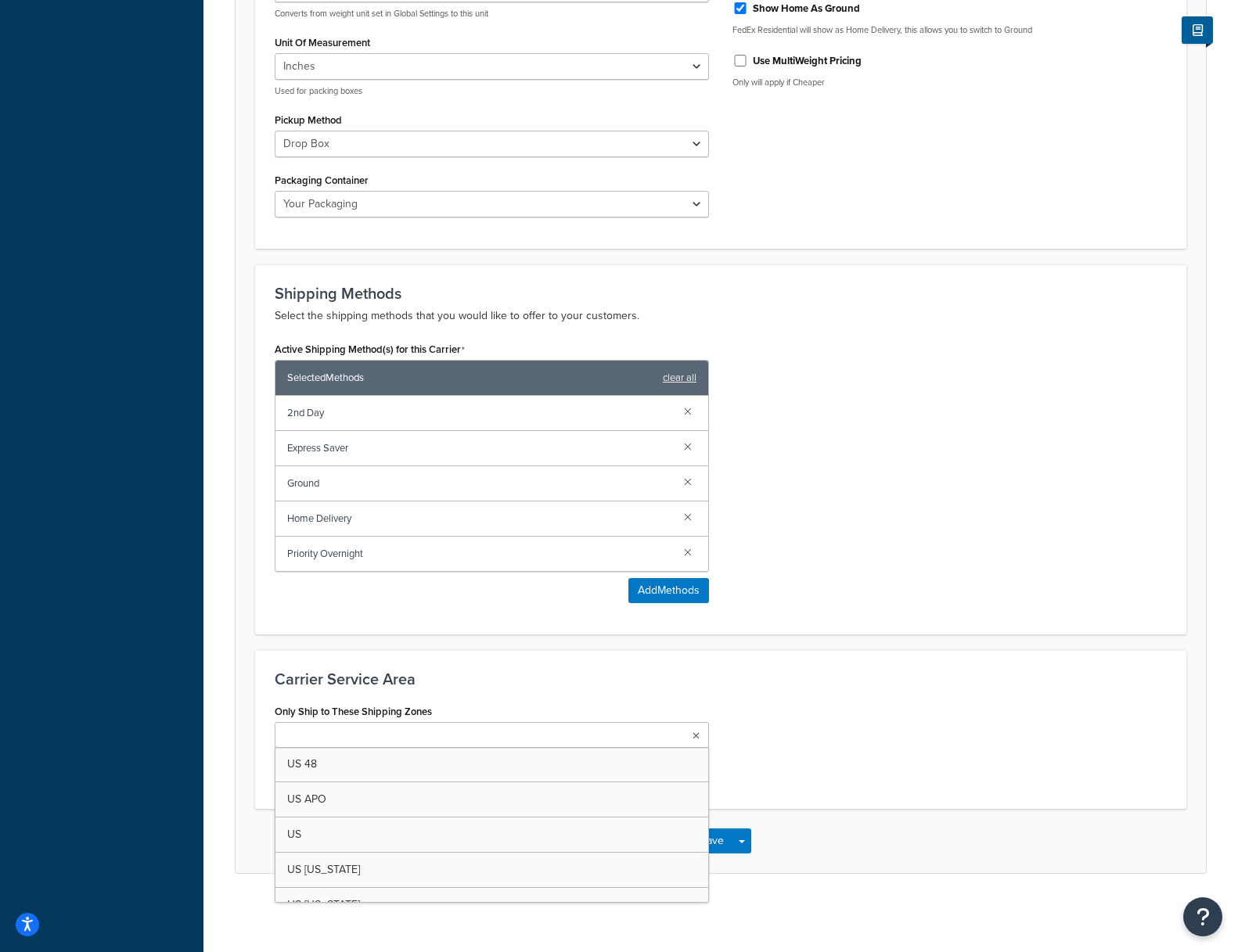
click at [702, 733] on ul at bounding box center [492, 735] width 434 height 26
click at [701, 733] on ul at bounding box center [492, 735] width 434 height 26
click at [893, 729] on div "Only Ship to These Shipping Zones US 48 US APO US US Hawaii US Alaska Zone 1 Zo…" at bounding box center [721, 744] width 915 height 89
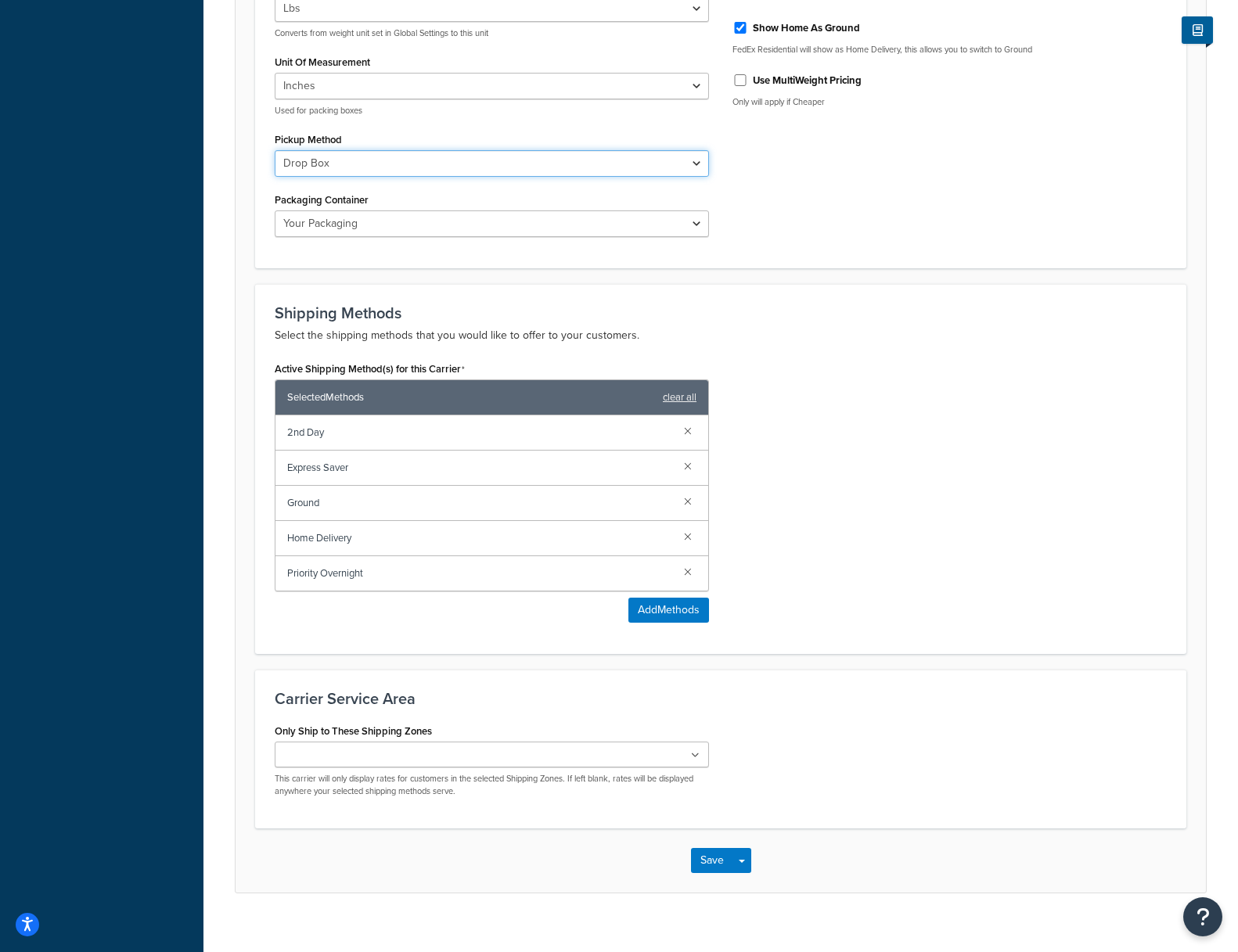
click at [375, 162] on select "Business Service Center Drop Box Regular Pickup Request Courier Station" at bounding box center [492, 164] width 434 height 27
select select "REGULAR_PICKUP"
click at [275, 150] on select "Business Service Center Drop Box Regular Pickup Request Courier Station" at bounding box center [492, 164] width 434 height 27
click at [946, 223] on div "Unit Of Weight Lbs Kgs Convert LBS to KG Converts from weight unit set in Globa…" at bounding box center [721, 111] width 915 height 276
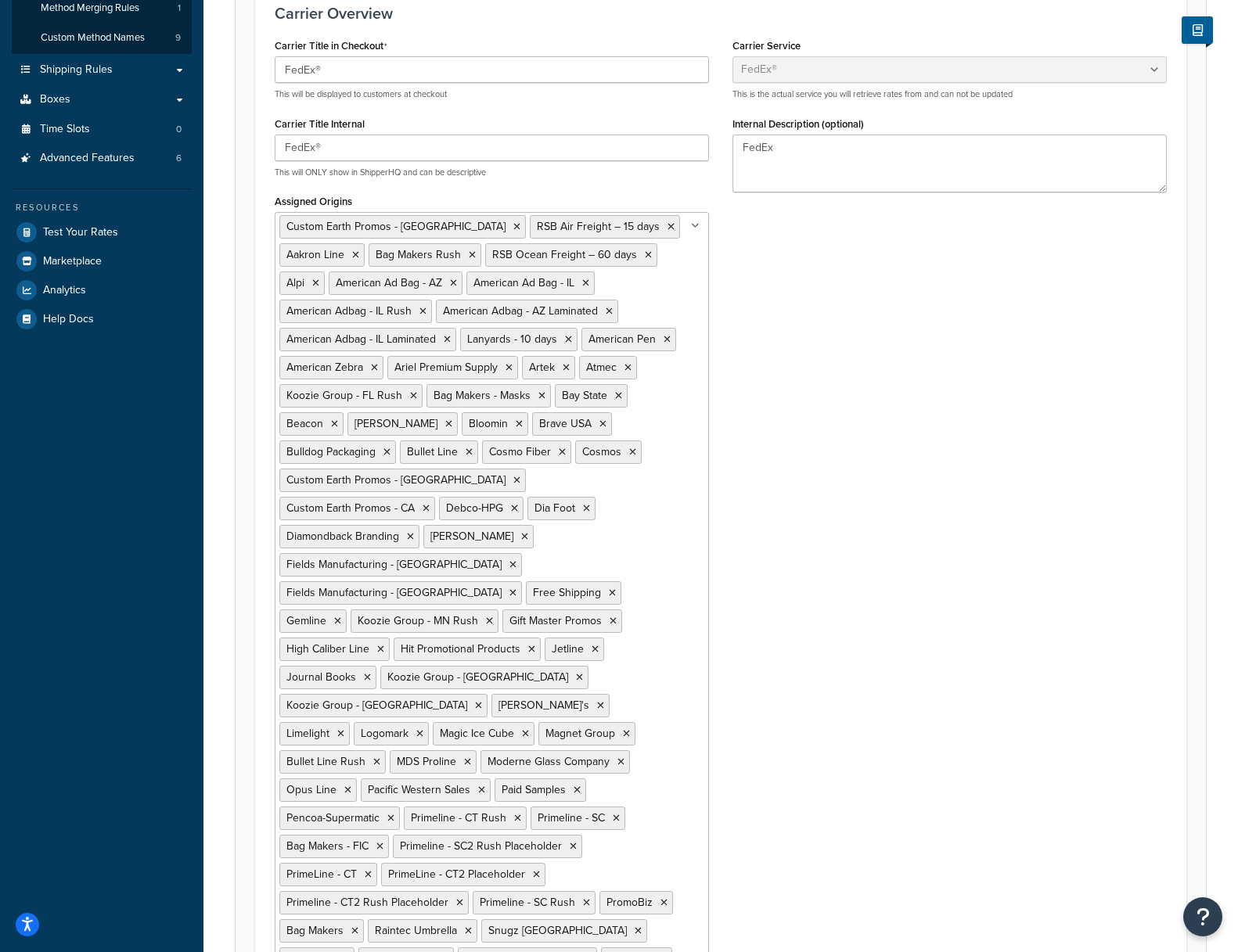
scroll to position [314, 0]
click at [959, 476] on div "Carrier Title in Checkout FedEx® This will be displayed to customers at checkou…" at bounding box center [721, 572] width 915 height 1077
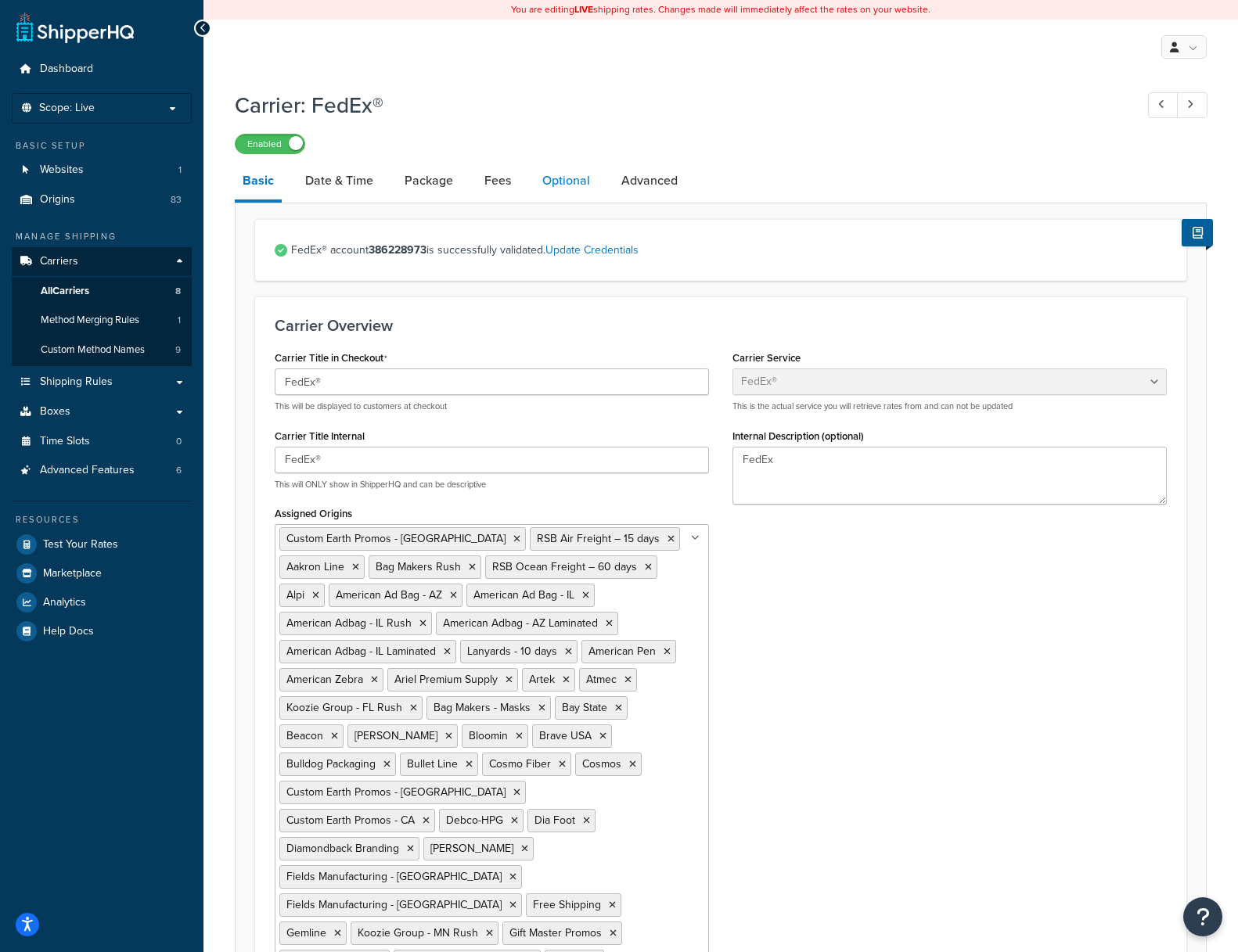
click at [563, 175] on link "Optional" at bounding box center [566, 180] width 63 height 37
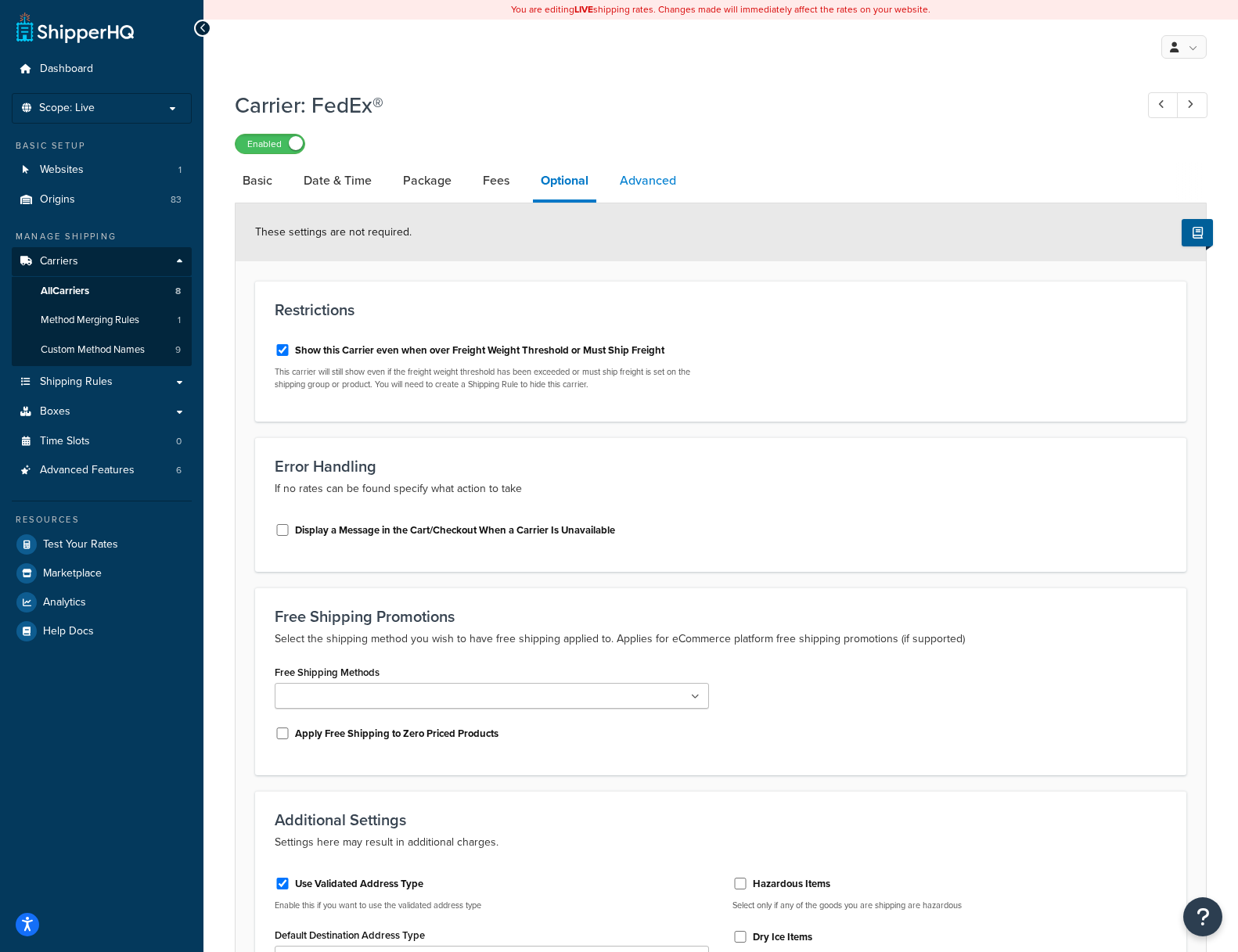
click at [668, 178] on link "Advanced" at bounding box center [648, 180] width 72 height 37
select select "false"
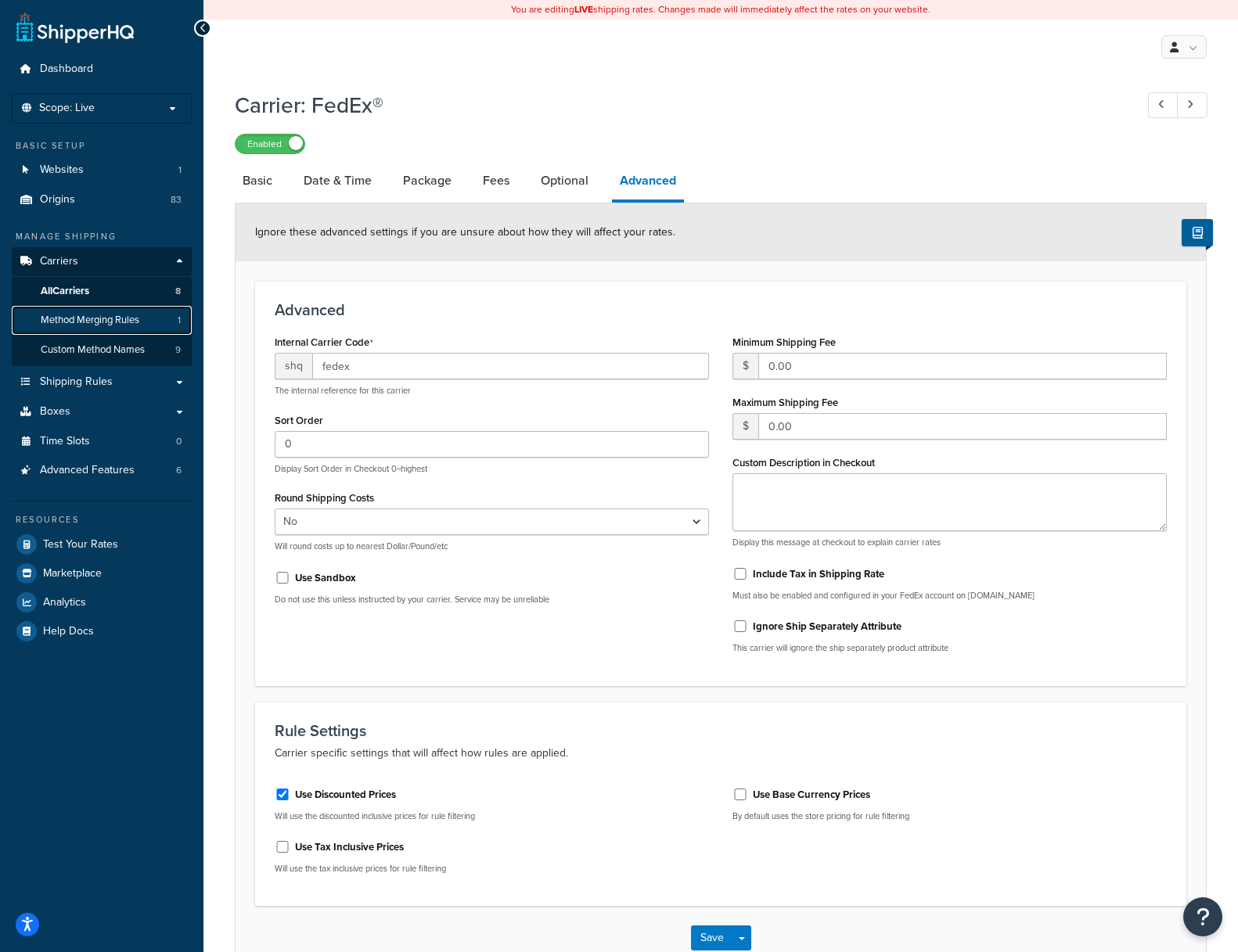
click at [74, 321] on span "Method Merging Rules" at bounding box center [90, 320] width 99 height 13
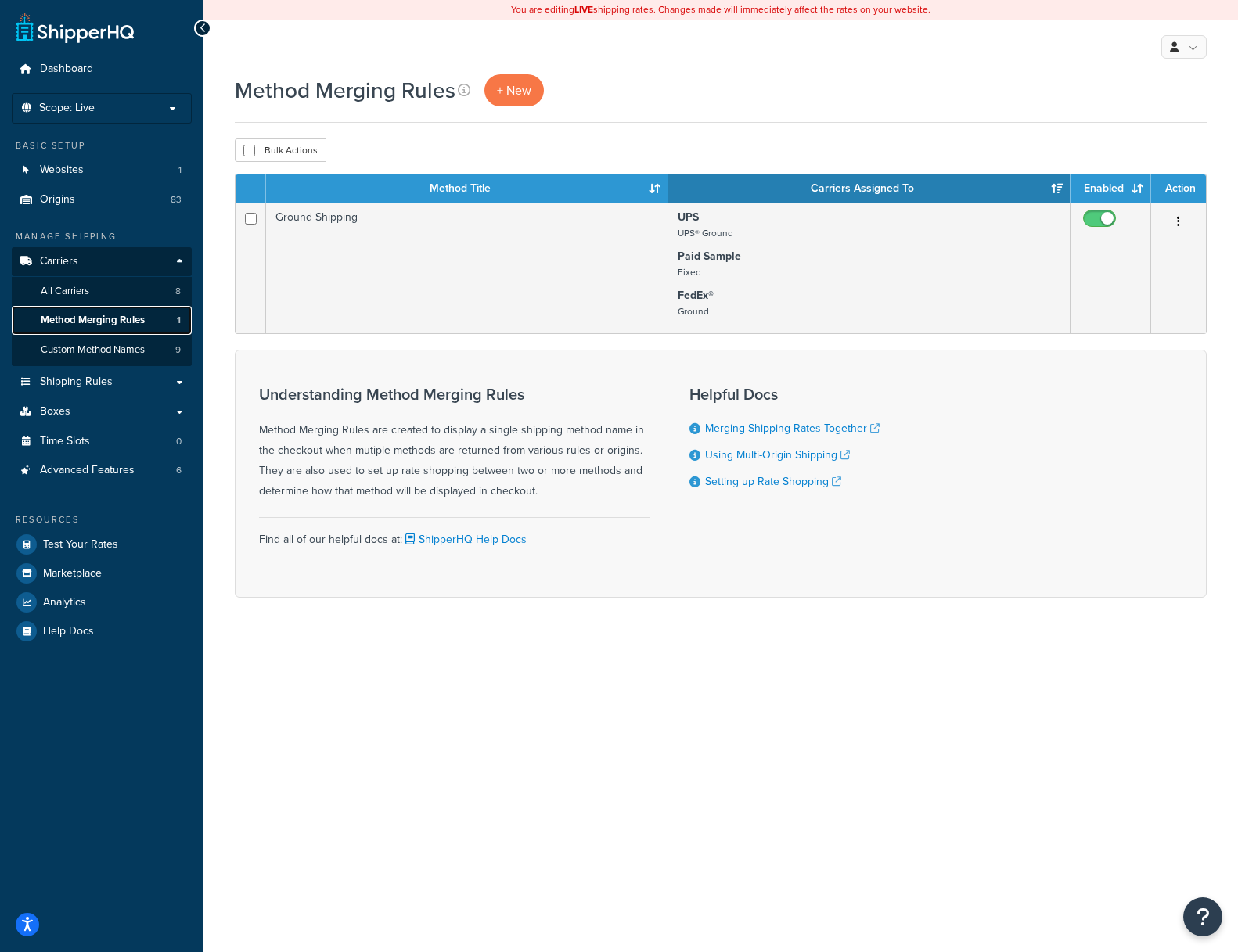
click at [110, 317] on span "Method Merging Rules" at bounding box center [92, 320] width 104 height 13
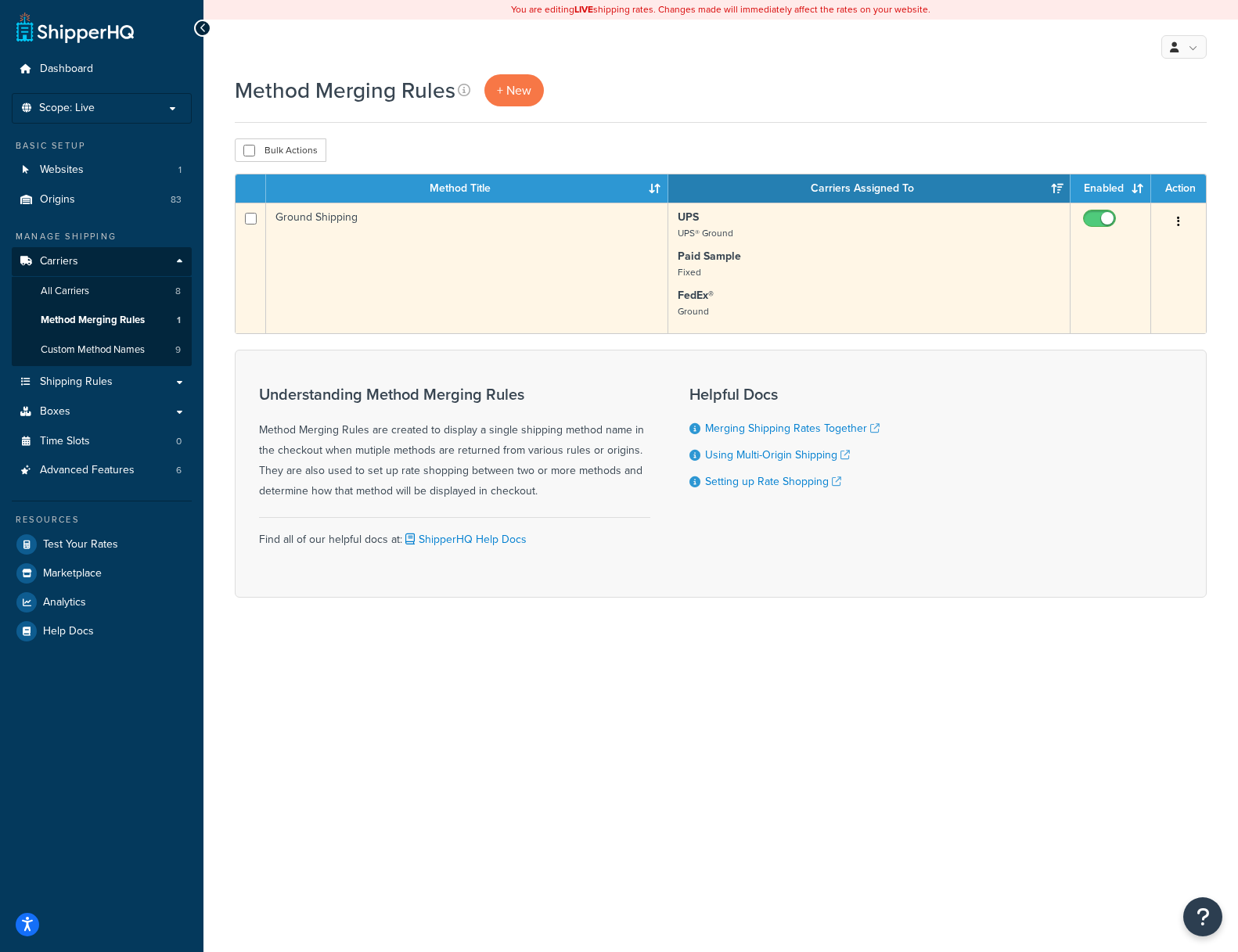
click at [303, 210] on td "Ground Shipping" at bounding box center [467, 267] width 402 height 130
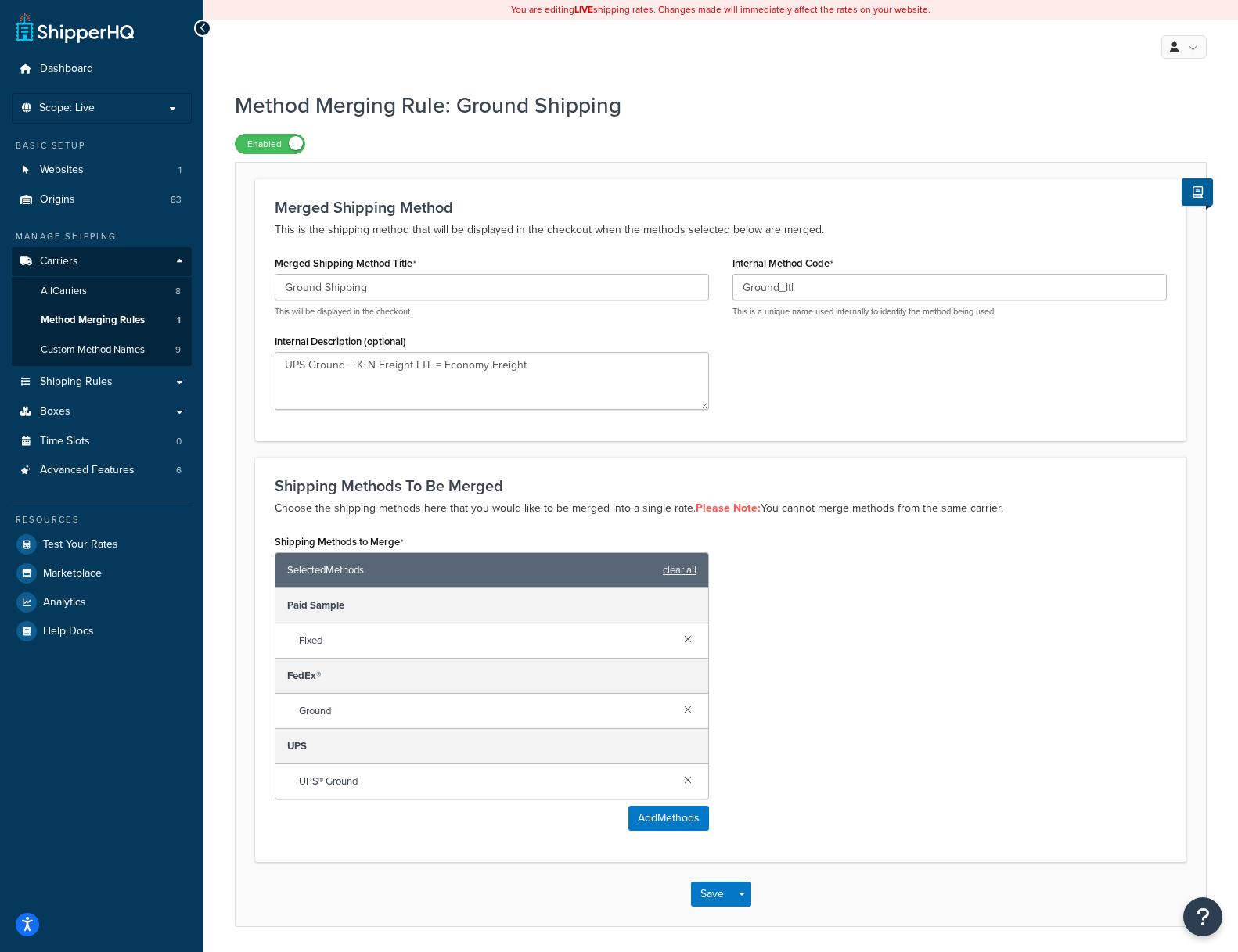
scroll to position [53, 0]
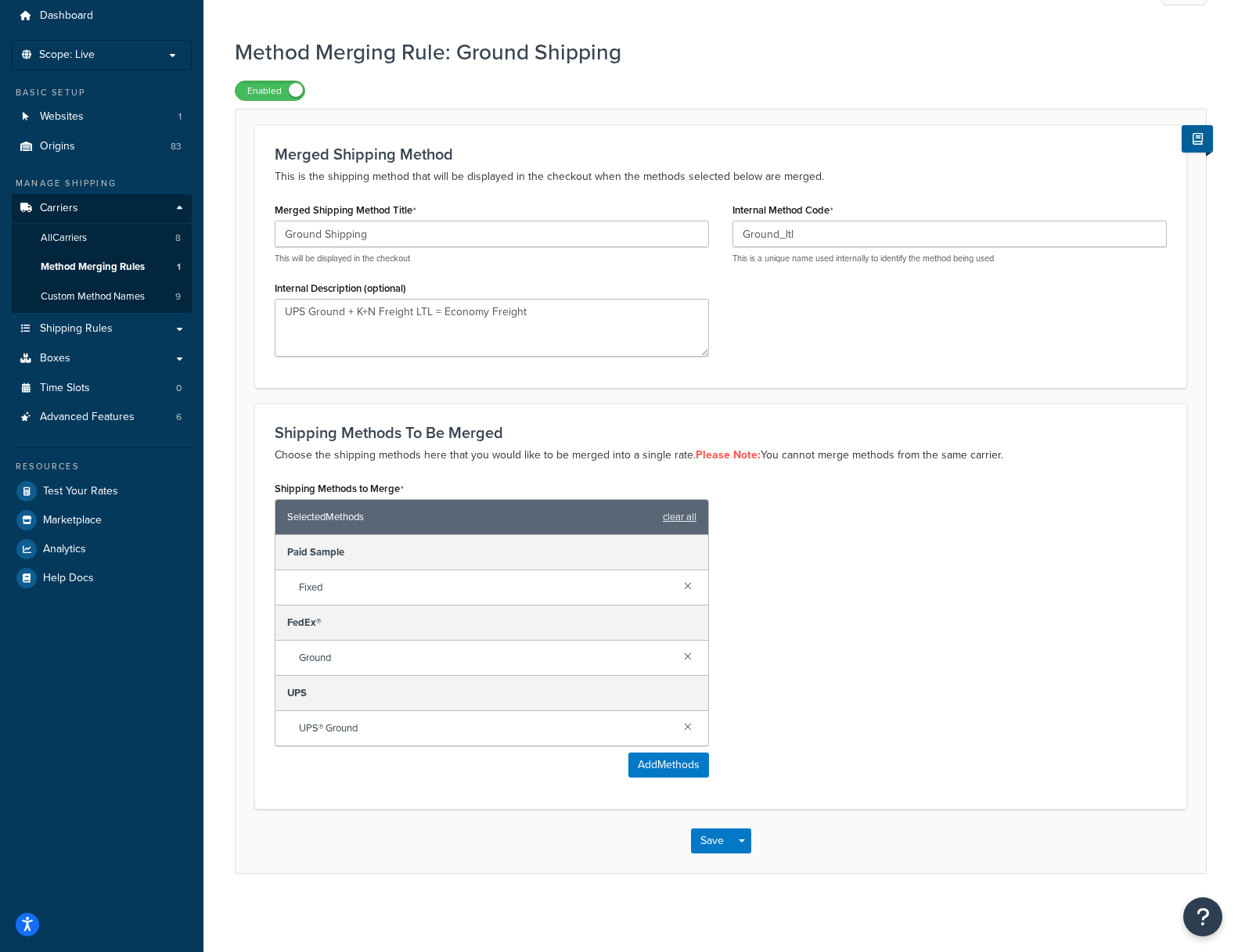
click at [344, 582] on span "Fixed" at bounding box center [485, 587] width 373 height 22
click at [462, 545] on div "Paid Sample" at bounding box center [492, 553] width 433 height 35
click at [112, 293] on span "Custom Method Names" at bounding box center [92, 297] width 104 height 13
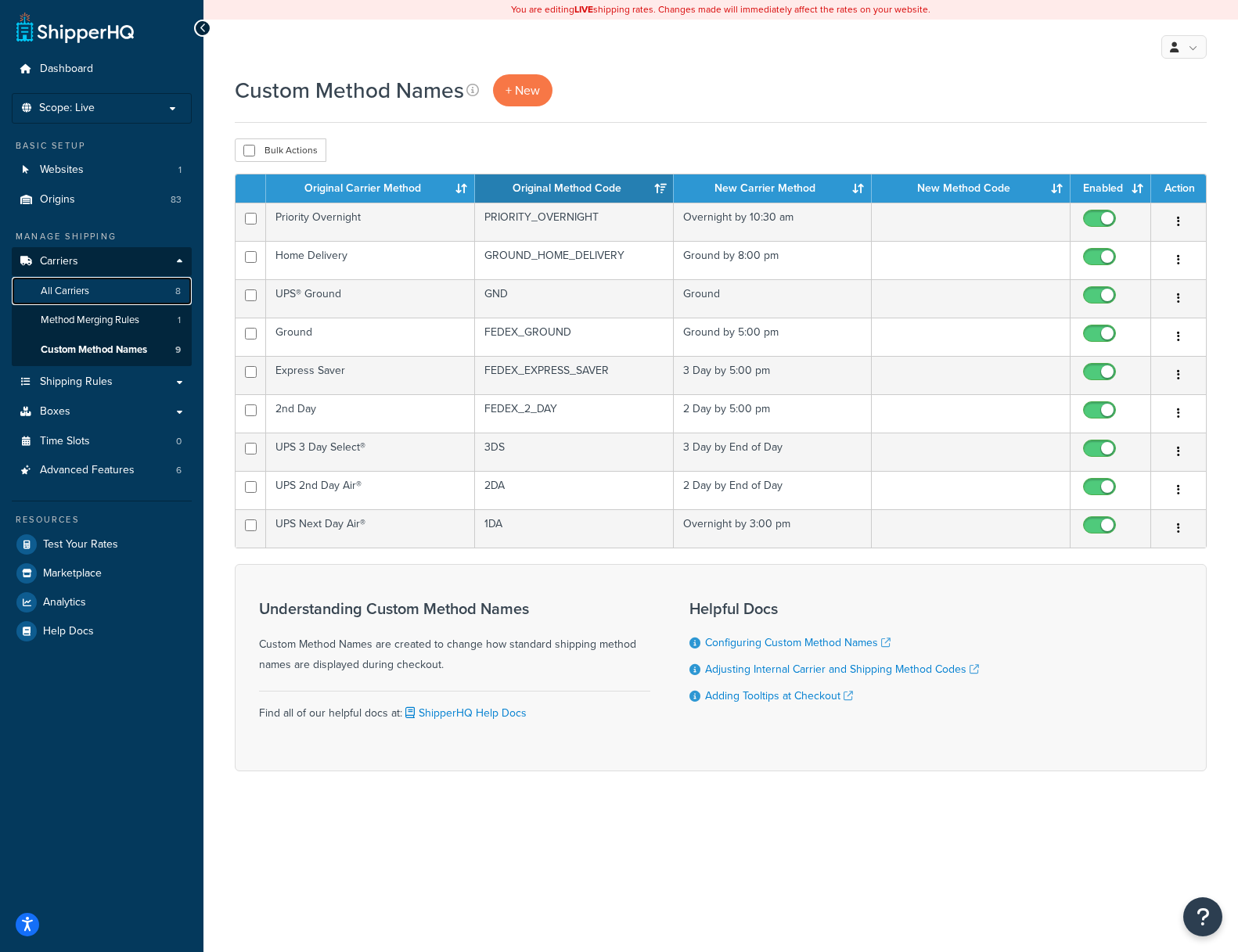
click at [70, 290] on span "All Carriers" at bounding box center [65, 291] width 48 height 13
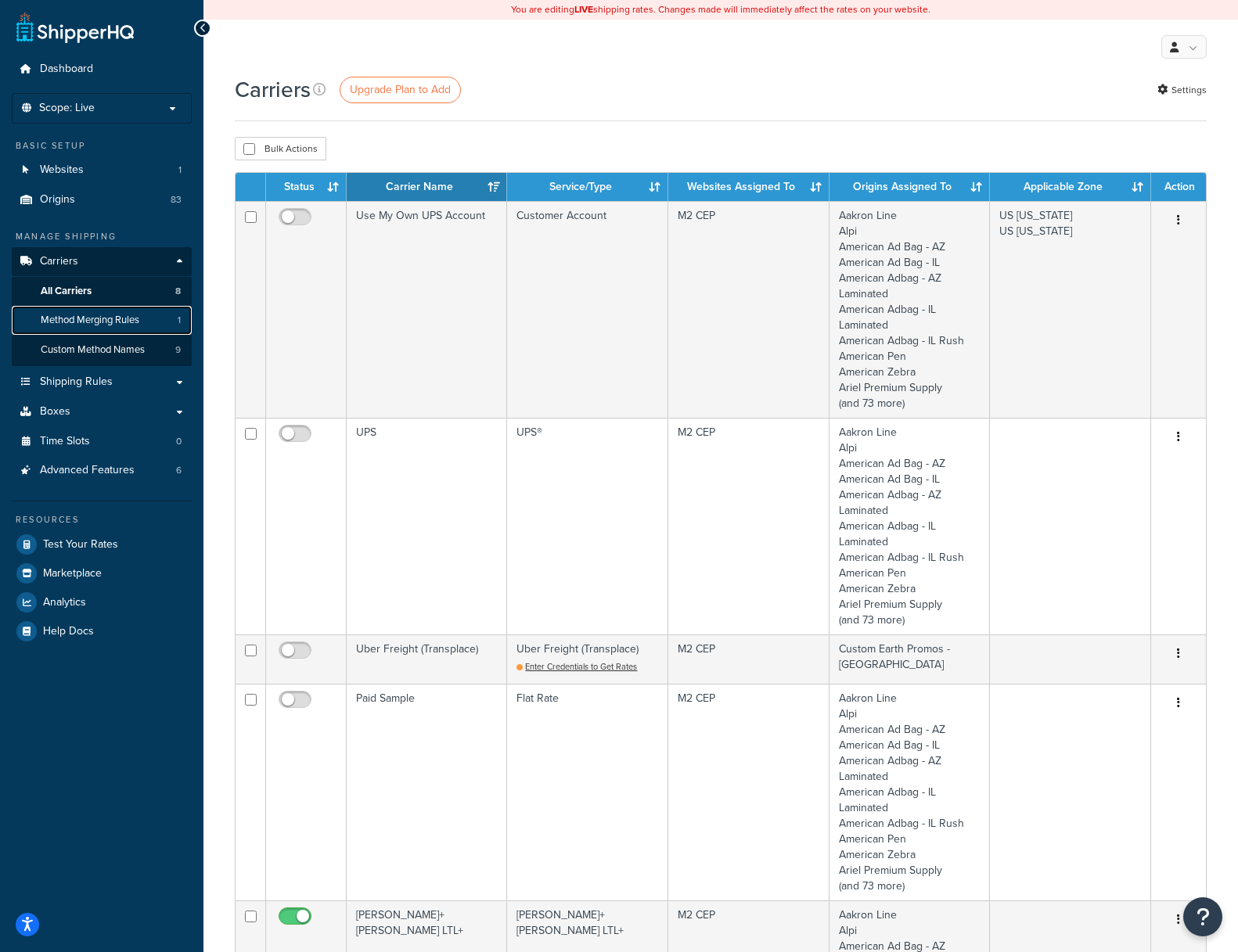
click at [63, 315] on span "Method Merging Rules" at bounding box center [90, 320] width 99 height 13
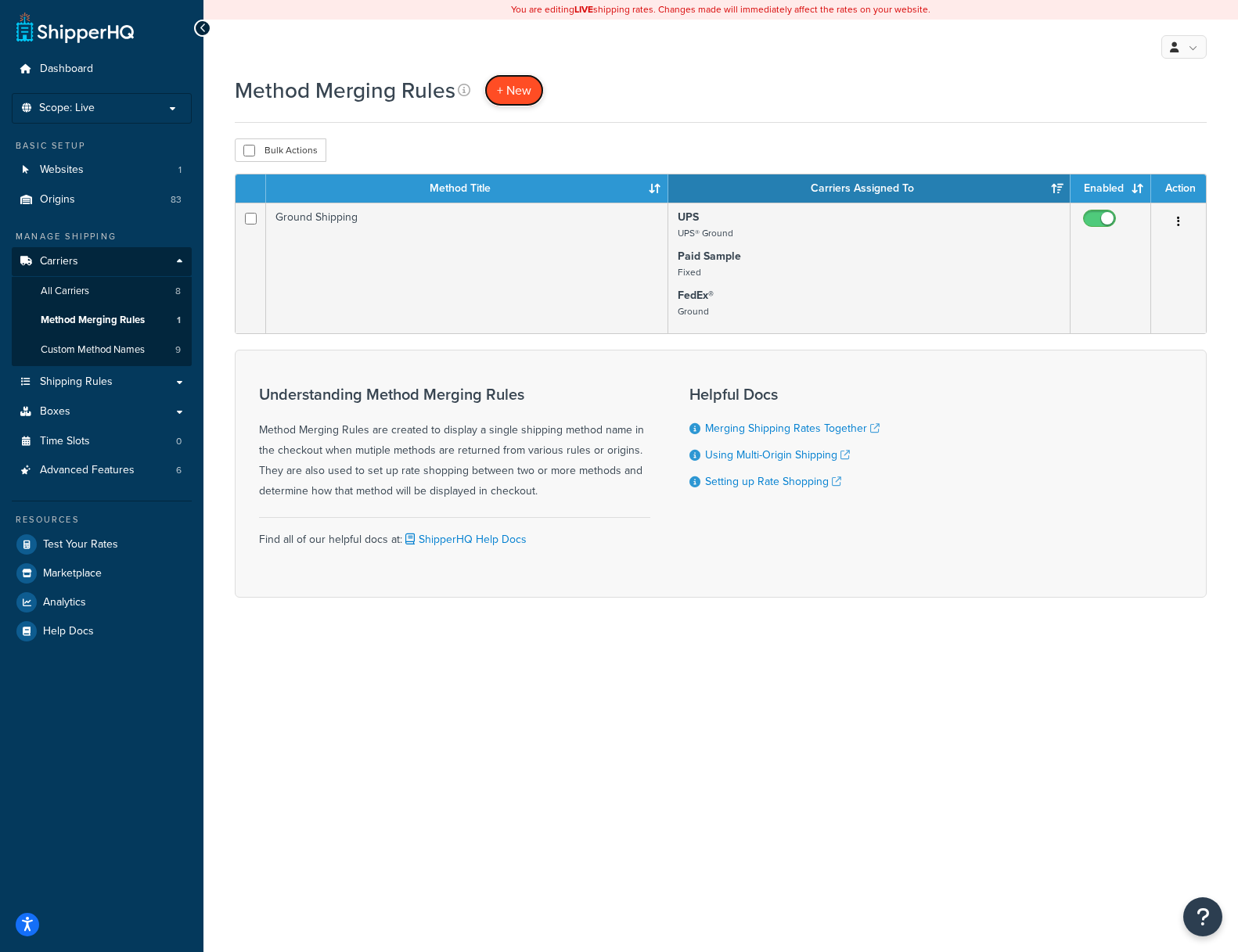
click at [504, 88] on span "+ New" at bounding box center [513, 90] width 34 height 18
click at [75, 380] on span "Shipping Rules" at bounding box center [76, 382] width 73 height 13
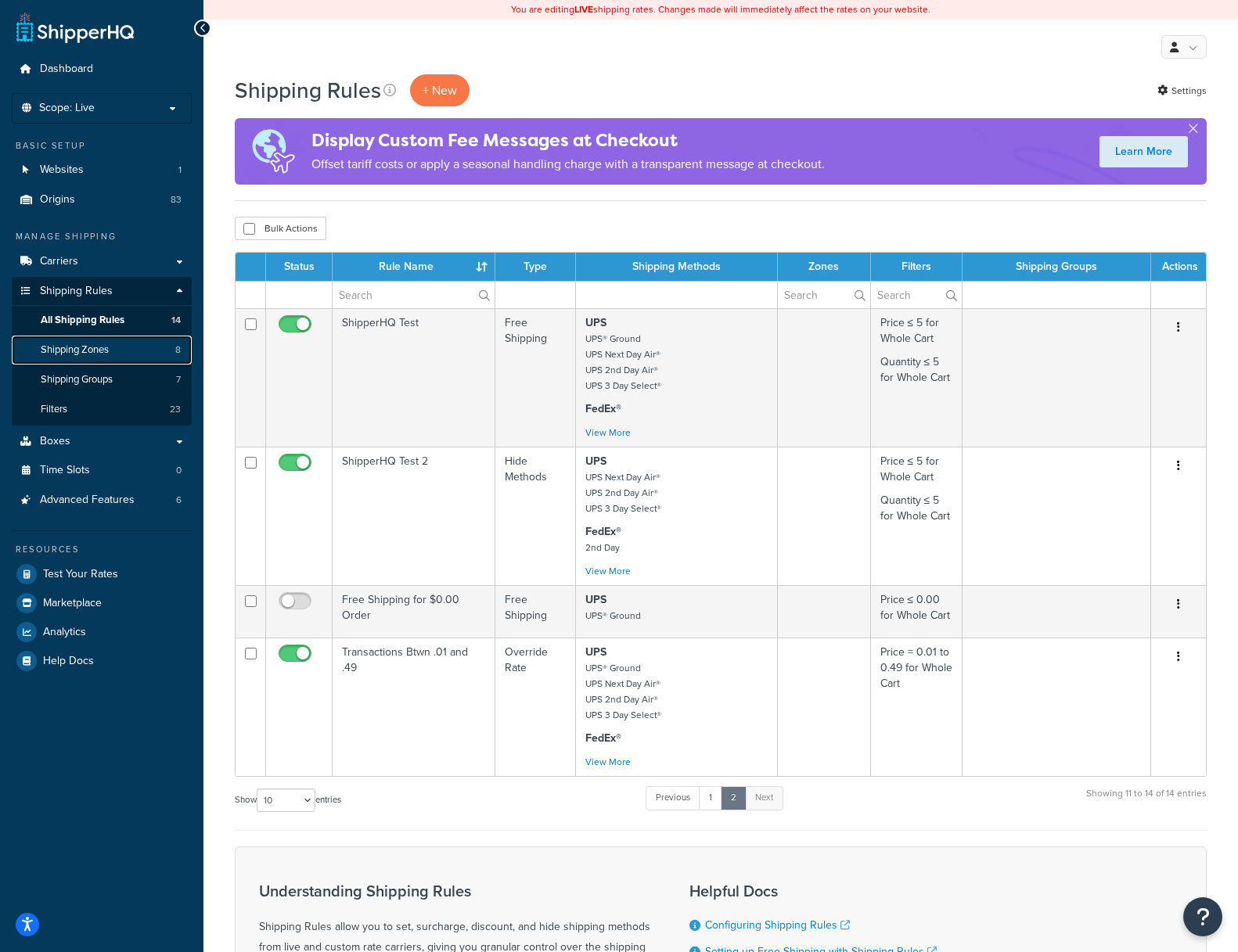
click at [99, 344] on span "Shipping Zones" at bounding box center [75, 350] width 68 height 13
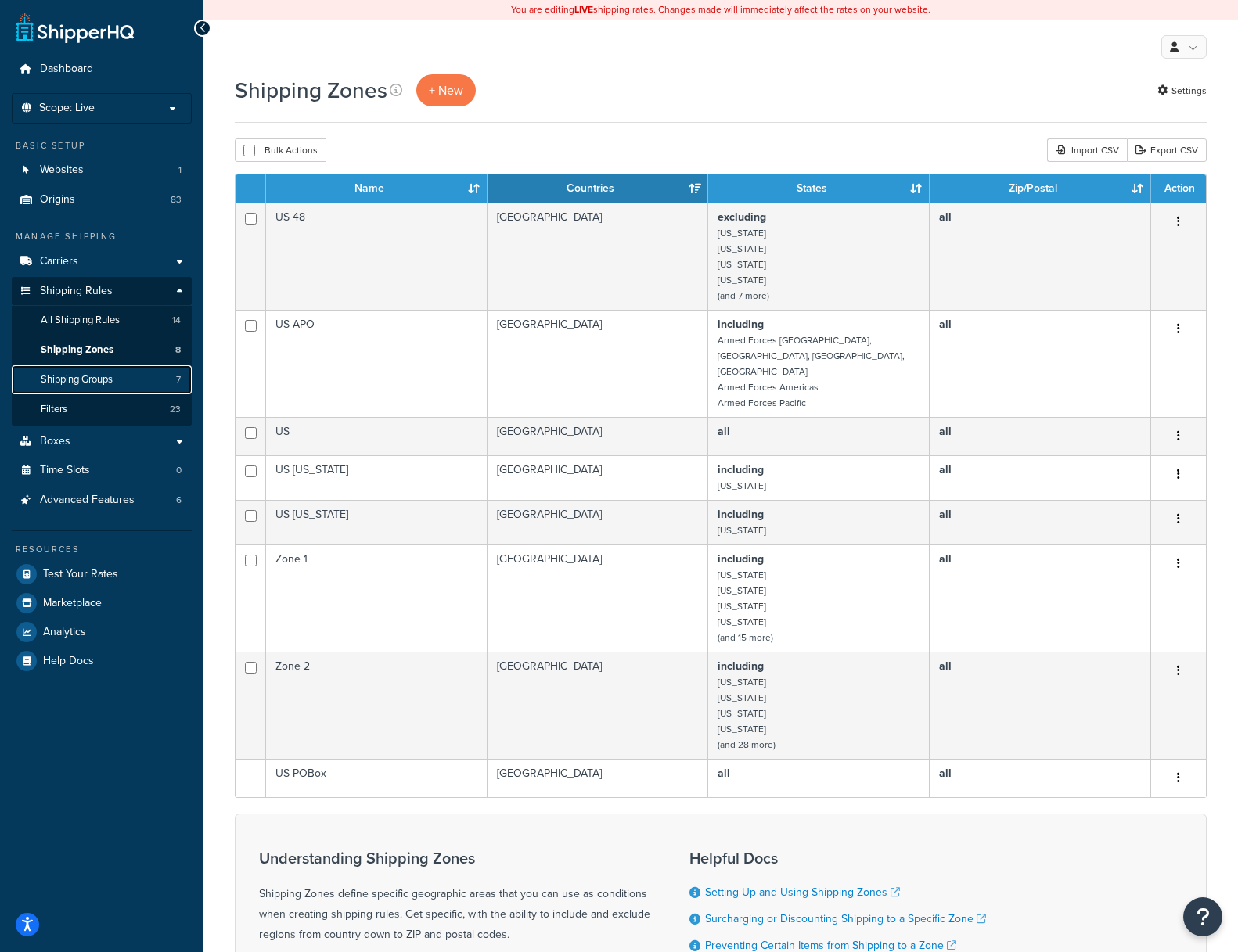
click at [90, 373] on span "Shipping Groups" at bounding box center [76, 379] width 72 height 13
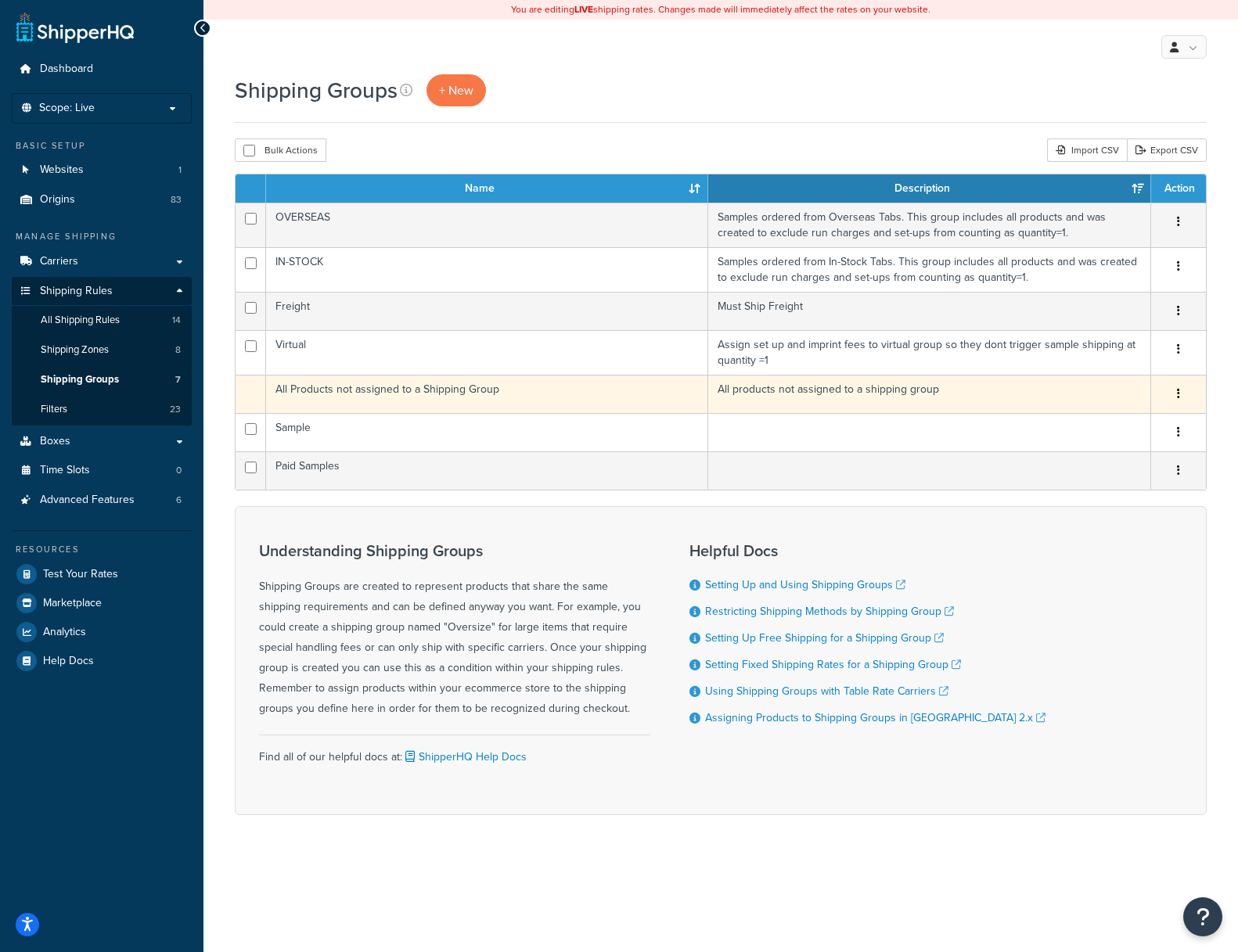
click at [306, 391] on td "All Products not assigned to a Shipping Group" at bounding box center [487, 393] width 442 height 38
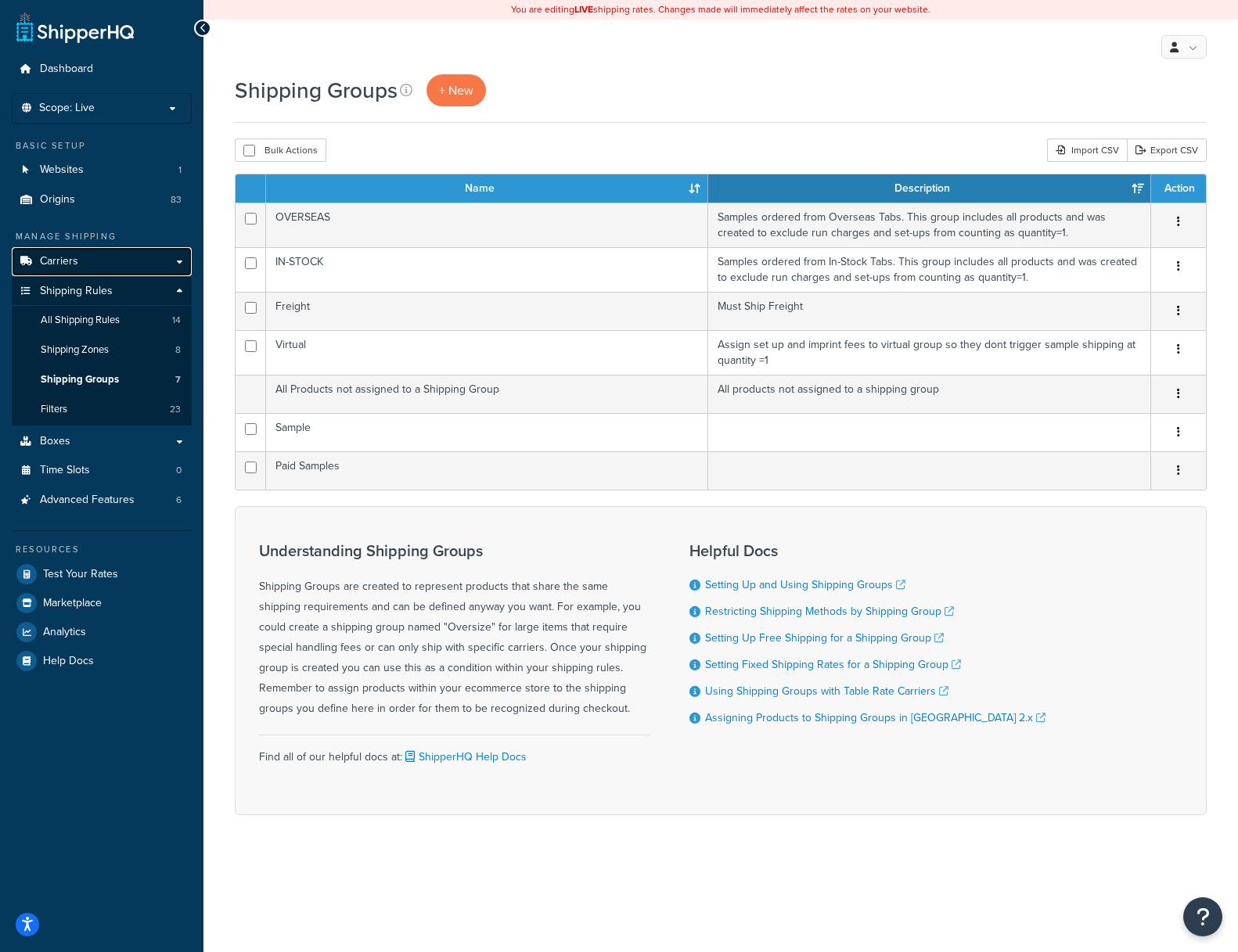
click at [52, 260] on span "Carriers" at bounding box center [59, 261] width 38 height 13
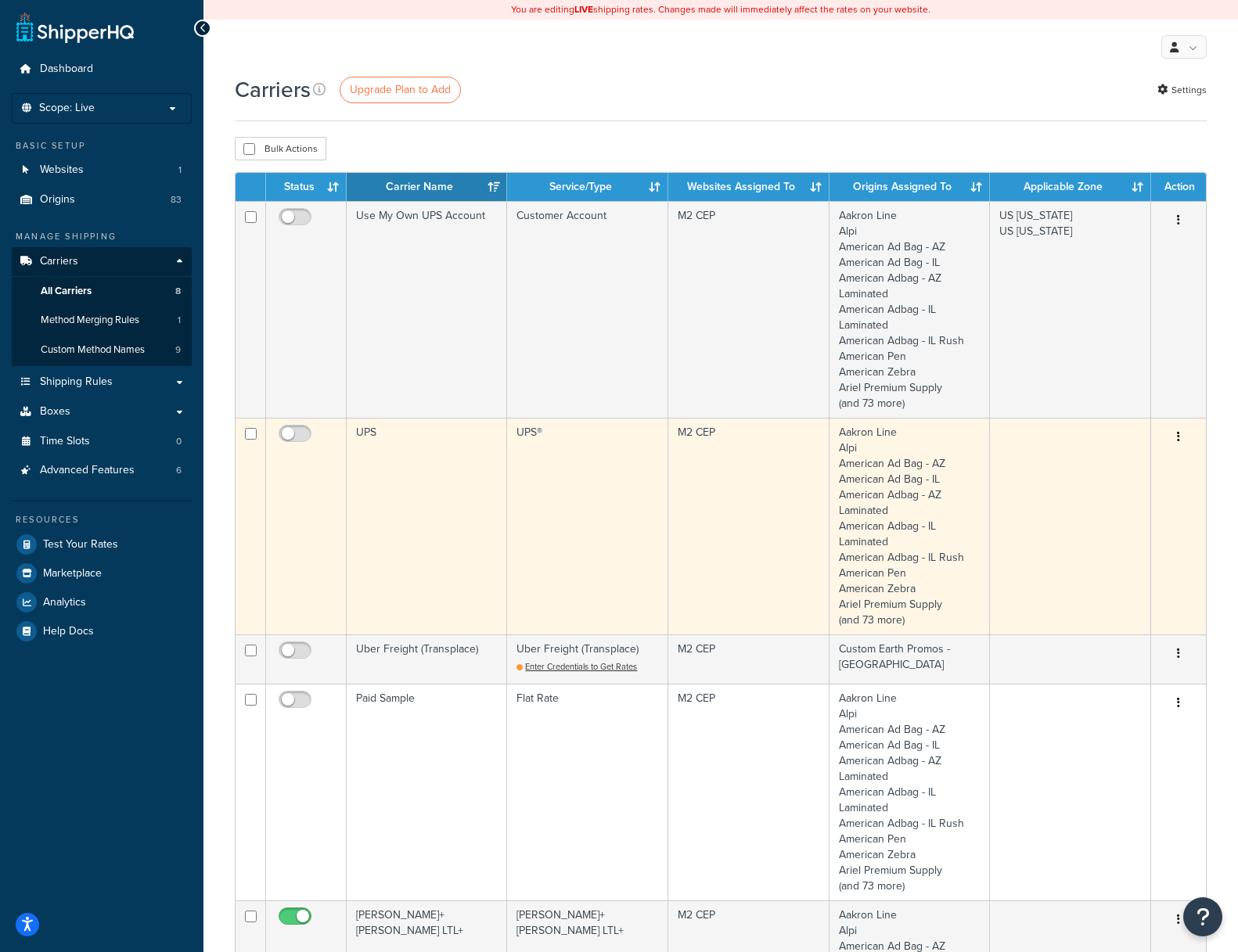
click at [373, 429] on td "UPS" at bounding box center [426, 525] width 160 height 217
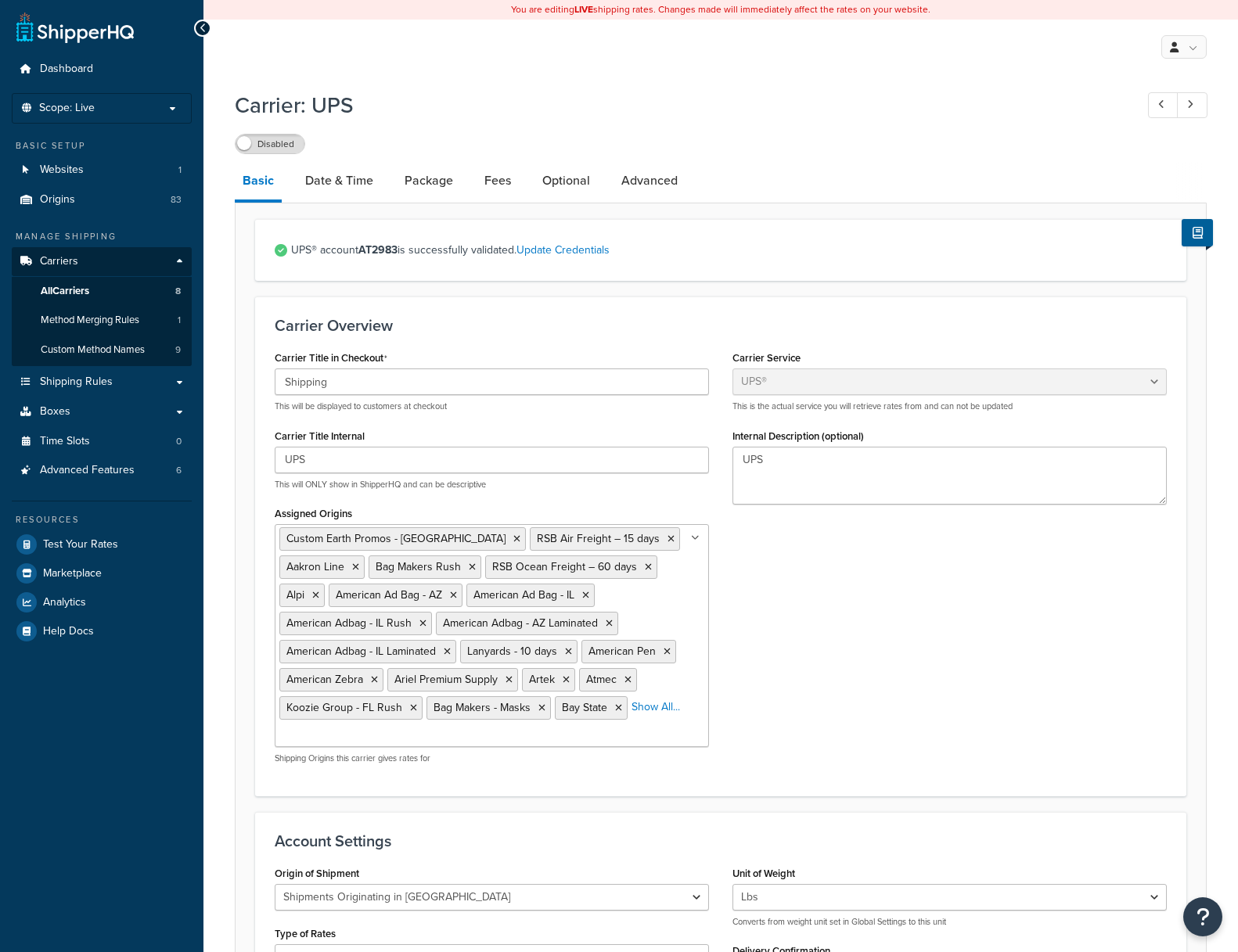
select select "ups"
select select "us"
click at [71, 538] on span "Test Your Rates" at bounding box center [81, 544] width 75 height 13
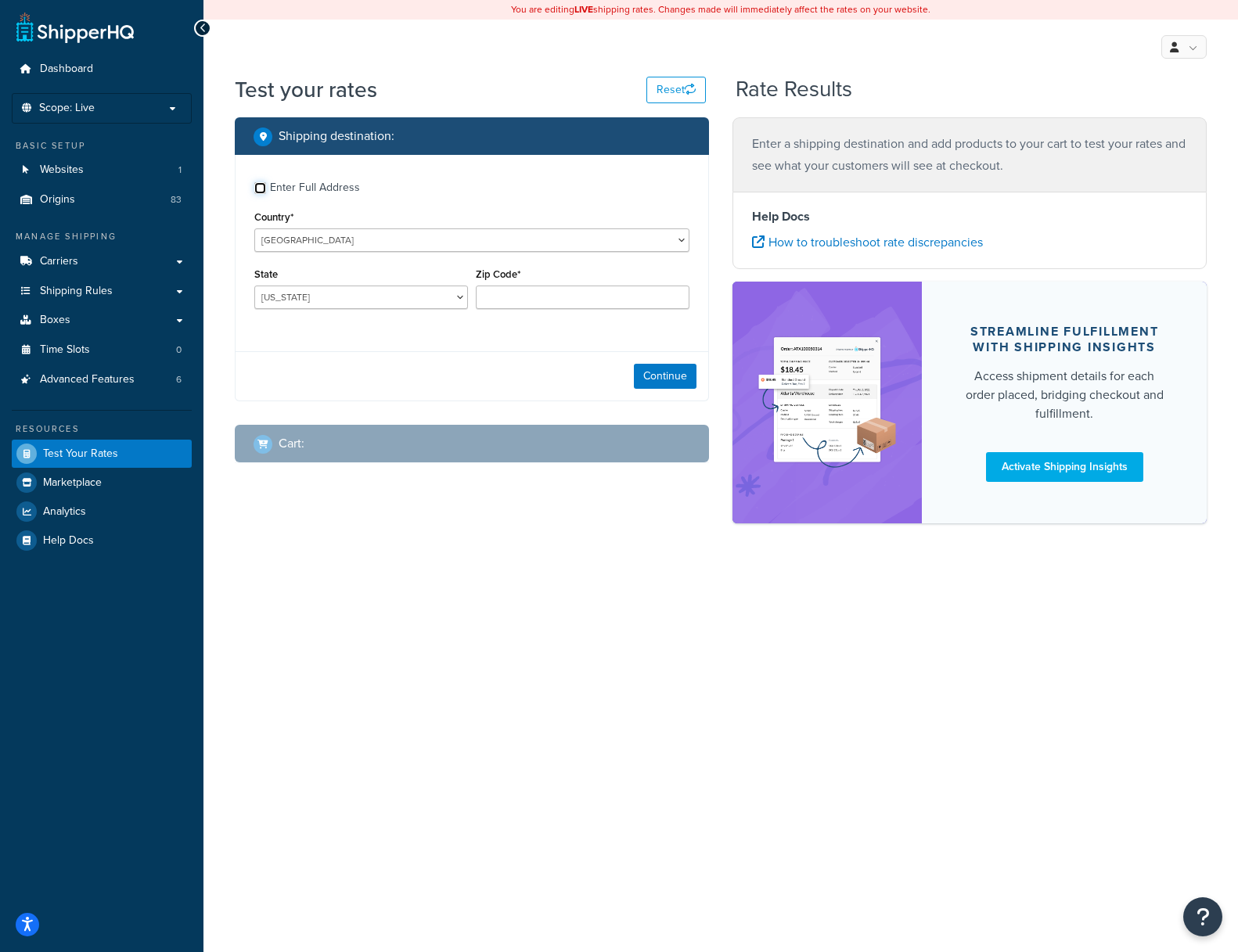
click at [259, 188] on input "Enter Full Address" at bounding box center [260, 188] width 12 height 12
checkbox input "true"
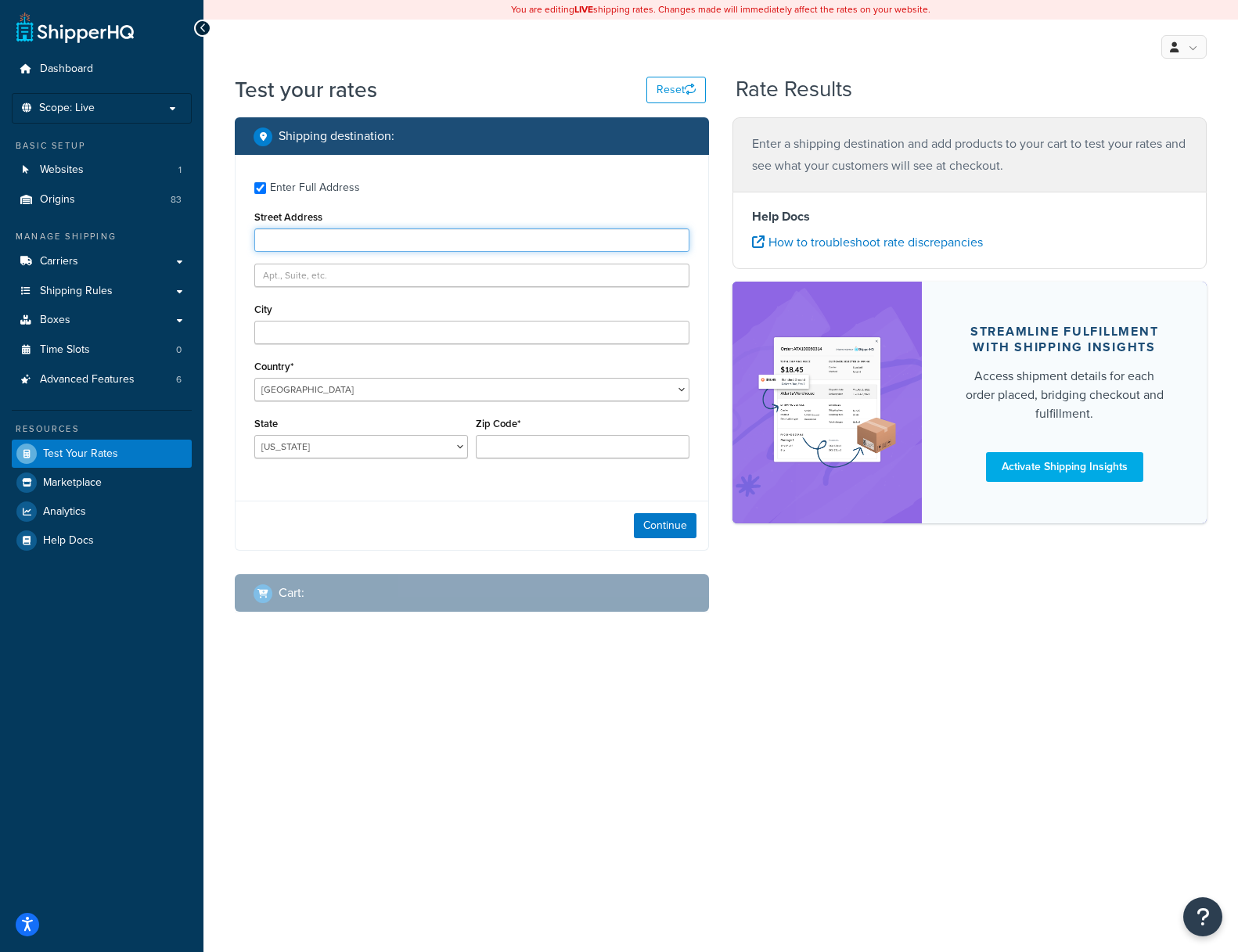
click at [291, 230] on input "Street Address" at bounding box center [472, 240] width 435 height 23
type input "11861 Windmill Lake Dr"
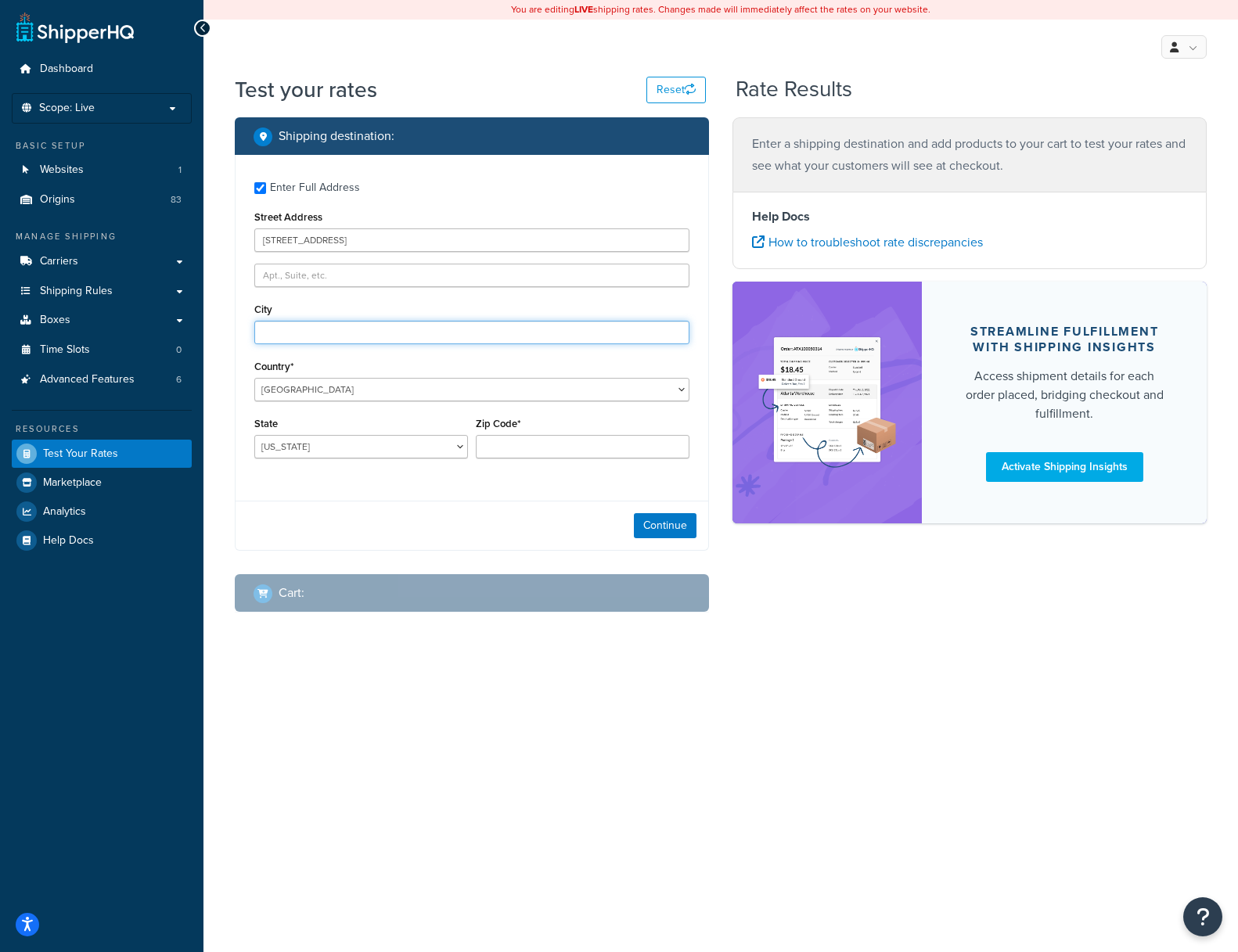
type input "Boynton Beach"
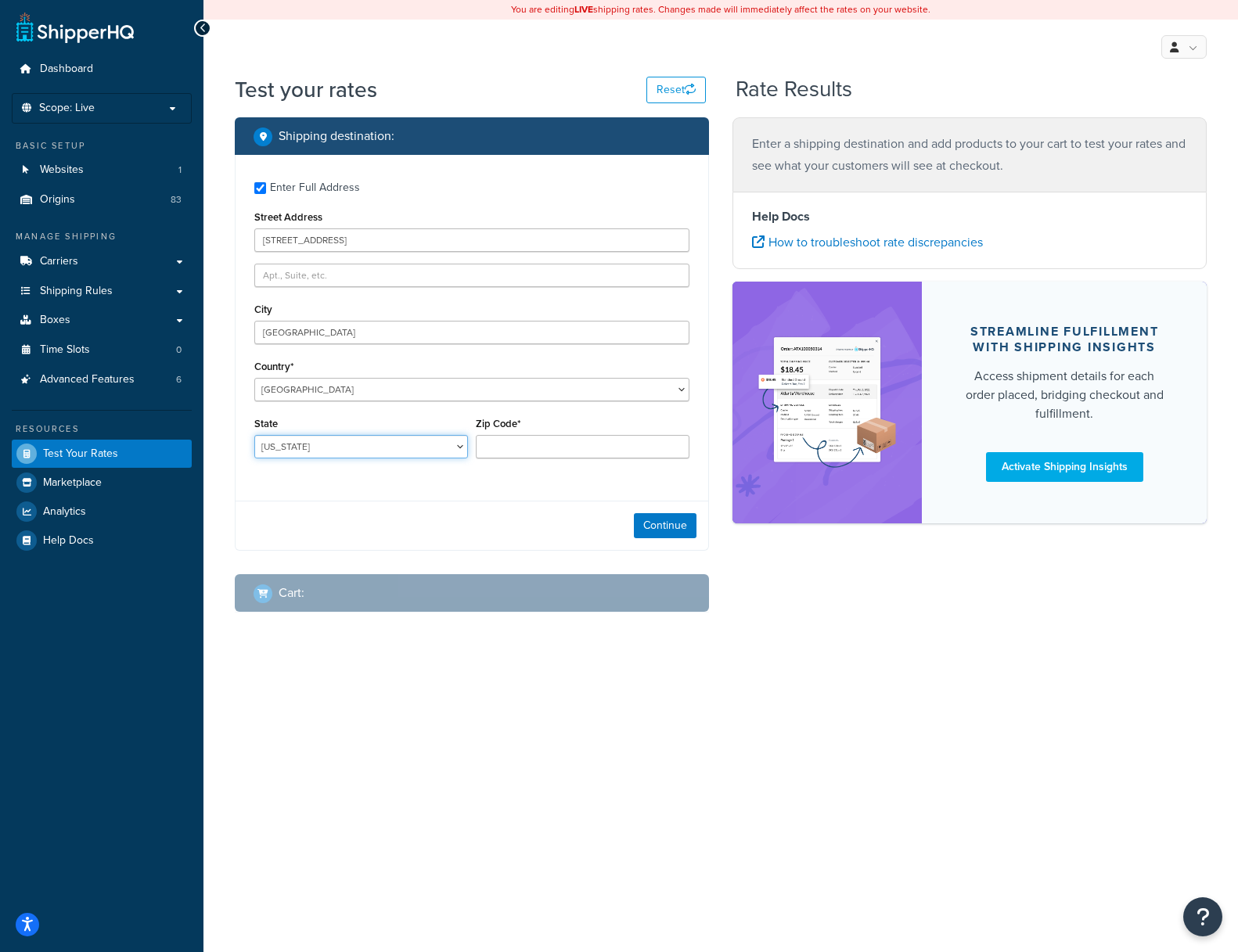
select select "FL"
type input "33473"
click at [665, 530] on button "Continue" at bounding box center [664, 525] width 62 height 25
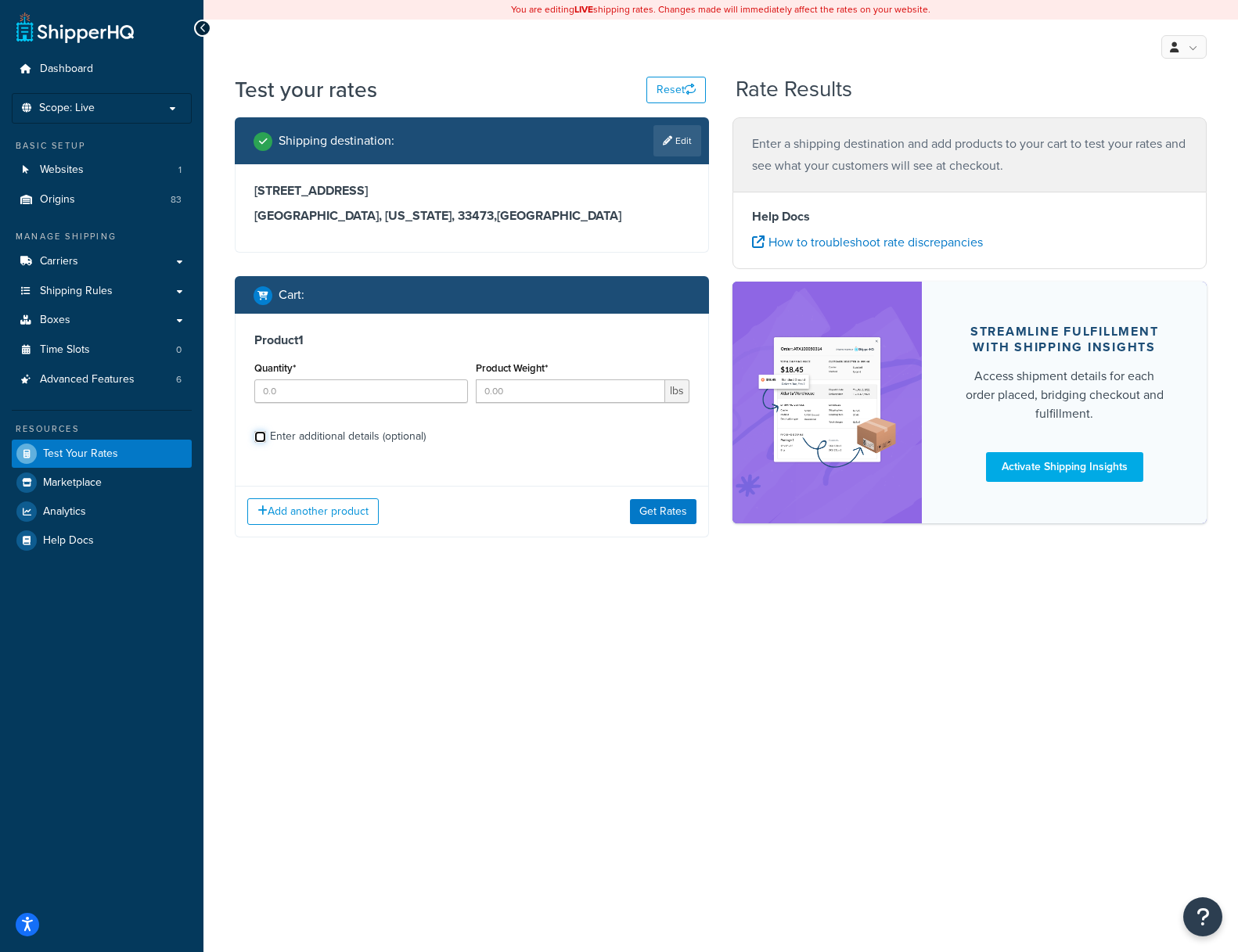
click at [262, 434] on input "Enter additional details (optional)" at bounding box center [260, 437] width 12 height 12
checkbox input "true"
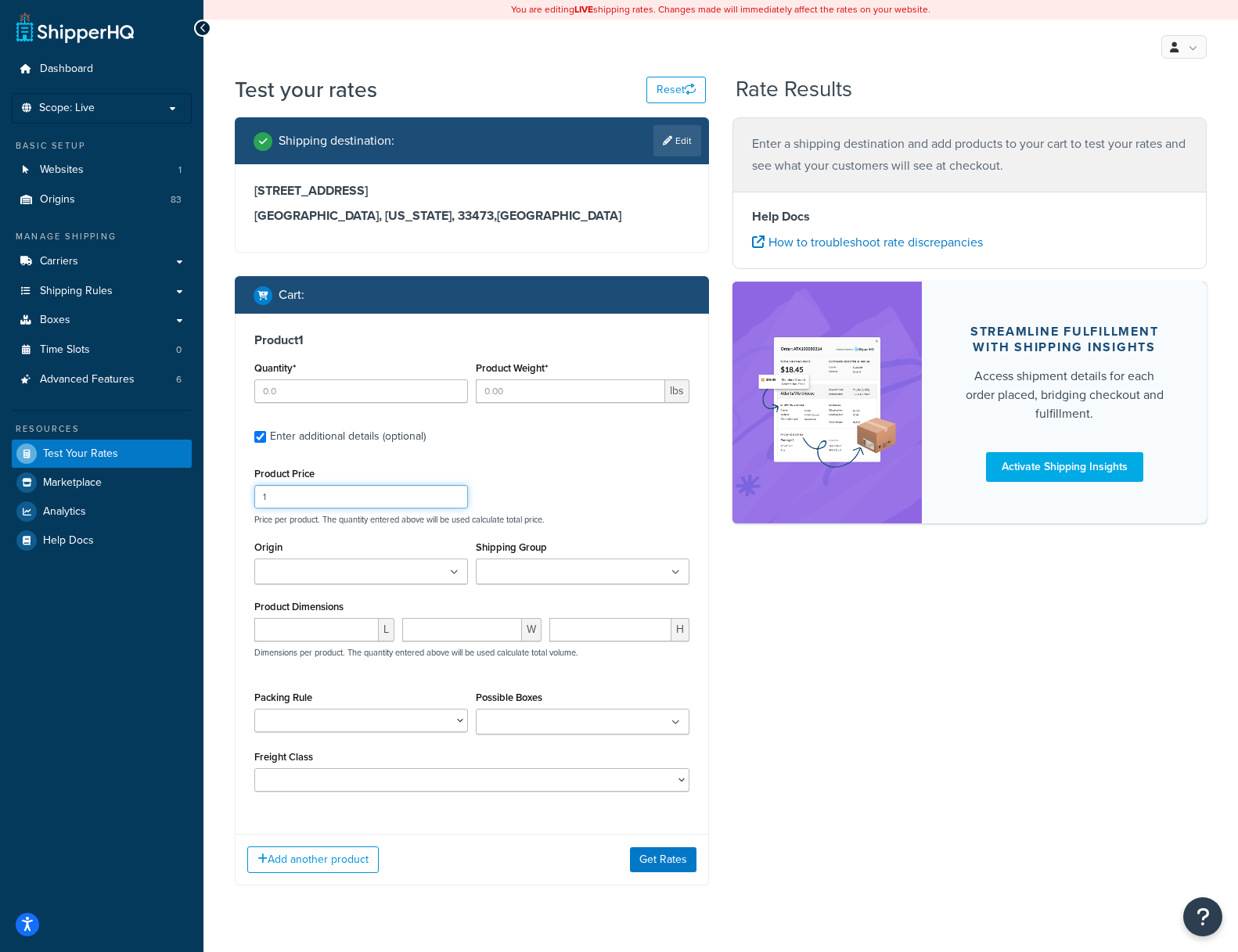
drag, startPoint x: 294, startPoint y: 492, endPoint x: 207, endPoint y: 472, distance: 89.3
click at [207, 472] on div "Test your rates Reset Rate Results Shipping destination : Edit 11861 Windmill L…" at bounding box center [721, 511] width 1035 height 874
type input "0"
click at [310, 569] on input "Origin" at bounding box center [328, 572] width 139 height 17
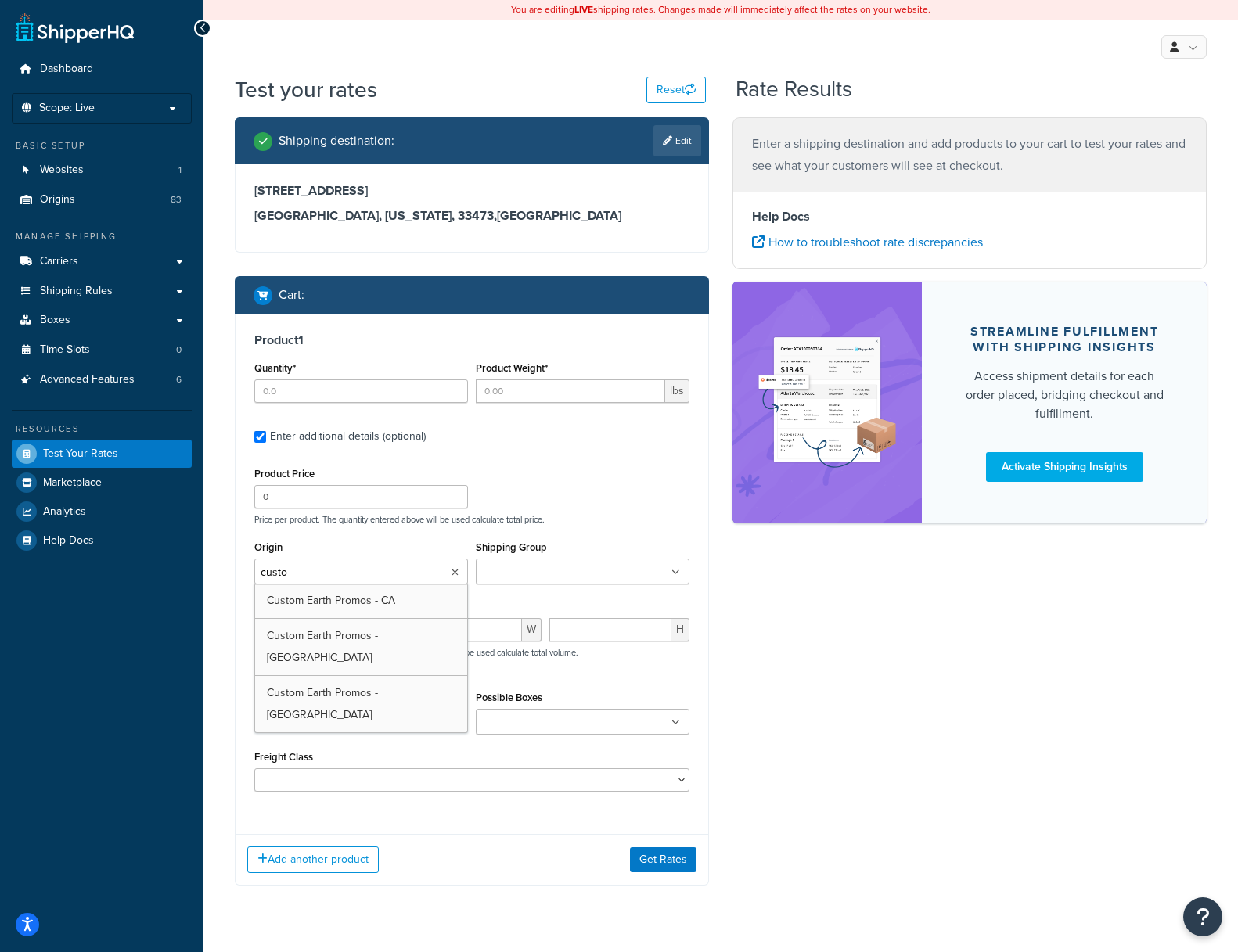
type input "custom"
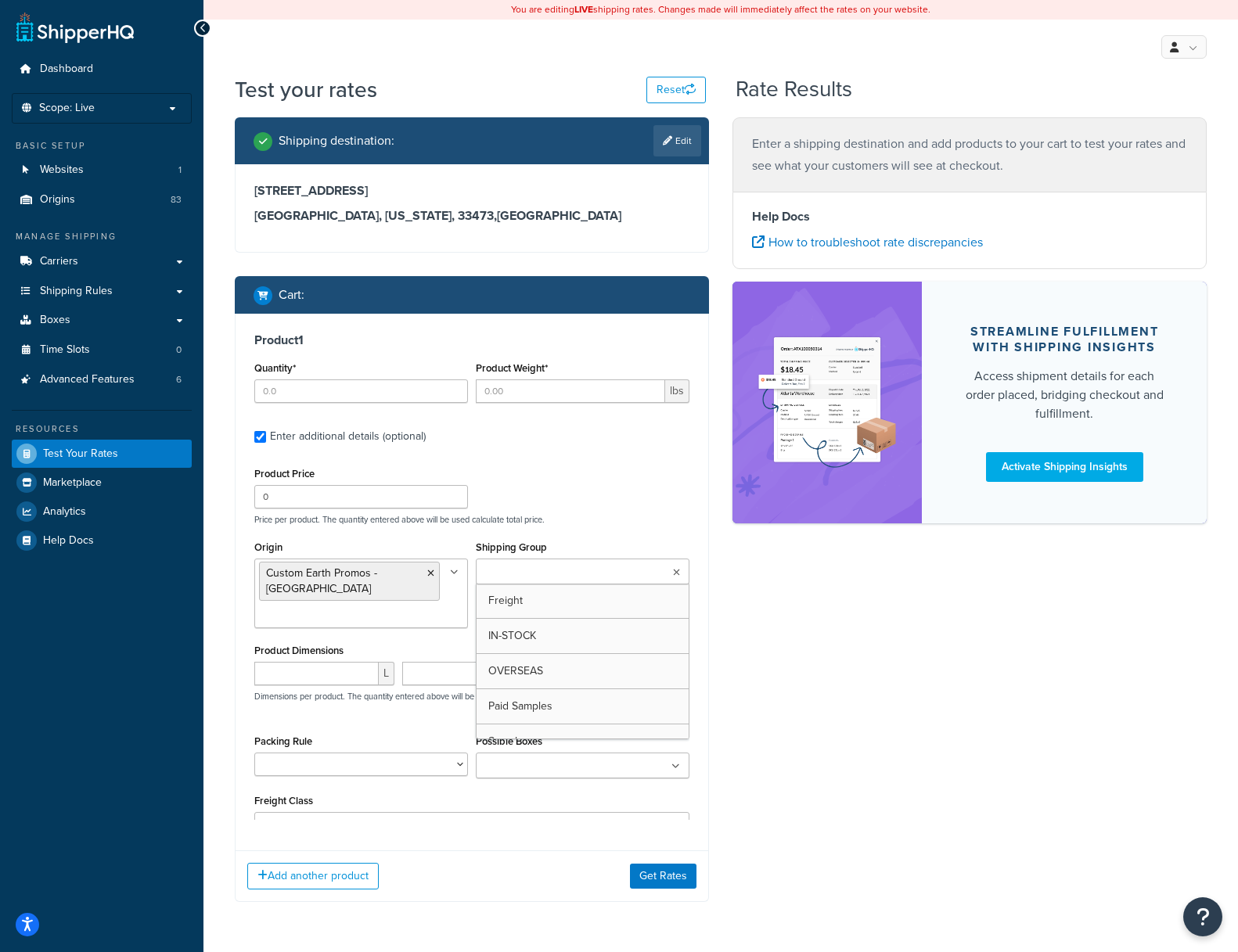
click at [533, 579] on input "Shipping Group" at bounding box center [550, 572] width 139 height 17
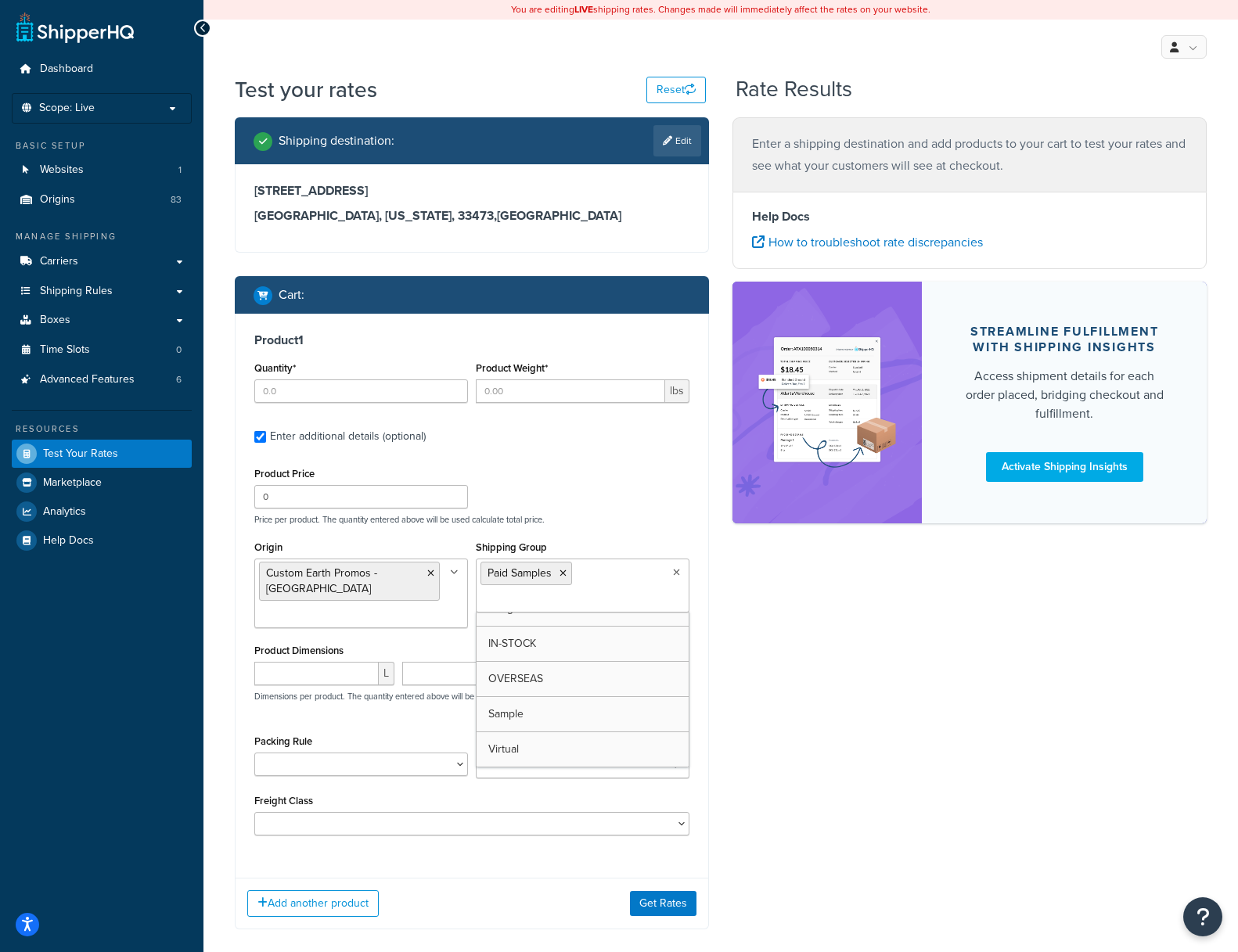
scroll to position [20, 0]
drag, startPoint x: 530, startPoint y: 657, endPoint x: 543, endPoint y: 640, distance: 21.4
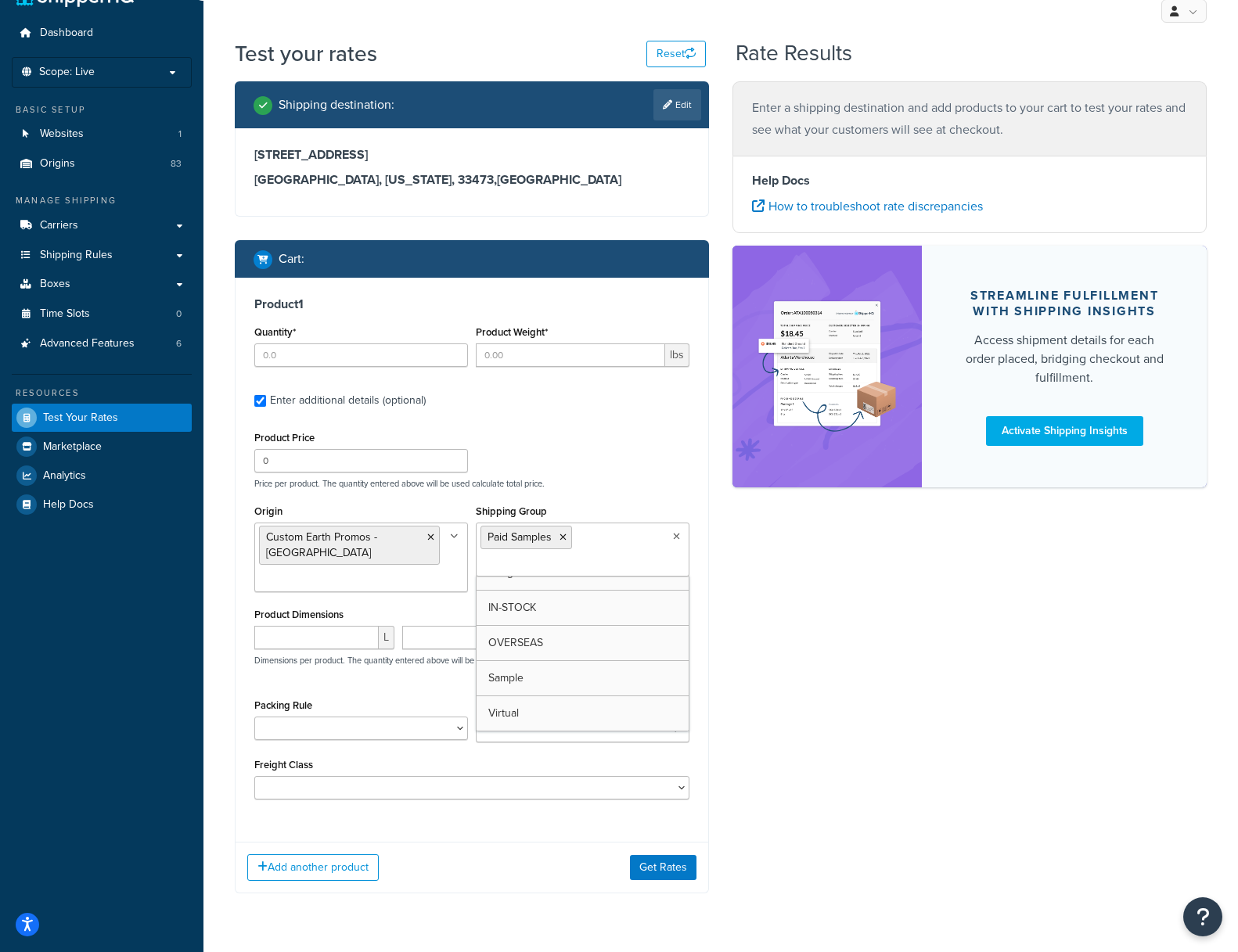
scroll to position [63, 0]
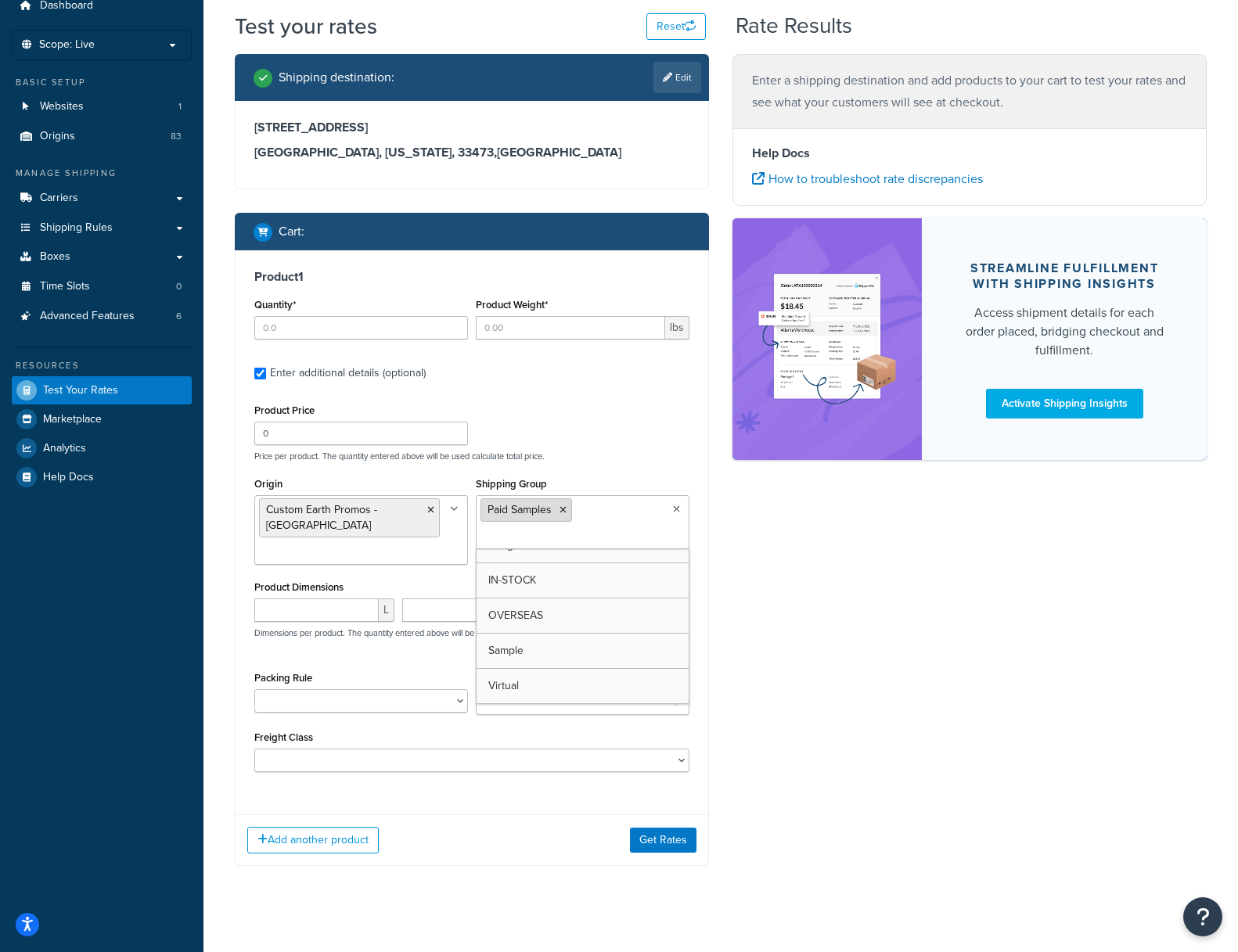
click at [563, 508] on icon at bounding box center [563, 510] width 7 height 9
click at [796, 609] on div "Shipping destination : Edit 11861 Windmill Lake Dr Boynton Beach, Florida, 3347…" at bounding box center [721, 471] width 996 height 835
click at [607, 519] on ul "Sample" at bounding box center [582, 521] width 213 height 54
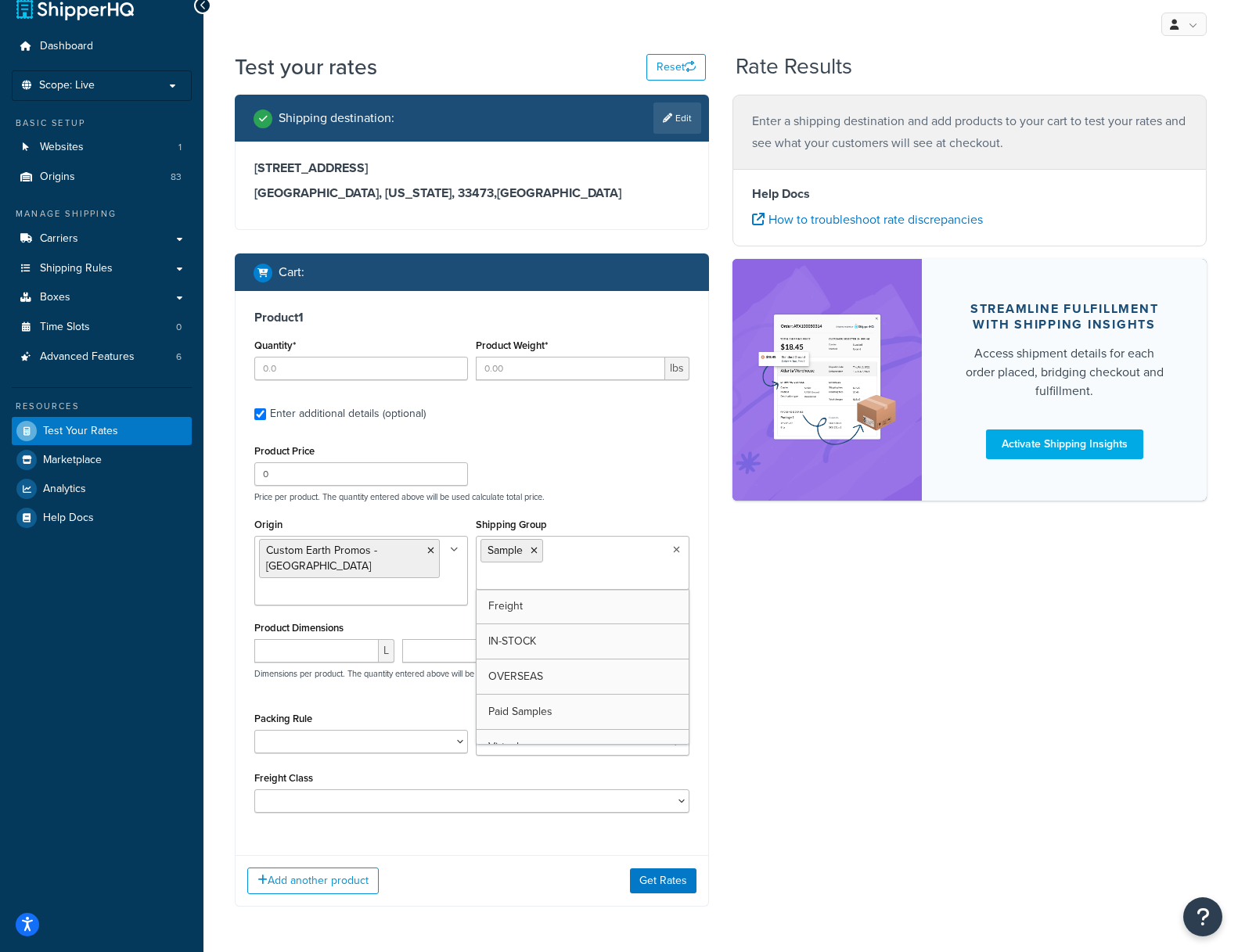
scroll to position [21, 0]
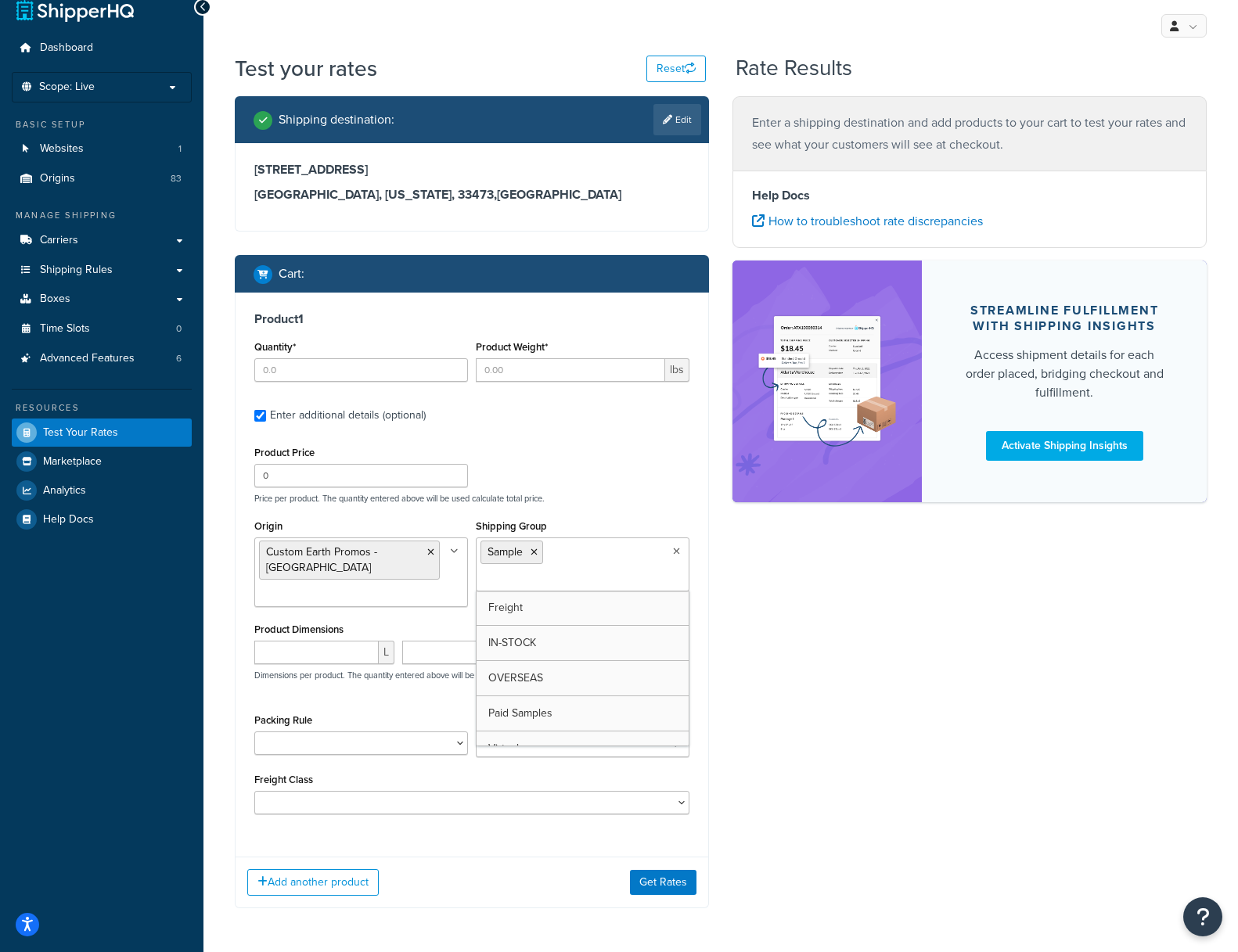
click at [893, 599] on div "Shipping destination : Edit 11861 Windmill Lake Dr Boynton Beach, Florida, 3347…" at bounding box center [721, 514] width 996 height 835
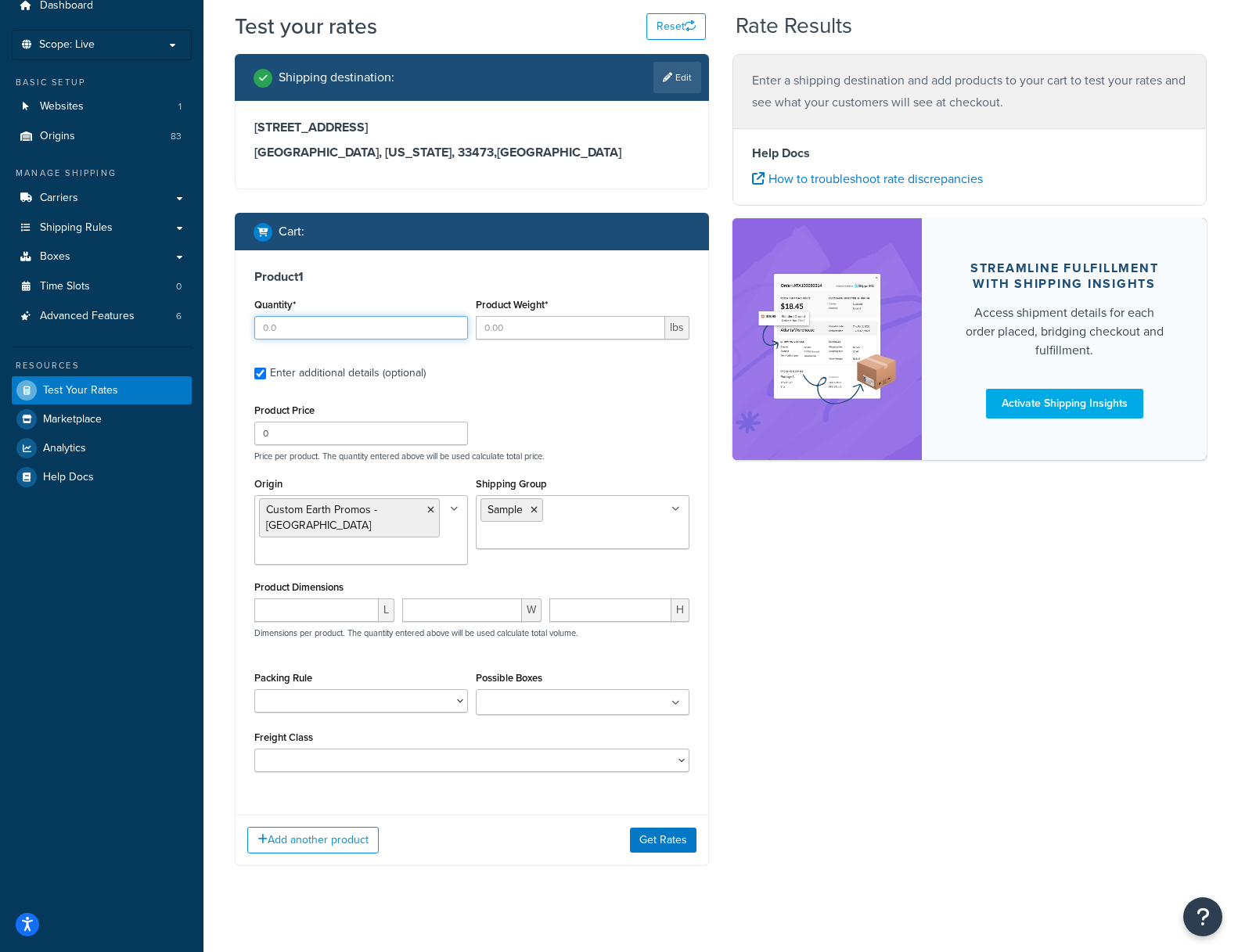
click at [332, 326] on input "Quantity*" at bounding box center [360, 328] width 213 height 23
type input "1"
click at [526, 330] on input "Product Weight*" at bounding box center [570, 328] width 189 height 23
type input "0.1"
click at [847, 621] on div "Shipping destination : Edit 11861 Windmill Lake Dr Boynton Beach, Florida, 3347…" at bounding box center [721, 471] width 996 height 835
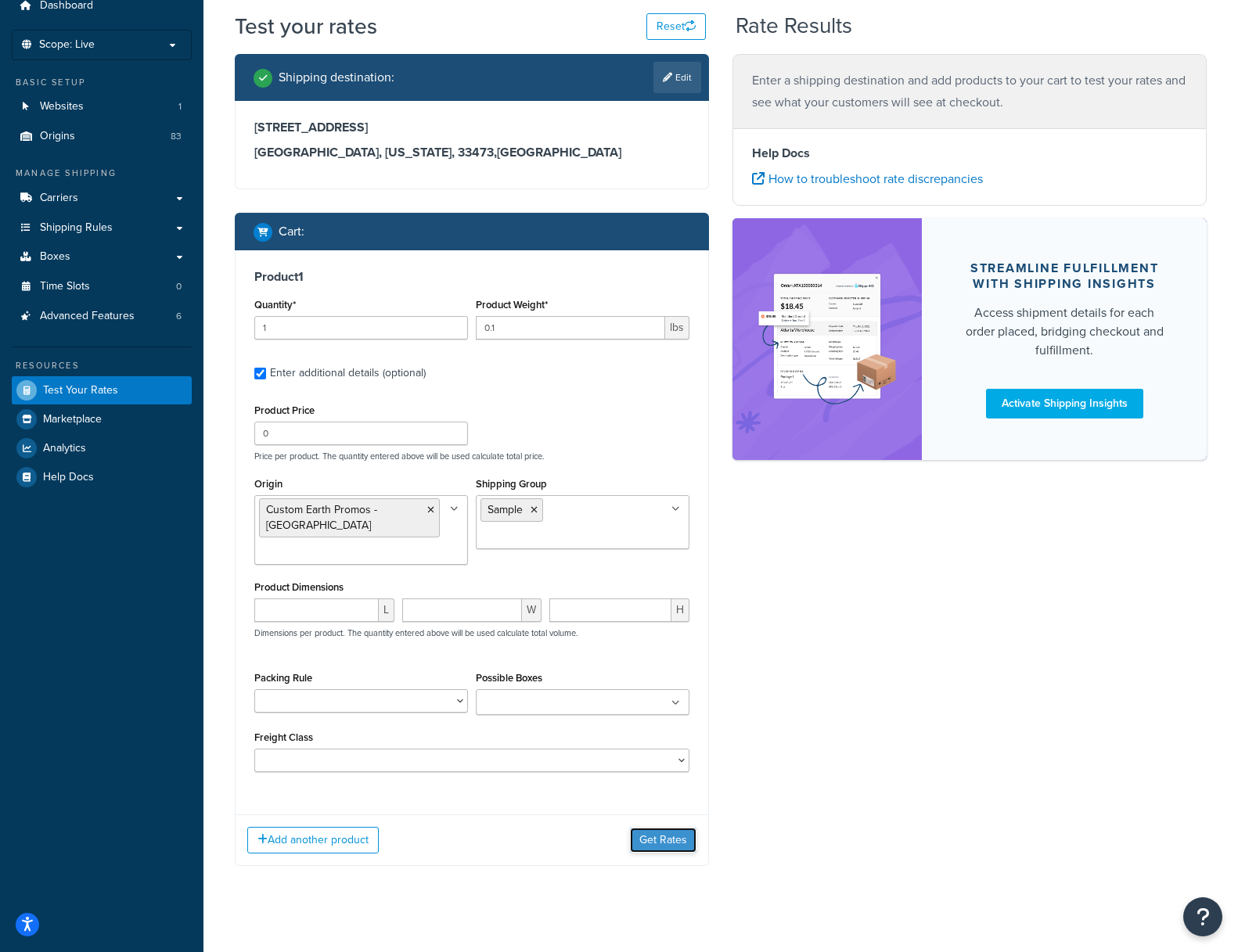
click at [663, 828] on button "Get Rates" at bounding box center [663, 840] width 66 height 25
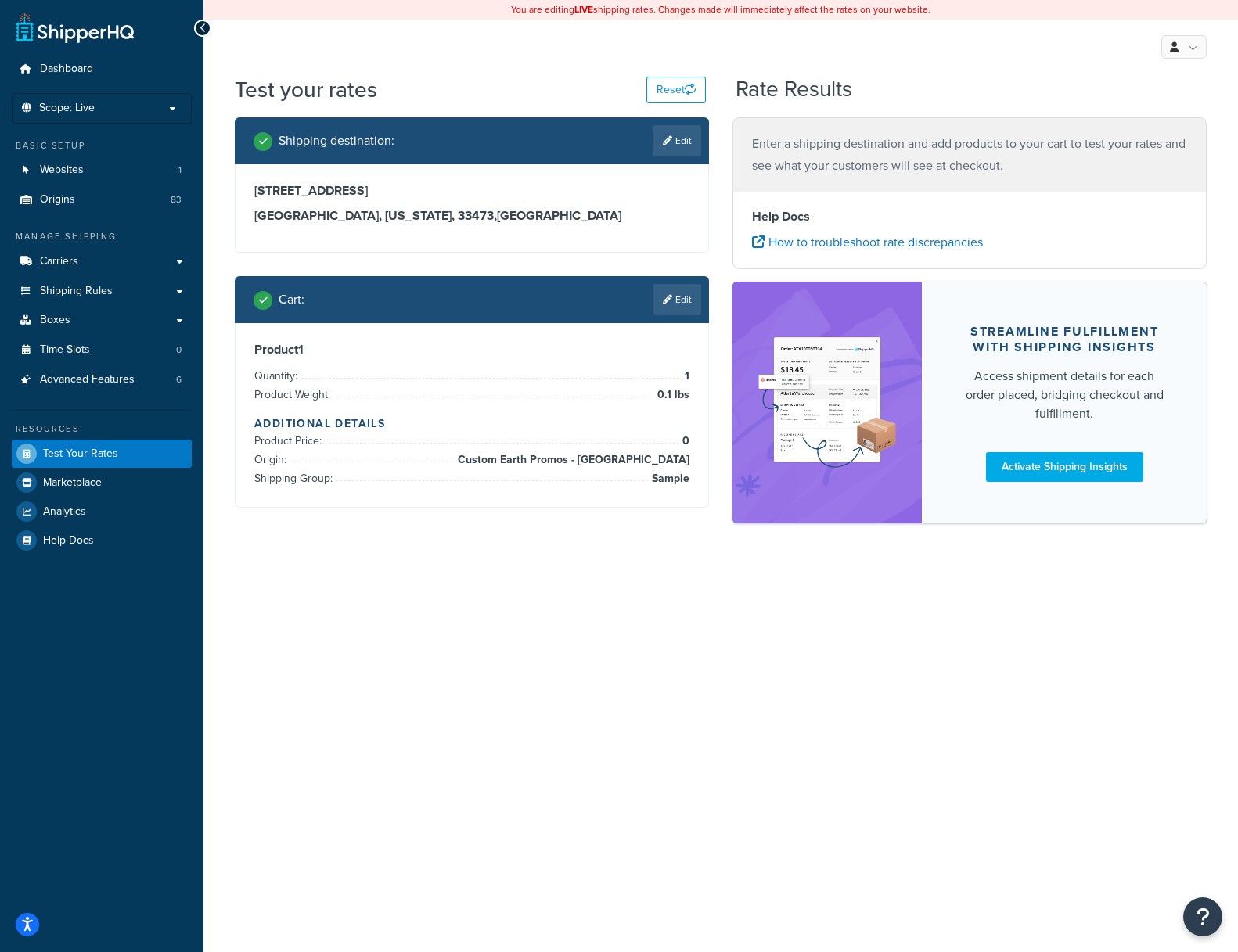
scroll to position [0, 0]
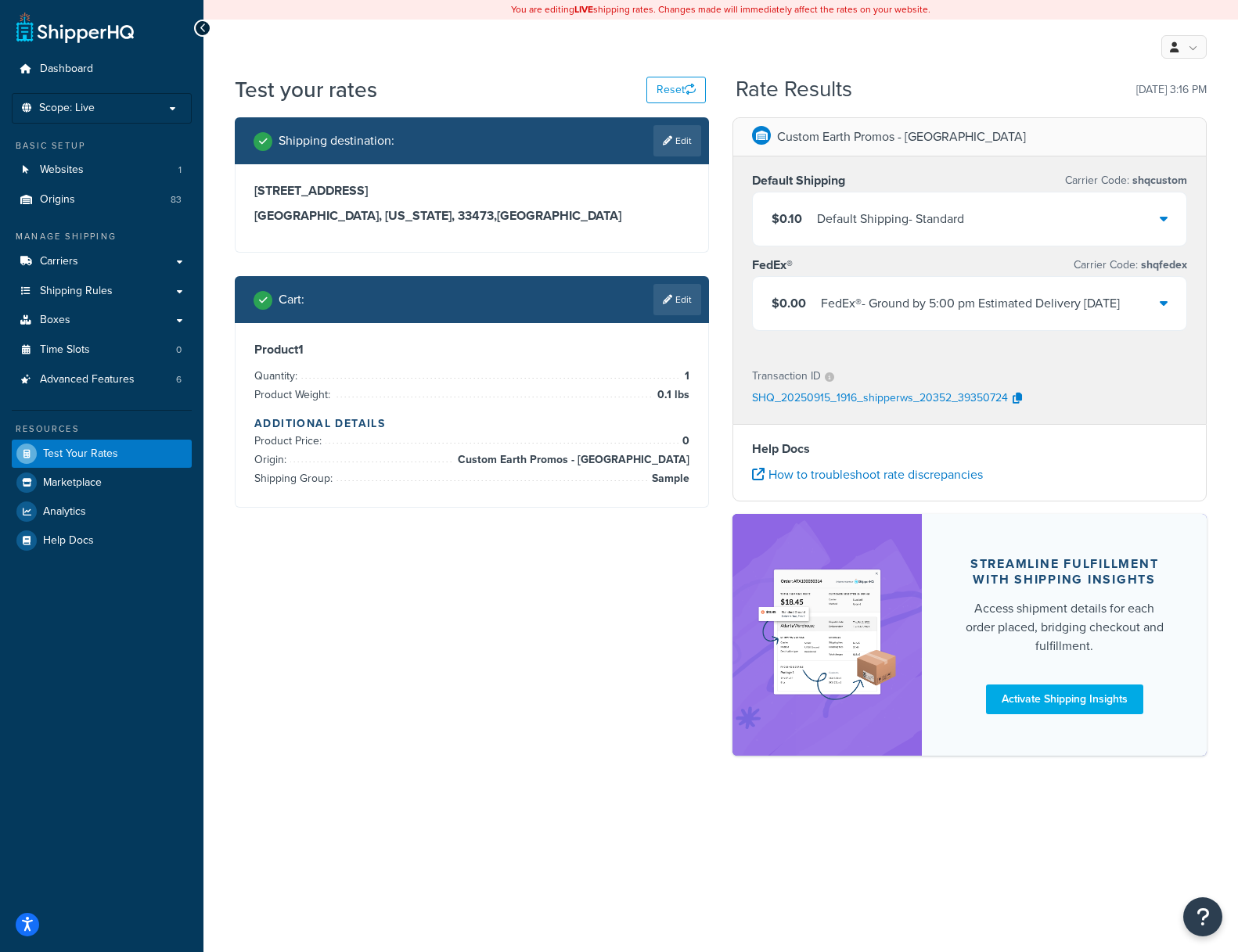
click at [1162, 302] on icon at bounding box center [1162, 302] width 7 height 12
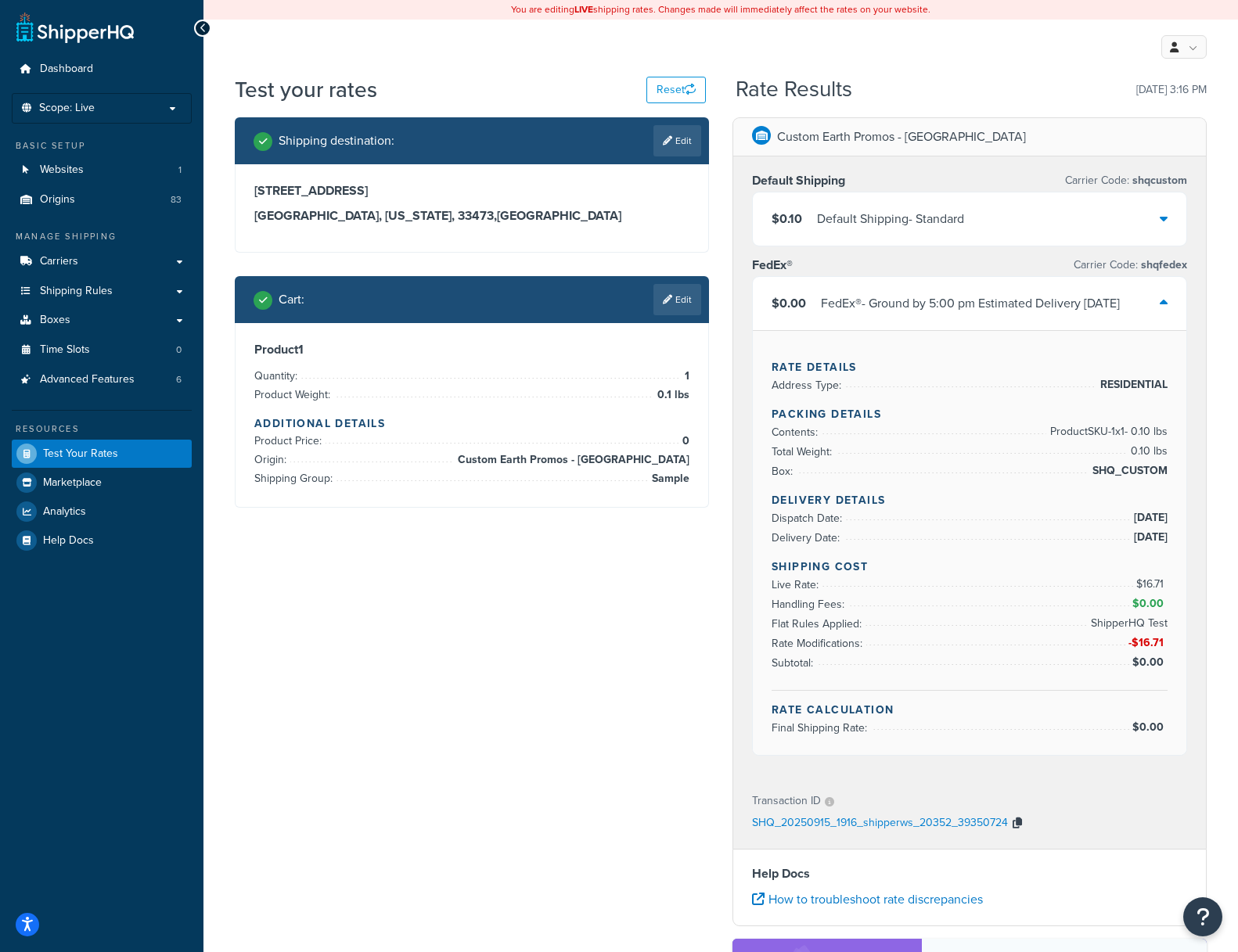
click at [1016, 823] on icon "button" at bounding box center [1016, 823] width 9 height 11
click at [825, 823] on p "SHQ_20250915_1916_shipperws_20352_39350724" at bounding box center [880, 823] width 256 height 23
click at [976, 823] on p "SHQ_20250915_1916_shipperws_20352_39350724" at bounding box center [880, 823] width 256 height 23
click at [492, 759] on div "Shipping destination : Edit 11861 Windmill Lake Dr Boynton Beach, Florida, 3347…" at bounding box center [721, 656] width 996 height 1078
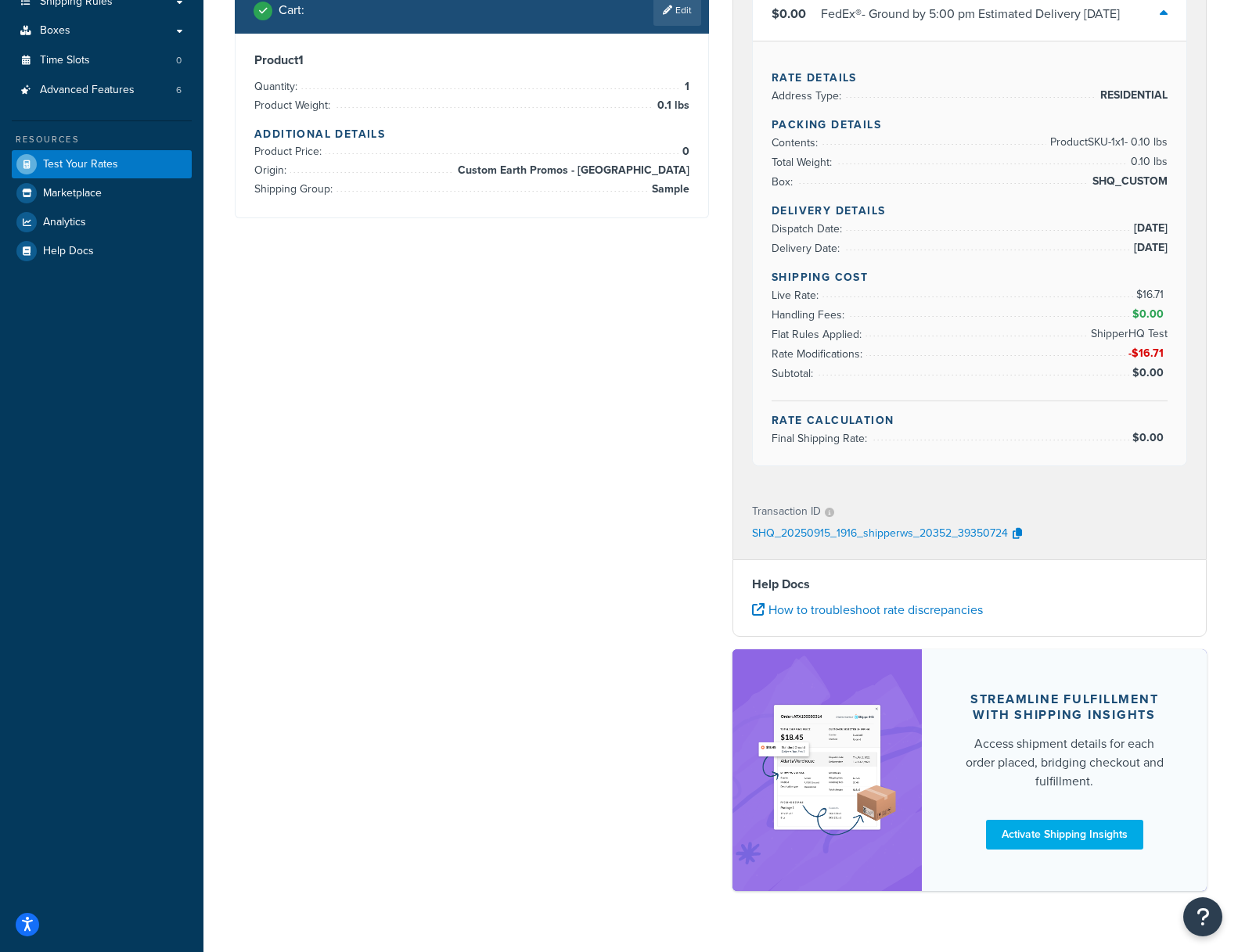
scroll to position [322, 0]
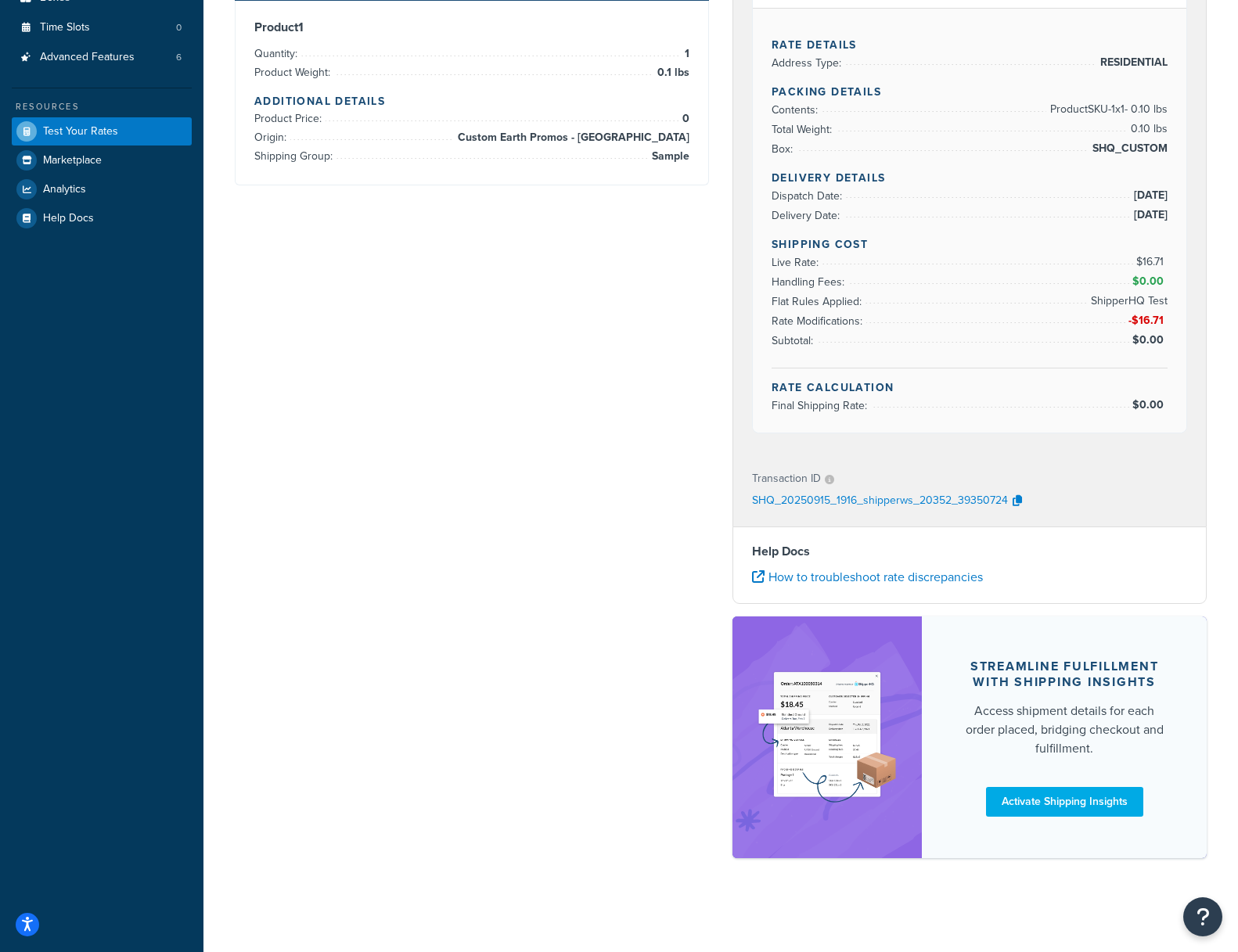
click at [400, 500] on div "Shipping destination : Edit 11861 Windmill Lake Dr Boynton Beach, Florida, 3347…" at bounding box center [721, 334] width 996 height 1078
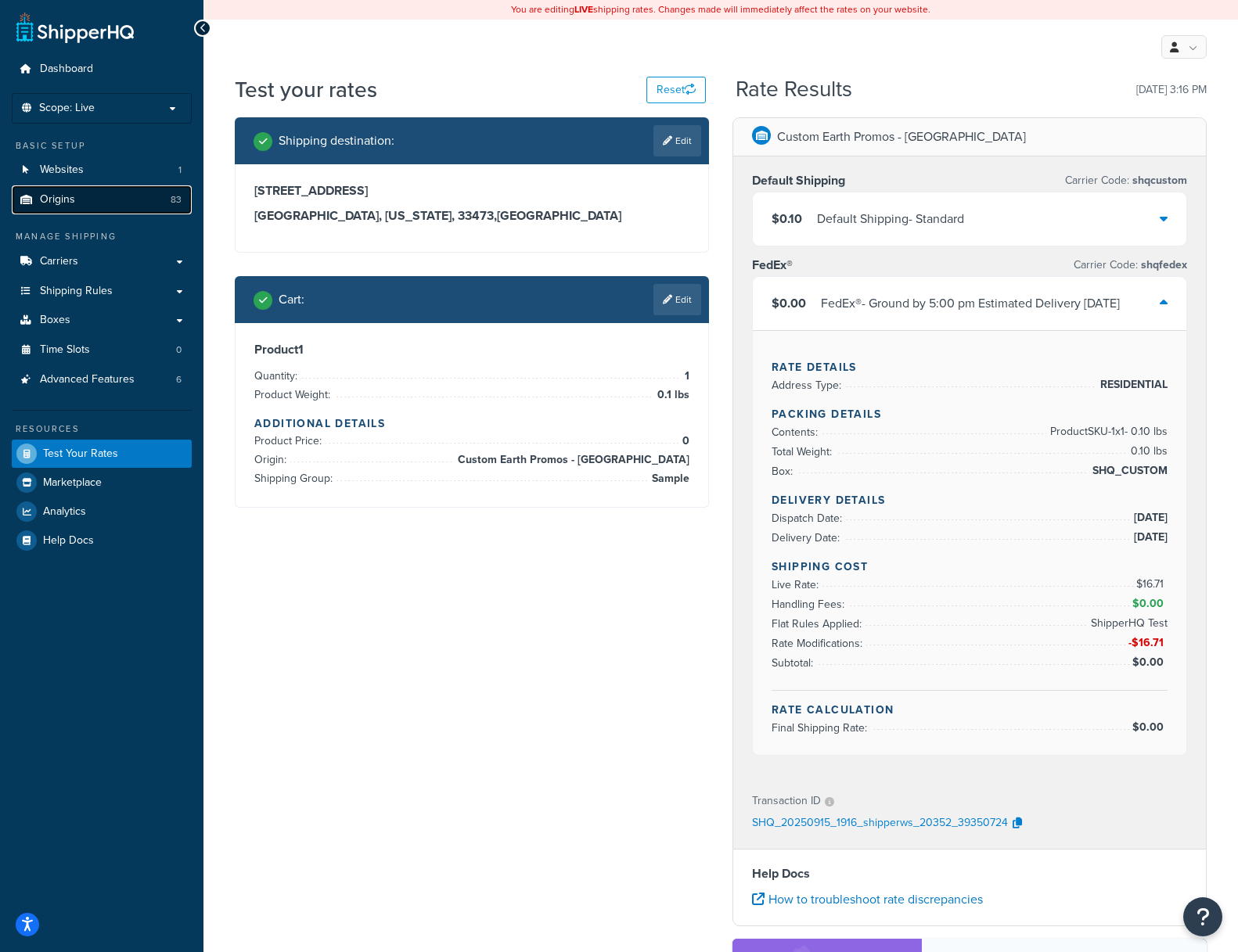
click at [68, 197] on span "Origins" at bounding box center [57, 200] width 35 height 13
